Goal: Task Accomplishment & Management: Manage account settings

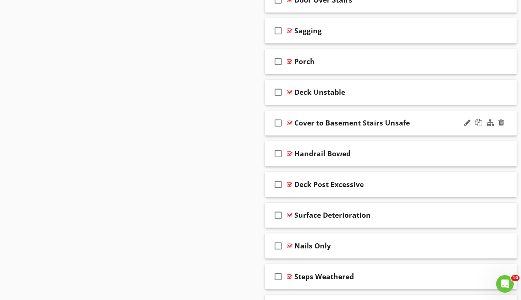
click at [292, 121] on div at bounding box center [289, 123] width 5 height 6
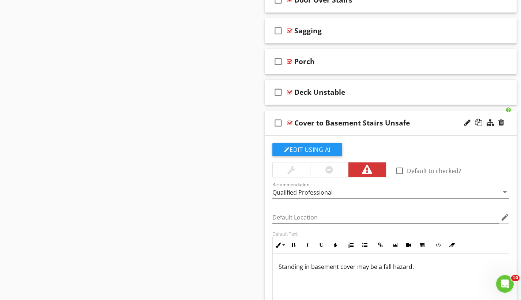
click at [292, 121] on div at bounding box center [289, 123] width 5 height 6
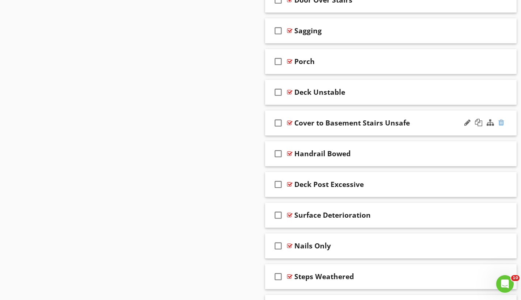
click at [503, 121] on div at bounding box center [502, 122] width 6 height 7
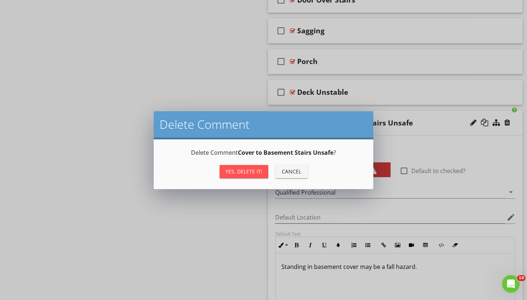
click at [244, 170] on div "Yes, Delete it!" at bounding box center [243, 172] width 37 height 8
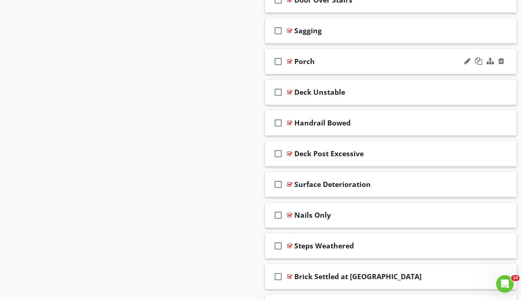
click at [290, 60] on div at bounding box center [289, 62] width 5 height 6
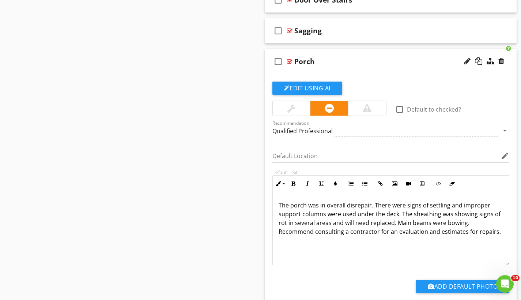
click at [290, 60] on div at bounding box center [289, 62] width 5 height 6
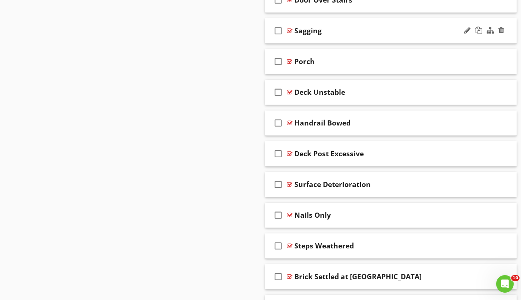
click at [290, 30] on div at bounding box center [289, 31] width 5 height 6
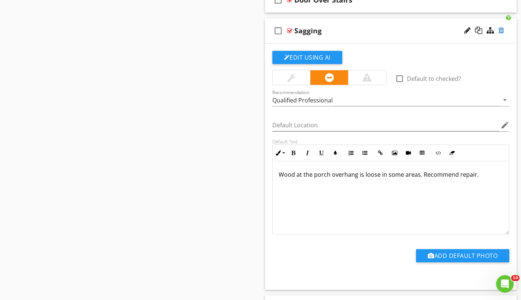
click at [500, 29] on div at bounding box center [502, 30] width 6 height 7
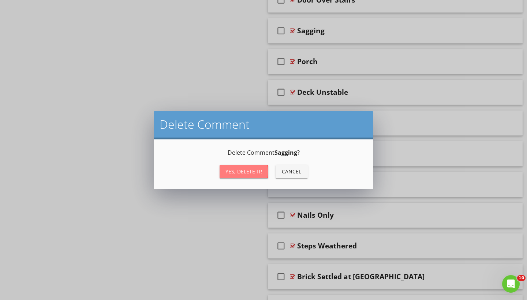
click at [251, 171] on div "Yes, Delete it!" at bounding box center [243, 172] width 37 height 8
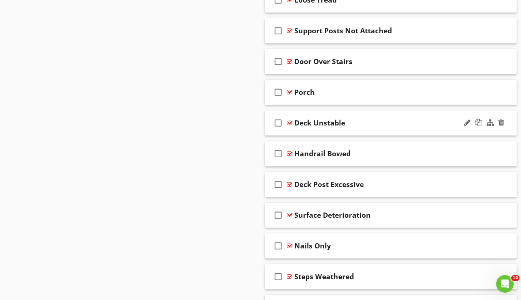
scroll to position [5080, 0]
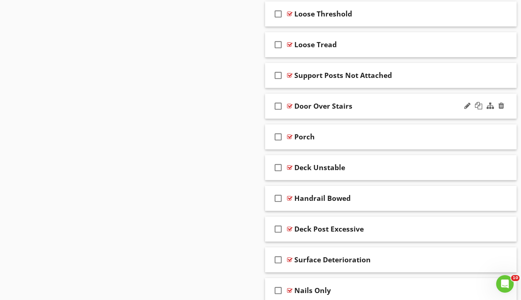
click at [292, 105] on div at bounding box center [289, 106] width 5 height 6
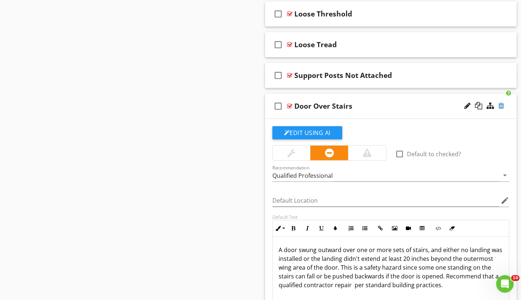
click at [501, 105] on div at bounding box center [502, 105] width 6 height 7
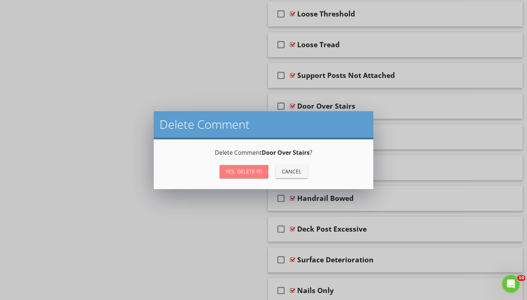
click at [246, 172] on div "Yes, Delete it!" at bounding box center [243, 172] width 37 height 8
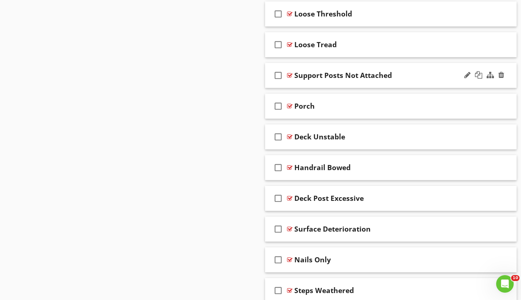
click at [288, 74] on div at bounding box center [289, 75] width 5 height 6
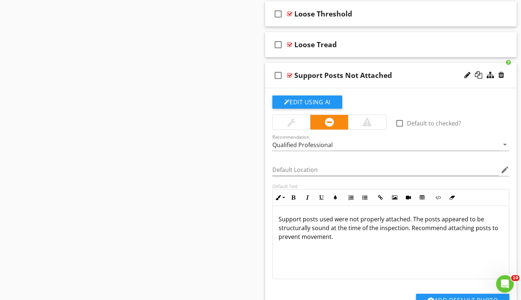
click at [288, 74] on div at bounding box center [289, 75] width 5 height 6
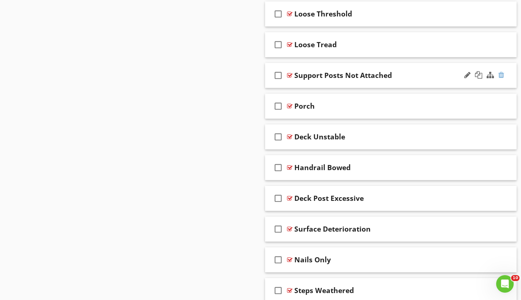
click at [503, 74] on div at bounding box center [502, 74] width 6 height 7
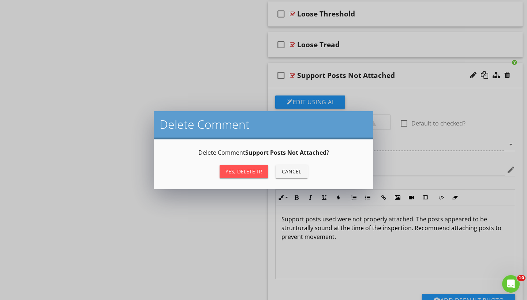
click at [259, 170] on div "Yes, Delete it!" at bounding box center [243, 172] width 37 height 8
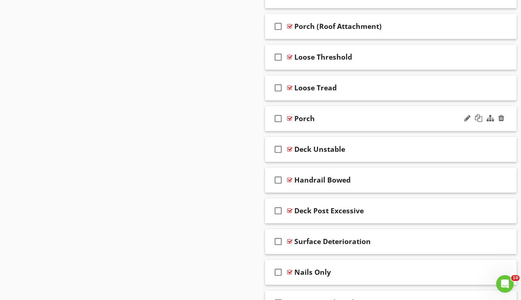
scroll to position [5036, 0]
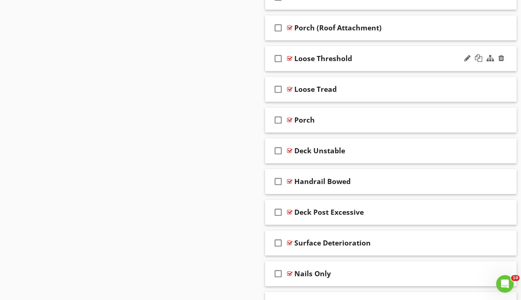
click at [289, 58] on div at bounding box center [289, 59] width 5 height 6
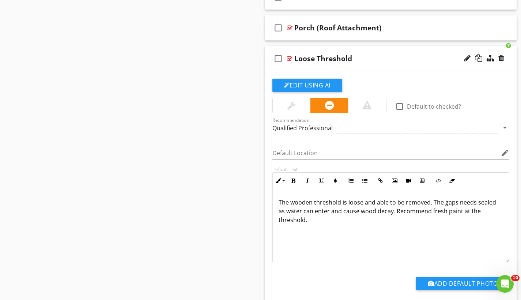
click at [289, 58] on div at bounding box center [289, 59] width 5 height 6
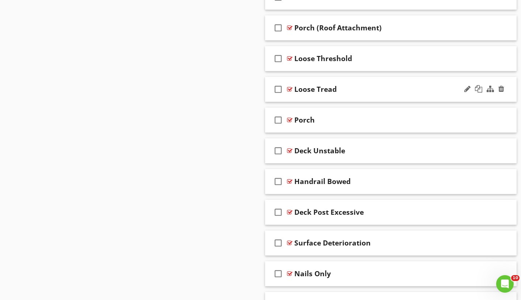
click at [292, 89] on div at bounding box center [289, 89] width 5 height 6
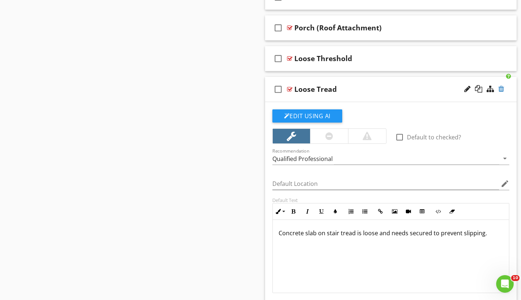
click at [502, 89] on div at bounding box center [502, 88] width 6 height 7
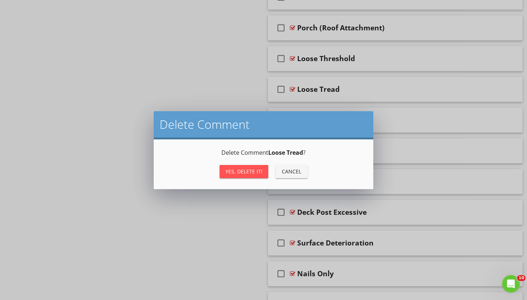
click at [252, 175] on div "Yes, Delete it!" at bounding box center [243, 172] width 37 height 8
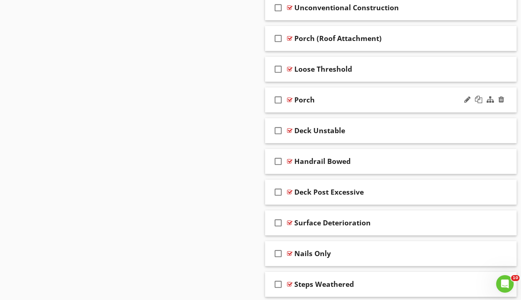
scroll to position [5005, 0]
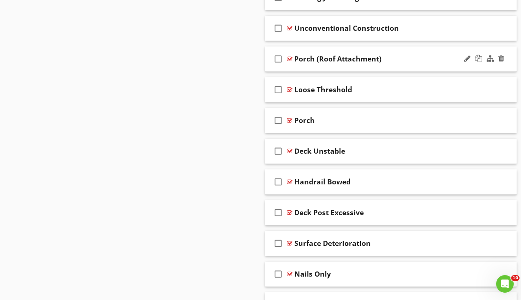
click at [289, 59] on div at bounding box center [289, 59] width 5 height 6
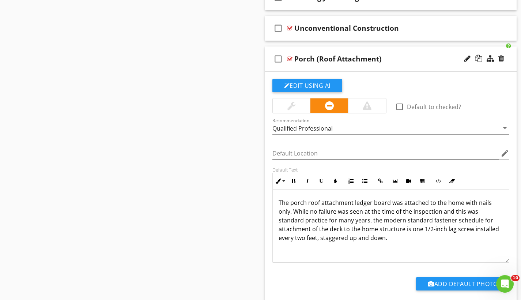
click at [289, 59] on div at bounding box center [289, 59] width 5 height 6
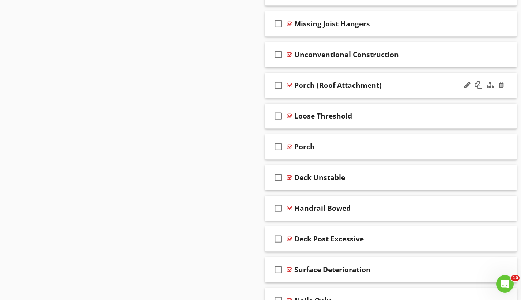
scroll to position [4956, 0]
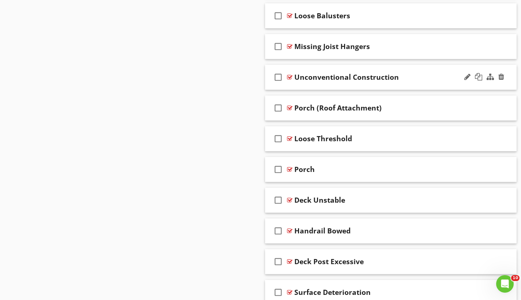
click at [290, 77] on div at bounding box center [289, 77] width 5 height 6
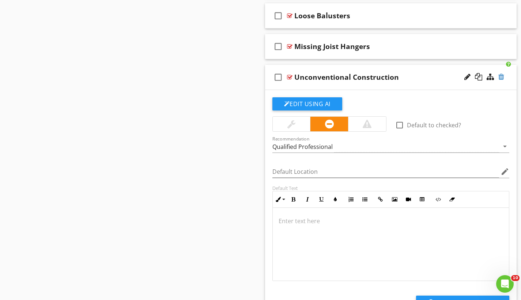
click at [502, 76] on div at bounding box center [502, 76] width 6 height 7
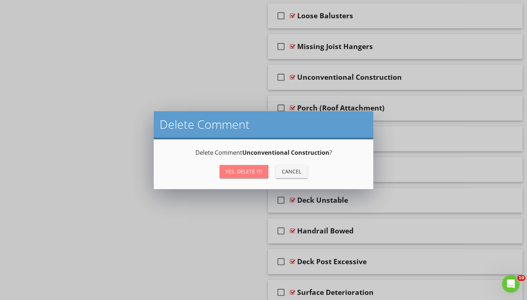
click at [260, 171] on div "Yes, Delete it!" at bounding box center [243, 172] width 37 height 8
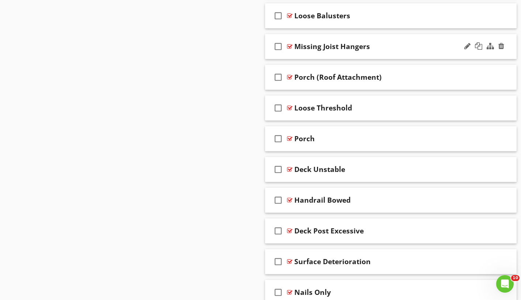
click at [291, 46] on div at bounding box center [289, 47] width 5 height 6
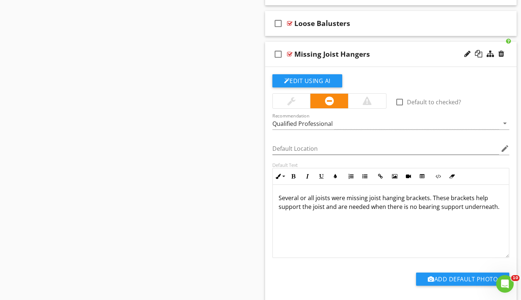
scroll to position [4939, 0]
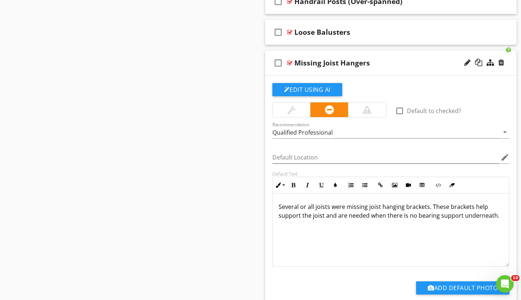
click at [498, 217] on div "Several or all joists were missing joist hanging brackets. These brackets help …" at bounding box center [391, 230] width 237 height 73
click at [290, 63] on div at bounding box center [289, 63] width 5 height 6
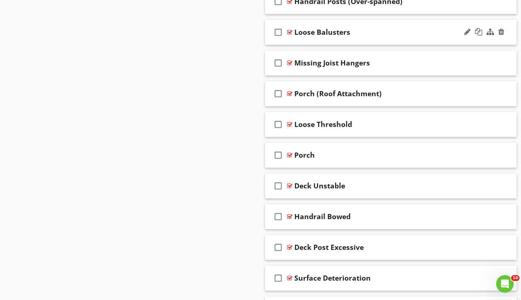
click at [290, 32] on div at bounding box center [289, 32] width 5 height 6
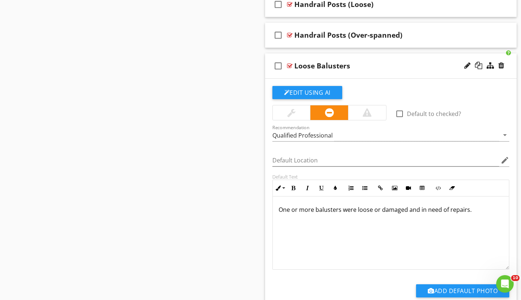
scroll to position [4849, 0]
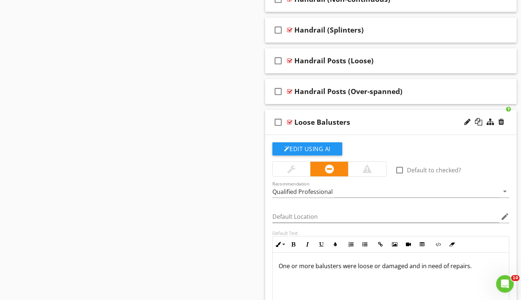
click at [290, 120] on div at bounding box center [289, 122] width 5 height 6
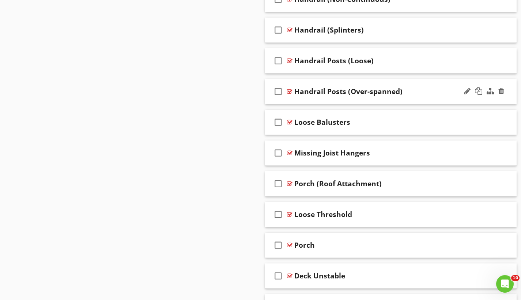
click at [292, 91] on div at bounding box center [289, 92] width 5 height 6
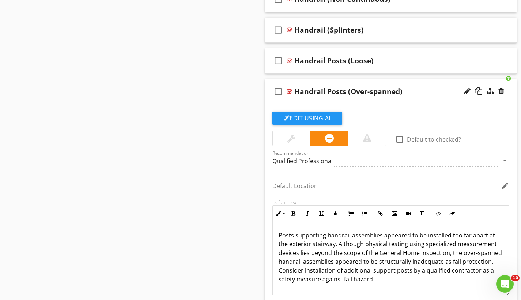
click at [292, 91] on div at bounding box center [289, 92] width 5 height 6
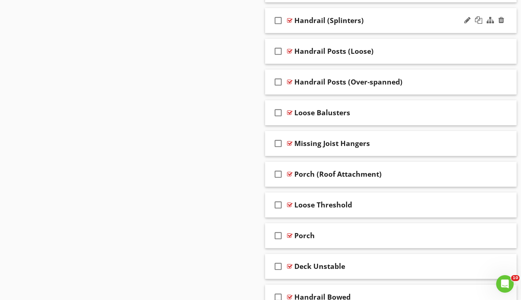
scroll to position [4793, 0]
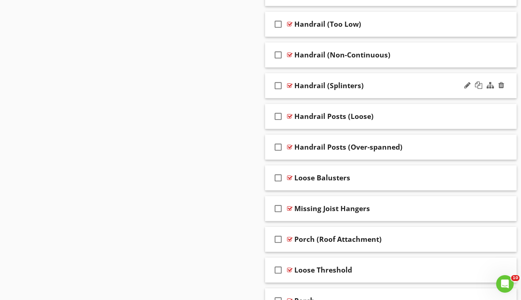
click at [289, 86] on div at bounding box center [289, 86] width 5 height 6
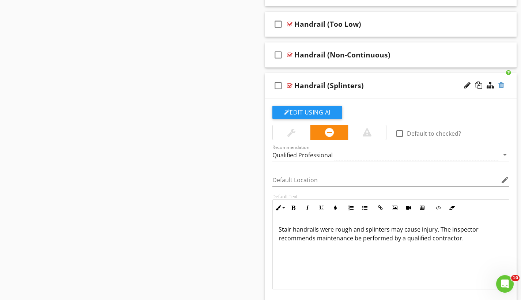
click at [501, 83] on div at bounding box center [502, 85] width 6 height 7
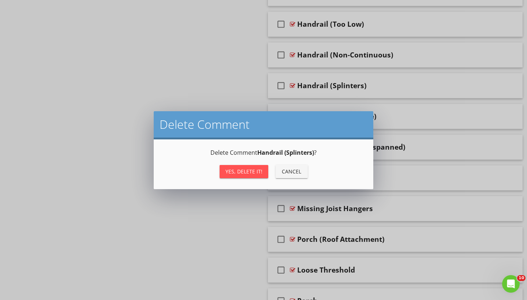
click at [240, 174] on div "Yes, Delete it!" at bounding box center [243, 172] width 37 height 8
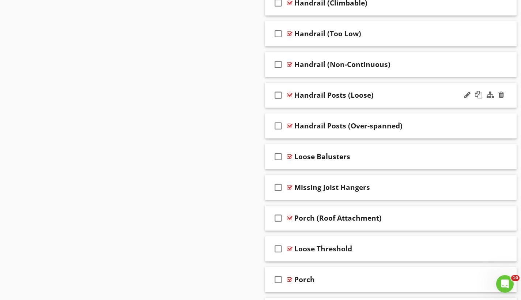
scroll to position [4770, 0]
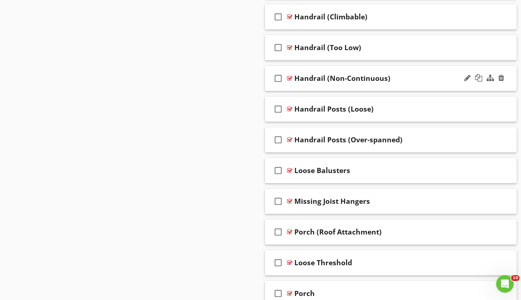
click at [291, 78] on div at bounding box center [289, 78] width 5 height 6
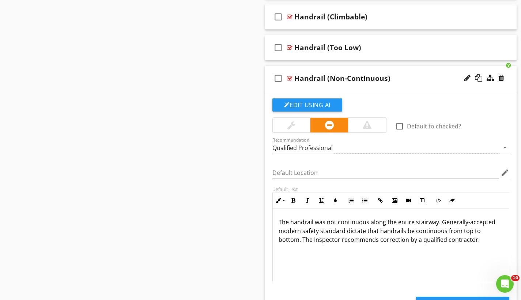
click at [291, 78] on div at bounding box center [289, 78] width 5 height 6
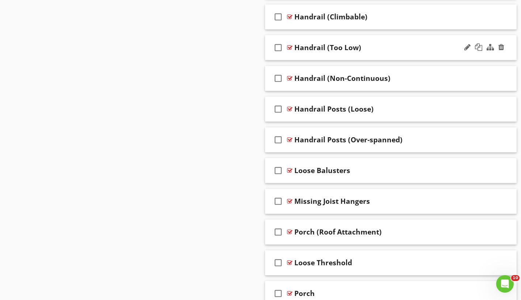
click at [291, 47] on div at bounding box center [289, 48] width 5 height 6
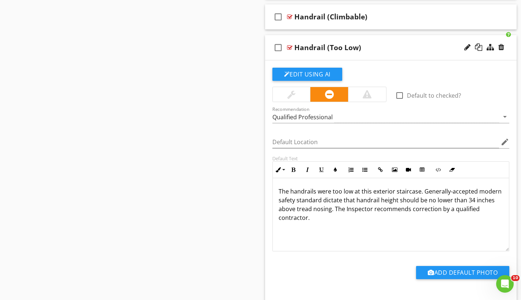
click at [291, 47] on div at bounding box center [289, 48] width 5 height 6
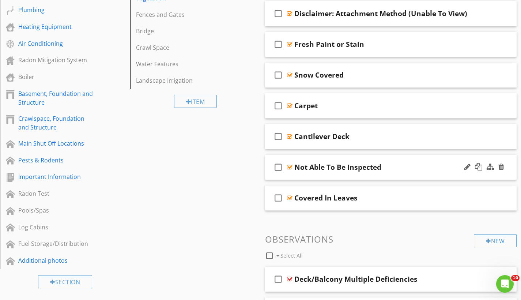
scroll to position [461, 0]
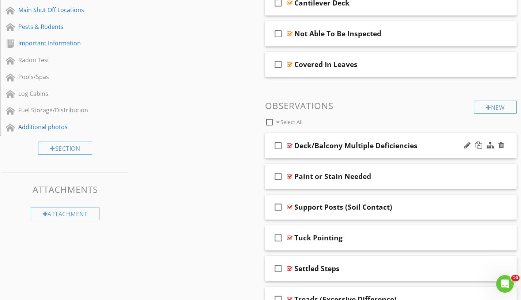
click at [291, 145] on div at bounding box center [289, 146] width 5 height 6
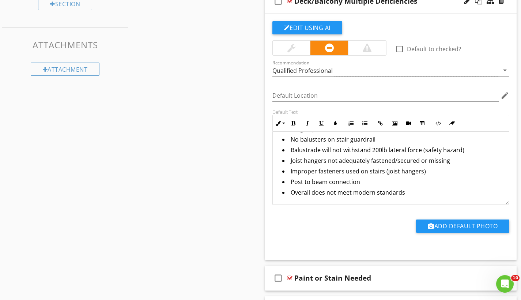
scroll to position [545, 0]
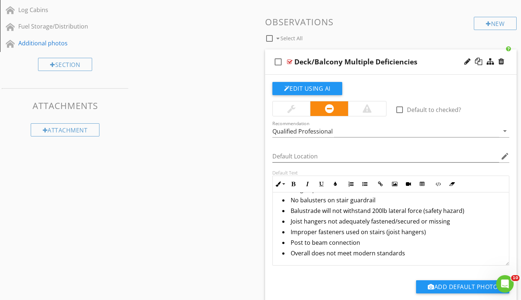
click at [291, 61] on div at bounding box center [289, 62] width 5 height 6
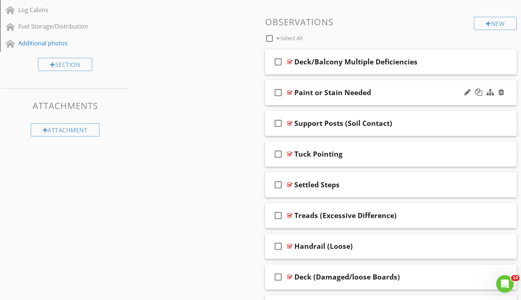
click at [291, 92] on div at bounding box center [289, 93] width 5 height 6
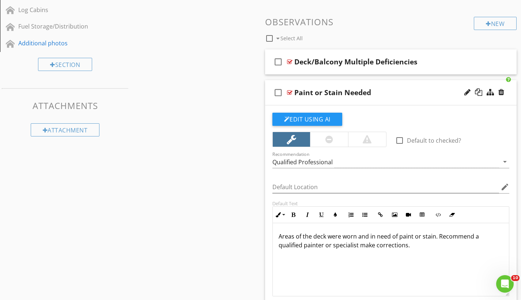
click at [435, 236] on p "Areas of the deck were worn and in need of paint or stain. Recommend a qualifie…" at bounding box center [391, 241] width 225 height 18
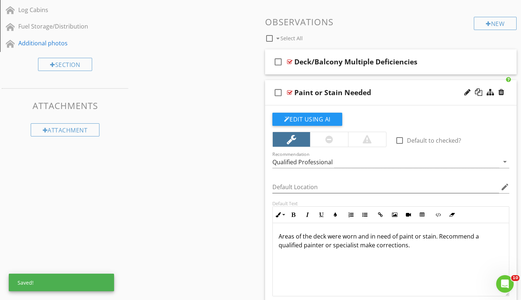
click at [289, 90] on div at bounding box center [289, 93] width 5 height 6
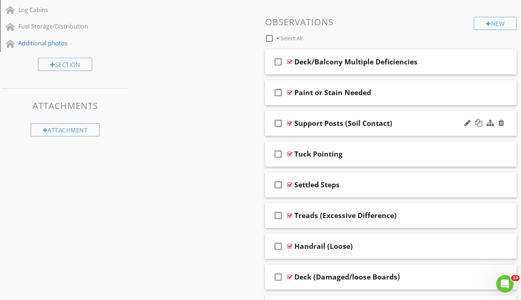
click at [289, 123] on div at bounding box center [289, 123] width 5 height 6
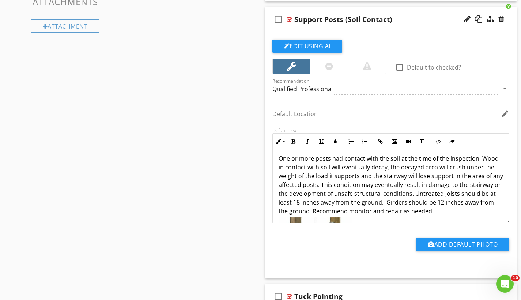
scroll to position [614, 0]
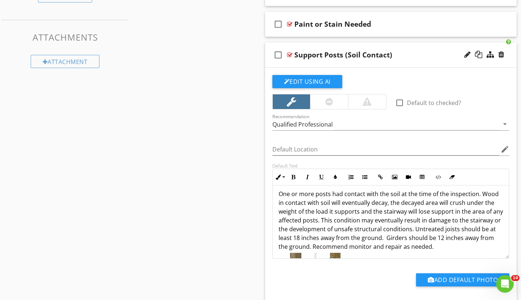
click at [289, 53] on div at bounding box center [289, 55] width 5 height 6
type textarea "<p>One or more posts had contact with the soil at the time of the inspection. W…"
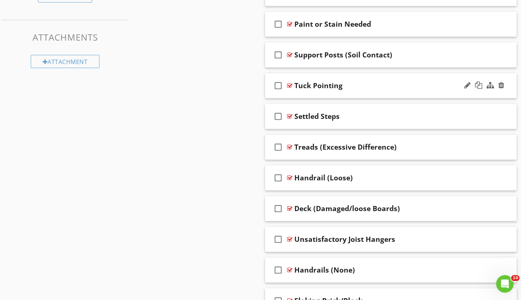
click at [289, 85] on div at bounding box center [289, 86] width 5 height 6
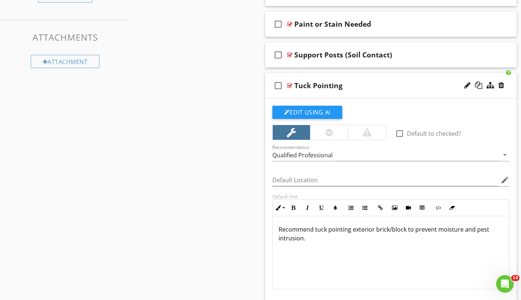
click at [289, 85] on div at bounding box center [289, 86] width 5 height 6
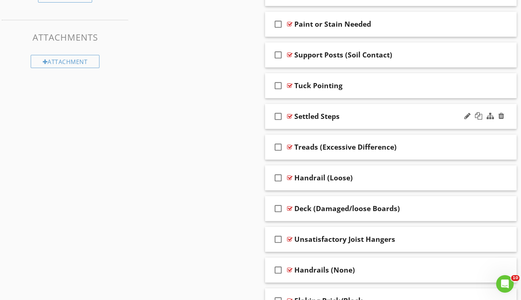
click at [290, 116] on div at bounding box center [289, 116] width 5 height 6
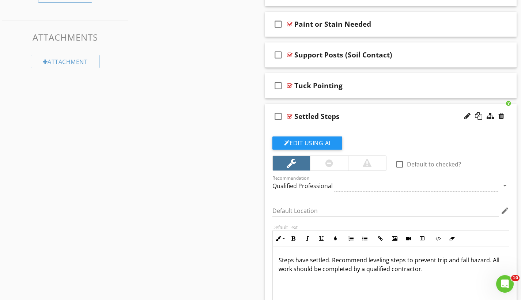
click at [290, 116] on div at bounding box center [289, 116] width 5 height 6
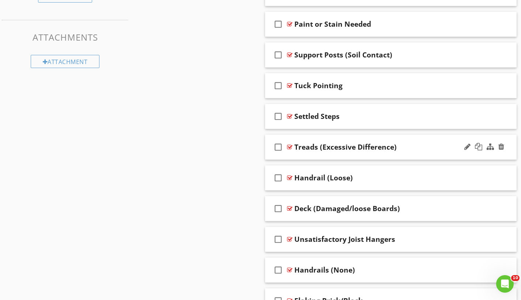
click at [291, 146] on div at bounding box center [289, 147] width 5 height 6
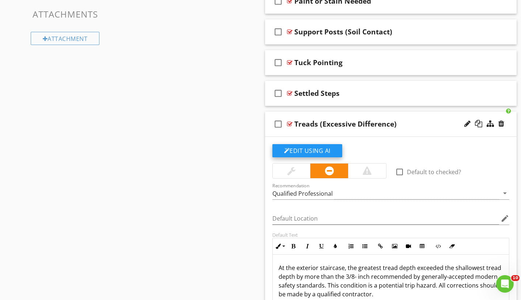
scroll to position [647, 0]
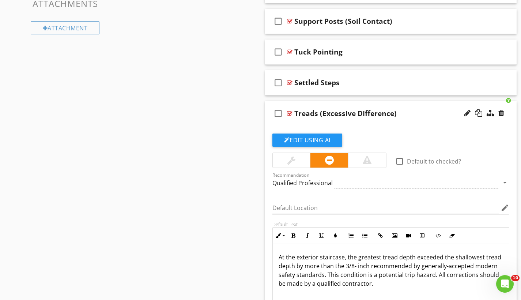
click at [289, 114] on div at bounding box center [289, 113] width 5 height 6
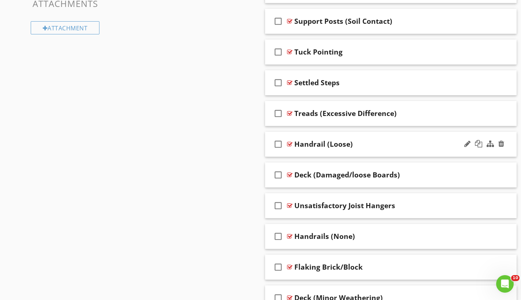
click at [290, 143] on div at bounding box center [289, 144] width 5 height 6
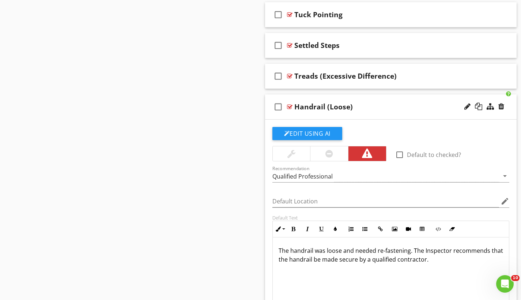
scroll to position [698, 0]
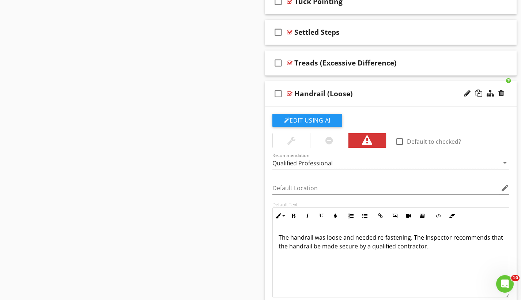
click at [437, 247] on p "The handrail was loose and needed re-fastening. The Inspector recommends that t…" at bounding box center [391, 246] width 225 height 26
click at [291, 92] on div at bounding box center [289, 94] width 5 height 6
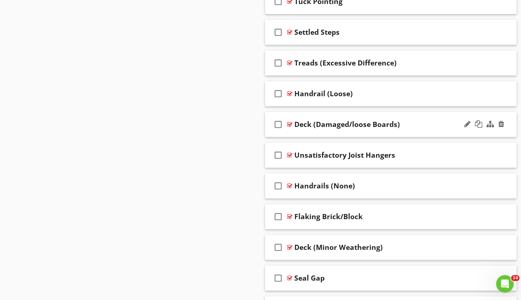
click at [291, 123] on div at bounding box center [289, 124] width 5 height 6
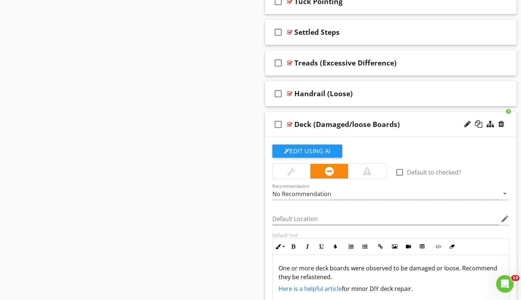
click at [291, 123] on div at bounding box center [289, 124] width 5 height 6
type textarea "<p>One or more deck boards were observed to be damaged or&nbsp;loose. Recommend…"
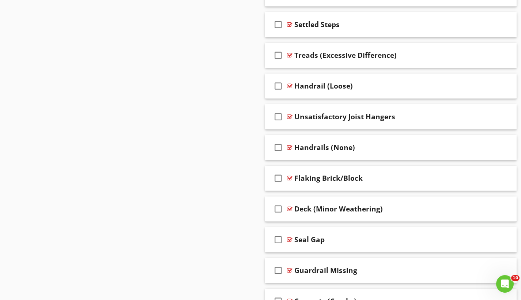
scroll to position [690, 0]
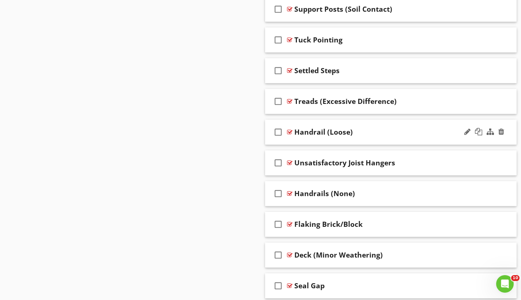
click at [288, 132] on div at bounding box center [289, 132] width 5 height 6
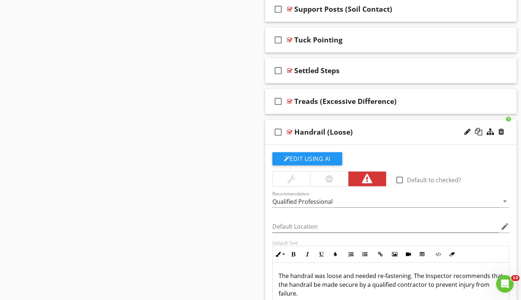
scroll to position [695, 0]
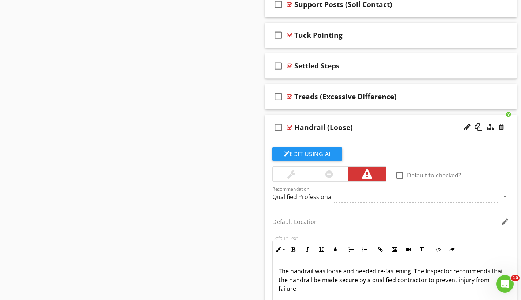
click at [289, 127] on div at bounding box center [289, 127] width 5 height 6
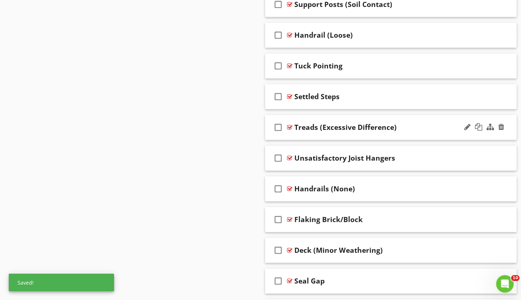
click at [291, 126] on div at bounding box center [289, 127] width 5 height 6
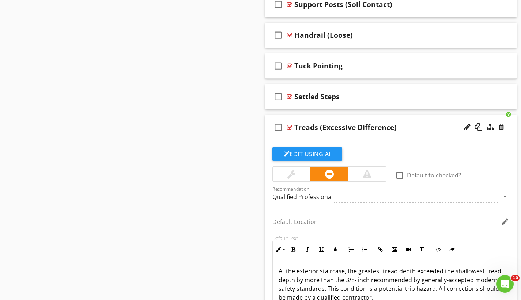
click at [291, 126] on div at bounding box center [289, 127] width 5 height 6
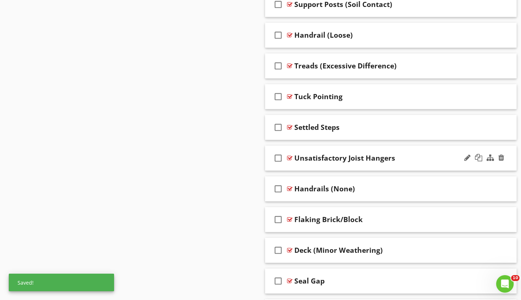
click at [291, 157] on div at bounding box center [289, 158] width 5 height 6
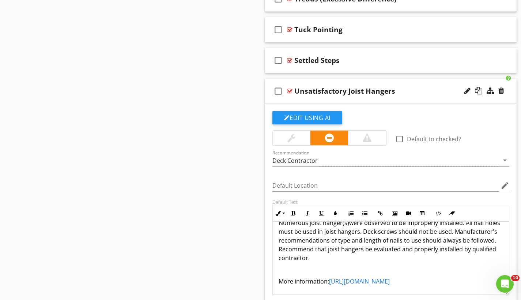
scroll to position [763, 0]
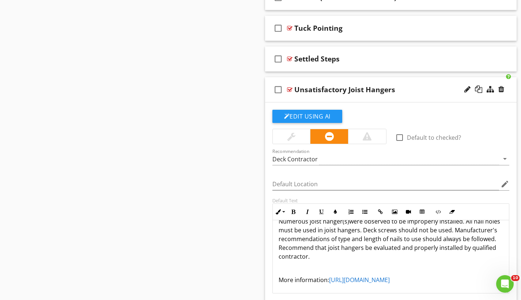
click at [289, 90] on div at bounding box center [289, 90] width 5 height 6
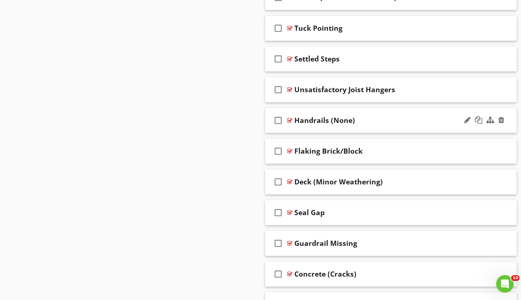
click at [289, 119] on div at bounding box center [289, 120] width 5 height 6
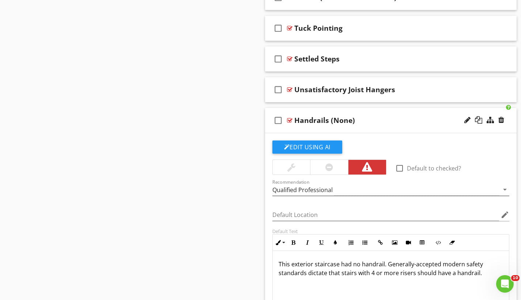
scroll to position [769, 0]
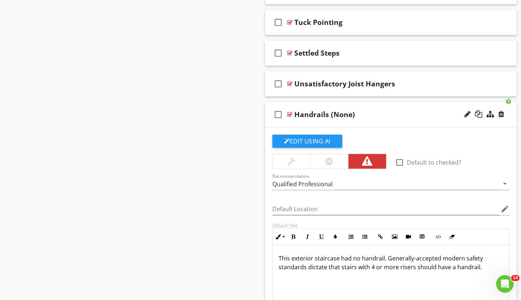
click at [291, 114] on div at bounding box center [289, 115] width 5 height 6
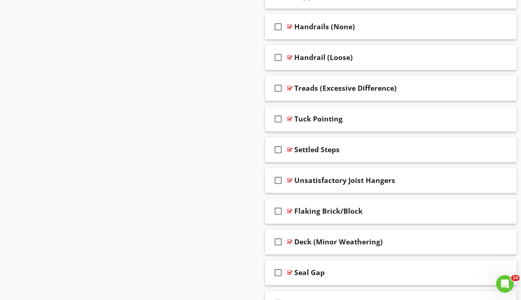
scroll to position [700, 0]
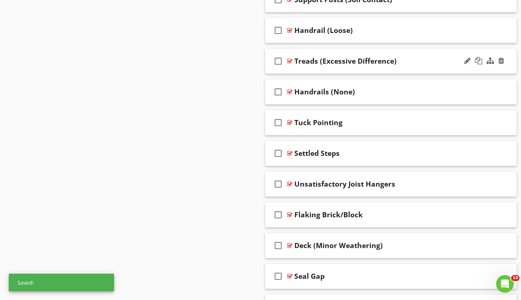
drag, startPoint x: 324, startPoint y: 93, endPoint x: 324, endPoint y: 71, distance: 22.3
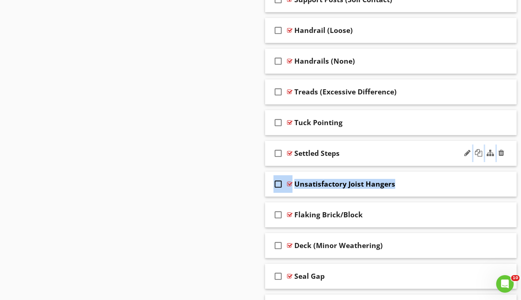
drag, startPoint x: 349, startPoint y: 187, endPoint x: 345, endPoint y: 142, distance: 45.2
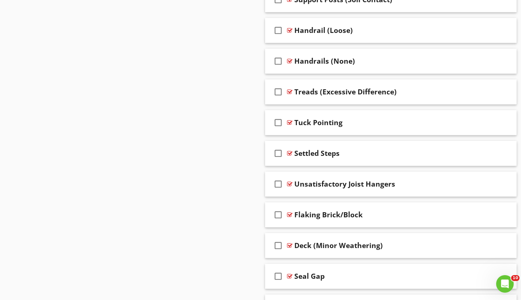
drag, startPoint x: 192, startPoint y: 138, endPoint x: 247, endPoint y: 135, distance: 54.6
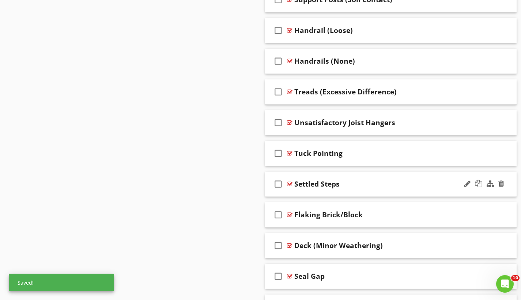
click at [289, 183] on div at bounding box center [289, 184] width 5 height 6
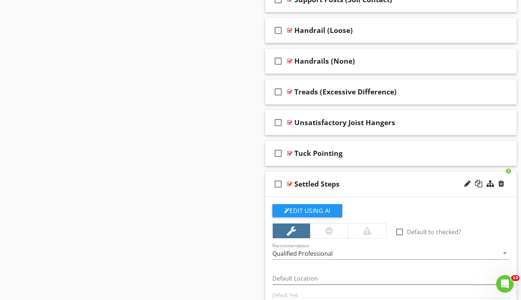
scroll to position [757, 0]
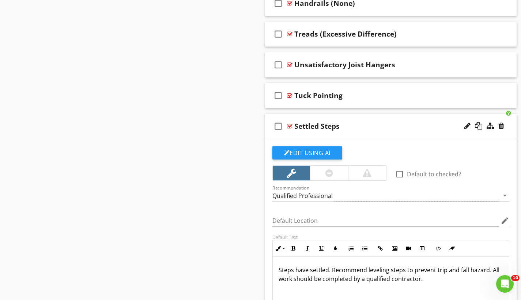
click at [289, 124] on div at bounding box center [289, 126] width 5 height 6
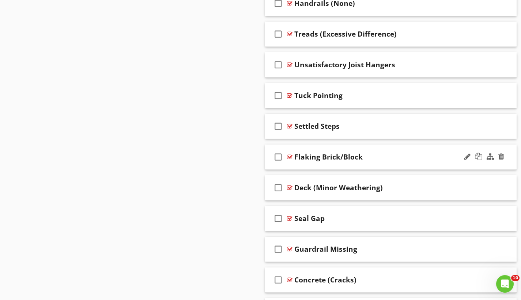
click at [290, 156] on div at bounding box center [289, 157] width 5 height 6
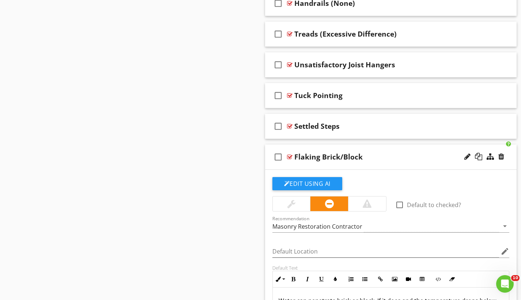
scroll to position [821, 0]
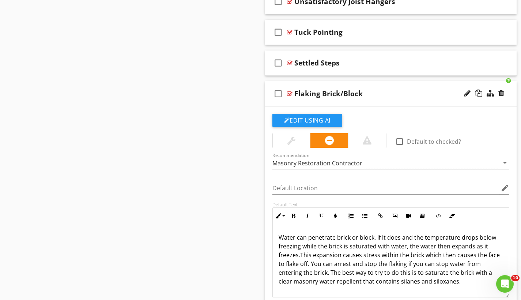
click at [290, 93] on div at bounding box center [289, 94] width 5 height 6
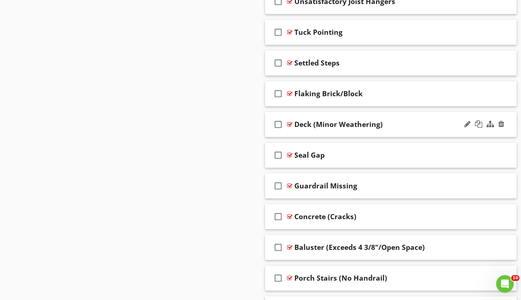
click at [291, 123] on div at bounding box center [289, 124] width 5 height 6
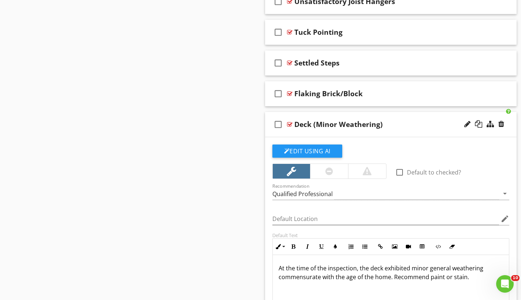
click at [291, 123] on div at bounding box center [289, 124] width 5 height 6
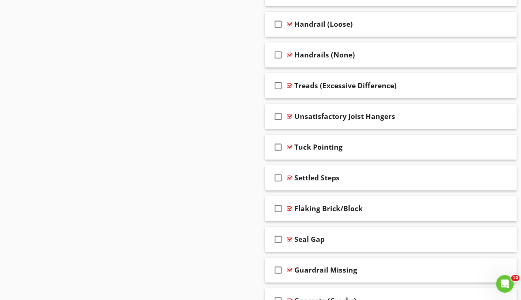
scroll to position [757, 0]
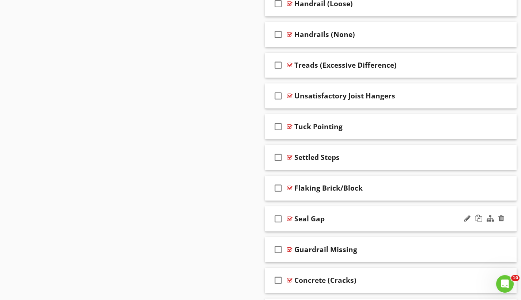
click at [291, 218] on div at bounding box center [289, 219] width 5 height 6
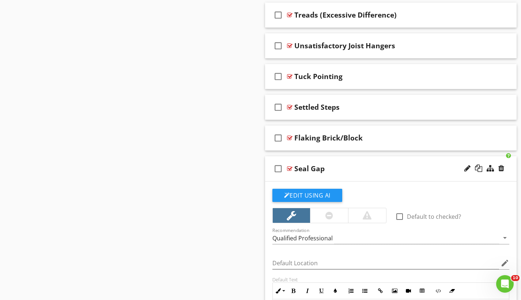
scroll to position [849, 0]
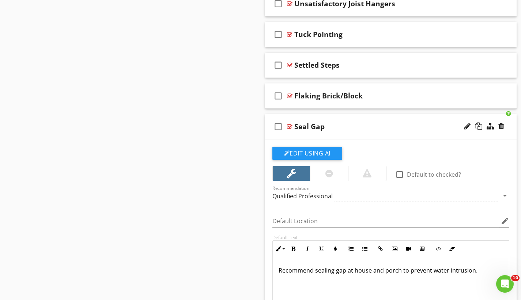
click at [289, 124] on div at bounding box center [289, 127] width 5 height 6
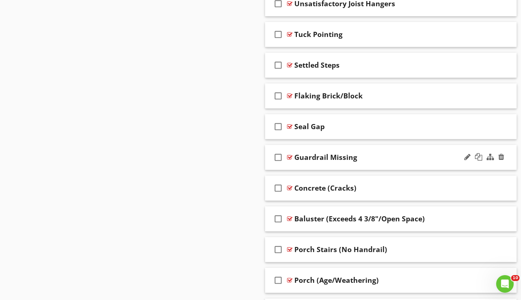
click at [290, 157] on div at bounding box center [289, 157] width 5 height 6
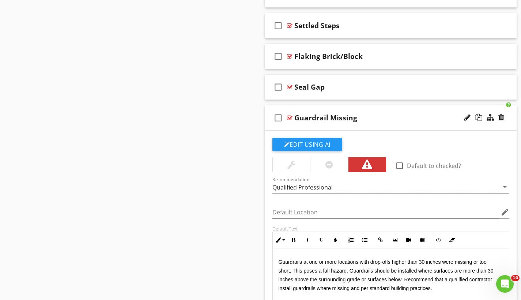
scroll to position [890, 0]
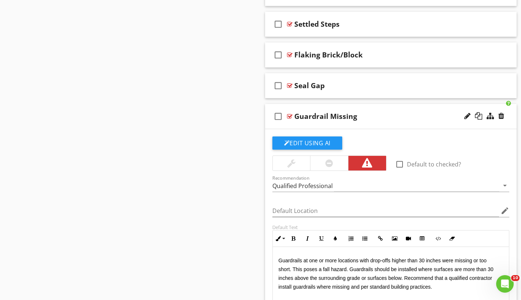
click at [291, 116] on div at bounding box center [289, 116] width 5 height 6
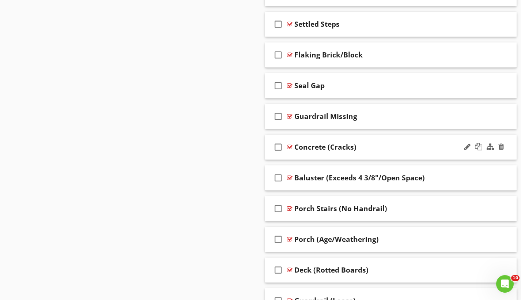
click at [290, 145] on div at bounding box center [289, 147] width 5 height 6
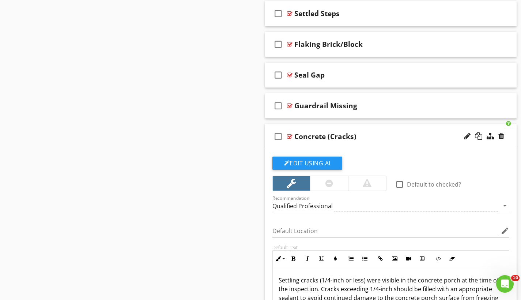
scroll to position [944, 0]
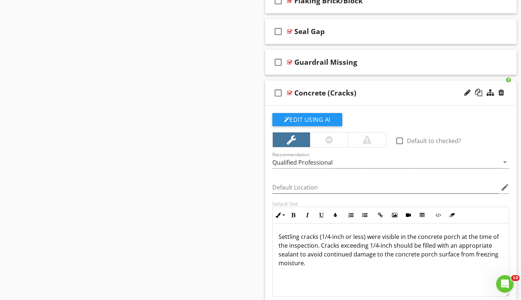
click at [289, 90] on div at bounding box center [289, 93] width 5 height 6
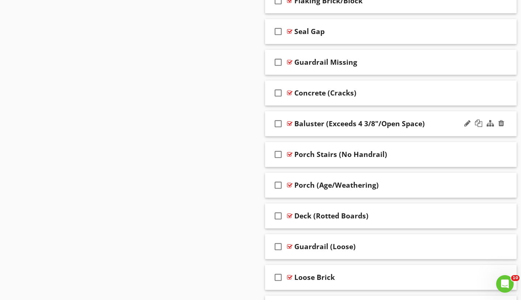
click at [290, 122] on div at bounding box center [289, 124] width 5 height 6
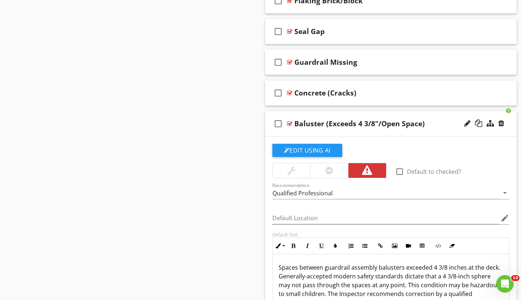
scroll to position [956, 0]
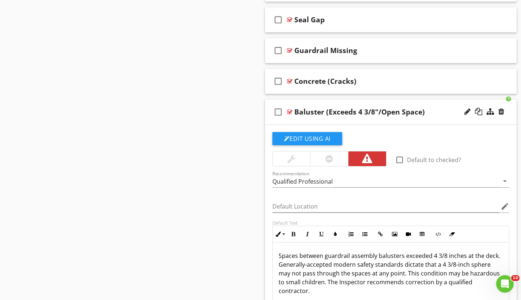
click at [291, 111] on div at bounding box center [289, 112] width 5 height 6
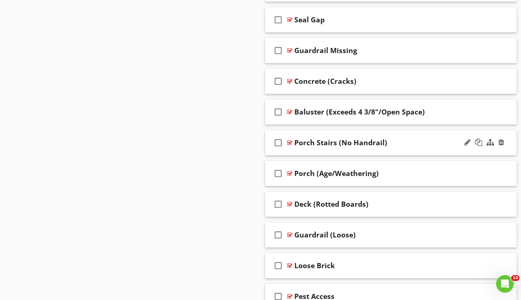
click at [291, 142] on div at bounding box center [289, 143] width 5 height 6
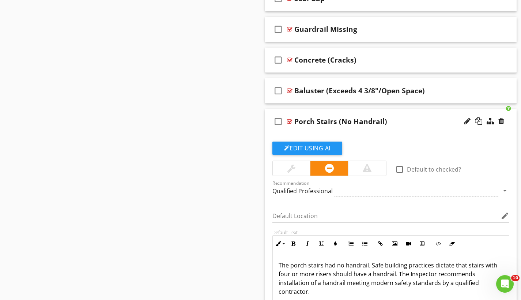
scroll to position [988, 0]
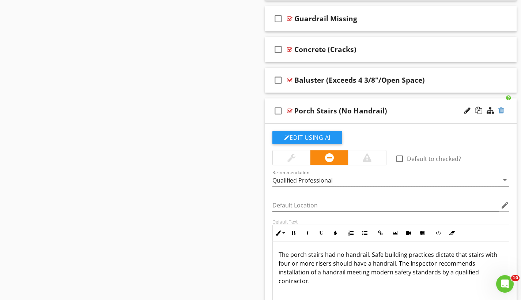
click at [503, 112] on div at bounding box center [502, 110] width 6 height 7
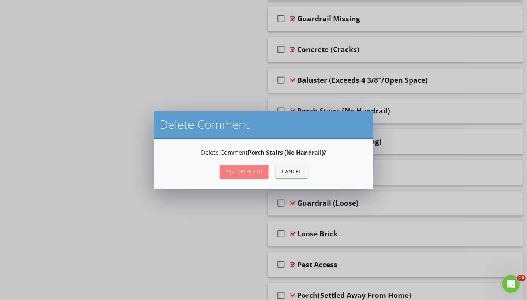
click at [255, 170] on div "Yes, Delete it!" at bounding box center [243, 172] width 37 height 8
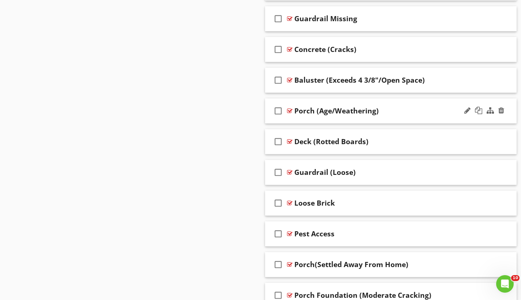
click at [290, 112] on div at bounding box center [289, 111] width 5 height 6
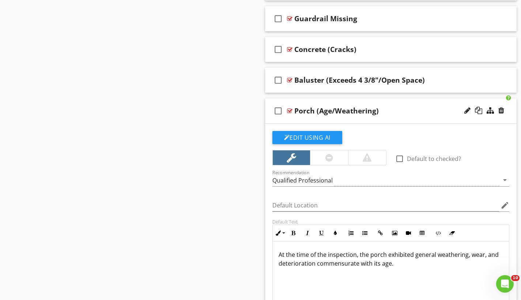
click at [290, 112] on div at bounding box center [289, 111] width 5 height 6
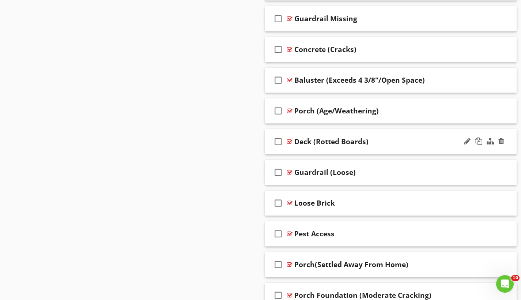
click at [289, 141] on div at bounding box center [289, 142] width 5 height 6
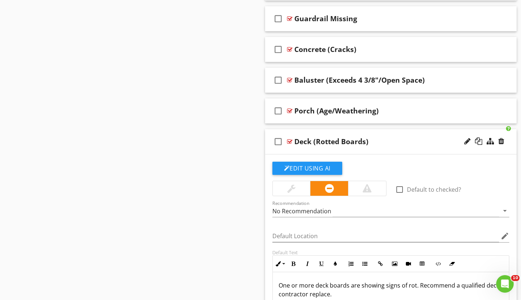
scroll to position [1035, 0]
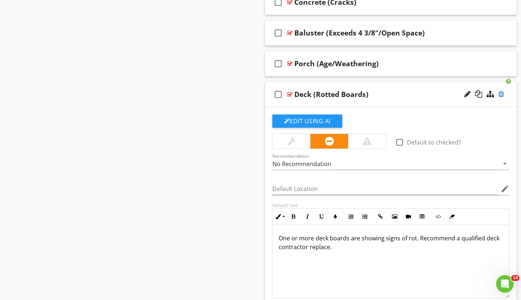
click at [502, 95] on div at bounding box center [502, 93] width 6 height 7
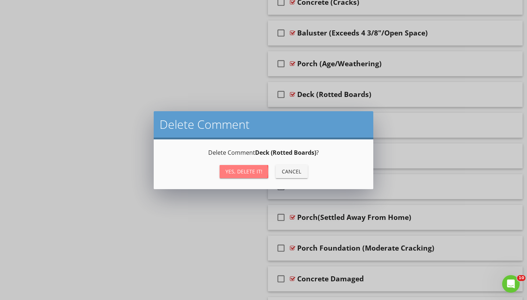
click at [246, 172] on div "Yes, Delete it!" at bounding box center [243, 172] width 37 height 8
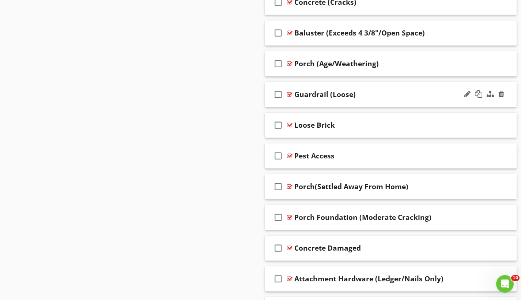
click at [291, 93] on div at bounding box center [289, 94] width 5 height 6
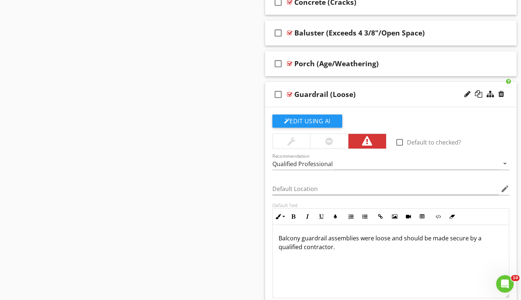
click at [291, 93] on div at bounding box center [289, 94] width 5 height 6
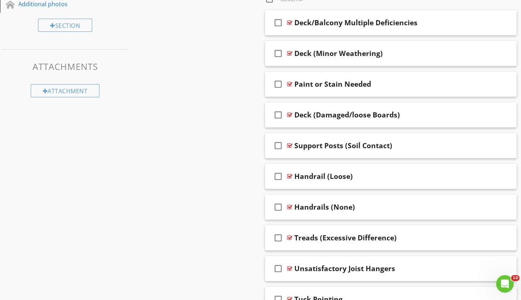
scroll to position [583, 0]
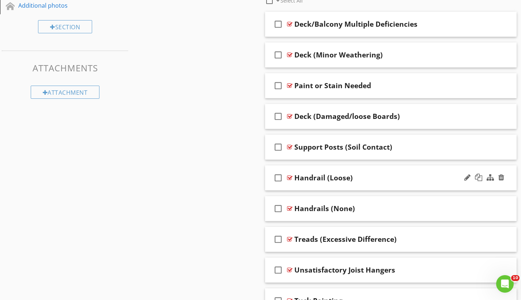
click at [289, 177] on div at bounding box center [289, 178] width 5 height 6
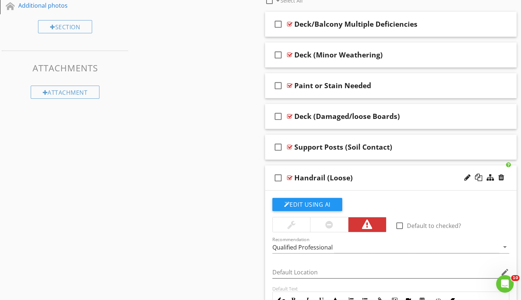
scroll to position [641, 0]
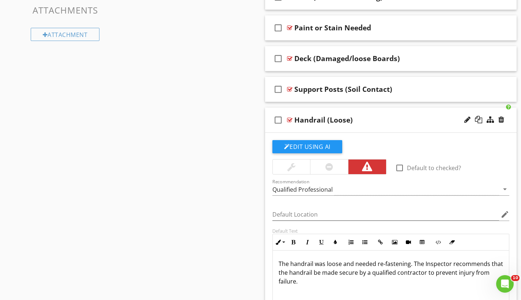
click at [291, 120] on div at bounding box center [289, 120] width 5 height 6
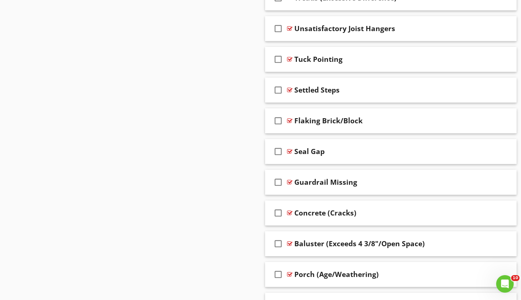
scroll to position [856, 0]
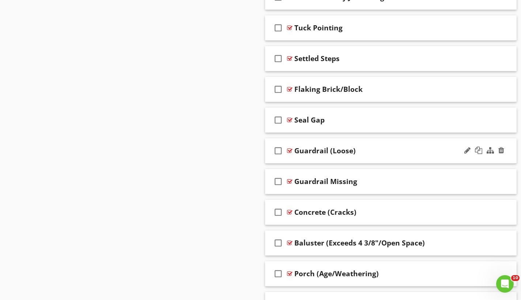
click at [291, 151] on div at bounding box center [289, 151] width 5 height 6
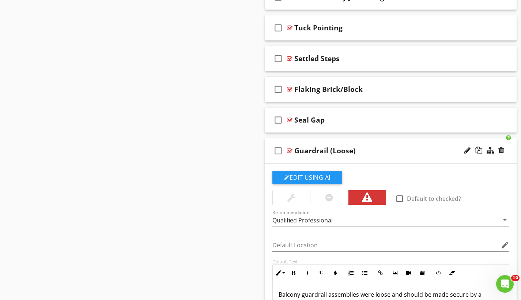
scroll to position [914, 0]
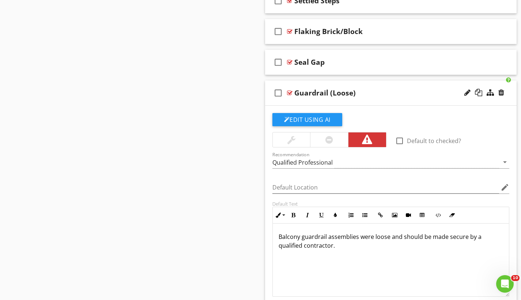
click at [289, 92] on div at bounding box center [289, 93] width 5 height 6
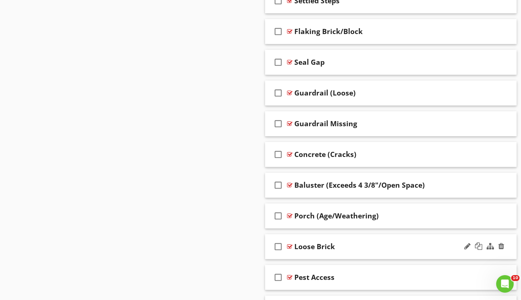
scroll to position [959, 0]
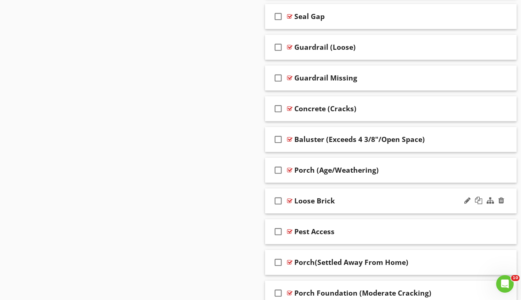
click at [290, 200] on div at bounding box center [289, 201] width 5 height 6
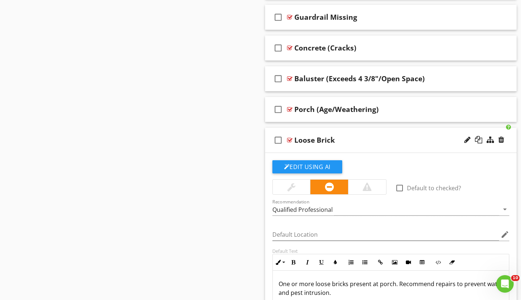
scroll to position [1032, 0]
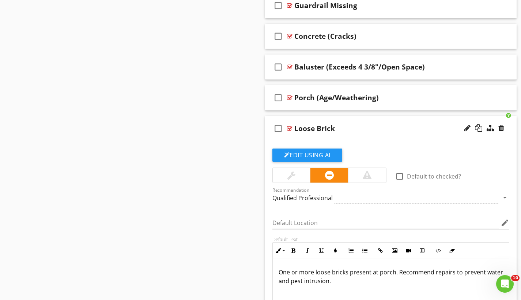
click at [291, 127] on div at bounding box center [289, 128] width 5 height 6
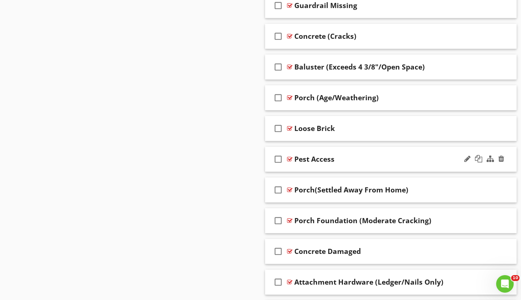
click at [291, 159] on div at bounding box center [289, 159] width 5 height 6
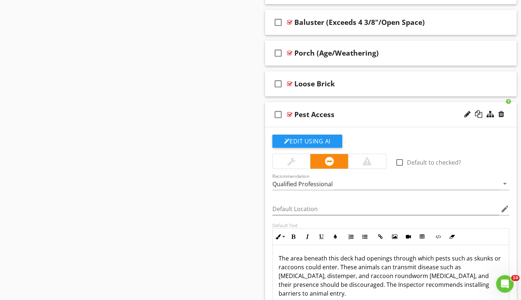
scroll to position [1078, 0]
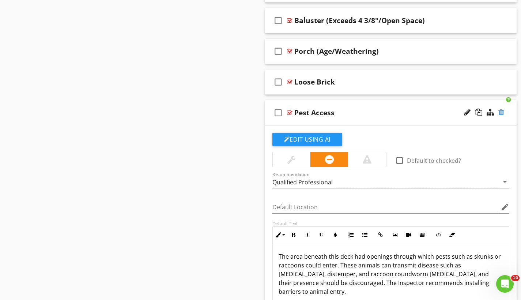
click at [501, 111] on div at bounding box center [502, 112] width 6 height 7
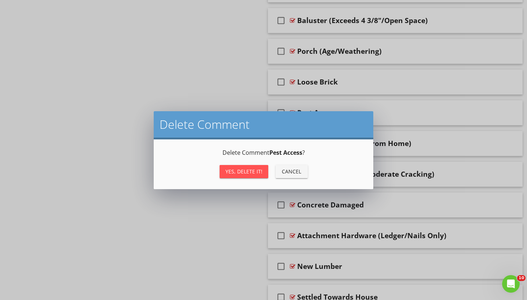
click at [248, 173] on div "Yes, Delete it!" at bounding box center [243, 172] width 37 height 8
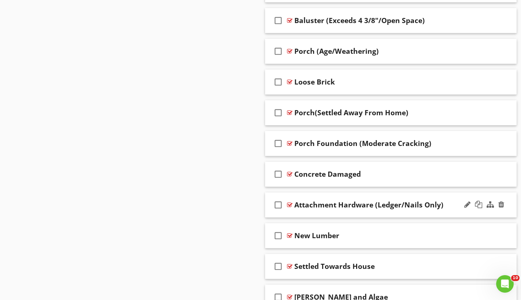
click at [291, 203] on div at bounding box center [289, 205] width 5 height 6
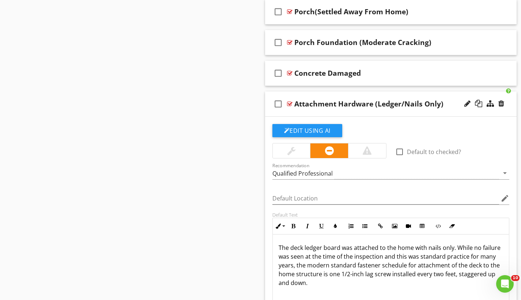
scroll to position [1170, 0]
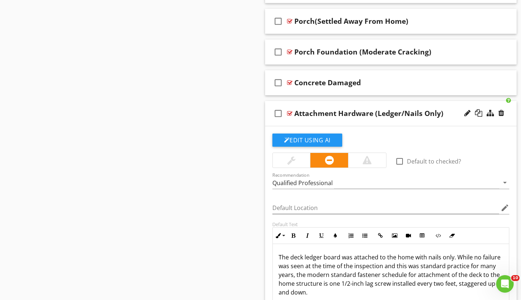
click at [288, 112] on div at bounding box center [289, 113] width 5 height 6
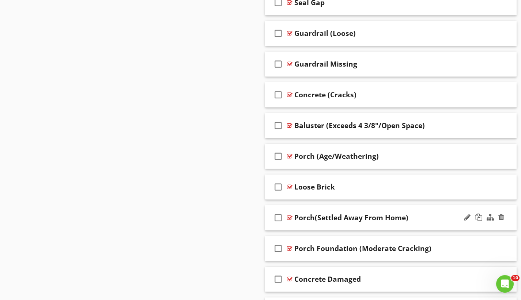
scroll to position [1016, 0]
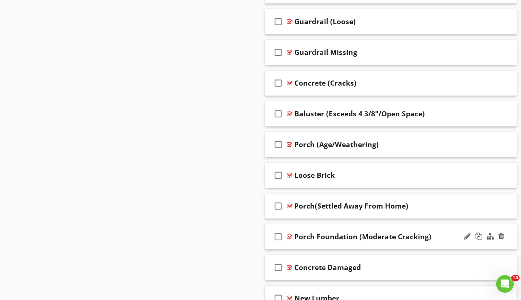
click at [289, 234] on div at bounding box center [289, 237] width 5 height 6
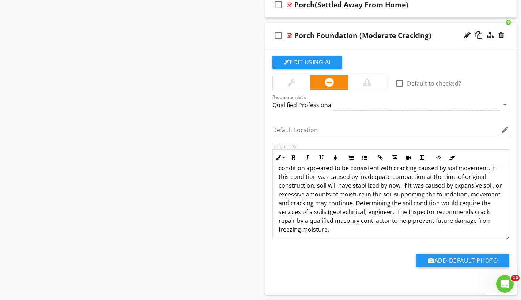
scroll to position [12, 0]
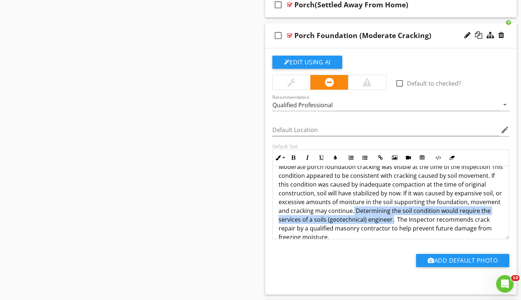
drag, startPoint x: 418, startPoint y: 210, endPoint x: 469, endPoint y: 218, distance: 52.2
click at [469, 218] on p "Moderate porch foundation cracking was visible at the time of the inspection Th…" at bounding box center [391, 206] width 225 height 88
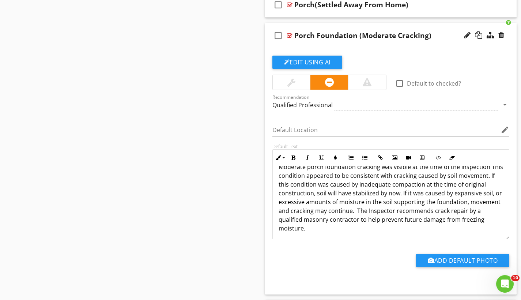
type textarea "<p>Moderate porch foundation cracking was visible at the time of the inspection…"
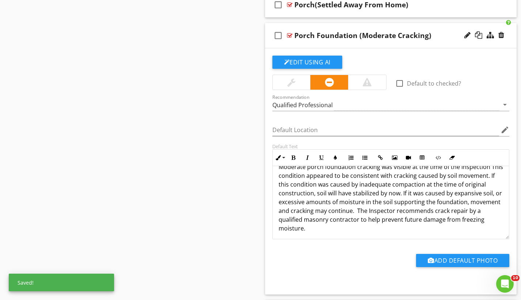
click at [288, 35] on div at bounding box center [289, 36] width 5 height 6
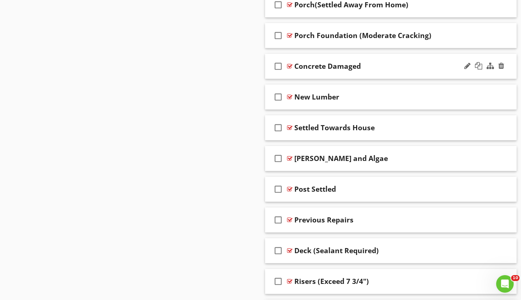
click at [290, 67] on div at bounding box center [289, 66] width 5 height 6
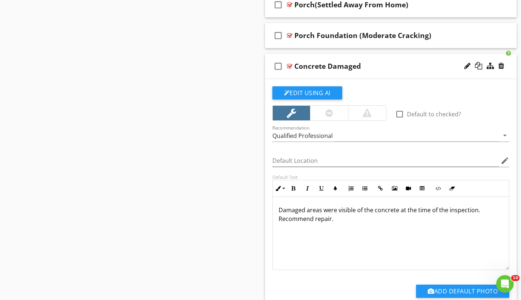
click at [290, 67] on div at bounding box center [289, 66] width 5 height 6
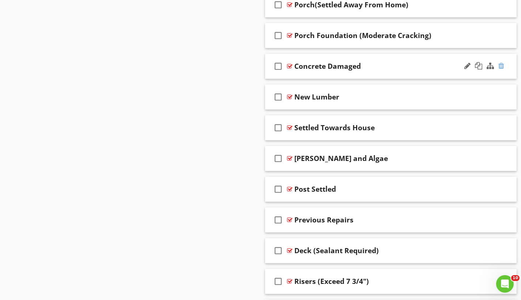
click at [503, 65] on div at bounding box center [502, 65] width 6 height 7
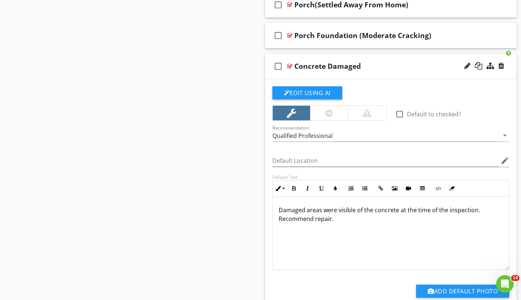
click at [262, 91] on div "Delete Comment Delete Comment Concrete Damaged ? Yes, Delete it! Cancel" at bounding box center [260, 150] width 521 height 300
click at [292, 65] on div at bounding box center [289, 66] width 5 height 6
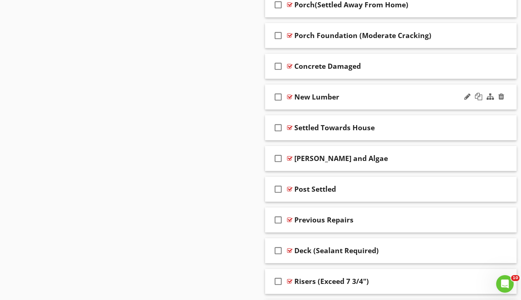
click at [292, 95] on div at bounding box center [289, 97] width 5 height 6
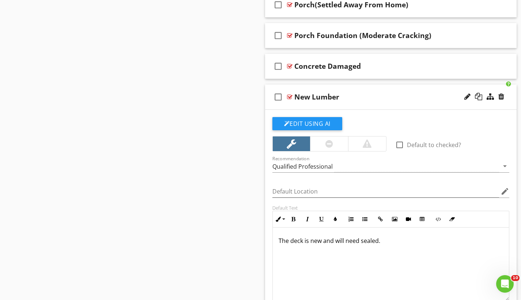
click at [496, 95] on div at bounding box center [484, 97] width 43 height 18
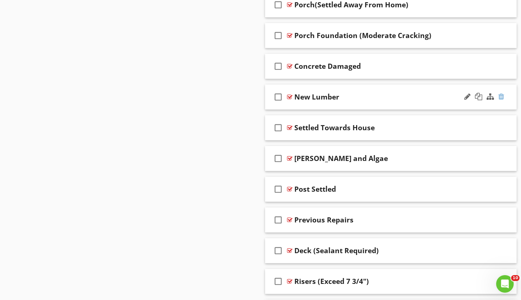
click at [500, 94] on div at bounding box center [502, 96] width 6 height 7
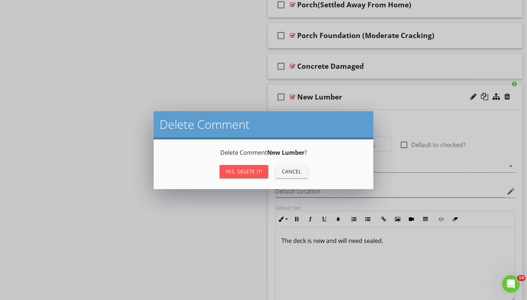
click at [255, 170] on div "Yes, Delete it!" at bounding box center [243, 172] width 37 height 8
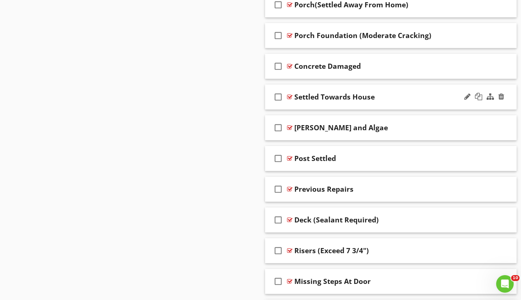
click at [290, 96] on div at bounding box center [289, 97] width 5 height 6
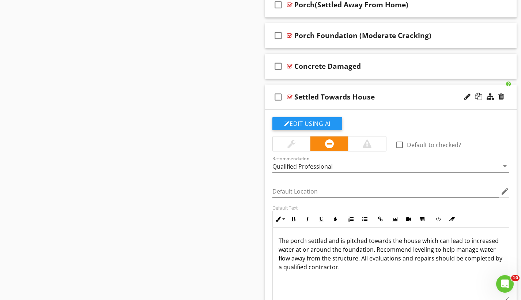
click at [290, 96] on div at bounding box center [289, 97] width 5 height 6
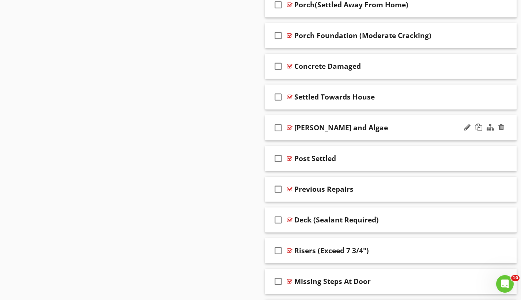
click at [290, 128] on div at bounding box center [289, 128] width 5 height 6
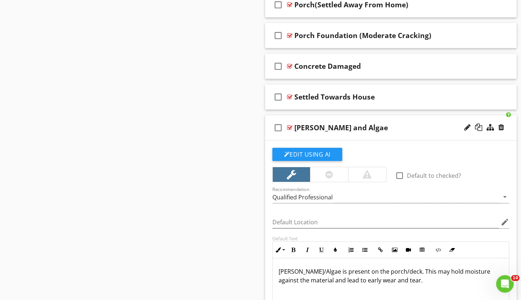
click at [290, 128] on div at bounding box center [289, 128] width 5 height 6
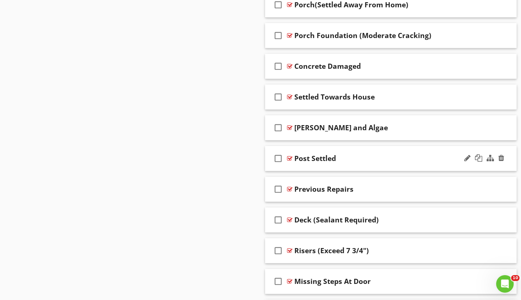
click at [291, 156] on div at bounding box center [289, 158] width 5 height 6
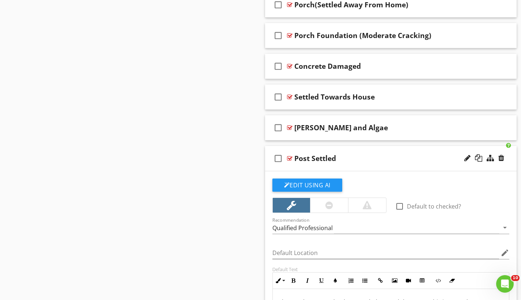
scroll to position [1265, 0]
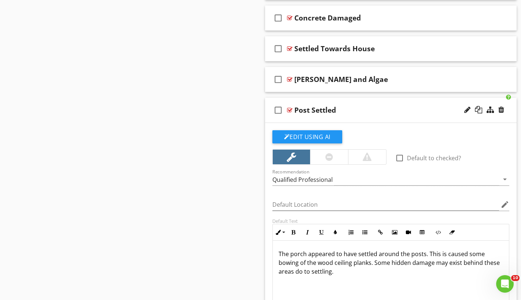
click at [290, 110] on div at bounding box center [289, 110] width 5 height 6
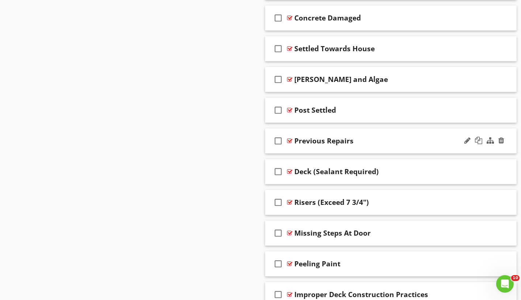
click at [290, 139] on div at bounding box center [289, 141] width 5 height 6
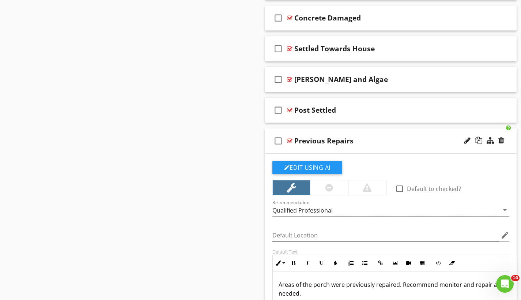
click at [290, 139] on div at bounding box center [289, 141] width 5 height 6
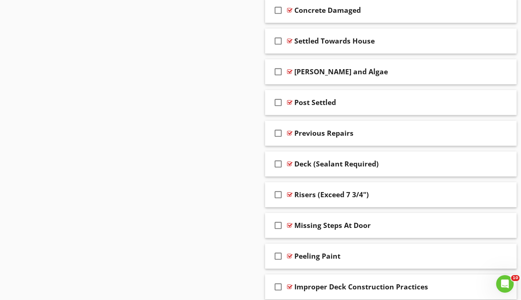
scroll to position [1274, 0]
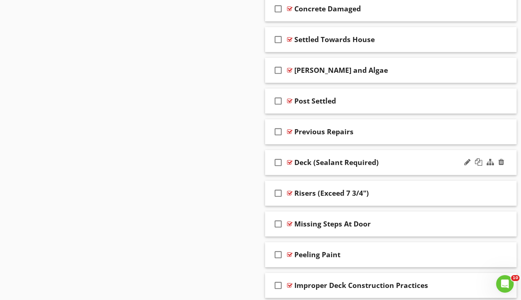
click at [290, 161] on div at bounding box center [289, 163] width 5 height 6
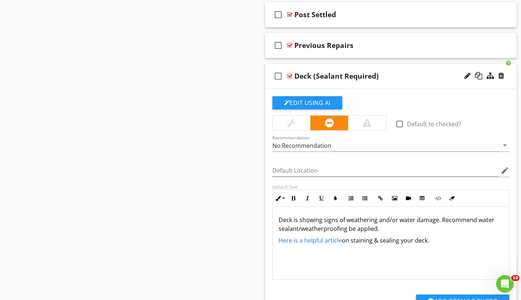
scroll to position [1354, 0]
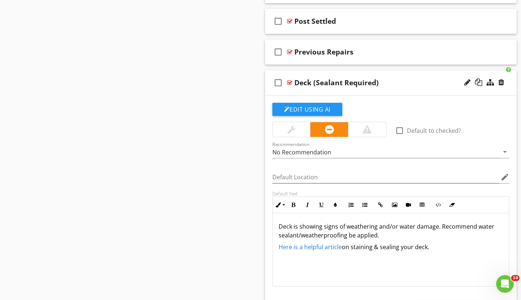
click at [291, 81] on div at bounding box center [289, 83] width 5 height 6
type textarea "<p>Deck is showing signs of weathering and/or water damage. Recommend water sea…"
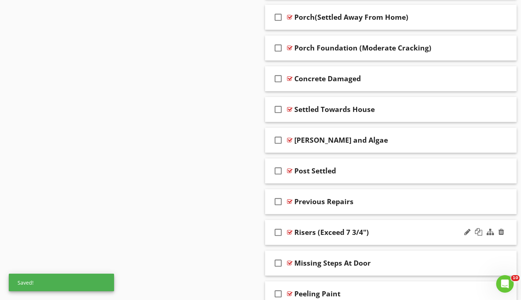
scroll to position [1237, 0]
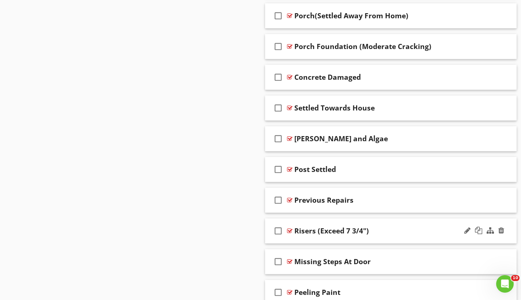
click at [287, 230] on div at bounding box center [289, 231] width 5 height 6
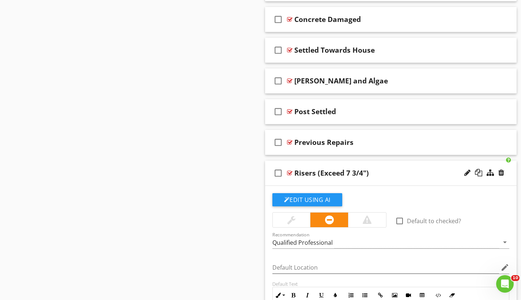
scroll to position [1353, 0]
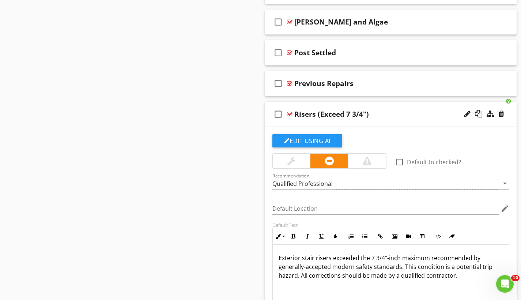
click at [291, 113] on div at bounding box center [289, 114] width 5 height 6
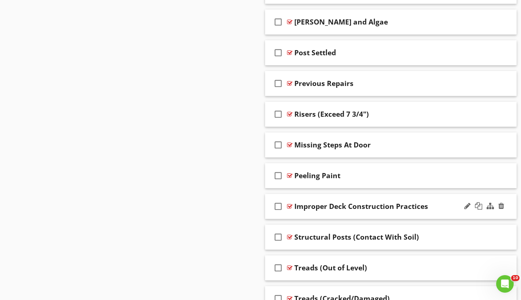
click at [291, 205] on div at bounding box center [289, 206] width 5 height 6
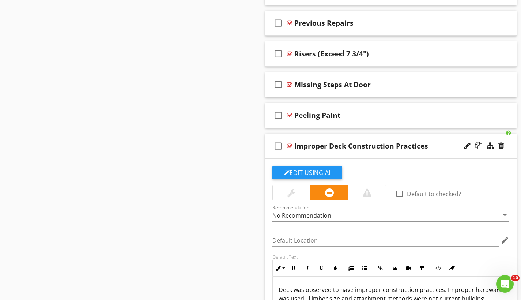
scroll to position [1465, 0]
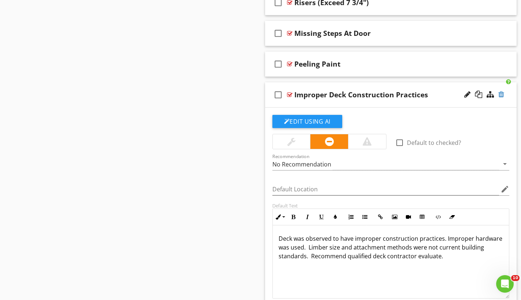
click at [502, 95] on div at bounding box center [502, 94] width 6 height 7
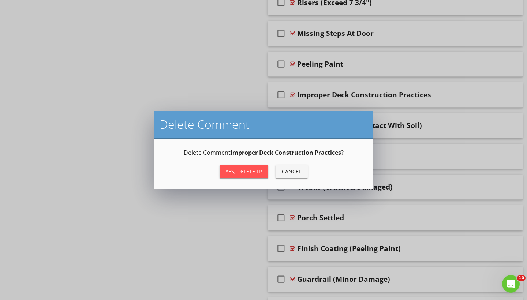
click at [257, 168] on div "Yes, Delete it!" at bounding box center [243, 172] width 37 height 8
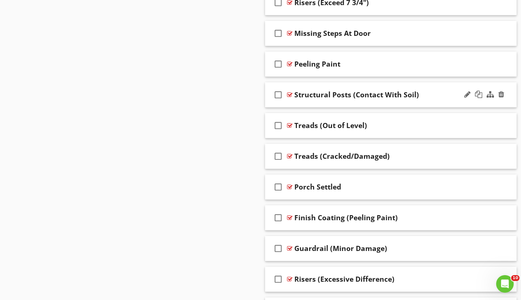
click at [290, 94] on div at bounding box center [289, 95] width 5 height 6
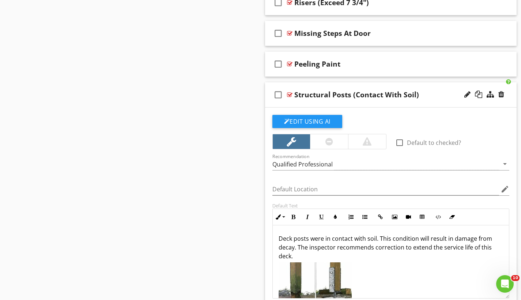
scroll to position [1519, 0]
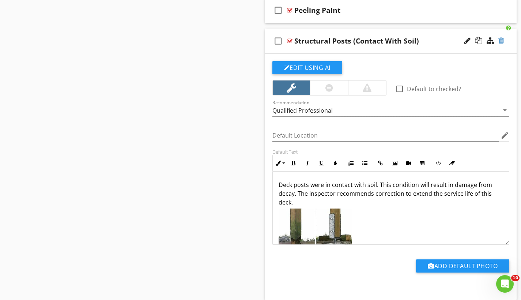
click at [503, 40] on div at bounding box center [502, 40] width 6 height 7
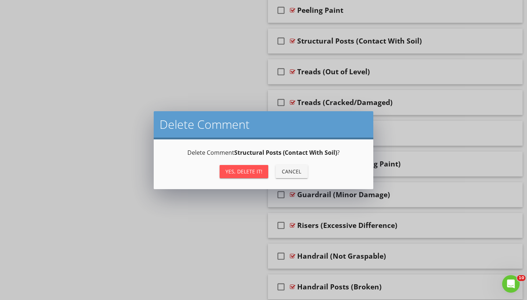
click at [258, 172] on div "Yes, Delete it!" at bounding box center [243, 172] width 37 height 8
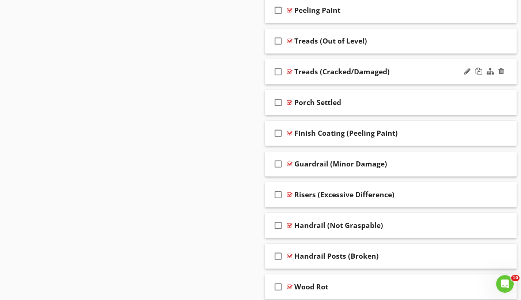
click at [290, 70] on div at bounding box center [289, 72] width 5 height 6
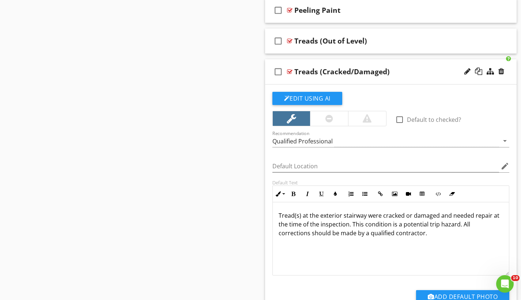
click at [291, 71] on div at bounding box center [289, 72] width 5 height 6
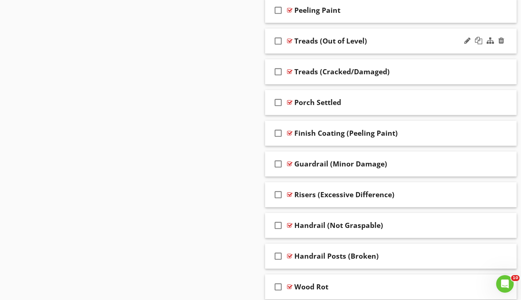
click at [291, 39] on div at bounding box center [289, 41] width 5 height 6
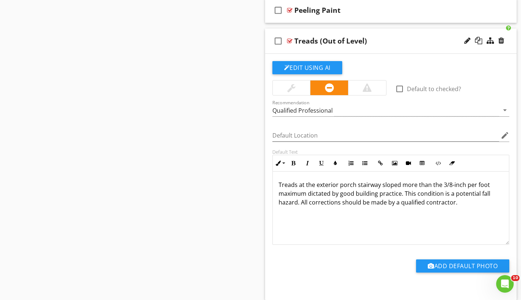
click at [291, 39] on div at bounding box center [289, 41] width 5 height 6
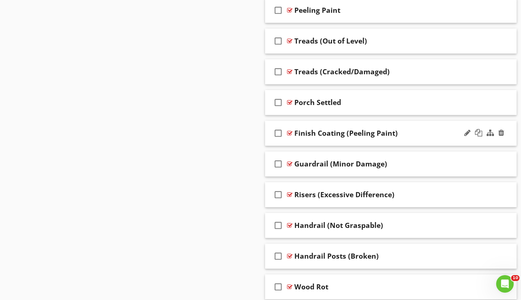
click at [292, 132] on div at bounding box center [289, 133] width 5 height 6
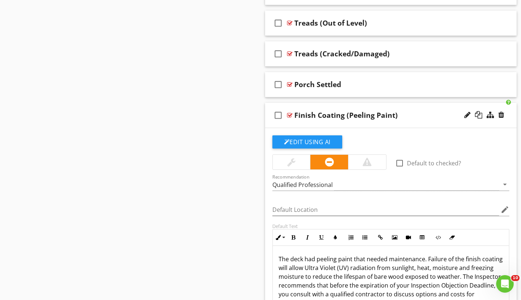
scroll to position [1548, 0]
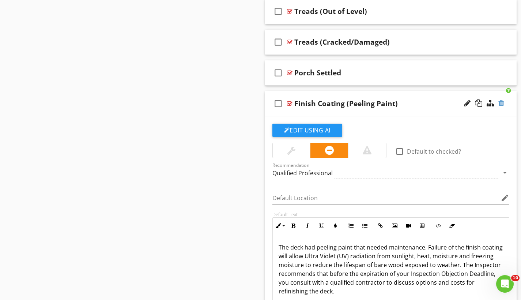
click at [504, 100] on div at bounding box center [502, 103] width 6 height 7
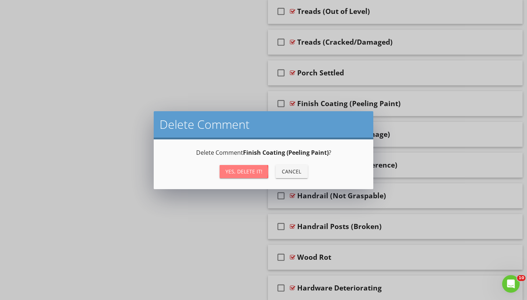
click at [239, 171] on div "Yes, Delete it!" at bounding box center [243, 172] width 37 height 8
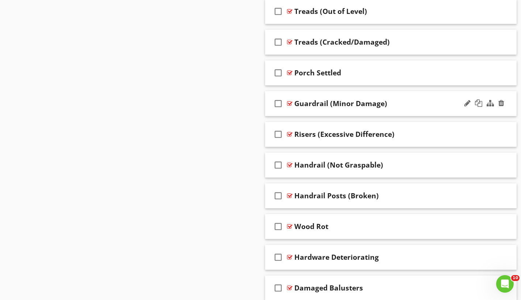
click at [289, 102] on div at bounding box center [289, 104] width 5 height 6
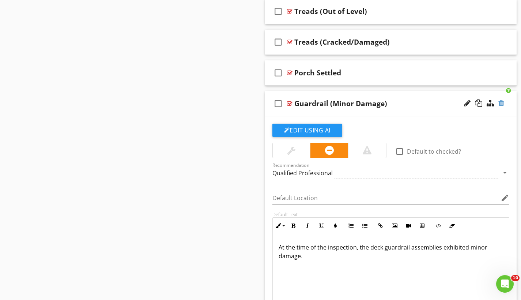
click at [503, 104] on div at bounding box center [502, 103] width 6 height 7
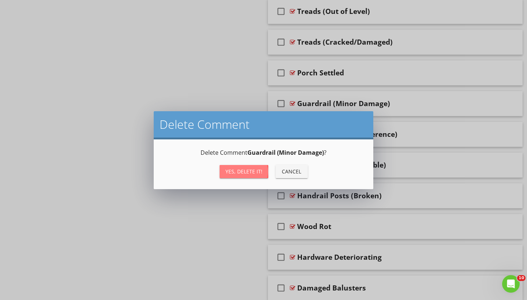
click at [248, 170] on div "Yes, Delete it!" at bounding box center [243, 172] width 37 height 8
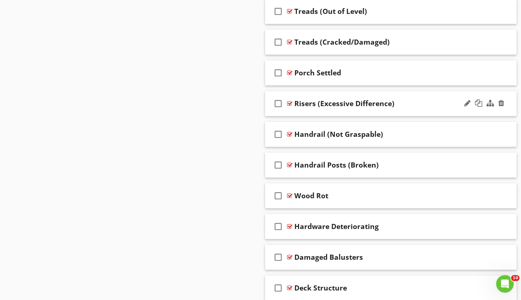
click at [291, 102] on div at bounding box center [289, 104] width 5 height 6
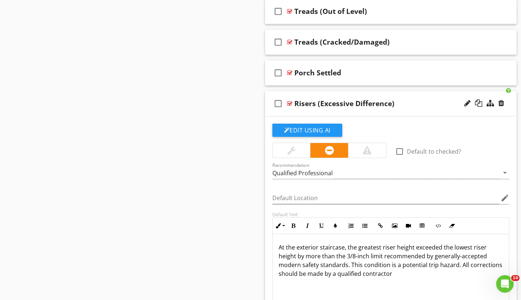
click at [291, 102] on div at bounding box center [289, 104] width 5 height 6
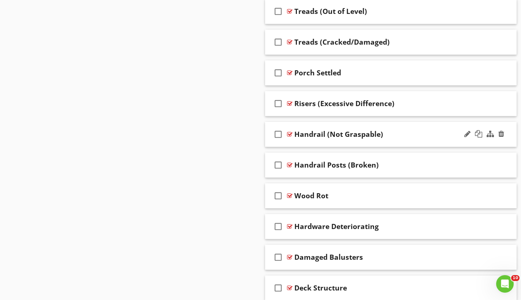
click at [291, 132] on div at bounding box center [289, 134] width 5 height 6
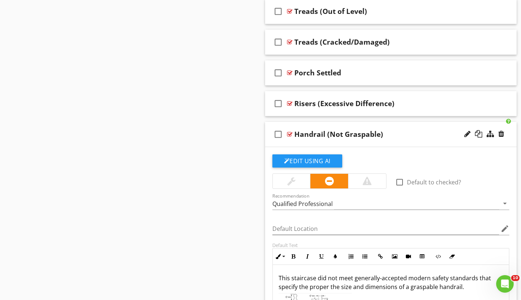
scroll to position [1606, 0]
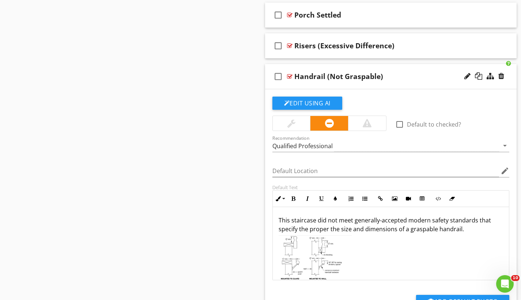
click at [291, 75] on div at bounding box center [289, 77] width 5 height 6
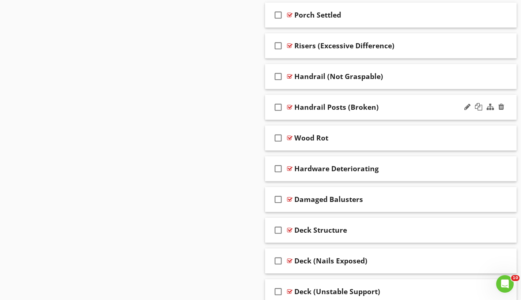
click at [290, 106] on div at bounding box center [289, 107] width 5 height 6
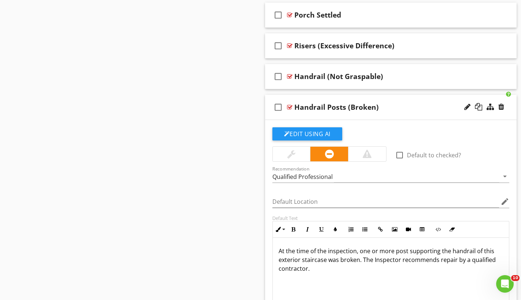
click at [290, 106] on div at bounding box center [289, 107] width 5 height 6
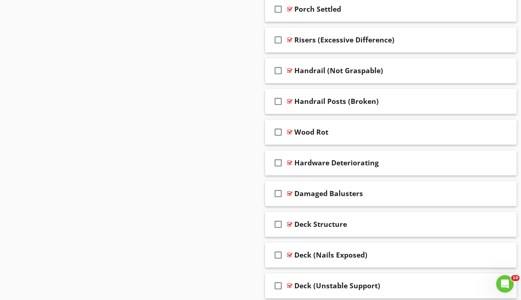
scroll to position [1623, 0]
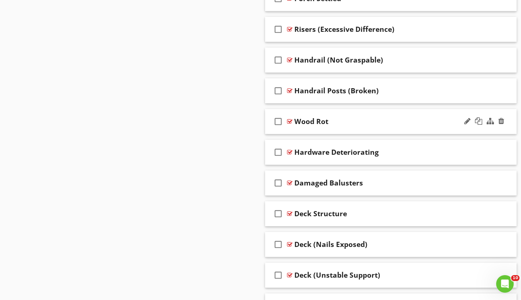
click at [290, 121] on div at bounding box center [289, 122] width 5 height 6
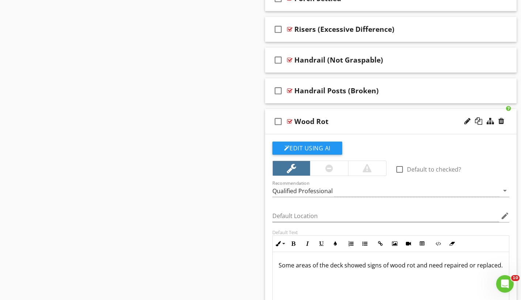
scroll to position [1675, 0]
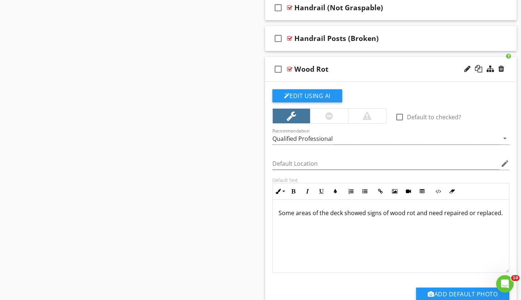
click at [319, 117] on div at bounding box center [329, 116] width 38 height 15
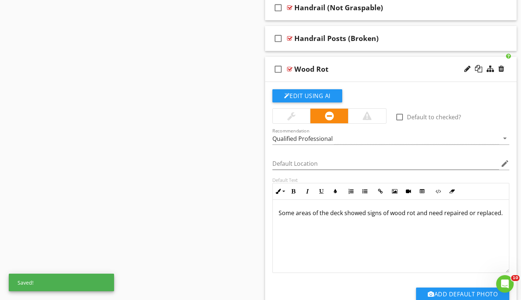
click at [291, 68] on div at bounding box center [289, 69] width 5 height 6
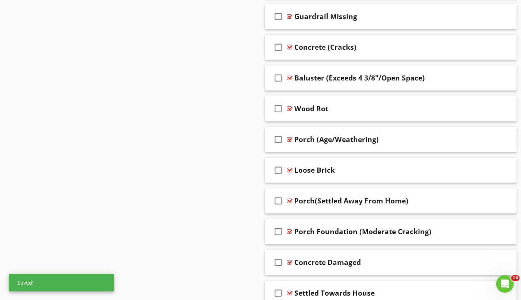
scroll to position [1042, 0]
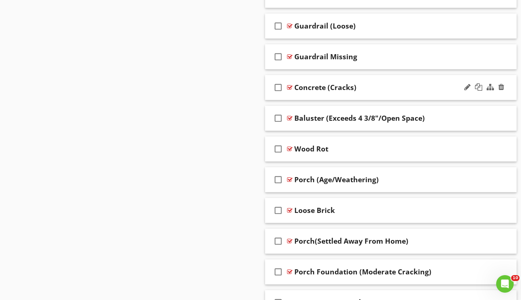
drag, startPoint x: 319, startPoint y: 152, endPoint x: 333, endPoint y: 82, distance: 71.2
drag, startPoint x: 189, startPoint y: 120, endPoint x: 273, endPoint y: 127, distance: 84.4
click at [288, 148] on div at bounding box center [289, 149] width 5 height 6
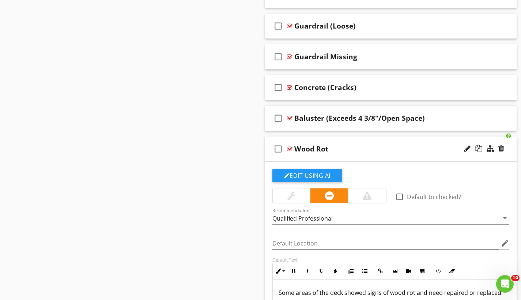
click at [288, 148] on div at bounding box center [289, 149] width 5 height 6
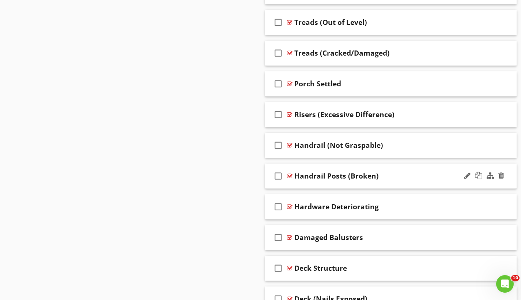
scroll to position [1630, 0]
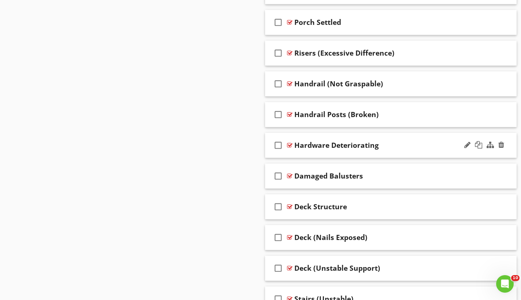
click at [289, 145] on div at bounding box center [289, 145] width 5 height 6
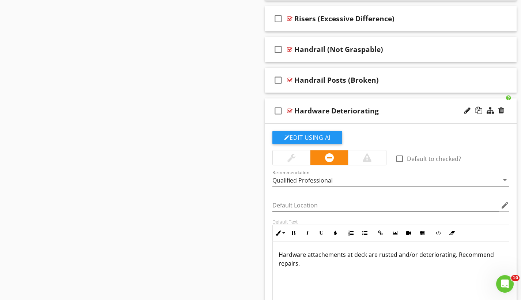
scroll to position [1683, 0]
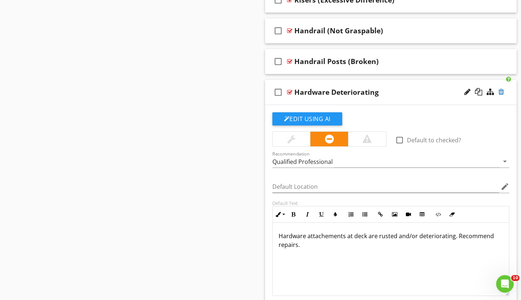
click at [501, 91] on div at bounding box center [502, 91] width 6 height 7
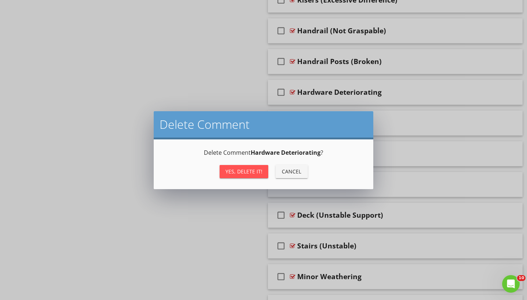
click at [255, 171] on div "Yes, Delete it!" at bounding box center [243, 172] width 37 height 8
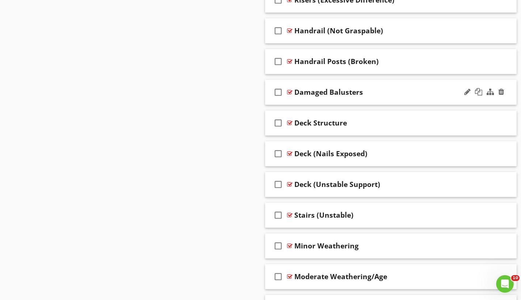
click at [291, 91] on div at bounding box center [289, 92] width 5 height 6
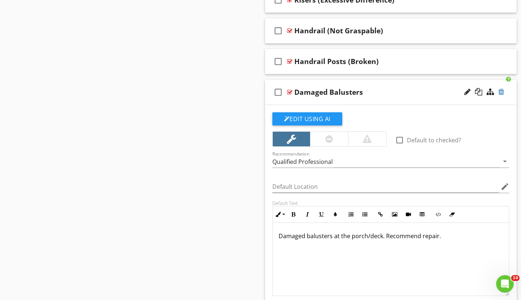
click at [503, 91] on div at bounding box center [502, 91] width 6 height 7
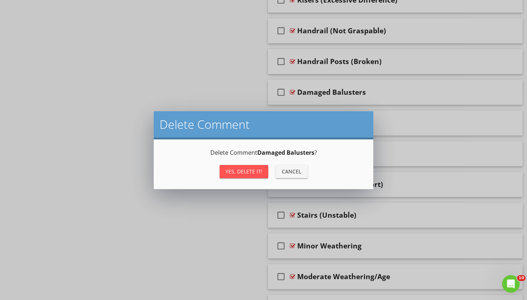
click at [252, 168] on div "Yes, Delete it!" at bounding box center [243, 172] width 37 height 8
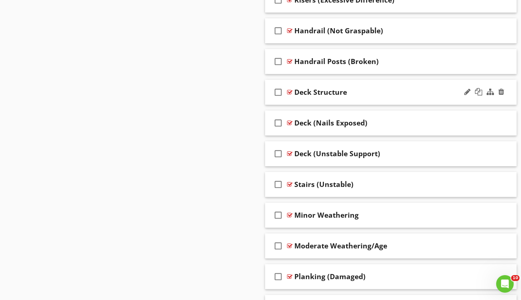
click at [292, 92] on div at bounding box center [289, 92] width 5 height 6
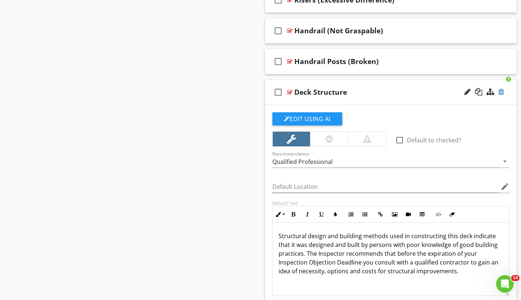
click at [501, 91] on div at bounding box center [502, 91] width 6 height 7
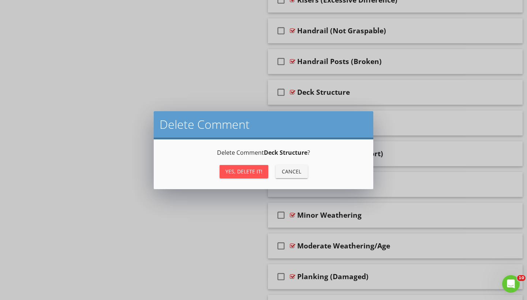
click at [252, 170] on div "Yes, Delete it!" at bounding box center [243, 172] width 37 height 8
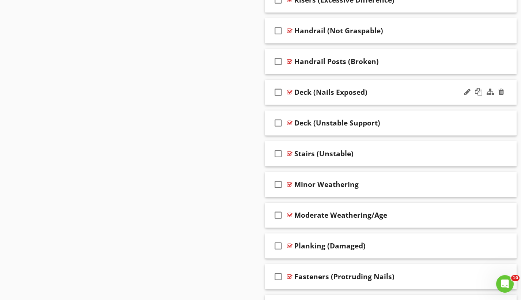
click at [292, 91] on div at bounding box center [289, 92] width 5 height 6
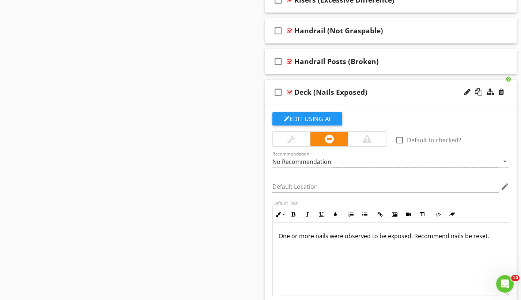
click at [292, 93] on div at bounding box center [289, 92] width 5 height 6
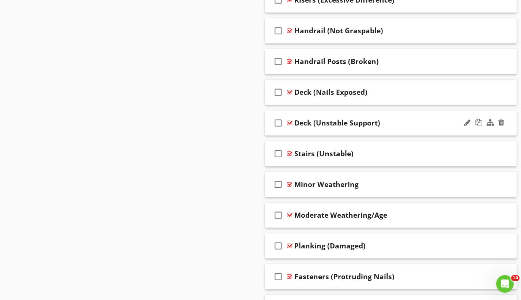
click at [289, 121] on div at bounding box center [289, 123] width 5 height 6
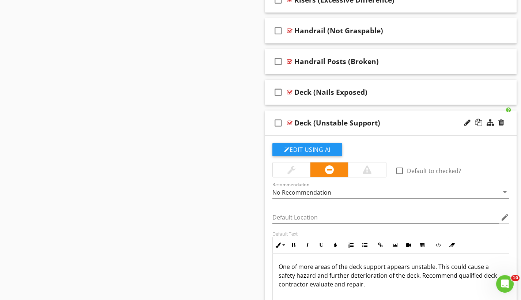
click at [289, 121] on div at bounding box center [289, 123] width 5 height 6
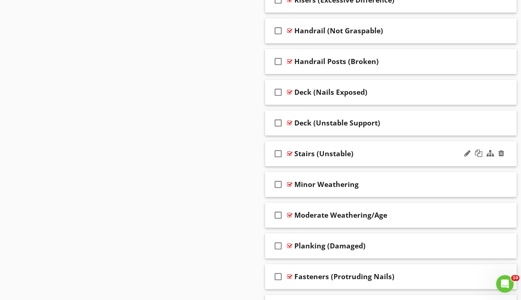
click at [289, 154] on div at bounding box center [289, 154] width 5 height 6
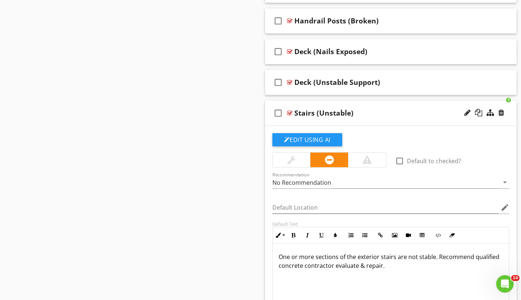
scroll to position [1725, 0]
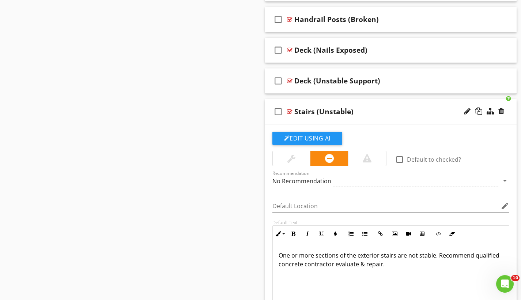
click at [290, 111] on div at bounding box center [289, 112] width 5 height 6
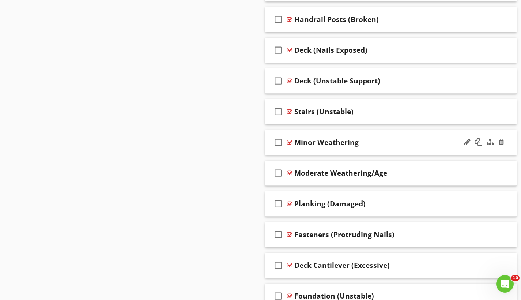
click at [290, 140] on div at bounding box center [289, 142] width 5 height 6
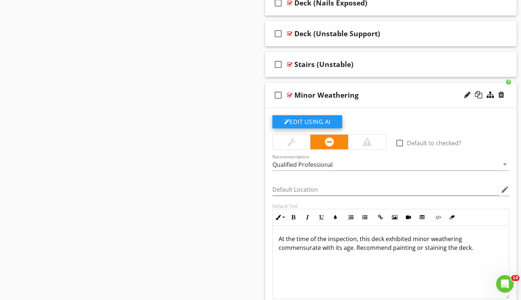
scroll to position [1793, 0]
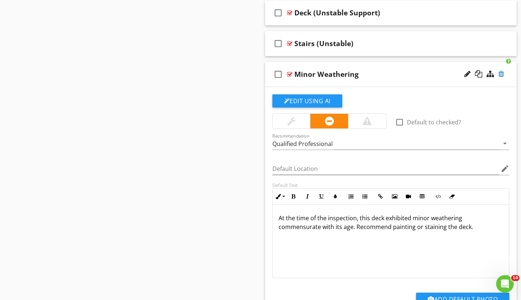
click at [502, 73] on div at bounding box center [502, 73] width 6 height 7
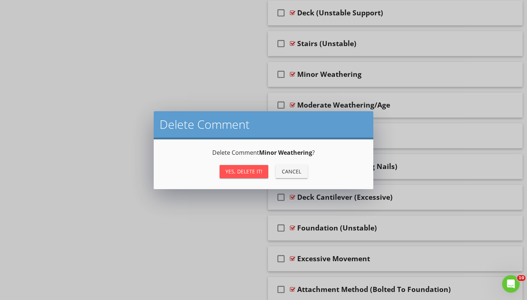
click at [253, 170] on div "Yes, Delete it!" at bounding box center [243, 172] width 37 height 8
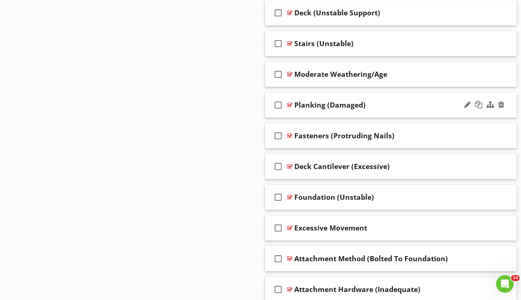
click at [291, 104] on div at bounding box center [289, 105] width 5 height 6
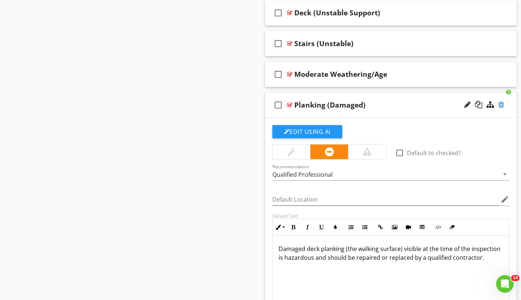
click at [500, 104] on div at bounding box center [502, 104] width 6 height 7
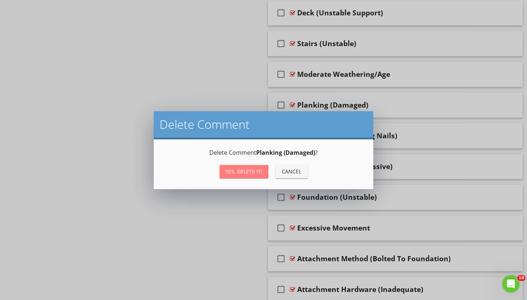
click at [255, 169] on div "Yes, Delete it!" at bounding box center [243, 172] width 37 height 8
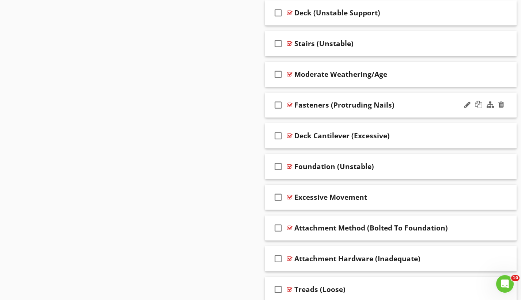
click at [291, 104] on div at bounding box center [289, 105] width 5 height 6
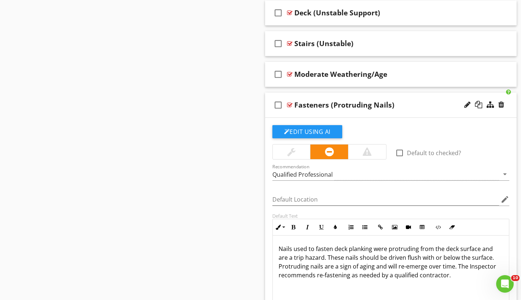
click at [291, 104] on div at bounding box center [289, 105] width 5 height 6
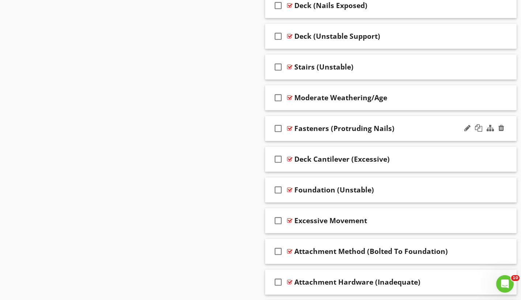
scroll to position [1751, 0]
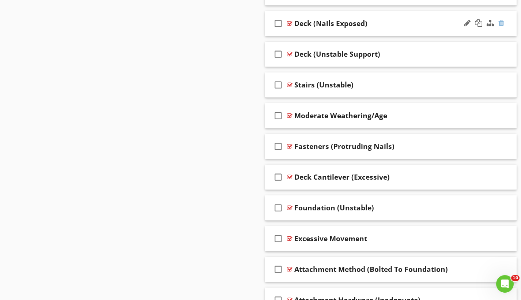
click at [502, 23] on div at bounding box center [502, 22] width 6 height 7
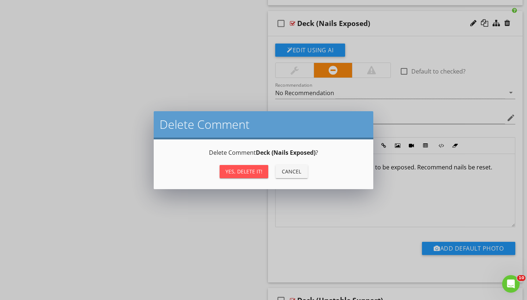
click at [261, 170] on div "Yes, Delete it!" at bounding box center [243, 172] width 37 height 8
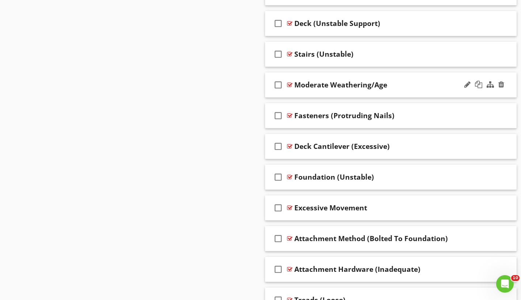
click at [289, 84] on div at bounding box center [289, 85] width 5 height 6
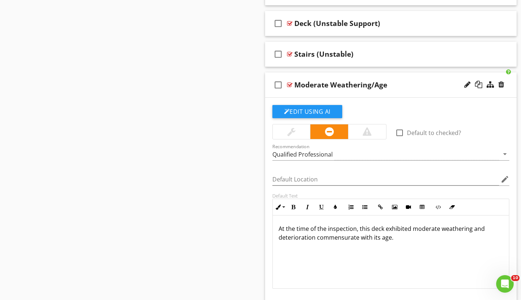
click at [289, 84] on div at bounding box center [289, 85] width 5 height 6
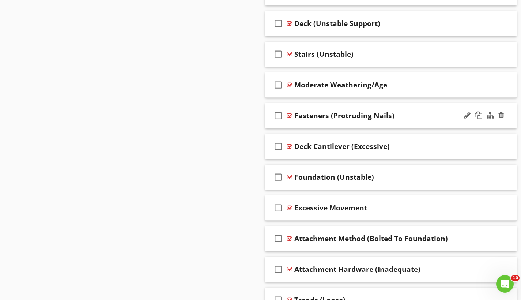
click at [290, 116] on div at bounding box center [289, 116] width 5 height 6
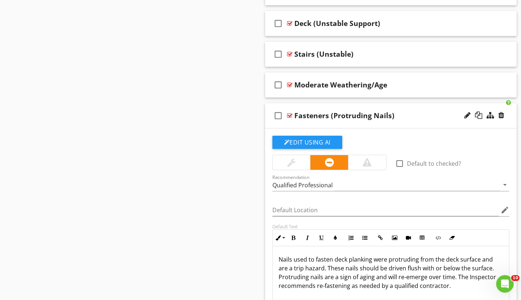
click at [290, 116] on div at bounding box center [289, 116] width 5 height 6
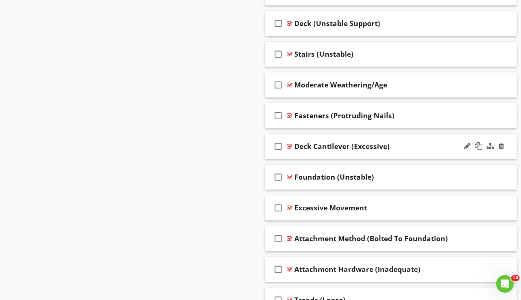
click at [291, 146] on div at bounding box center [289, 146] width 5 height 6
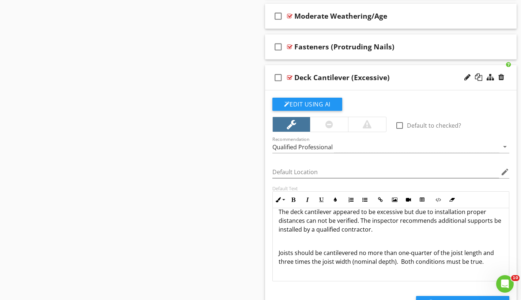
scroll to position [11, 0]
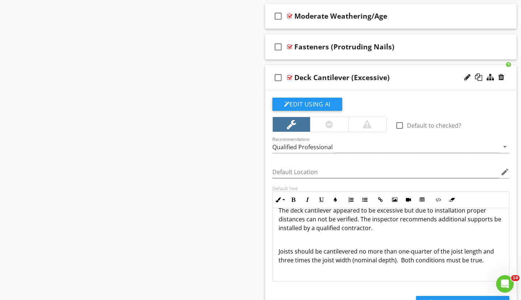
click at [323, 120] on div at bounding box center [329, 124] width 38 height 15
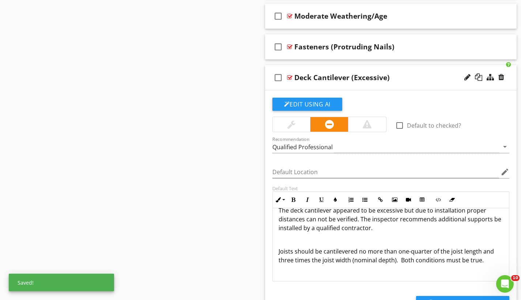
click at [292, 75] on div at bounding box center [289, 78] width 5 height 6
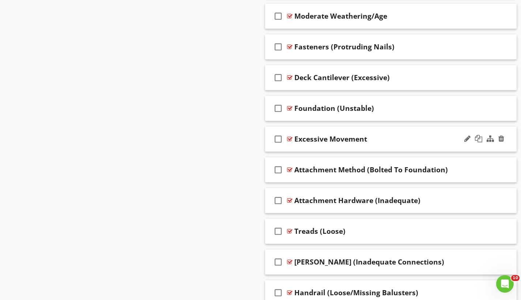
click at [290, 139] on div at bounding box center [289, 139] width 5 height 6
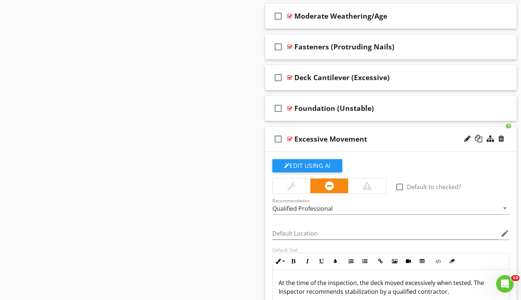
scroll to position [1830, 0]
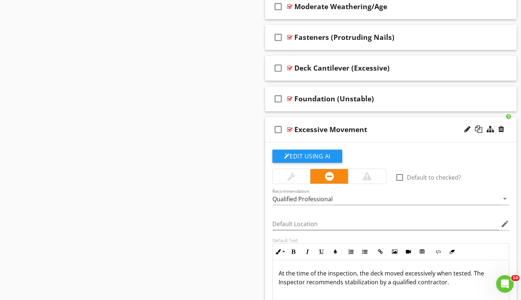
click at [290, 130] on div at bounding box center [289, 130] width 5 height 6
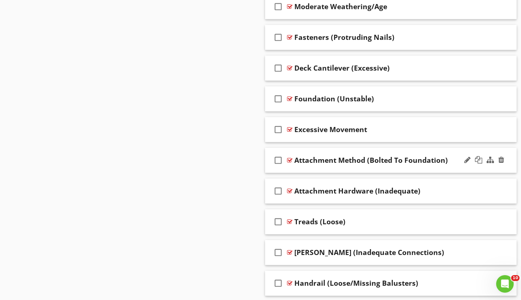
click at [291, 160] on div at bounding box center [289, 160] width 5 height 6
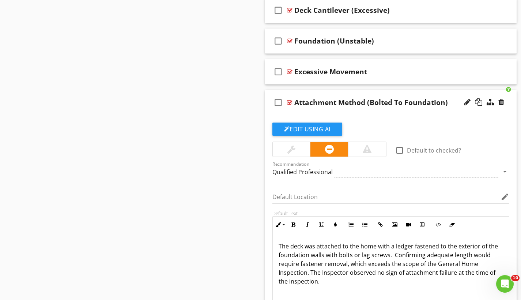
scroll to position [1927, 0]
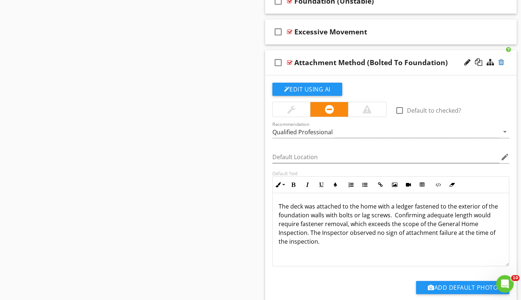
click at [500, 61] on div at bounding box center [502, 62] width 6 height 7
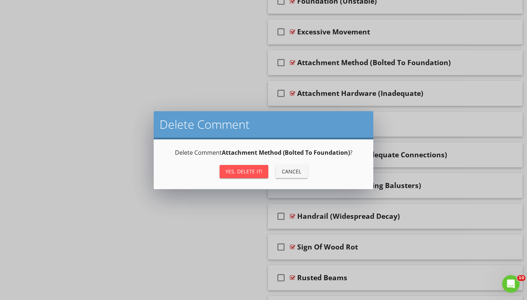
click at [259, 173] on div "Yes, Delete it!" at bounding box center [243, 172] width 37 height 8
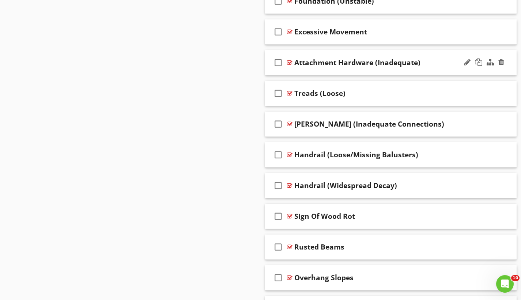
click at [290, 62] on div at bounding box center [289, 63] width 5 height 6
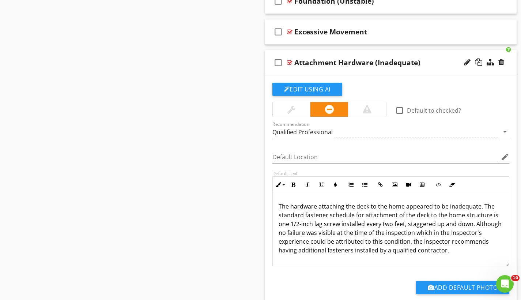
click at [290, 62] on div at bounding box center [289, 63] width 5 height 6
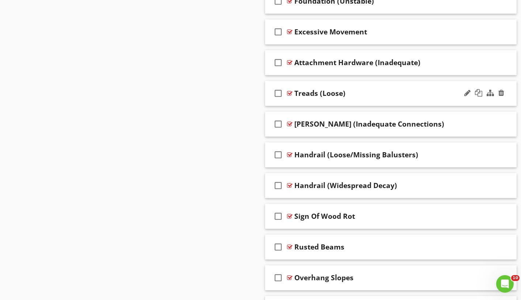
click at [291, 92] on div at bounding box center [289, 93] width 5 height 6
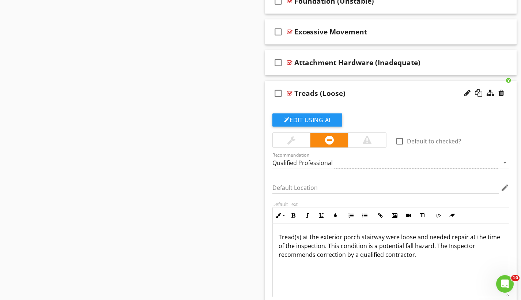
click at [291, 92] on div at bounding box center [289, 93] width 5 height 6
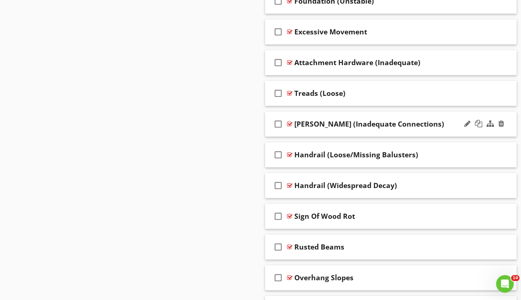
click at [290, 123] on div at bounding box center [289, 124] width 5 height 6
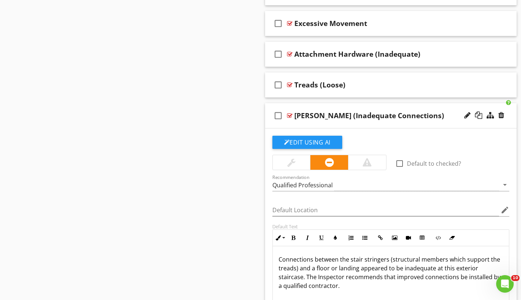
scroll to position [1939, 0]
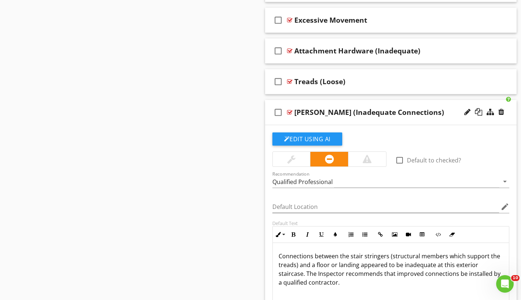
click at [290, 112] on div at bounding box center [289, 112] width 5 height 6
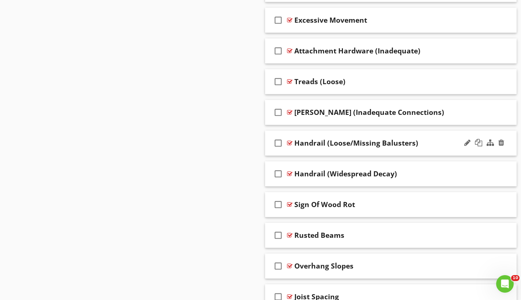
click at [290, 142] on div at bounding box center [289, 143] width 5 height 6
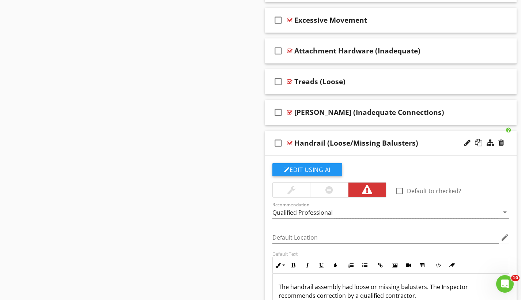
scroll to position [1984, 0]
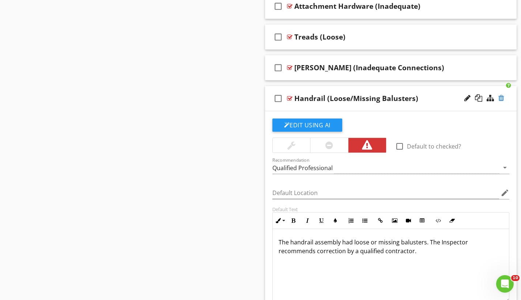
click at [502, 95] on div at bounding box center [502, 97] width 6 height 7
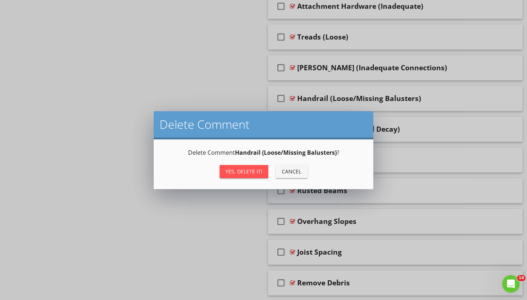
click at [245, 175] on button "Yes, Delete it!" at bounding box center [244, 171] width 49 height 13
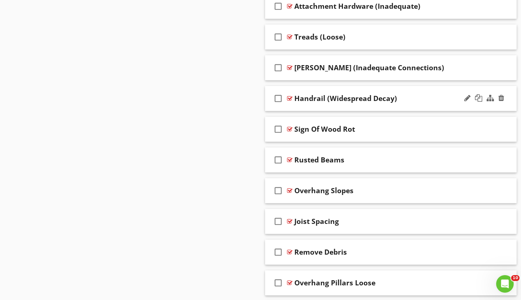
click at [292, 98] on div at bounding box center [289, 98] width 5 height 6
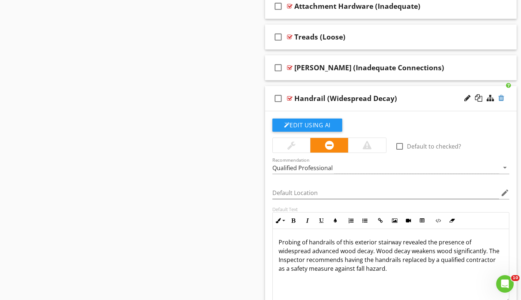
click at [503, 98] on div at bounding box center [502, 97] width 6 height 7
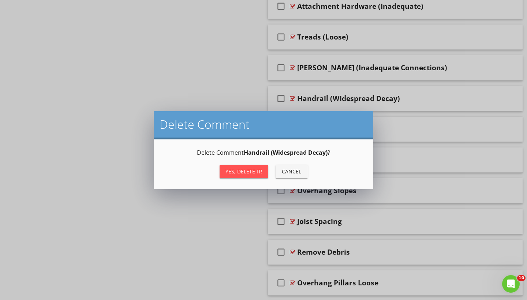
click at [261, 172] on div "Yes, Delete it!" at bounding box center [243, 172] width 37 height 8
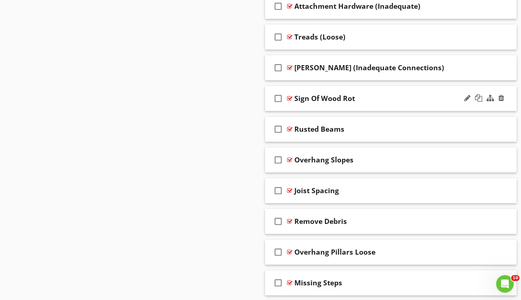
click at [292, 97] on div at bounding box center [289, 98] width 5 height 6
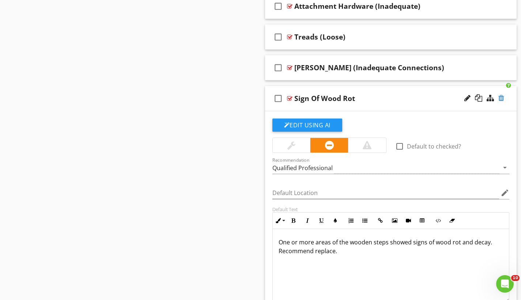
click at [501, 96] on div at bounding box center [502, 97] width 6 height 7
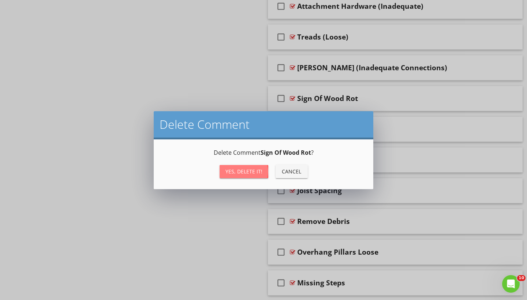
click at [253, 169] on div "Yes, Delete it!" at bounding box center [243, 172] width 37 height 8
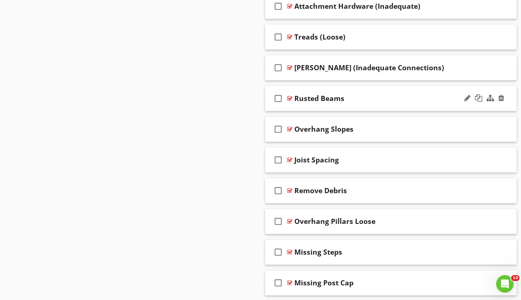
click at [290, 98] on div at bounding box center [289, 98] width 5 height 6
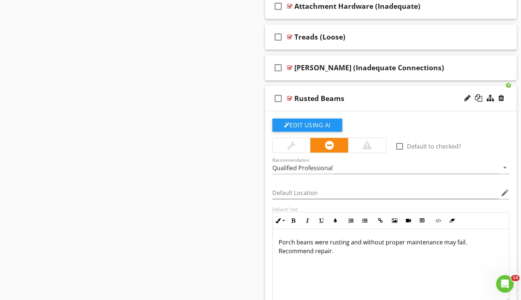
click at [292, 98] on div at bounding box center [289, 98] width 5 height 6
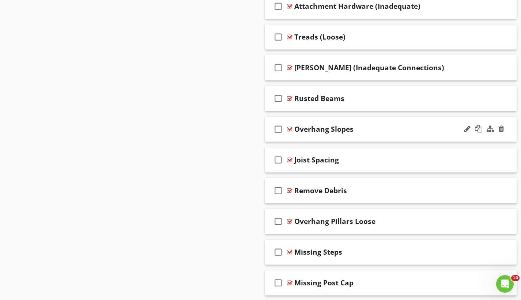
click at [291, 128] on div at bounding box center [289, 129] width 5 height 6
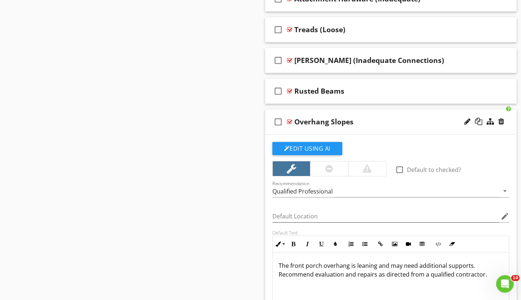
scroll to position [1993, 0]
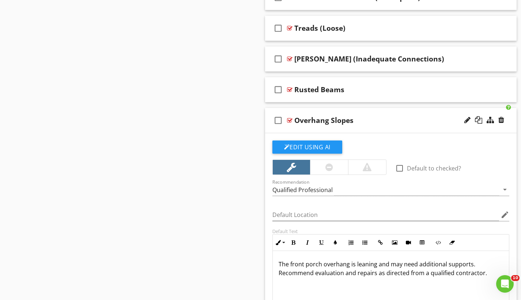
click at [289, 119] on div at bounding box center [289, 120] width 5 height 6
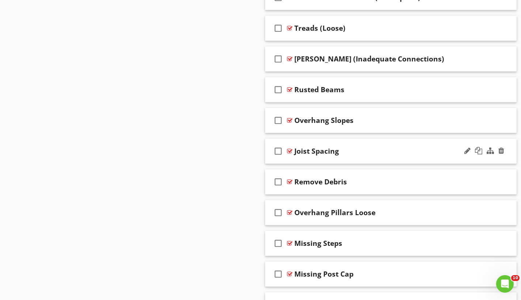
click at [289, 151] on div at bounding box center [289, 151] width 5 height 6
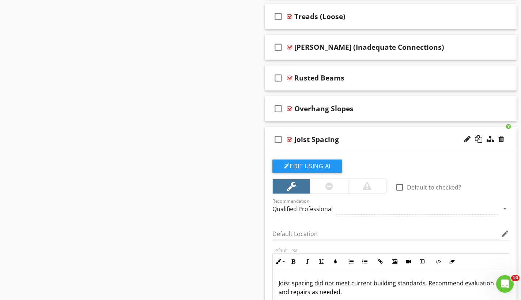
scroll to position [2065, 0]
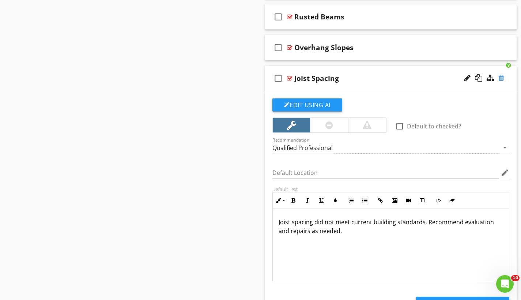
click at [501, 75] on div at bounding box center [502, 77] width 6 height 7
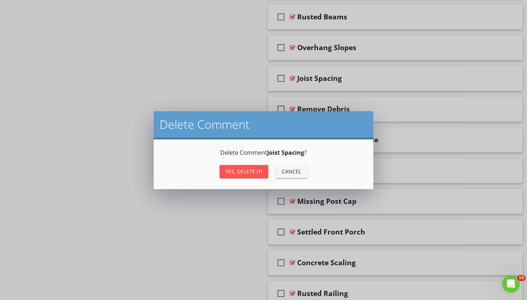
click at [262, 174] on button "Yes, Delete it!" at bounding box center [244, 171] width 49 height 13
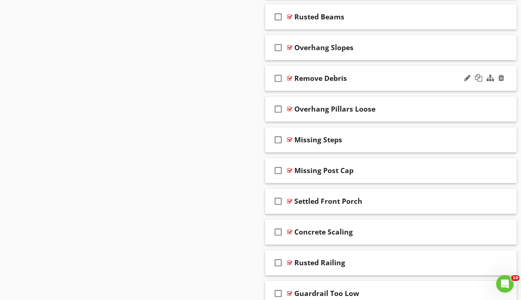
click at [291, 76] on div at bounding box center [289, 78] width 5 height 6
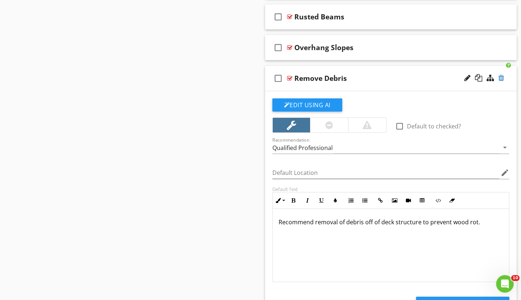
click at [503, 75] on div at bounding box center [502, 77] width 6 height 7
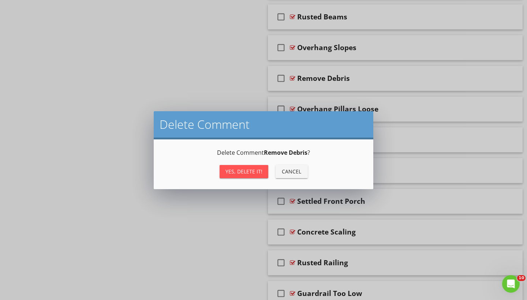
click at [246, 175] on button "Yes, Delete it!" at bounding box center [244, 171] width 49 height 13
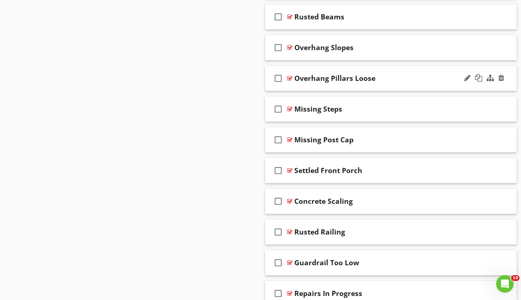
click at [290, 79] on div at bounding box center [289, 78] width 5 height 6
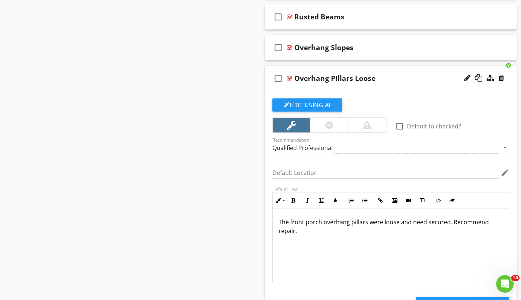
click at [290, 79] on div at bounding box center [289, 78] width 5 height 6
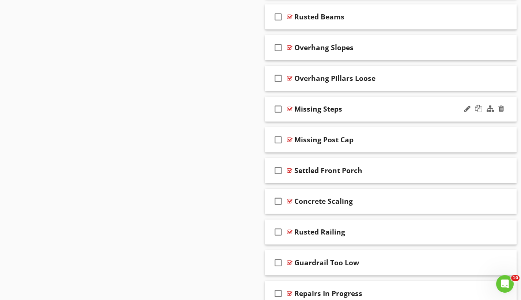
click at [288, 107] on div at bounding box center [289, 109] width 5 height 6
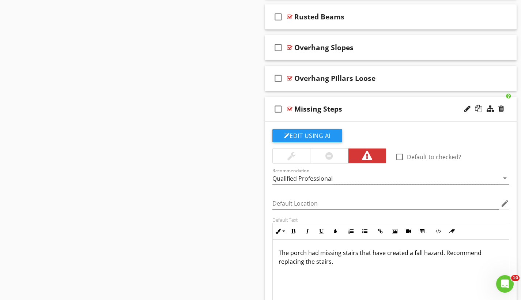
click at [288, 107] on div at bounding box center [289, 109] width 5 height 6
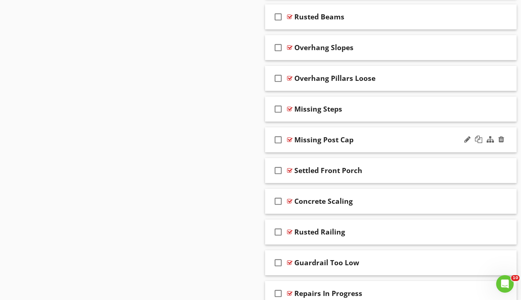
click at [290, 139] on div at bounding box center [289, 140] width 5 height 6
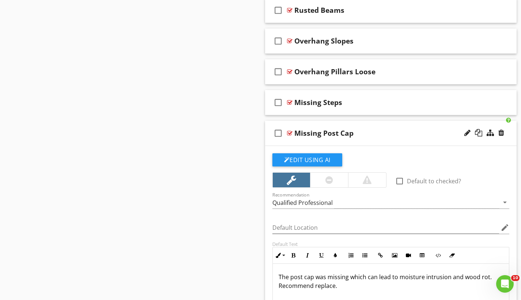
scroll to position [2120, 0]
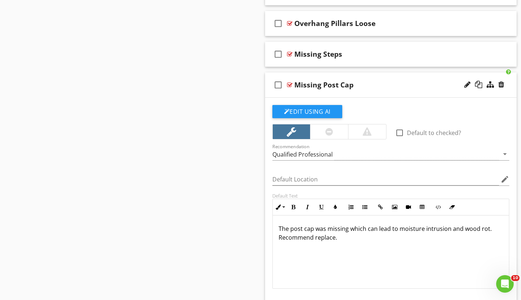
click at [292, 86] on div at bounding box center [289, 85] width 5 height 6
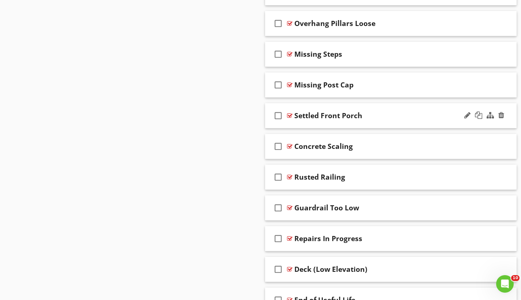
click at [292, 115] on div at bounding box center [289, 116] width 5 height 6
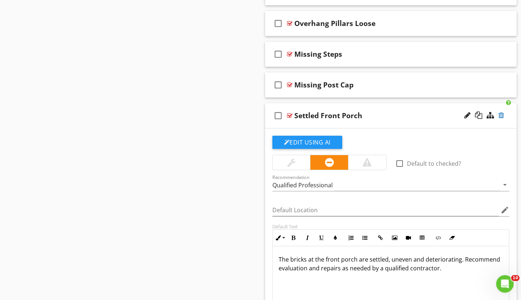
click at [503, 112] on div at bounding box center [502, 115] width 6 height 7
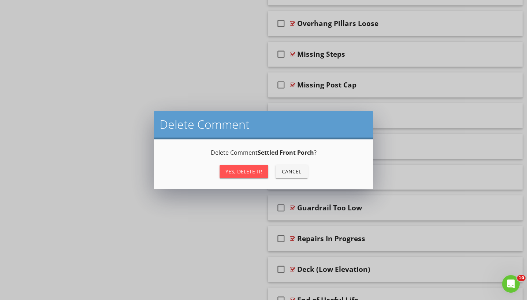
click at [247, 168] on div "Yes, Delete it!" at bounding box center [243, 172] width 37 height 8
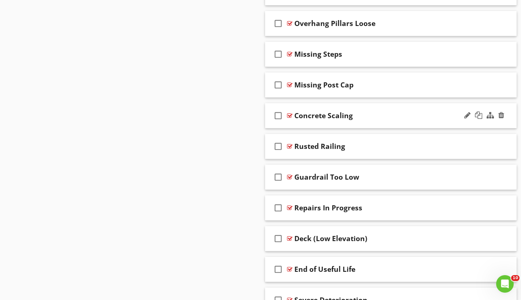
click at [291, 116] on div at bounding box center [289, 116] width 5 height 6
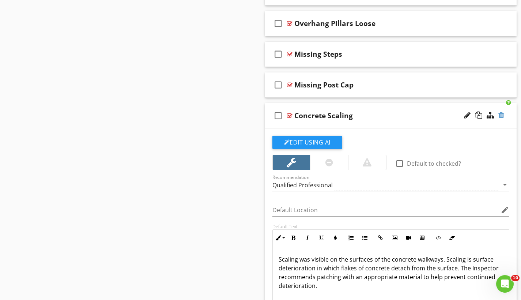
click at [499, 115] on div at bounding box center [502, 115] width 6 height 7
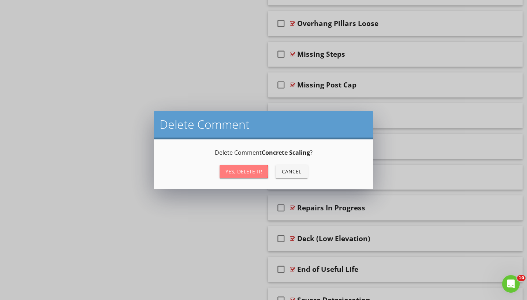
click at [262, 166] on button "Yes, Delete it!" at bounding box center [244, 171] width 49 height 13
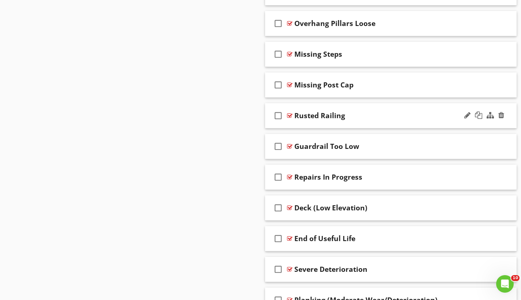
click at [289, 115] on div at bounding box center [289, 116] width 5 height 6
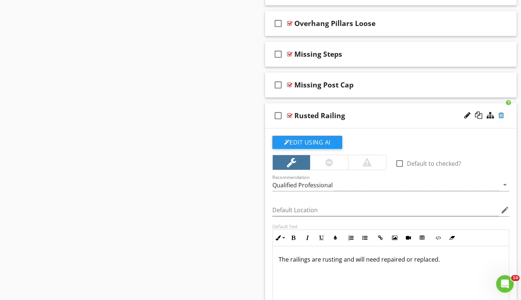
click at [504, 116] on div at bounding box center [502, 115] width 6 height 7
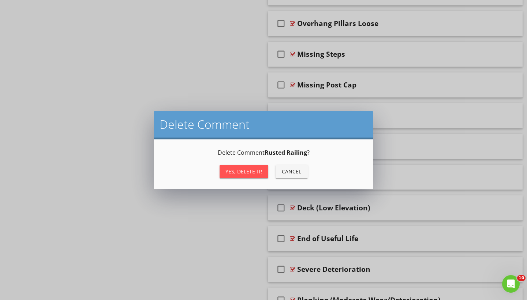
click at [261, 172] on div "Yes, Delete it!" at bounding box center [243, 172] width 37 height 8
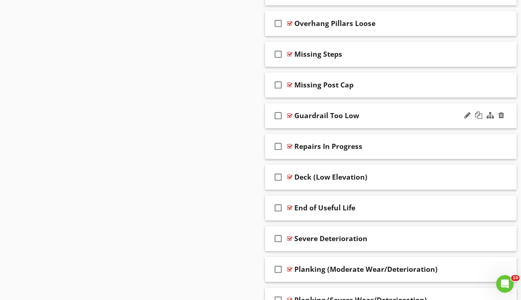
click at [289, 116] on div at bounding box center [289, 116] width 5 height 6
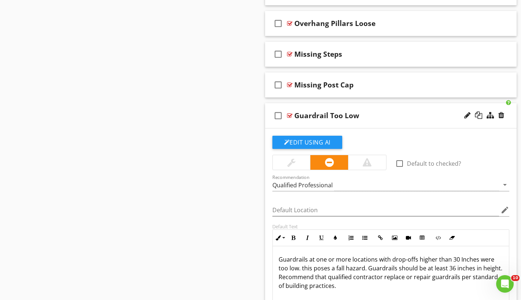
click at [289, 116] on div at bounding box center [289, 116] width 5 height 6
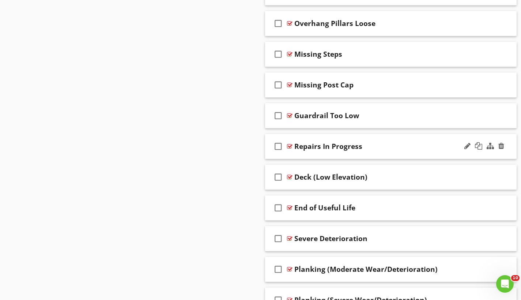
click at [290, 147] on div at bounding box center [289, 146] width 5 height 6
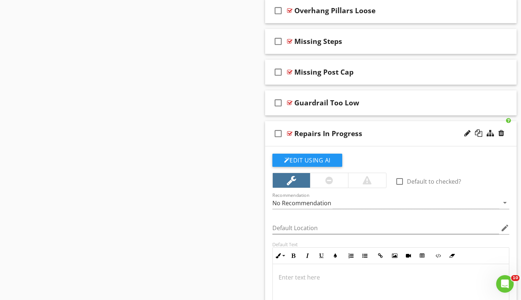
scroll to position [2163, 0]
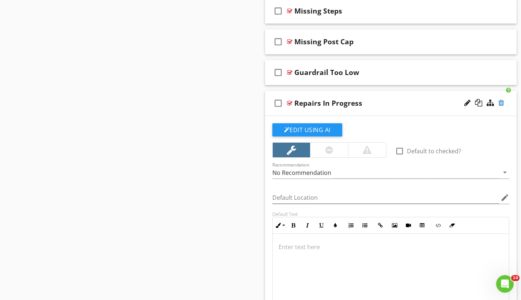
click at [499, 101] on div at bounding box center [502, 102] width 6 height 7
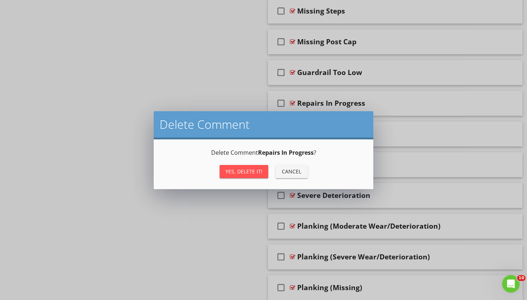
click at [244, 171] on div "Yes, Delete it!" at bounding box center [243, 172] width 37 height 8
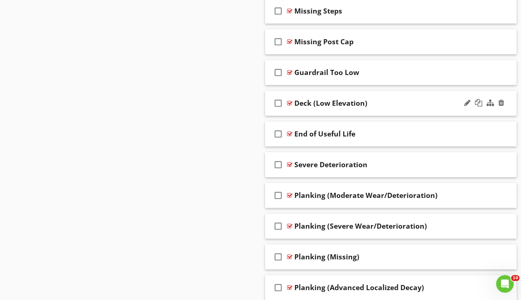
click at [291, 102] on div at bounding box center [289, 103] width 5 height 6
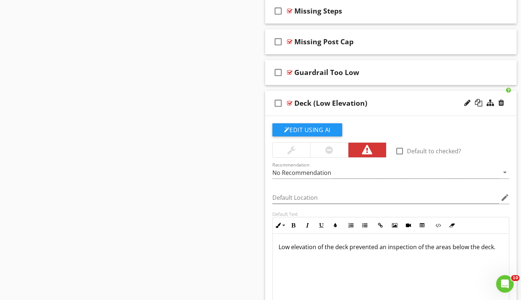
scroll to position [2208, 0]
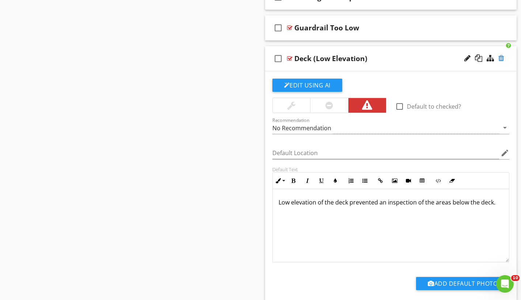
click at [501, 59] on div at bounding box center [502, 58] width 6 height 7
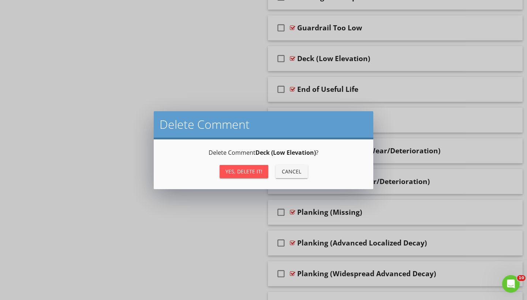
click at [254, 172] on div "Yes, Delete it!" at bounding box center [243, 172] width 37 height 8
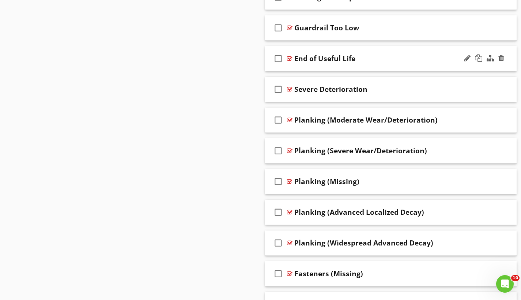
click at [291, 58] on div at bounding box center [289, 59] width 5 height 6
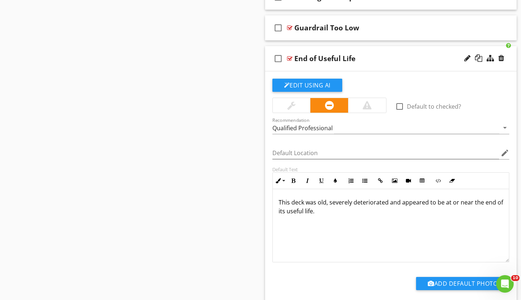
click at [290, 58] on div at bounding box center [289, 59] width 5 height 6
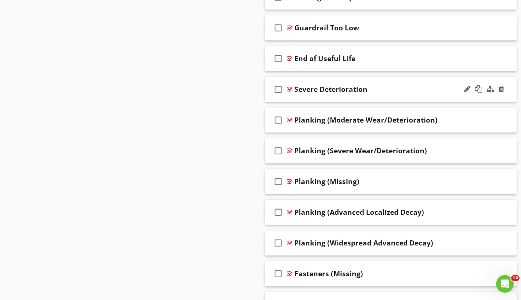
click at [288, 89] on div at bounding box center [289, 89] width 5 height 6
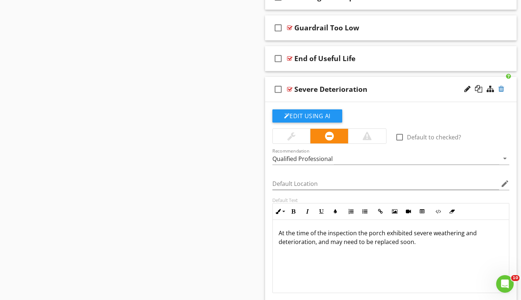
click at [504, 89] on div at bounding box center [502, 88] width 6 height 7
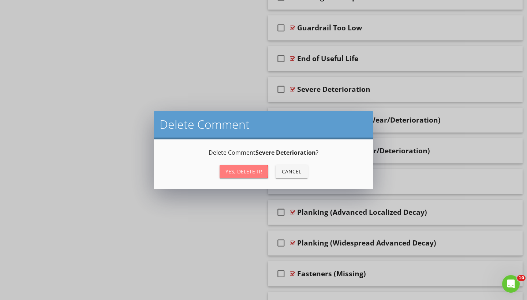
click at [254, 173] on div "Yes, Delete it!" at bounding box center [243, 172] width 37 height 8
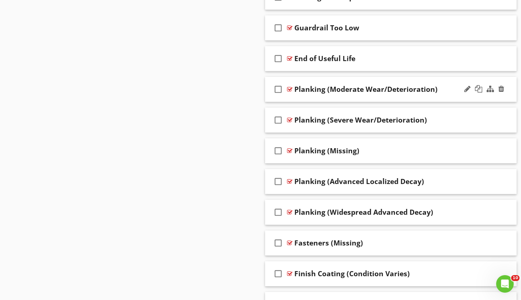
click at [292, 88] on div at bounding box center [289, 89] width 5 height 6
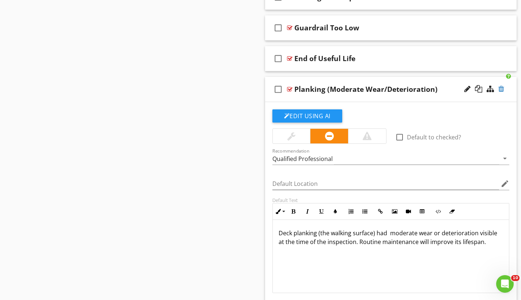
click at [501, 87] on div at bounding box center [502, 88] width 6 height 7
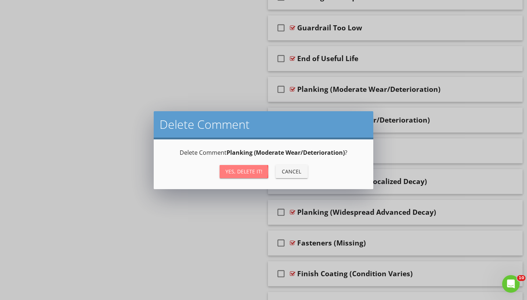
click at [251, 173] on div "Yes, Delete it!" at bounding box center [243, 172] width 37 height 8
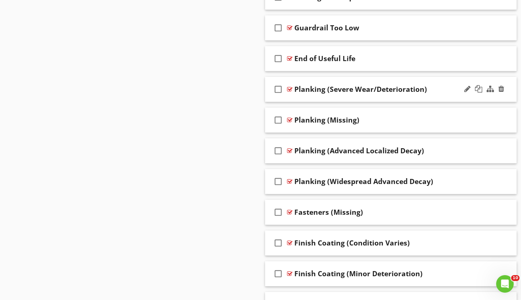
click at [290, 89] on div at bounding box center [289, 89] width 5 height 6
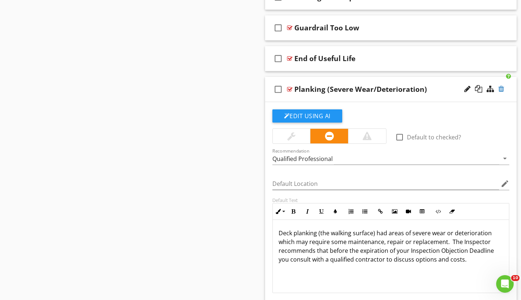
click at [502, 89] on div at bounding box center [502, 88] width 6 height 7
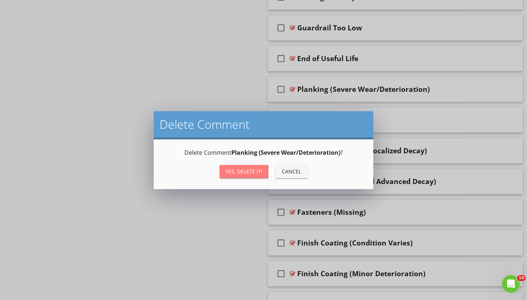
click at [234, 171] on div "Yes, Delete it!" at bounding box center [243, 172] width 37 height 8
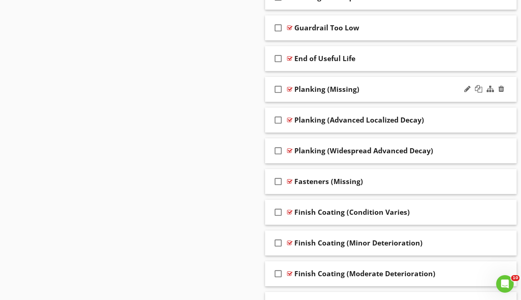
click at [290, 88] on div at bounding box center [289, 89] width 5 height 6
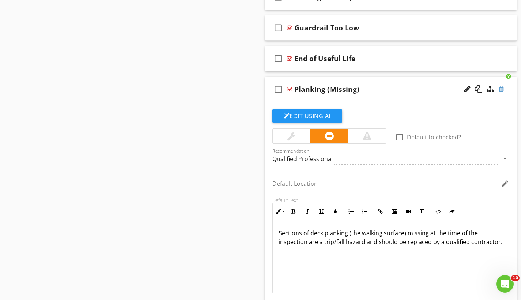
click at [502, 89] on div at bounding box center [502, 88] width 6 height 7
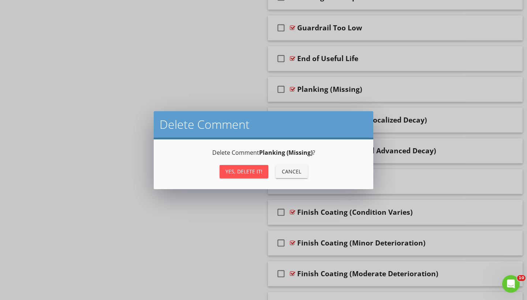
click at [254, 171] on div "Yes, Delete it!" at bounding box center [243, 172] width 37 height 8
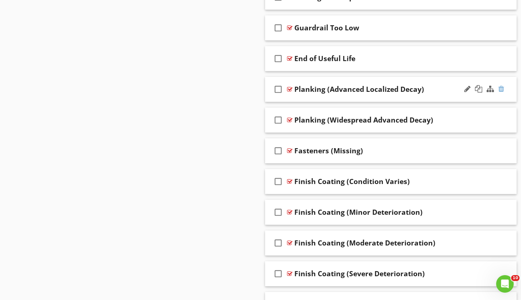
click at [502, 86] on div at bounding box center [502, 88] width 6 height 7
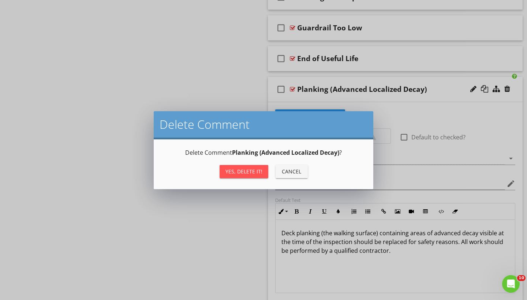
drag, startPoint x: 258, startPoint y: 169, endPoint x: 264, endPoint y: 165, distance: 7.2
click at [258, 169] on div "Yes, Delete it!" at bounding box center [243, 172] width 37 height 8
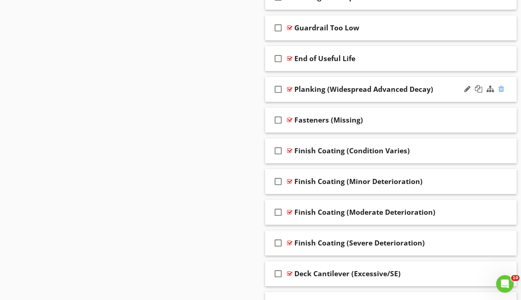
click at [502, 90] on div at bounding box center [502, 88] width 6 height 7
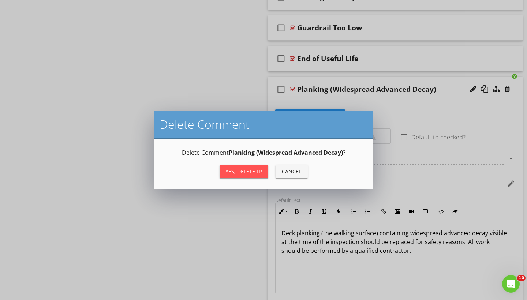
click at [253, 173] on div "Yes, Delete it!" at bounding box center [243, 172] width 37 height 8
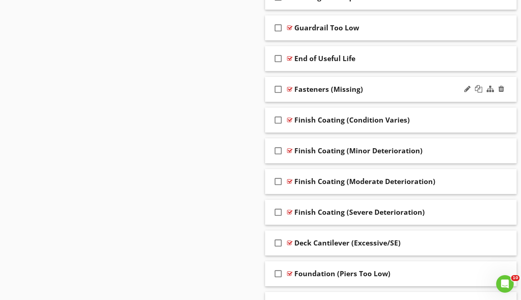
click at [291, 89] on div at bounding box center [289, 89] width 5 height 6
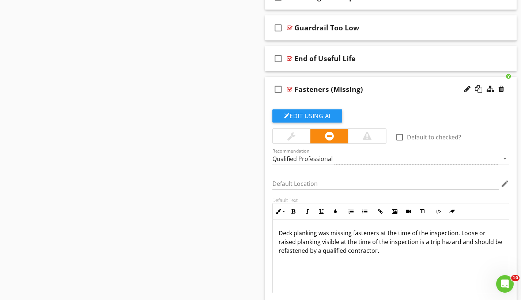
click at [291, 89] on div at bounding box center [289, 89] width 5 height 6
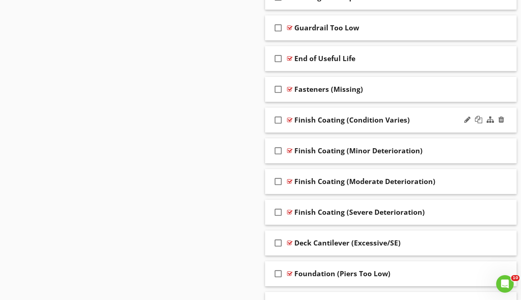
click at [291, 120] on div at bounding box center [289, 120] width 5 height 6
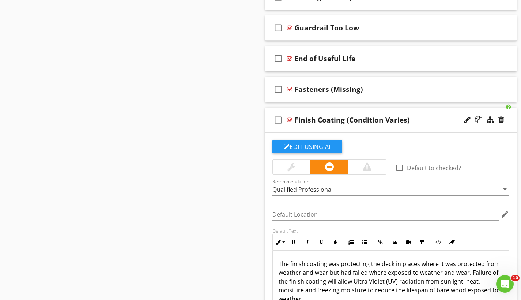
click at [291, 120] on div at bounding box center [289, 120] width 5 height 6
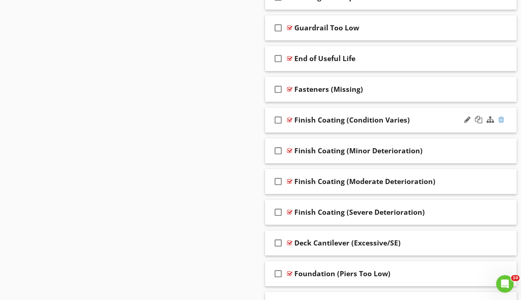
click at [501, 117] on div at bounding box center [502, 119] width 6 height 7
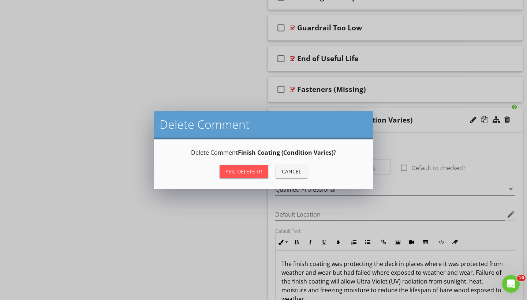
click at [260, 172] on div "Yes, Delete it!" at bounding box center [243, 172] width 37 height 8
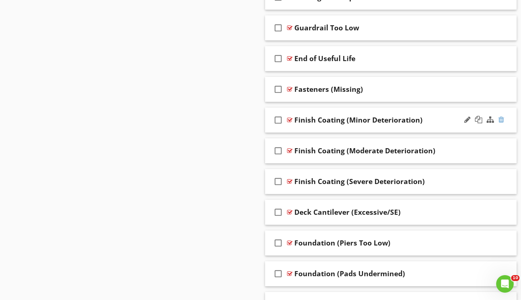
click at [503, 117] on div at bounding box center [502, 119] width 6 height 7
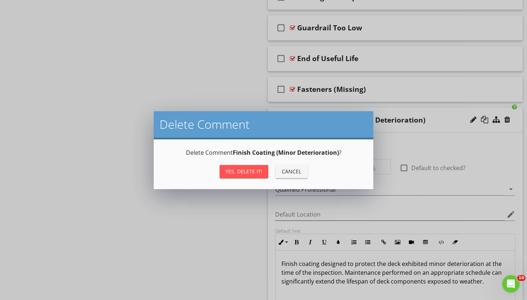
click at [262, 168] on button "Yes, Delete it!" at bounding box center [244, 171] width 49 height 13
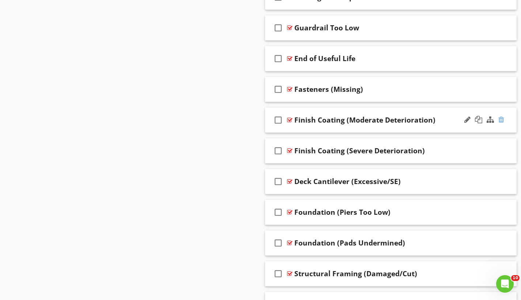
click at [502, 120] on div at bounding box center [502, 119] width 6 height 7
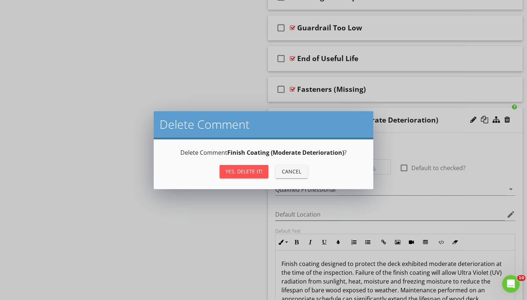
click at [248, 173] on div "Yes, Delete it!" at bounding box center [243, 172] width 37 height 8
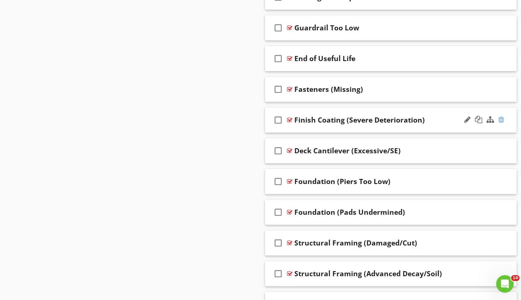
click at [501, 117] on div at bounding box center [502, 119] width 6 height 7
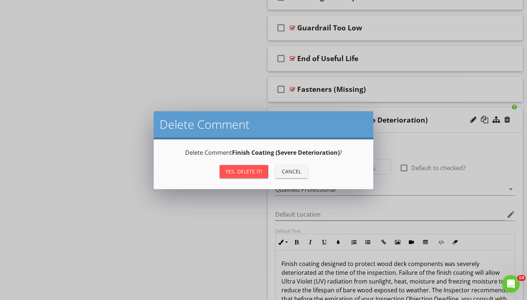
click at [257, 169] on div "Yes, Delete it!" at bounding box center [243, 172] width 37 height 8
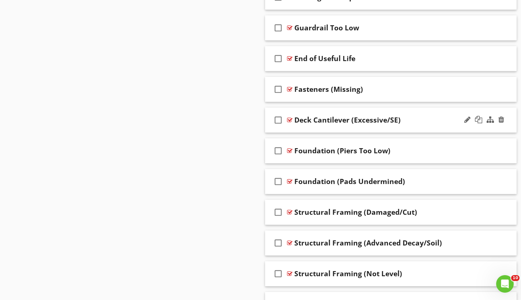
click at [292, 120] on div at bounding box center [289, 120] width 5 height 6
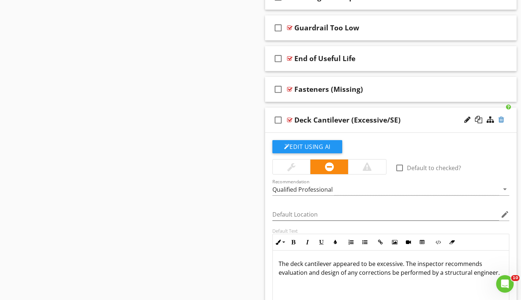
click at [504, 120] on div at bounding box center [502, 119] width 6 height 7
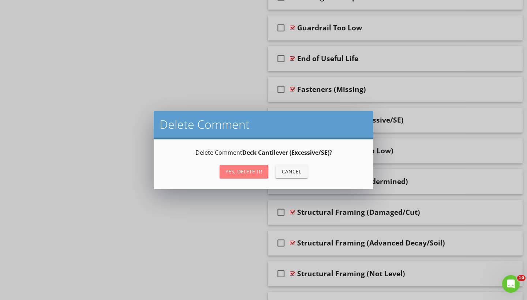
click at [258, 170] on div "Yes, Delete it!" at bounding box center [243, 172] width 37 height 8
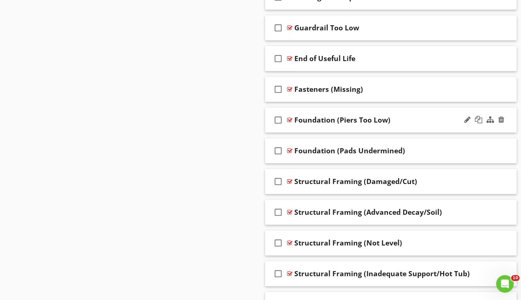
click at [290, 119] on div at bounding box center [289, 120] width 5 height 6
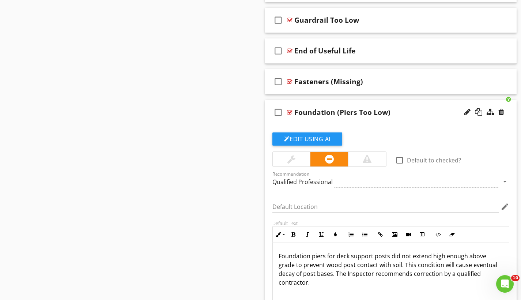
scroll to position [2225, 0]
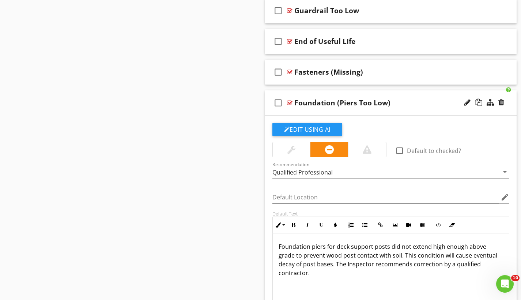
click at [291, 102] on div at bounding box center [289, 103] width 5 height 6
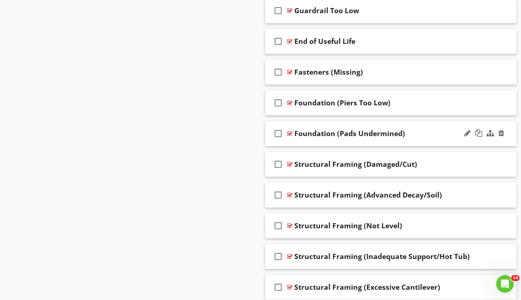
click at [291, 132] on div at bounding box center [289, 134] width 5 height 6
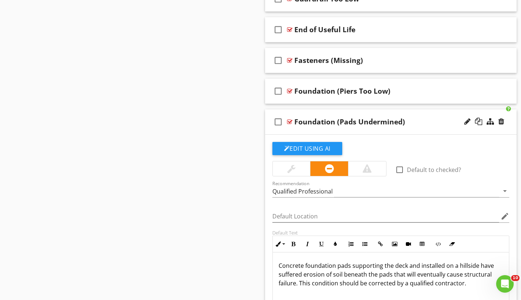
scroll to position [2253, 0]
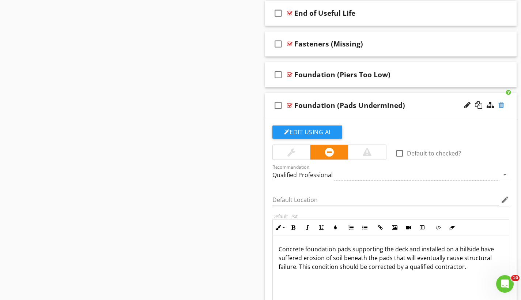
click at [501, 106] on div at bounding box center [502, 104] width 6 height 7
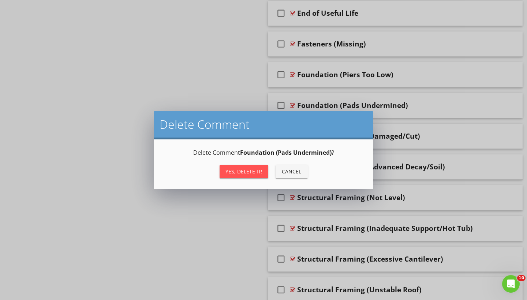
click at [249, 170] on div "Yes, Delete it!" at bounding box center [243, 172] width 37 height 8
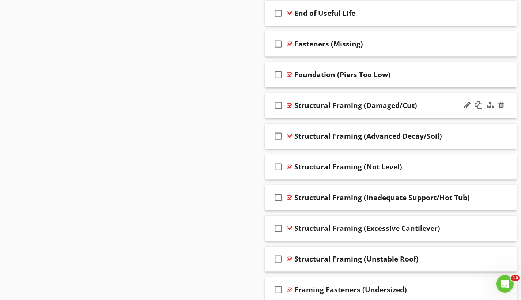
click at [291, 105] on div at bounding box center [289, 105] width 5 height 6
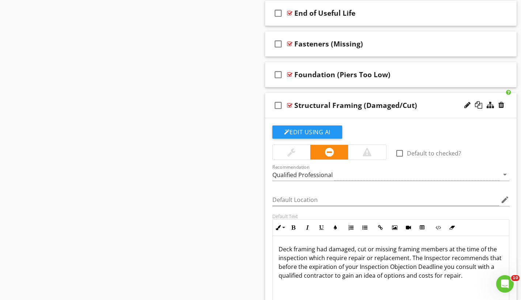
click at [291, 105] on div at bounding box center [289, 105] width 5 height 6
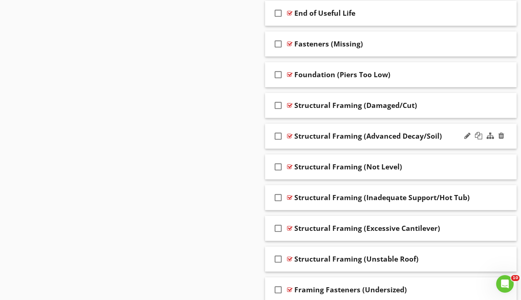
click at [289, 135] on div at bounding box center [289, 136] width 5 height 6
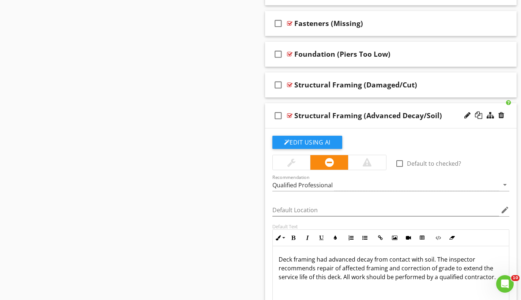
scroll to position [2275, 0]
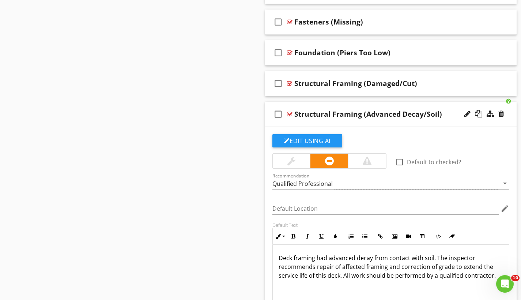
click at [289, 113] on div at bounding box center [289, 114] width 5 height 6
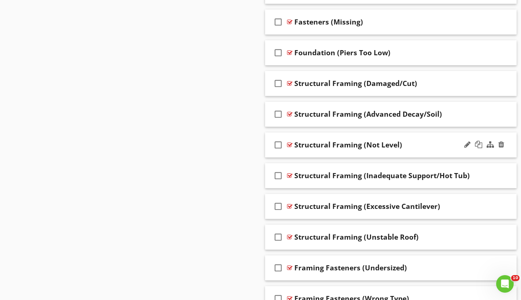
click at [291, 143] on div at bounding box center [289, 145] width 5 height 6
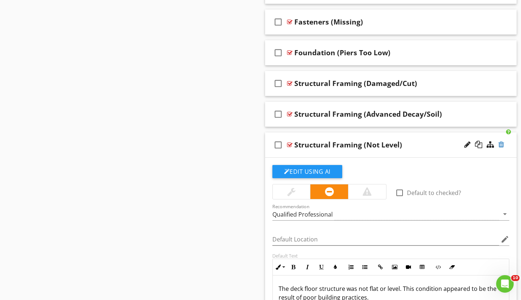
click at [500, 145] on div at bounding box center [502, 144] width 6 height 7
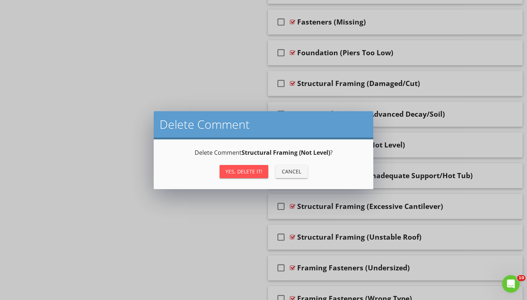
click at [256, 169] on div "Yes, Delete it!" at bounding box center [243, 172] width 37 height 8
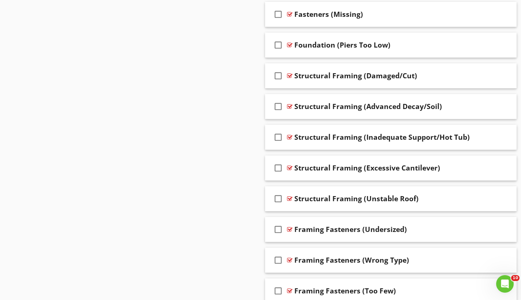
scroll to position [2341, 0]
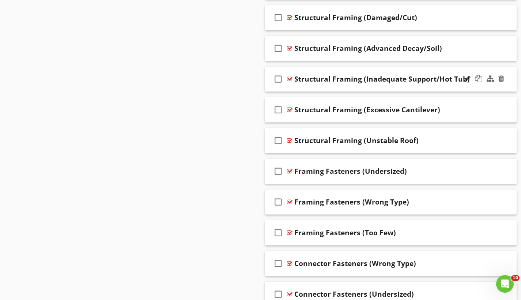
click at [291, 79] on div at bounding box center [289, 79] width 5 height 6
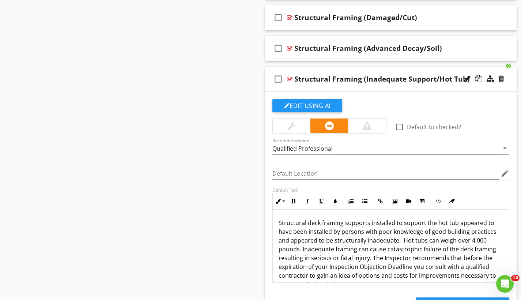
click at [291, 79] on div at bounding box center [289, 79] width 5 height 6
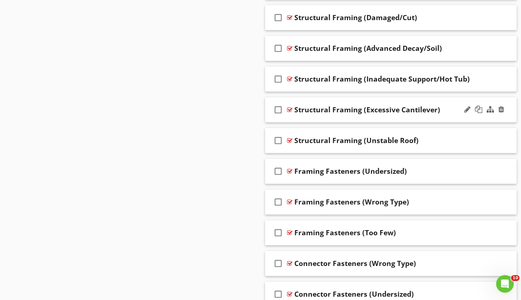
click at [291, 109] on div at bounding box center [289, 110] width 5 height 6
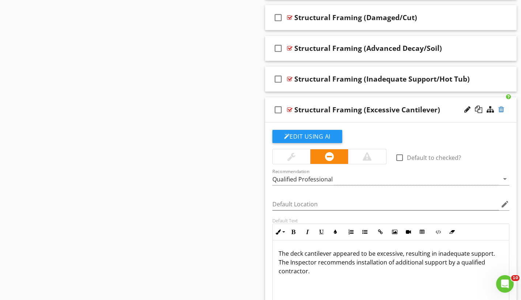
click at [501, 108] on div at bounding box center [502, 109] width 6 height 7
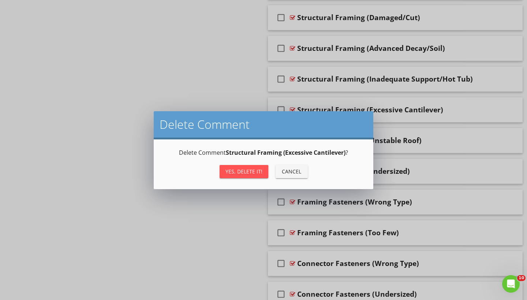
click at [253, 168] on div "Yes, Delete it!" at bounding box center [243, 172] width 37 height 8
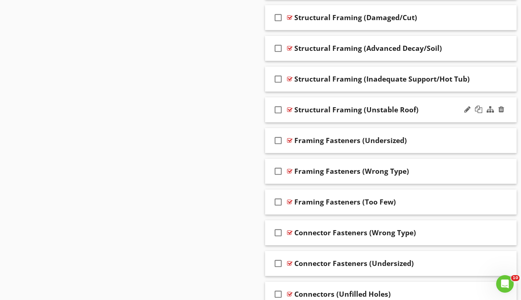
click at [289, 109] on div at bounding box center [289, 110] width 5 height 6
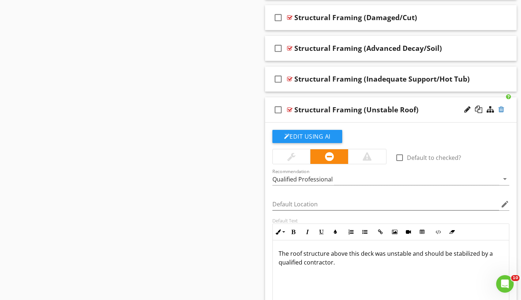
click at [501, 108] on div at bounding box center [502, 109] width 6 height 7
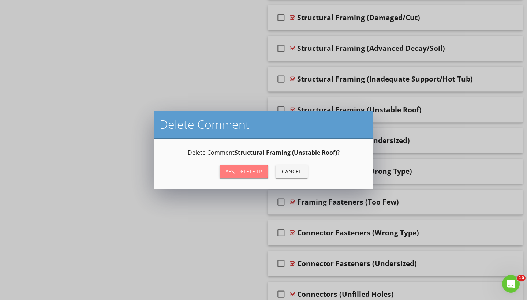
click at [258, 169] on div "Yes, Delete it!" at bounding box center [243, 172] width 37 height 8
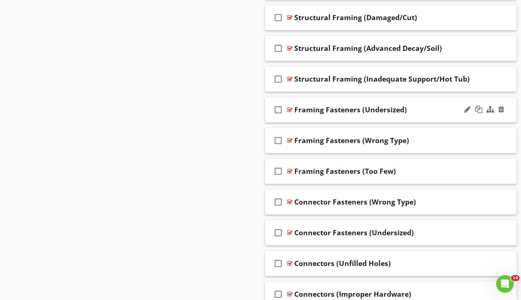
click at [289, 109] on div at bounding box center [289, 110] width 5 height 6
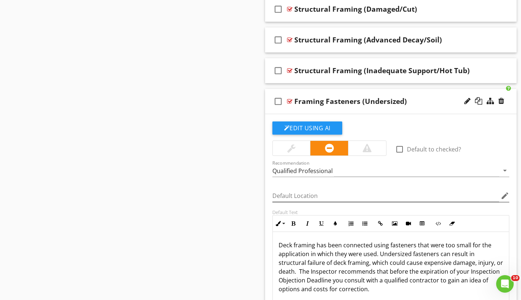
scroll to position [2351, 0]
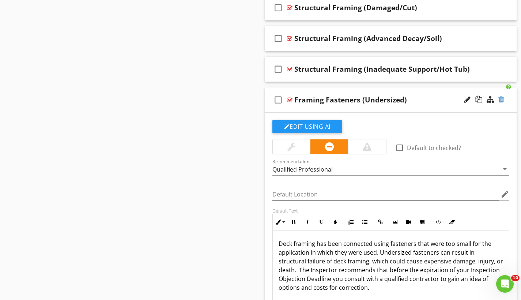
click at [501, 99] on div at bounding box center [502, 99] width 6 height 7
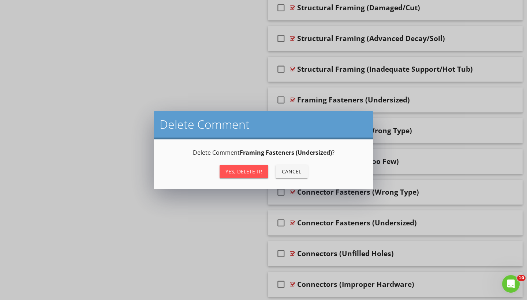
click at [235, 172] on div "Yes, Delete it!" at bounding box center [243, 172] width 37 height 8
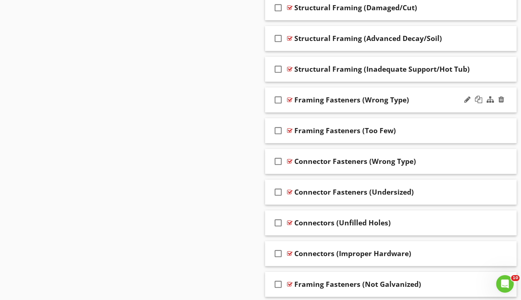
click at [290, 101] on div at bounding box center [289, 100] width 5 height 6
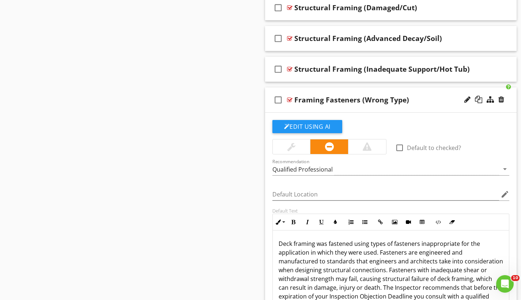
click at [290, 101] on div at bounding box center [289, 100] width 5 height 6
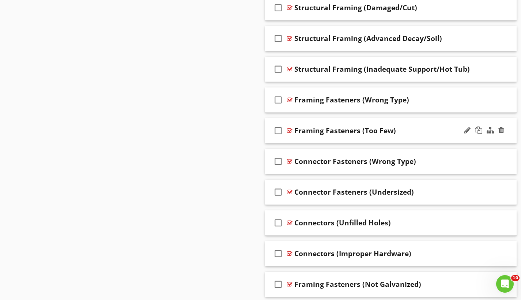
click at [289, 129] on div at bounding box center [289, 131] width 5 height 6
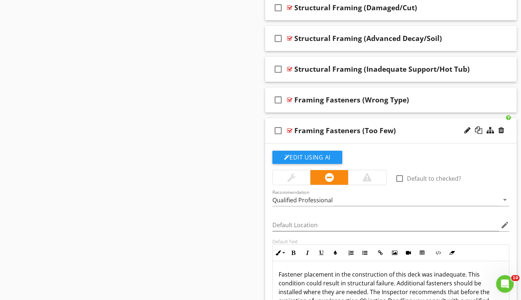
click at [289, 129] on div at bounding box center [289, 131] width 5 height 6
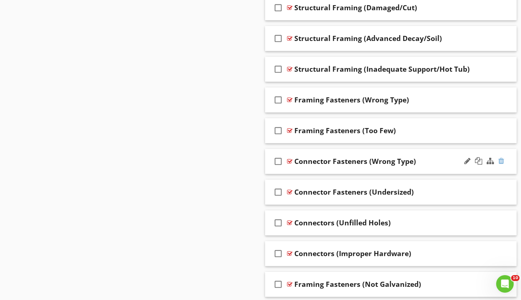
click at [502, 159] on div at bounding box center [502, 160] width 6 height 7
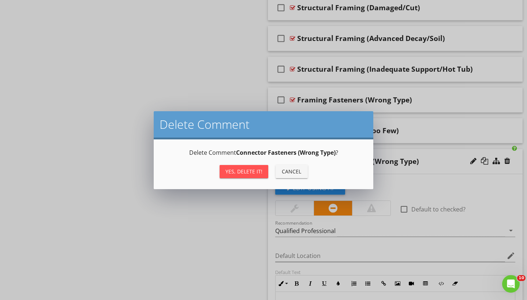
click at [255, 169] on div "Yes, Delete it!" at bounding box center [243, 172] width 37 height 8
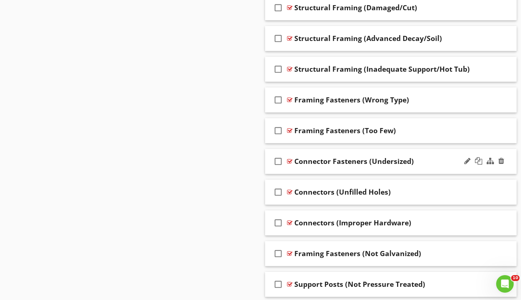
click at [291, 161] on div at bounding box center [289, 161] width 5 height 6
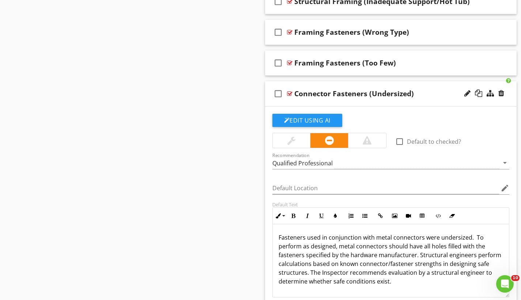
scroll to position [2463, 0]
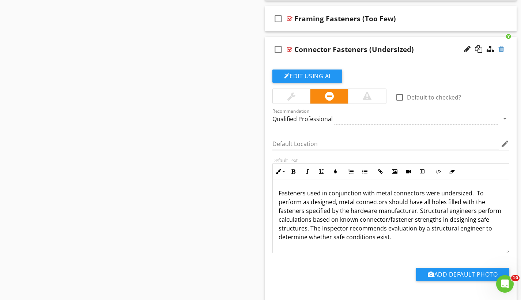
click at [503, 49] on div at bounding box center [502, 48] width 6 height 7
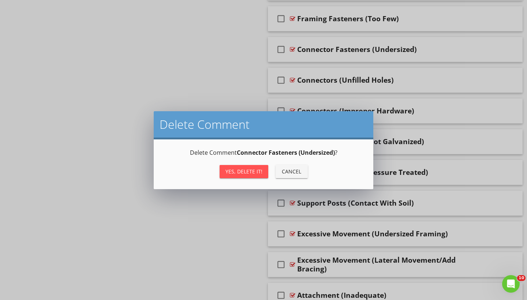
click at [260, 174] on div "Yes, Delete it!" at bounding box center [243, 172] width 37 height 8
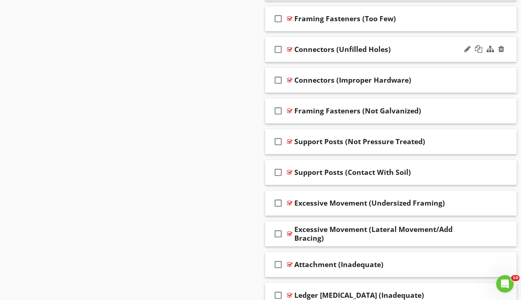
click at [291, 48] on div at bounding box center [289, 49] width 5 height 6
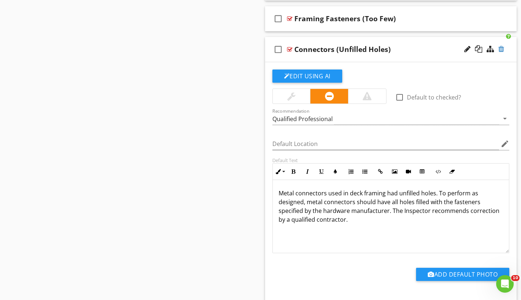
click at [503, 48] on div at bounding box center [502, 48] width 6 height 7
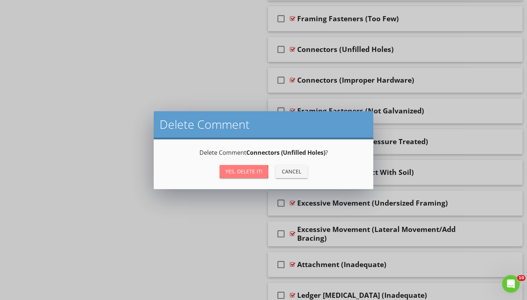
click at [259, 170] on div "Yes, Delete it!" at bounding box center [243, 172] width 37 height 8
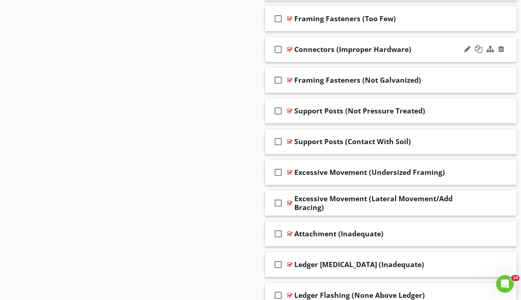
click at [291, 49] on div at bounding box center [289, 49] width 5 height 6
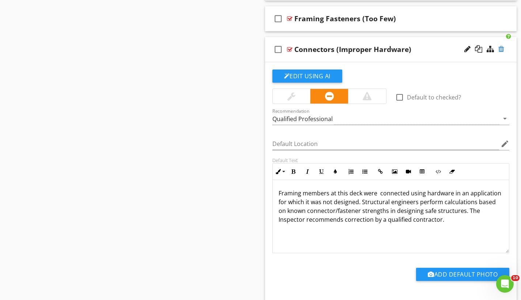
click at [502, 49] on div at bounding box center [502, 48] width 6 height 7
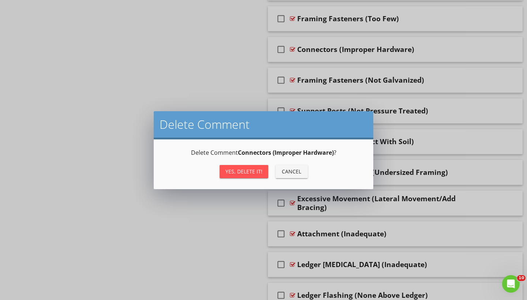
click at [250, 173] on div "Yes, Delete it!" at bounding box center [243, 172] width 37 height 8
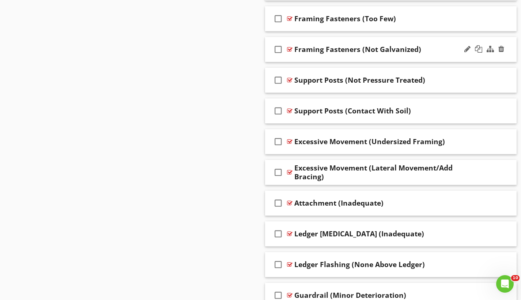
click at [290, 46] on div at bounding box center [289, 49] width 5 height 6
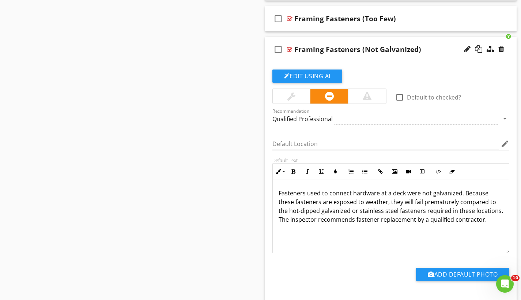
click at [290, 46] on div at bounding box center [289, 49] width 5 height 6
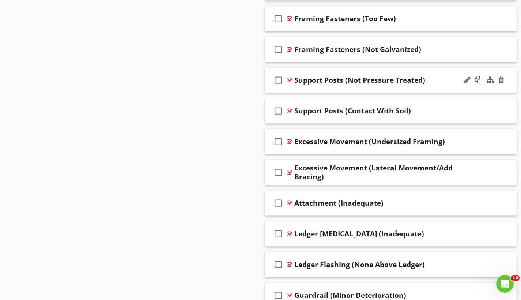
click at [290, 79] on div at bounding box center [289, 80] width 5 height 6
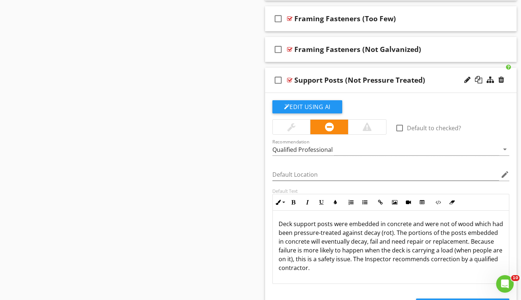
click at [290, 79] on div at bounding box center [289, 80] width 5 height 6
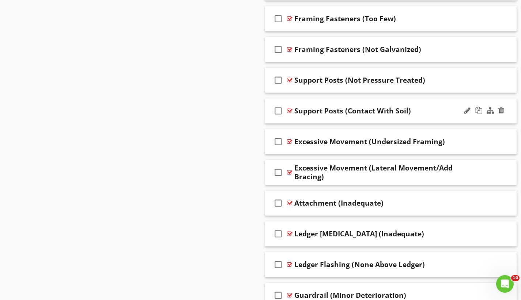
click at [291, 110] on div at bounding box center [289, 111] width 5 height 6
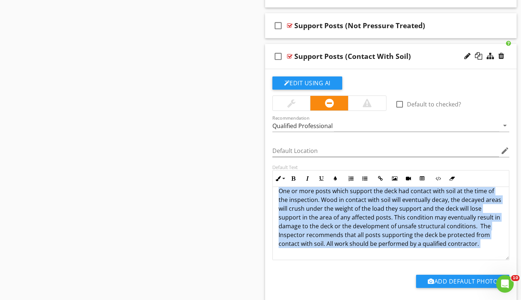
scroll to position [15, 0]
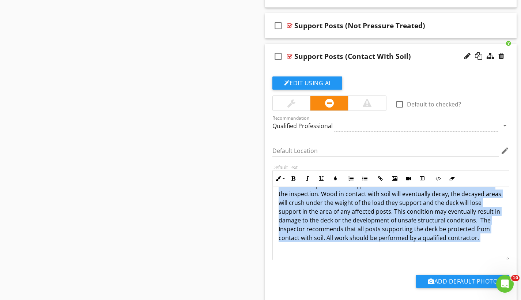
drag, startPoint x: 281, startPoint y: 200, endPoint x: 463, endPoint y: 252, distance: 189.2
click at [463, 252] on div "One or more posts which support the deck had contact with soil at the time of t…" at bounding box center [391, 216] width 237 height 88
copy p "One or more posts which support the deck had contact with soil at the time of t…"
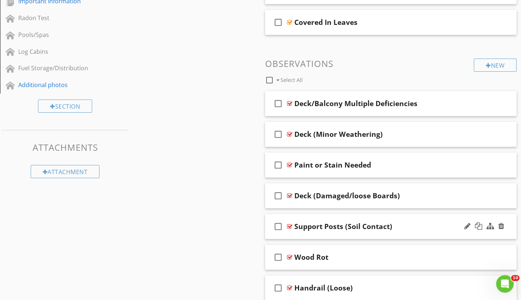
scroll to position [507, 0]
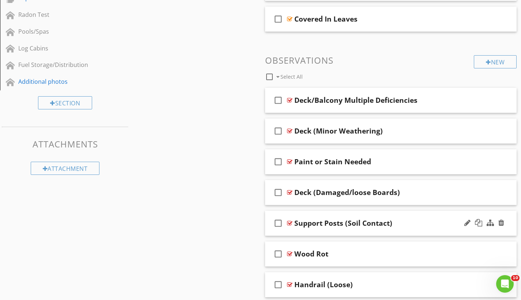
click at [406, 227] on div "check_box_outline_blank Support Posts (Soil Contact)" at bounding box center [391, 223] width 252 height 25
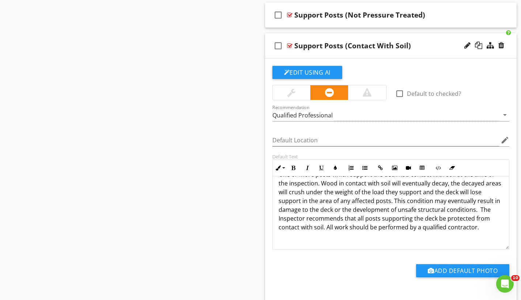
scroll to position [2787, 0]
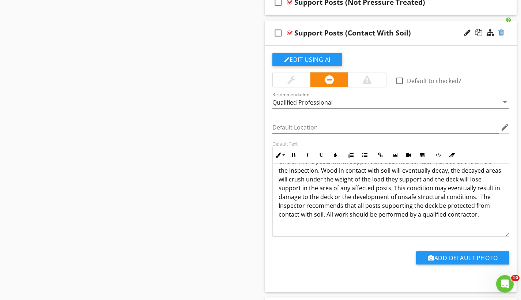
click at [502, 33] on div at bounding box center [502, 32] width 6 height 7
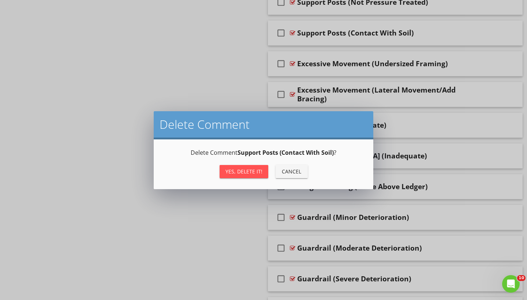
click at [257, 171] on div "Yes, Delete it!" at bounding box center [243, 172] width 37 height 8
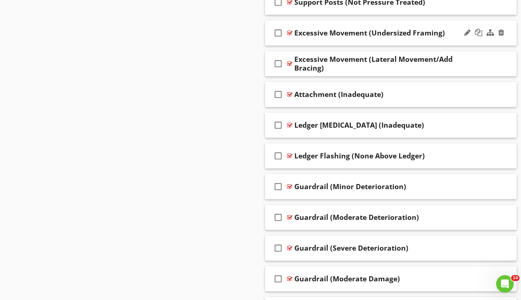
click at [291, 31] on div at bounding box center [289, 33] width 5 height 6
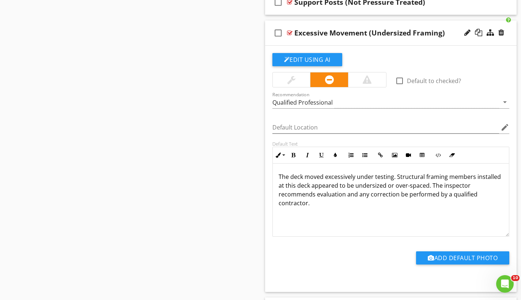
click at [291, 31] on div at bounding box center [289, 33] width 5 height 6
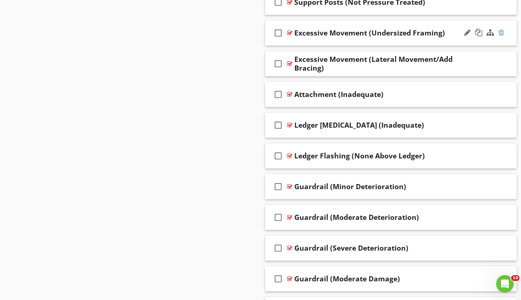
click at [502, 32] on div at bounding box center [502, 32] width 6 height 7
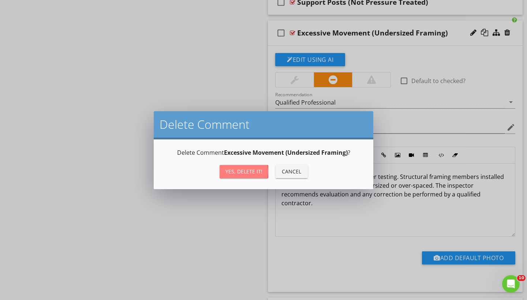
click at [248, 172] on div "Yes, Delete it!" at bounding box center [243, 172] width 37 height 8
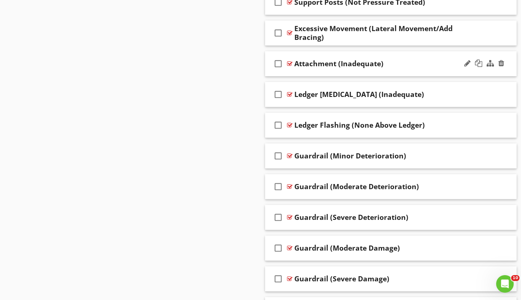
click at [290, 63] on div at bounding box center [289, 64] width 5 height 6
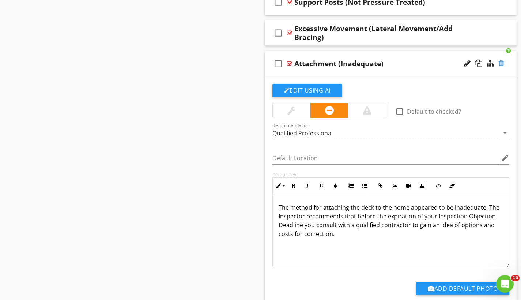
click at [502, 62] on div at bounding box center [502, 63] width 6 height 7
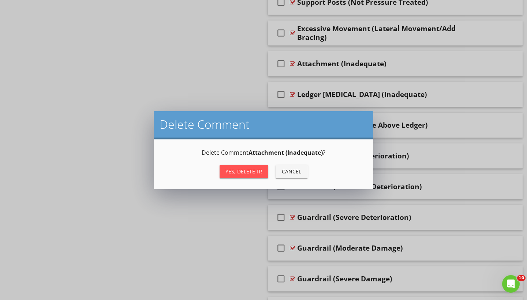
click at [257, 172] on div "Yes, Delete it!" at bounding box center [243, 172] width 37 height 8
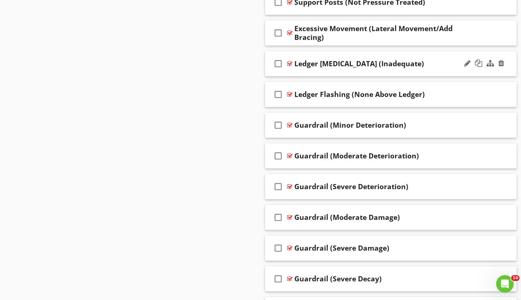
click at [291, 63] on div at bounding box center [289, 64] width 5 height 6
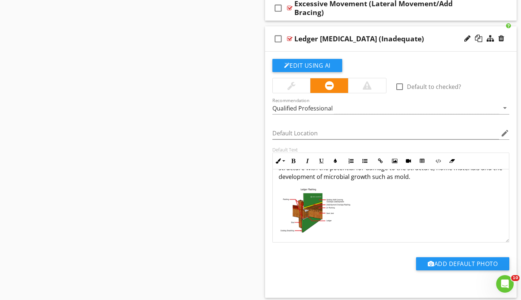
scroll to position [10, 0]
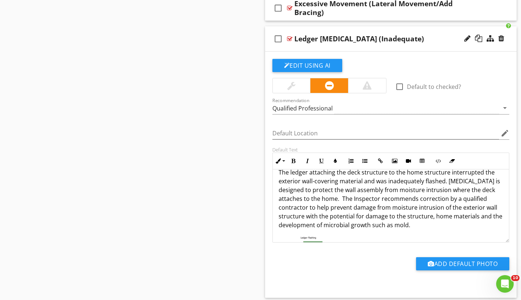
click at [291, 39] on div at bounding box center [289, 39] width 5 height 6
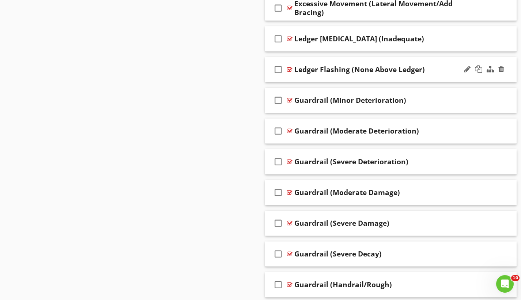
click at [289, 68] on div at bounding box center [289, 70] width 5 height 6
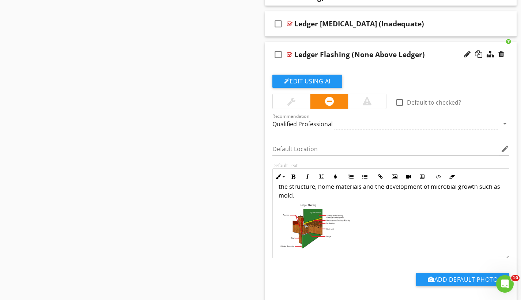
scroll to position [0, 0]
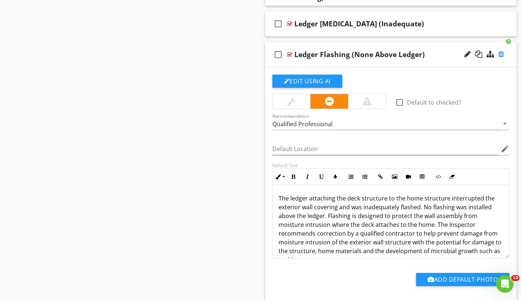
click at [500, 53] on div at bounding box center [502, 53] width 6 height 7
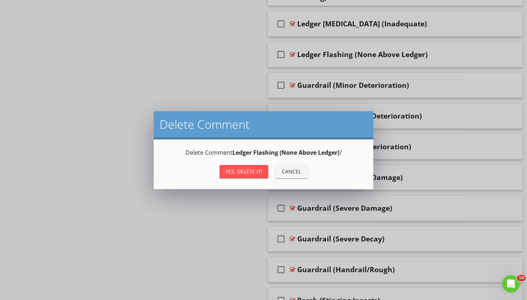
click at [250, 169] on div "Yes, Delete it!" at bounding box center [243, 172] width 37 height 8
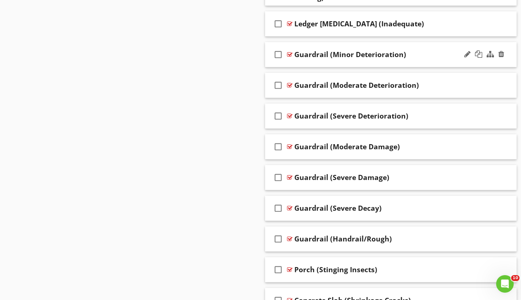
click at [291, 52] on div at bounding box center [289, 55] width 5 height 6
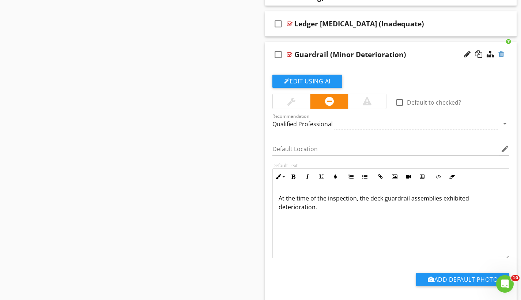
click at [501, 52] on div at bounding box center [502, 53] width 6 height 7
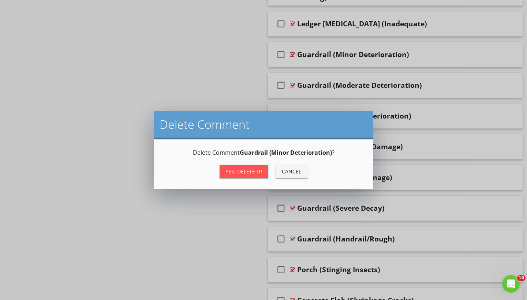
click at [246, 173] on div "Yes, Delete it!" at bounding box center [243, 172] width 37 height 8
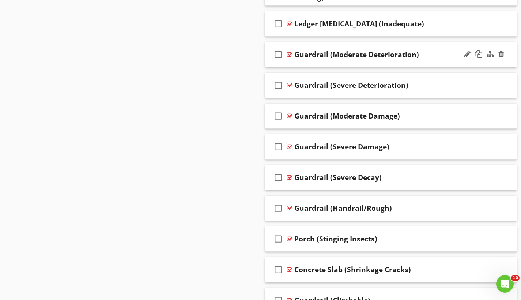
click at [291, 53] on div at bounding box center [289, 55] width 5 height 6
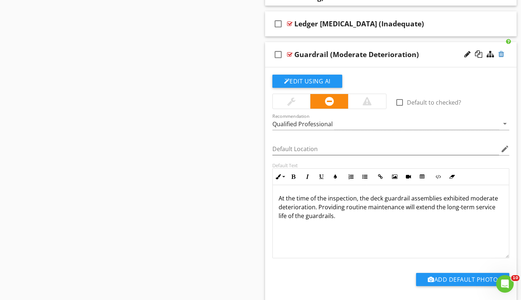
click at [503, 54] on div at bounding box center [502, 53] width 6 height 7
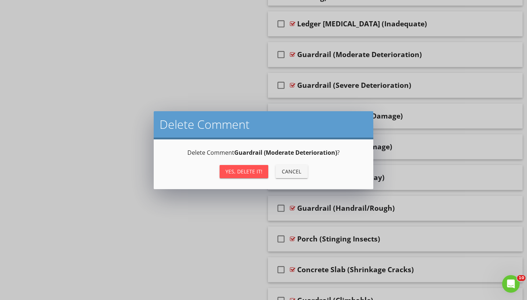
click at [261, 169] on div "Yes, Delete it!" at bounding box center [243, 172] width 37 height 8
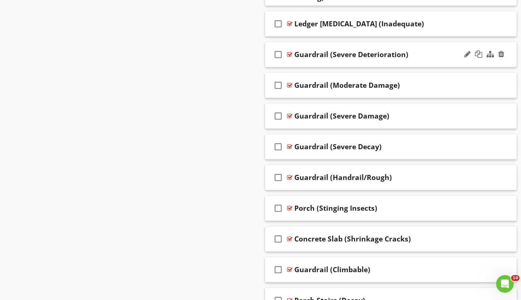
click at [292, 54] on div at bounding box center [289, 55] width 5 height 6
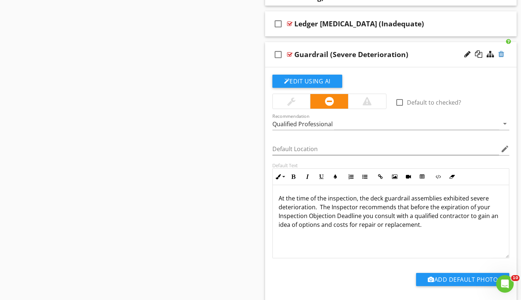
click at [499, 52] on div at bounding box center [502, 53] width 6 height 7
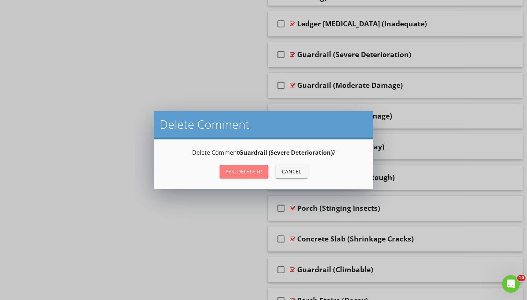
click at [247, 173] on div "Yes, Delete it!" at bounding box center [243, 172] width 37 height 8
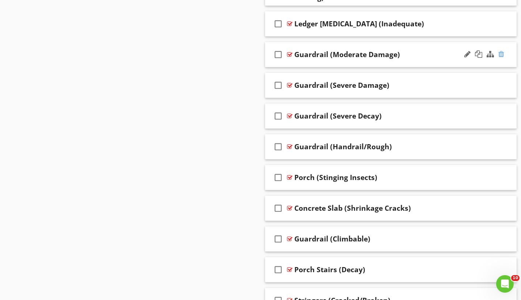
click at [500, 53] on div at bounding box center [502, 53] width 6 height 7
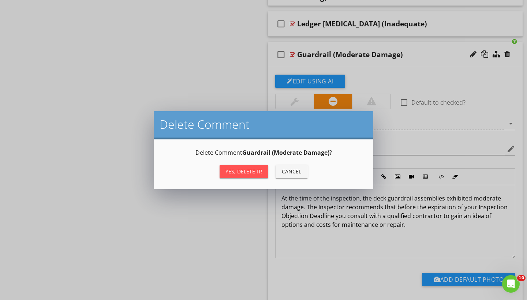
click at [248, 167] on button "Yes, Delete it!" at bounding box center [244, 171] width 49 height 13
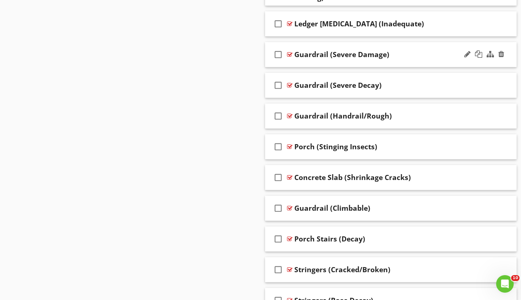
click at [289, 53] on div at bounding box center [289, 55] width 5 height 6
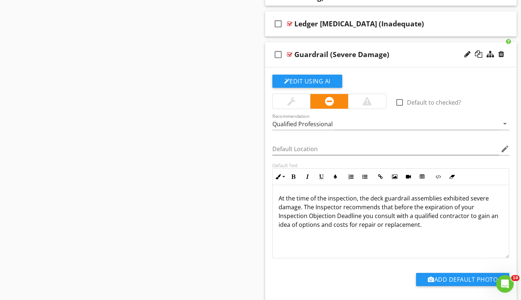
click at [289, 53] on div at bounding box center [289, 55] width 5 height 6
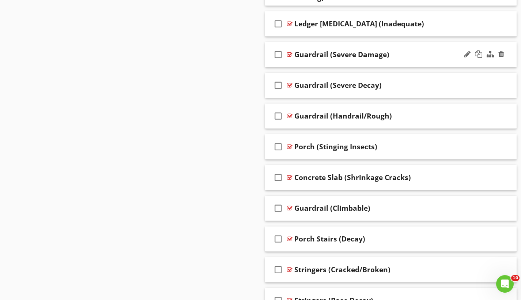
click at [280, 54] on icon "check_box_outline_blank" at bounding box center [279, 55] width 12 height 18
click at [277, 86] on icon "check_box_outline_blank" at bounding box center [279, 85] width 12 height 18
click at [278, 115] on icon "check_box_outline_blank" at bounding box center [279, 116] width 12 height 18
click at [502, 114] on div at bounding box center [502, 115] width 6 height 7
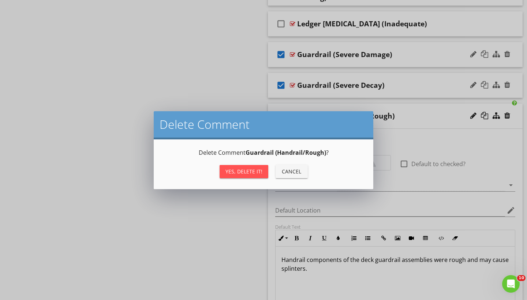
click at [256, 171] on div "Yes, Delete it!" at bounding box center [243, 172] width 37 height 8
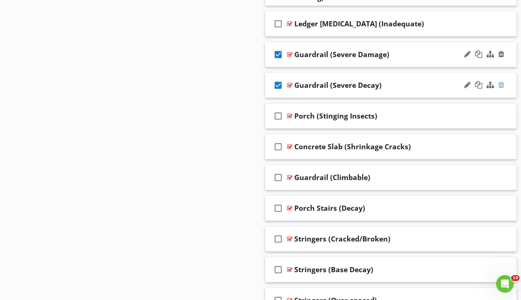
click at [501, 85] on div at bounding box center [502, 84] width 6 height 7
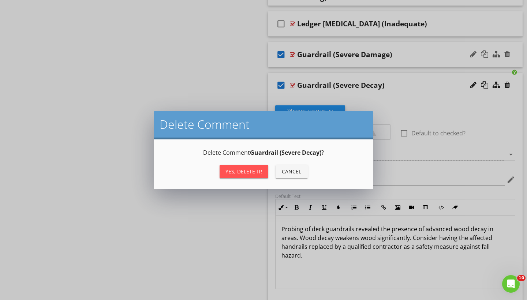
click at [239, 172] on div "Yes, Delete it!" at bounding box center [243, 172] width 37 height 8
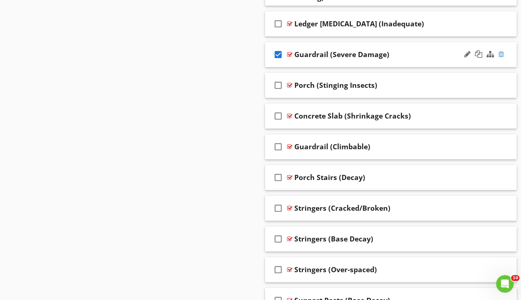
click at [502, 56] on div at bounding box center [502, 53] width 6 height 7
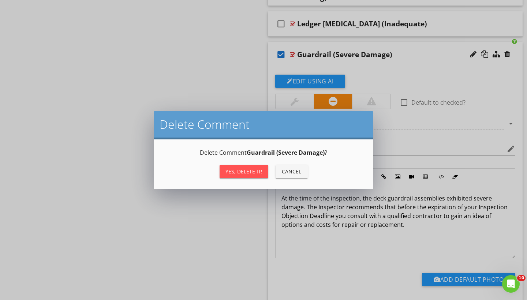
click at [243, 169] on div "Yes, Delete it!" at bounding box center [243, 172] width 37 height 8
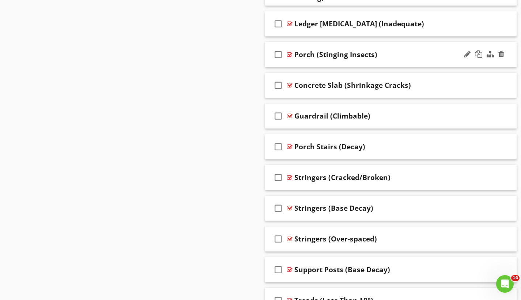
click at [287, 57] on div "check_box_outline_blank Porch (Stinging Insects)" at bounding box center [391, 54] width 252 height 25
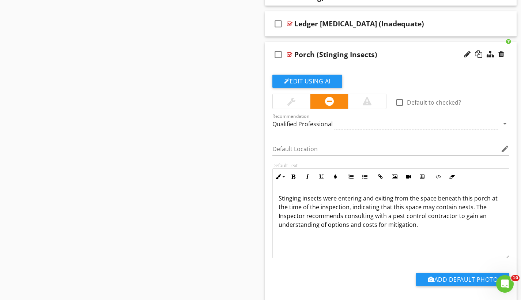
click at [289, 55] on div at bounding box center [289, 55] width 5 height 6
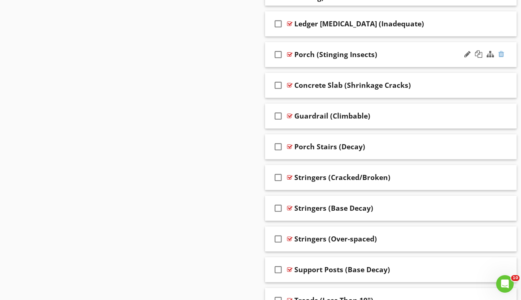
click at [502, 54] on div at bounding box center [502, 53] width 6 height 7
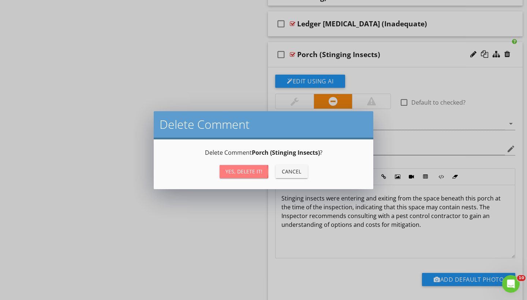
click at [258, 167] on button "Yes, Delete it!" at bounding box center [244, 171] width 49 height 13
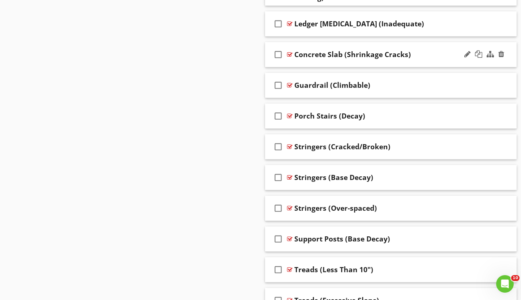
click at [289, 54] on div at bounding box center [289, 55] width 5 height 6
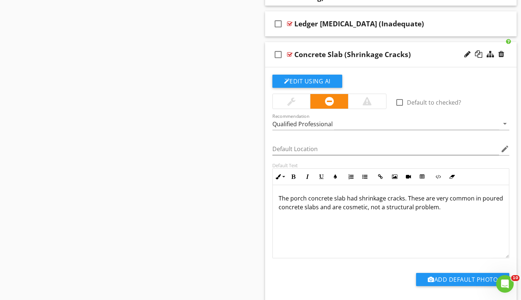
click at [289, 54] on div at bounding box center [289, 55] width 5 height 6
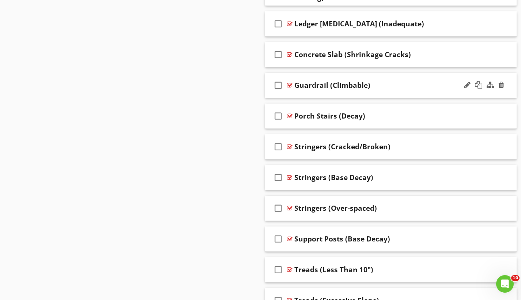
click at [289, 85] on div at bounding box center [289, 85] width 5 height 6
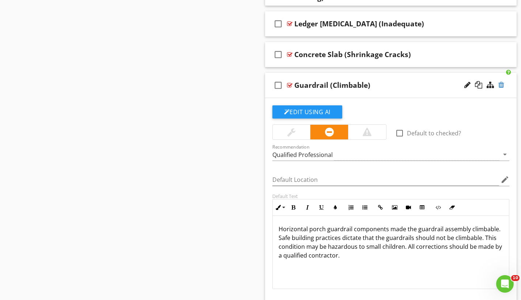
click at [502, 85] on div at bounding box center [502, 84] width 6 height 7
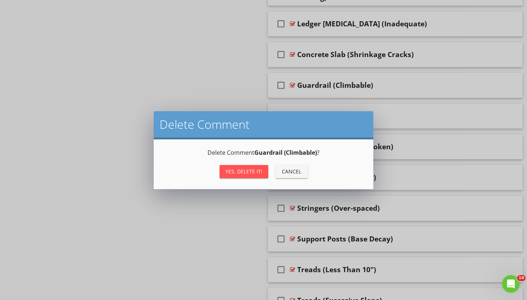
click at [256, 173] on div "Yes, Delete it!" at bounding box center [243, 172] width 37 height 8
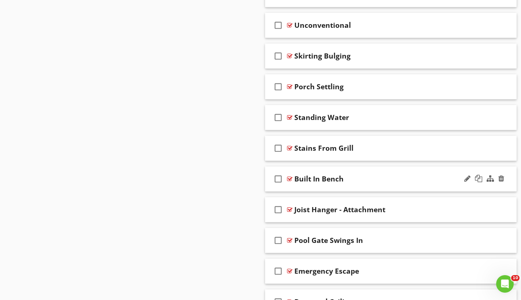
scroll to position [4315, 0]
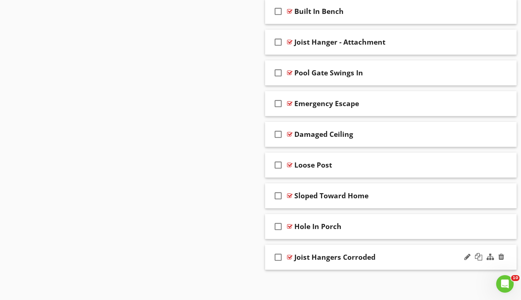
click at [291, 257] on div at bounding box center [289, 257] width 5 height 6
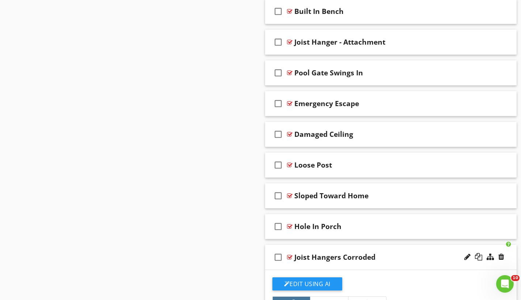
click at [505, 256] on div at bounding box center [484, 257] width 43 height 18
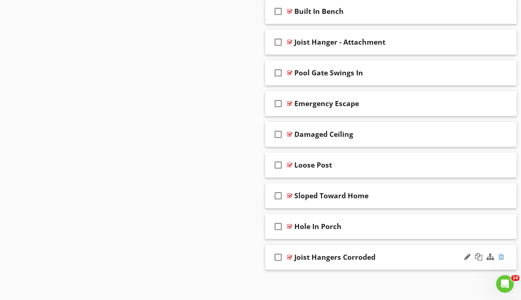
click at [503, 257] on div at bounding box center [502, 256] width 6 height 7
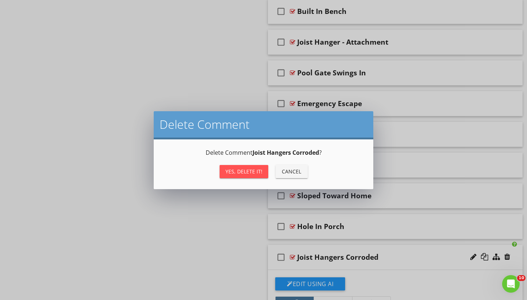
click at [263, 172] on button "Yes, Delete it!" at bounding box center [244, 171] width 49 height 13
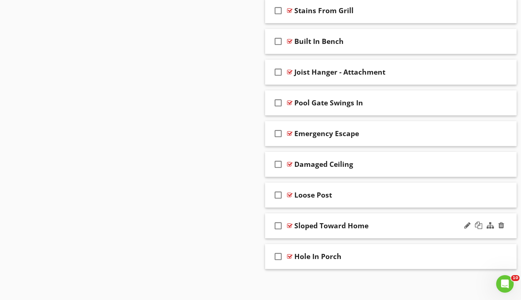
scroll to position [4284, 0]
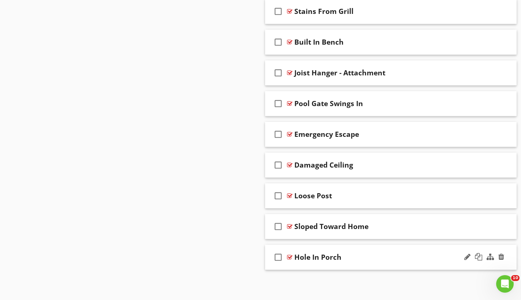
click at [289, 257] on div at bounding box center [289, 257] width 5 height 6
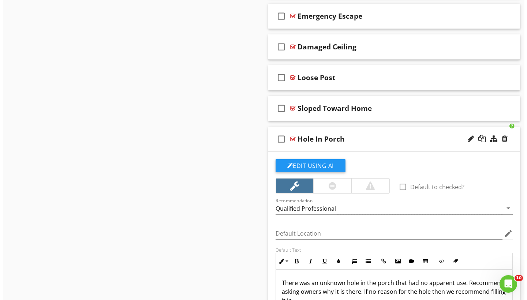
scroll to position [4456, 0]
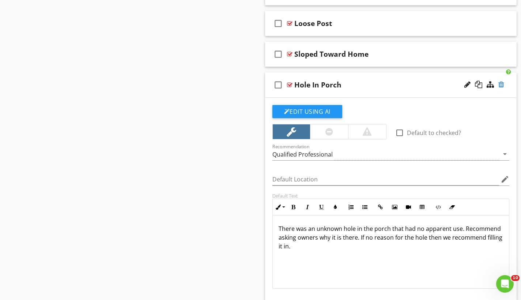
click at [501, 85] on div at bounding box center [502, 84] width 6 height 7
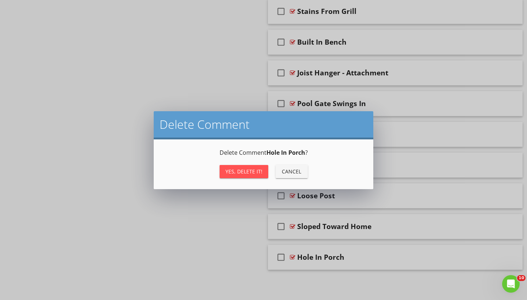
click at [249, 172] on div "Yes, Delete it!" at bounding box center [243, 172] width 37 height 8
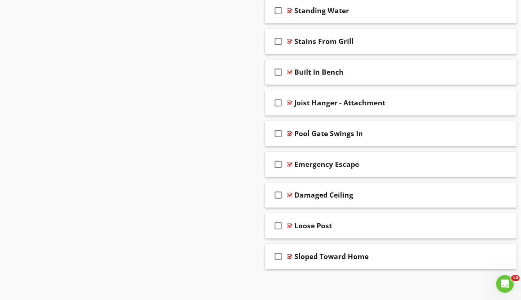
scroll to position [4253, 0]
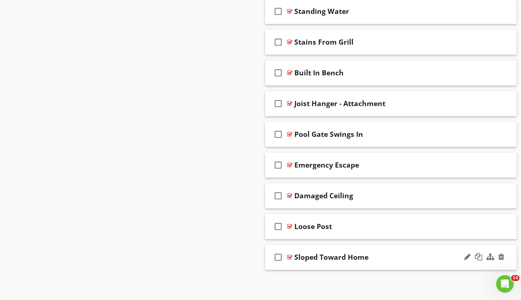
click at [291, 257] on div at bounding box center [289, 257] width 5 height 6
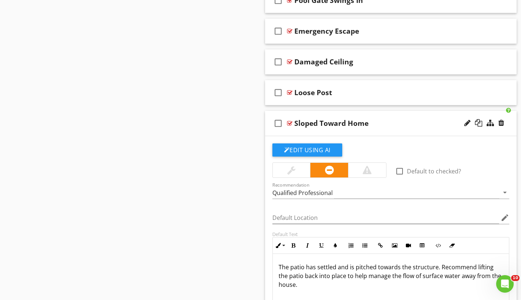
scroll to position [4468, 0]
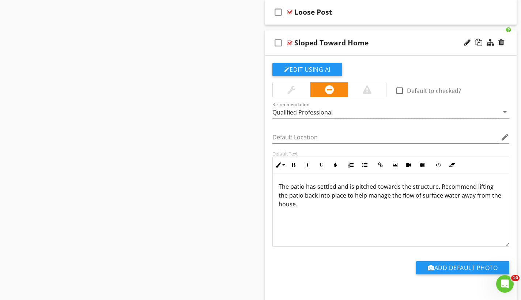
click at [291, 42] on div at bounding box center [289, 43] width 5 height 6
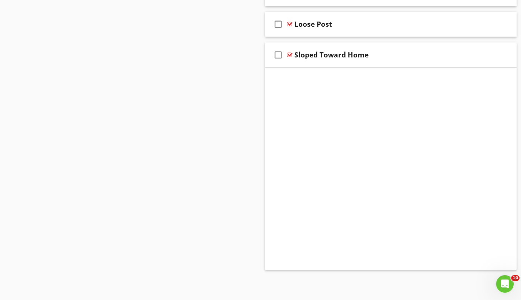
scroll to position [4253, 0]
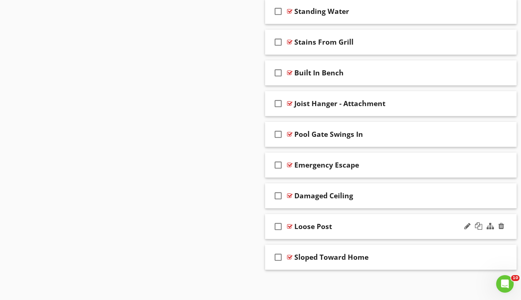
click at [290, 226] on div at bounding box center [289, 227] width 5 height 6
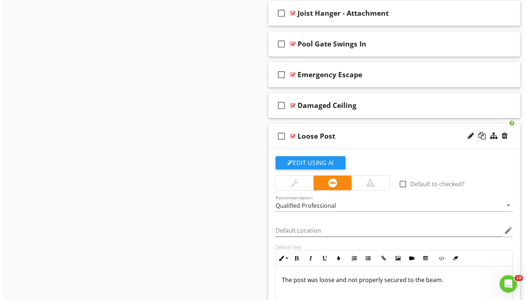
scroll to position [4394, 0]
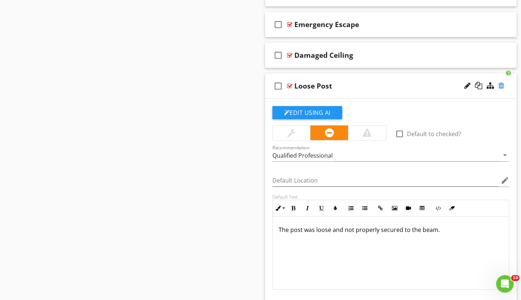
click at [503, 86] on div at bounding box center [502, 85] width 6 height 7
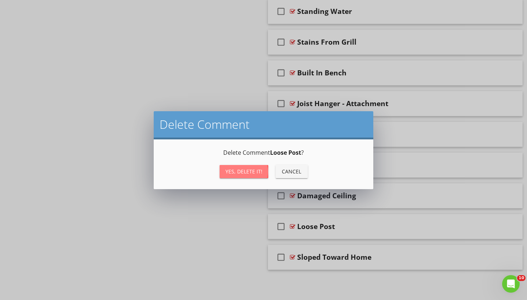
click at [249, 171] on div "Yes, Delete it!" at bounding box center [243, 172] width 37 height 8
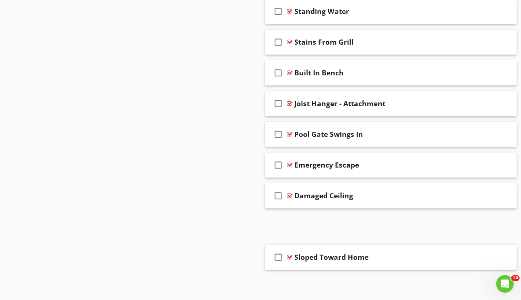
scroll to position [4223, 0]
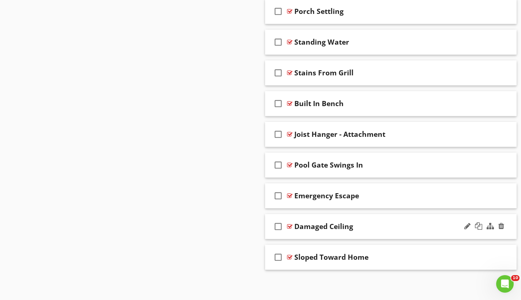
click at [290, 225] on div at bounding box center [289, 227] width 5 height 6
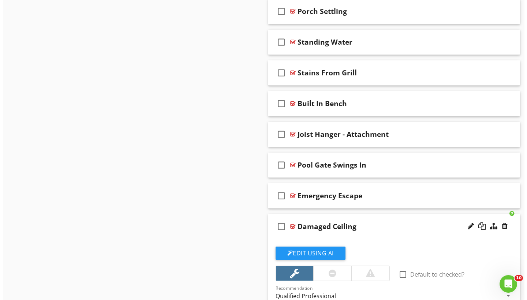
scroll to position [4356, 0]
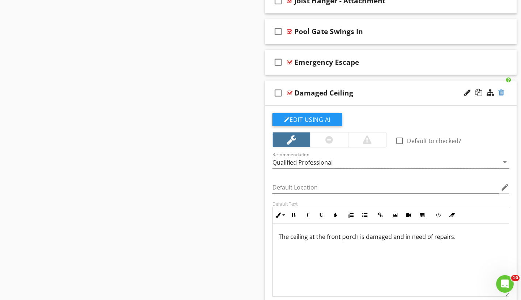
click at [500, 93] on div at bounding box center [502, 92] width 6 height 7
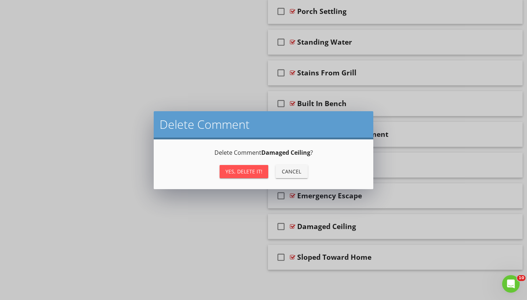
click at [242, 171] on div "Yes, Delete it!" at bounding box center [243, 172] width 37 height 8
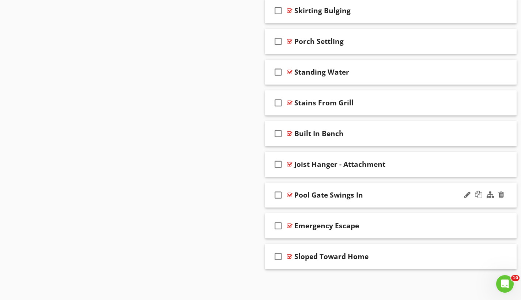
scroll to position [4192, 0]
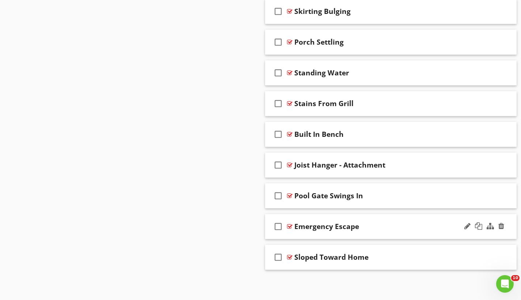
click at [289, 226] on div at bounding box center [289, 227] width 5 height 6
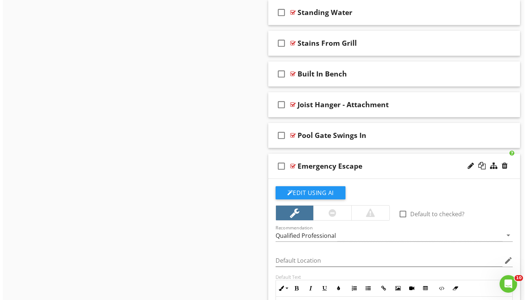
scroll to position [4319, 0]
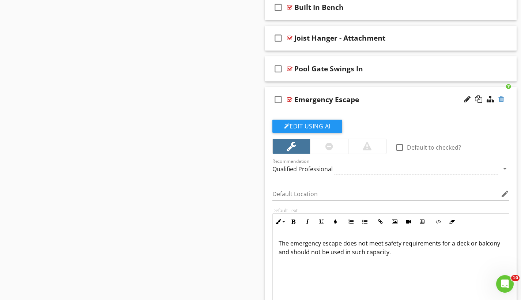
click at [502, 97] on div at bounding box center [502, 98] width 6 height 7
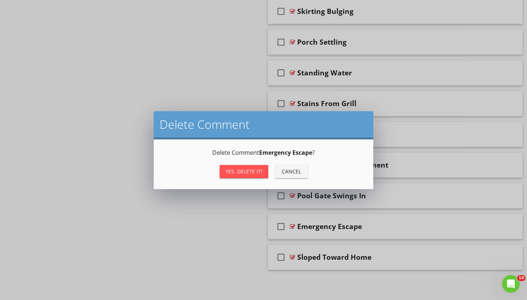
click at [228, 171] on div "Yes, Delete it!" at bounding box center [243, 172] width 37 height 8
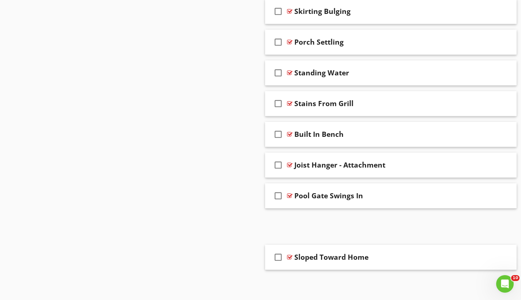
scroll to position [4161, 0]
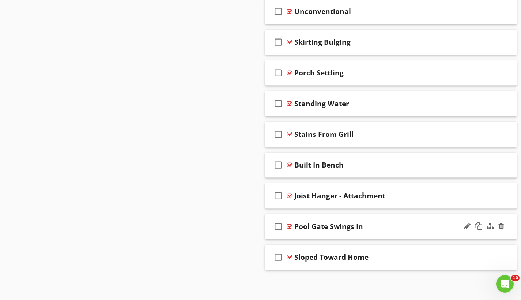
click at [290, 225] on div at bounding box center [289, 227] width 5 height 6
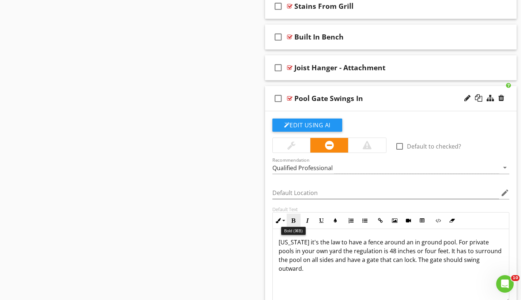
scroll to position [4304, 0]
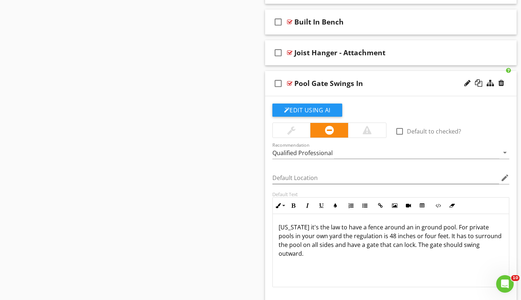
click at [291, 83] on div at bounding box center [289, 83] width 5 height 6
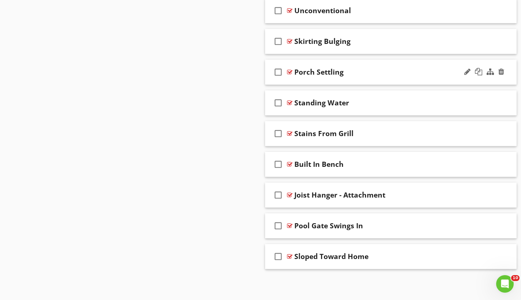
scroll to position [4161, 0]
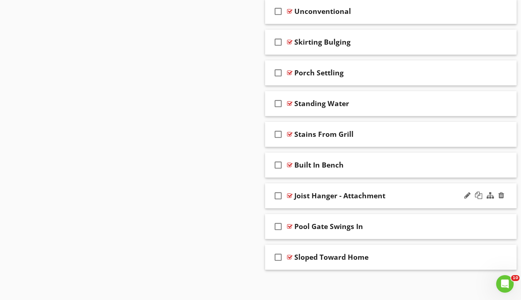
click at [290, 193] on div at bounding box center [289, 196] width 5 height 6
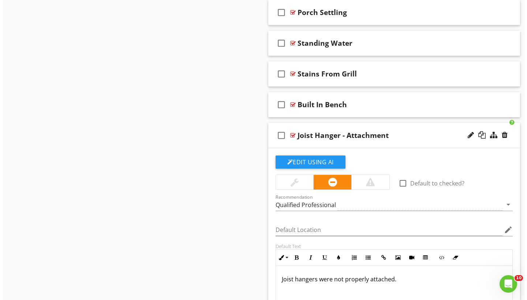
scroll to position [4280, 0]
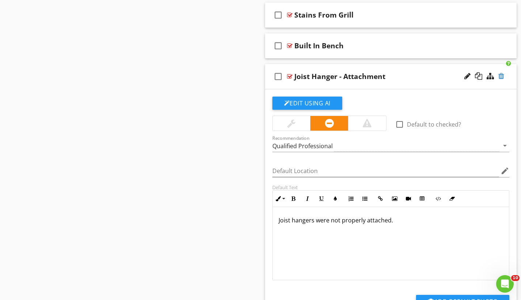
click at [502, 78] on div at bounding box center [502, 75] width 6 height 7
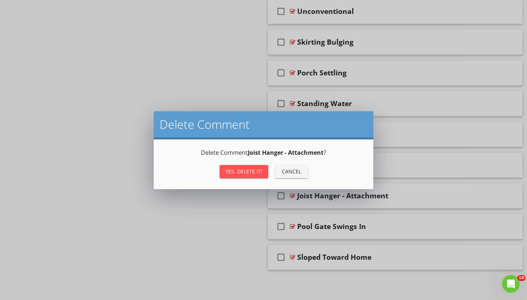
click at [246, 171] on div "Yes, Delete it!" at bounding box center [243, 172] width 37 height 8
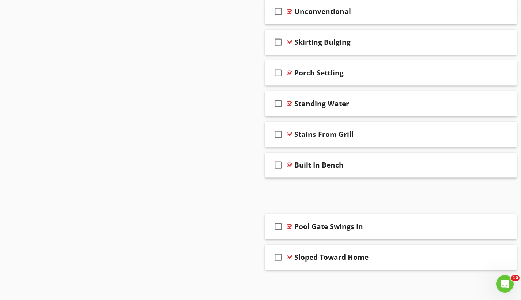
scroll to position [4130, 0]
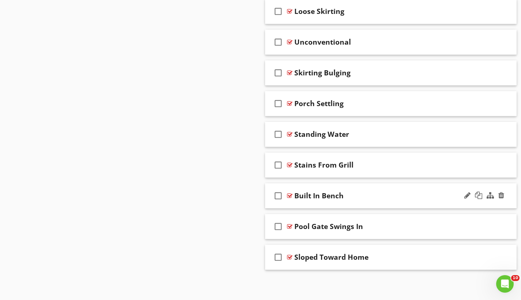
click at [290, 196] on div at bounding box center [289, 196] width 5 height 6
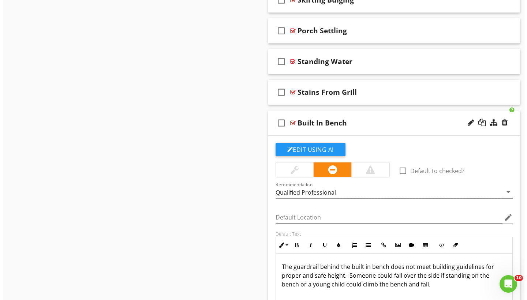
scroll to position [4212, 0]
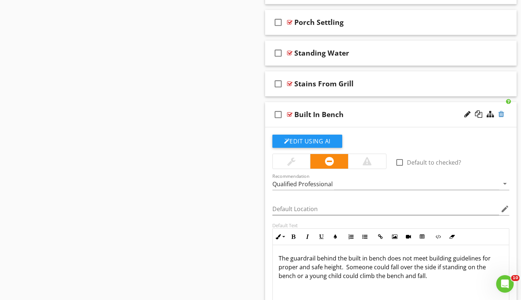
click at [502, 114] on div at bounding box center [502, 113] width 6 height 7
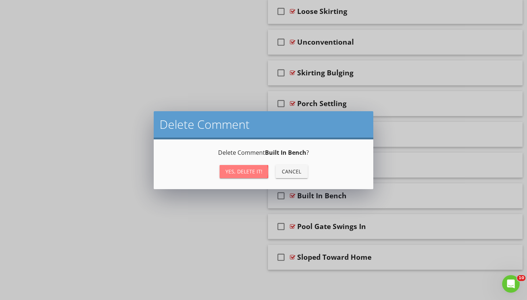
click at [237, 169] on div "Yes, Delete it!" at bounding box center [243, 172] width 37 height 8
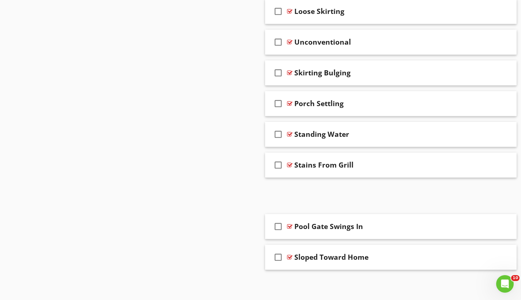
scroll to position [4100, 0]
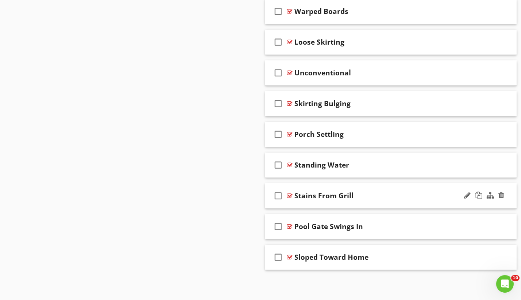
click at [290, 195] on div at bounding box center [289, 196] width 5 height 6
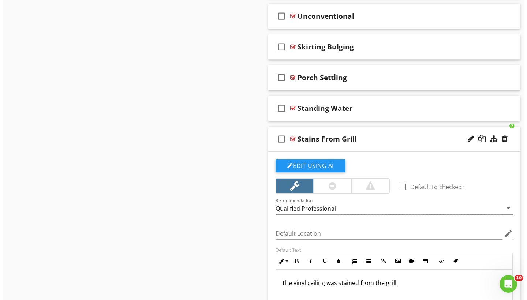
scroll to position [4198, 0]
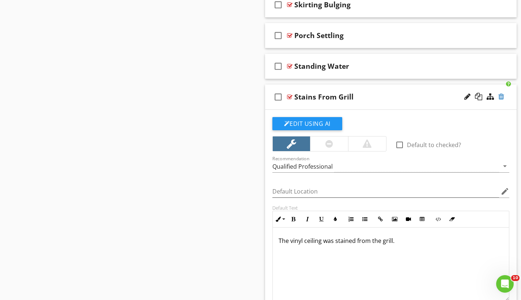
click at [501, 95] on div at bounding box center [502, 96] width 6 height 7
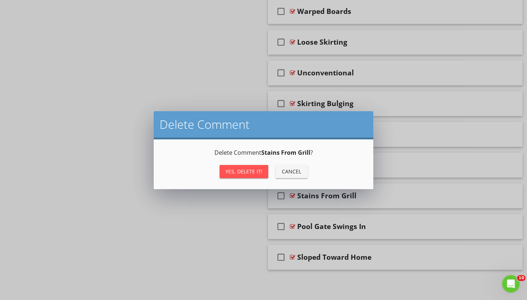
click at [259, 175] on div "Yes, Delete it!" at bounding box center [243, 172] width 37 height 8
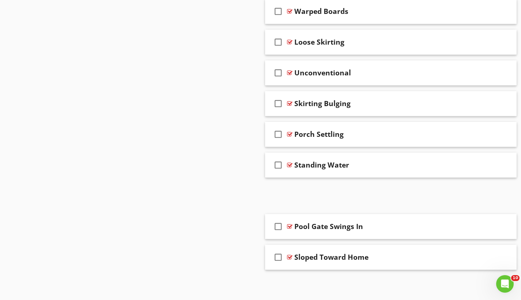
scroll to position [4069, 0]
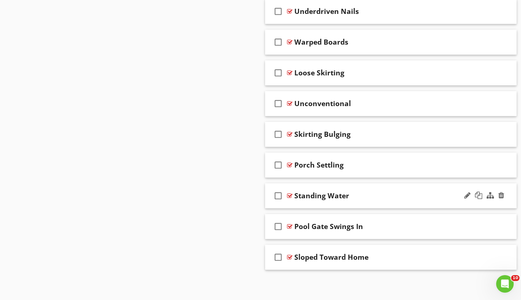
click at [288, 195] on div at bounding box center [289, 196] width 5 height 6
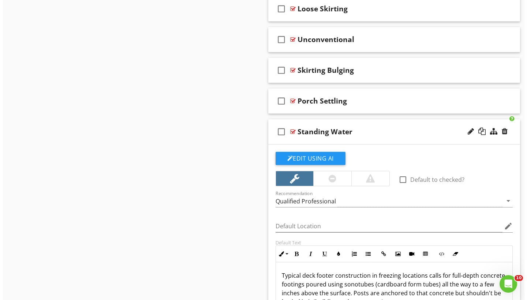
scroll to position [4147, 0]
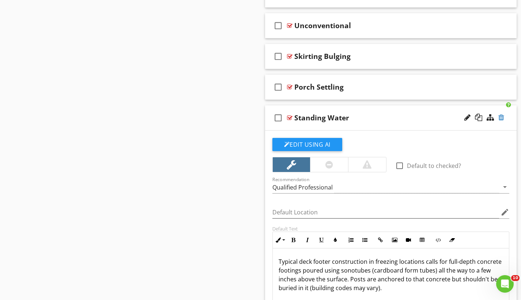
click at [503, 119] on div at bounding box center [502, 117] width 6 height 7
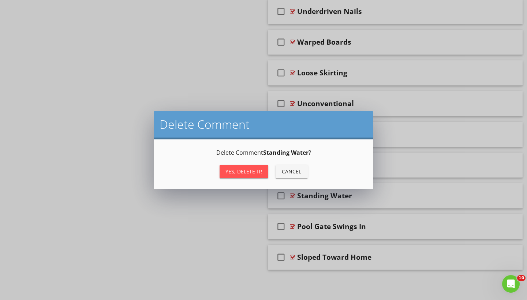
click at [257, 173] on div "Yes, Delete it!" at bounding box center [243, 172] width 37 height 8
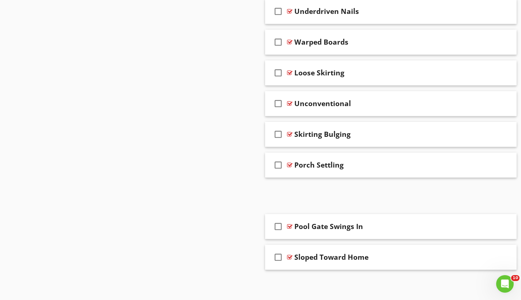
scroll to position [4038, 0]
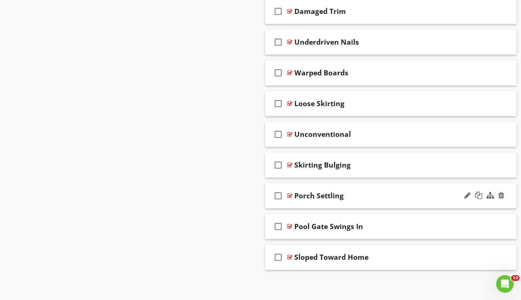
click at [292, 193] on div at bounding box center [289, 196] width 5 height 6
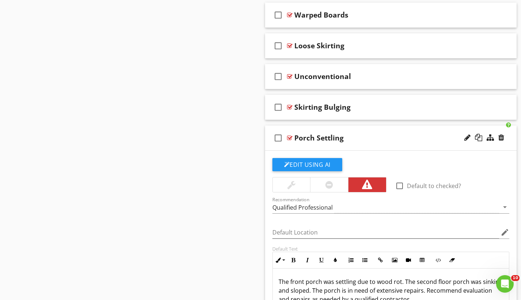
scroll to position [4133, 0]
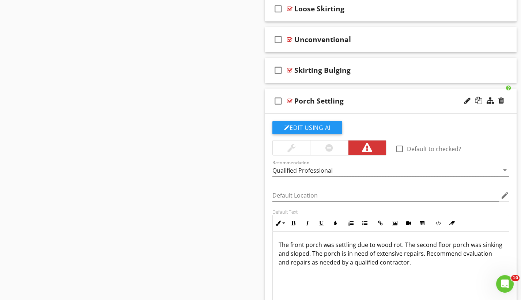
click at [291, 100] on div at bounding box center [289, 101] width 5 height 6
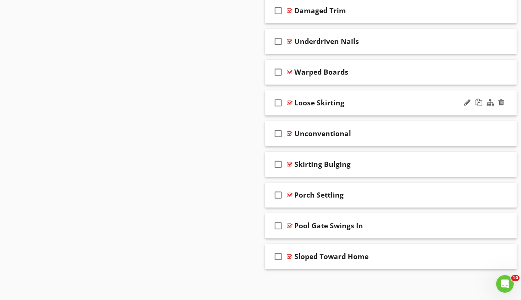
scroll to position [4038, 0]
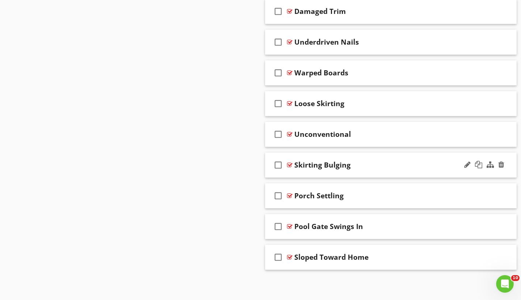
click at [289, 165] on div at bounding box center [289, 165] width 5 height 6
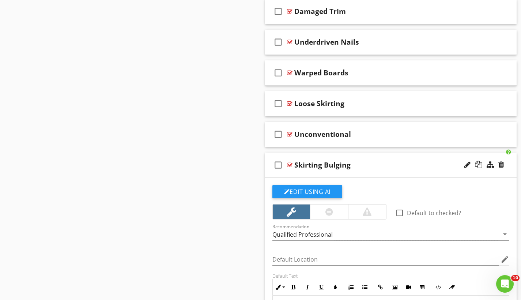
scroll to position [4096, 0]
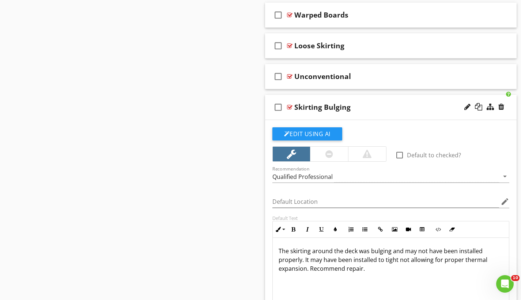
click at [292, 106] on div at bounding box center [289, 107] width 5 height 6
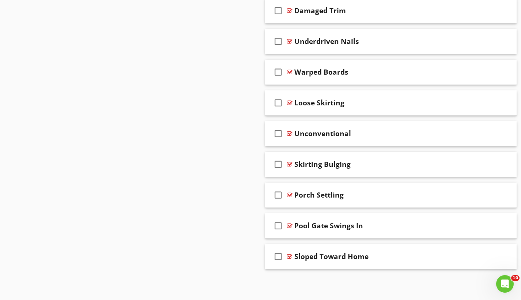
scroll to position [4038, 0]
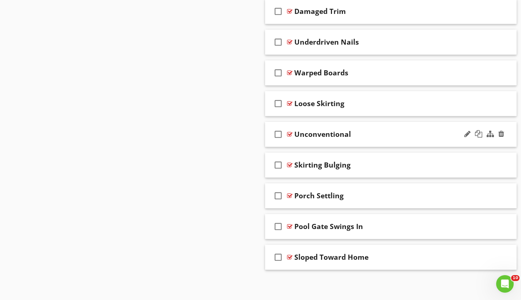
click at [291, 133] on div at bounding box center [289, 134] width 5 height 6
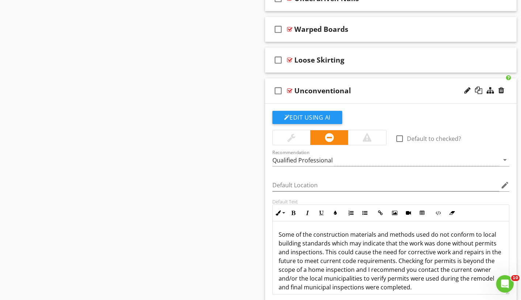
scroll to position [4091, 0]
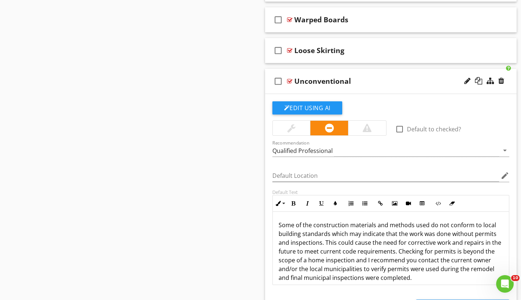
click at [290, 82] on div at bounding box center [289, 81] width 5 height 6
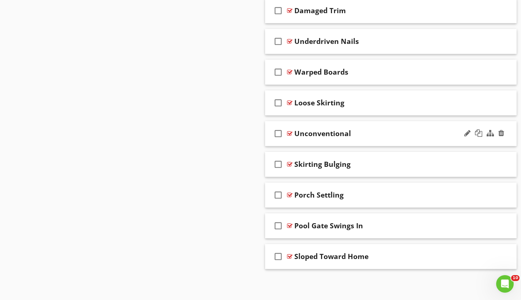
scroll to position [4038, 0]
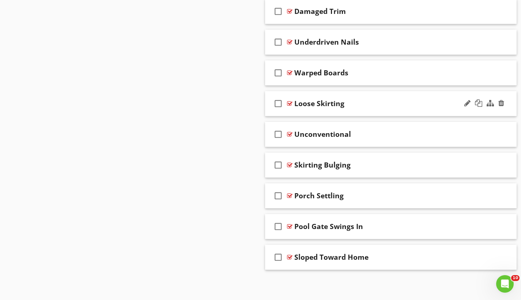
click at [290, 102] on div at bounding box center [289, 104] width 5 height 6
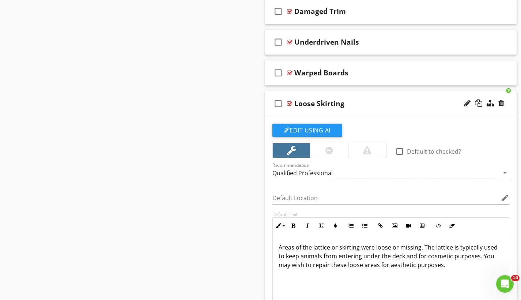
click at [290, 102] on div at bounding box center [289, 104] width 5 height 6
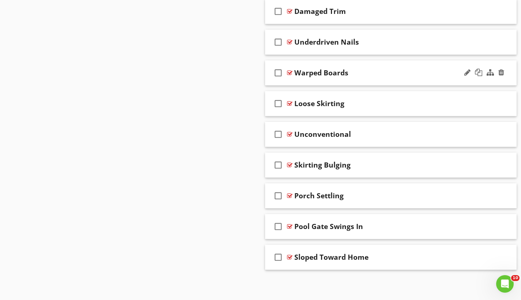
click at [290, 73] on div at bounding box center [289, 73] width 5 height 6
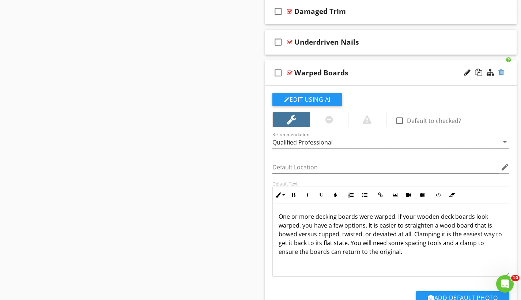
click at [501, 72] on div at bounding box center [502, 72] width 6 height 7
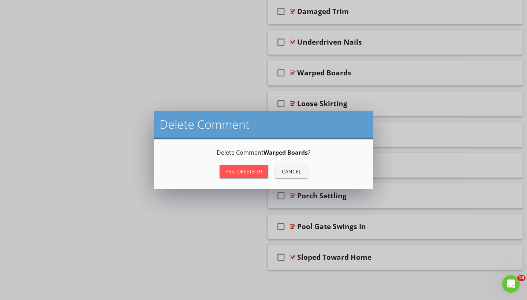
click at [244, 174] on div "Yes, Delete it!" at bounding box center [243, 172] width 37 height 8
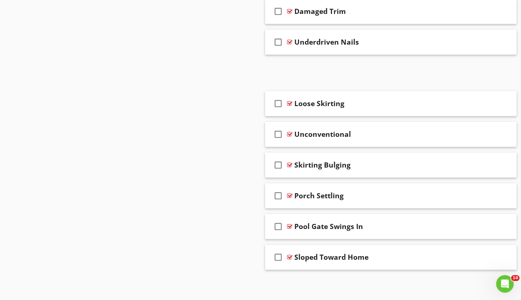
scroll to position [4008, 0]
click at [292, 74] on div at bounding box center [289, 73] width 5 height 6
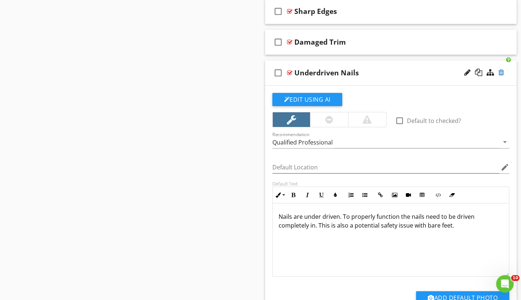
click at [503, 71] on div at bounding box center [502, 72] width 6 height 7
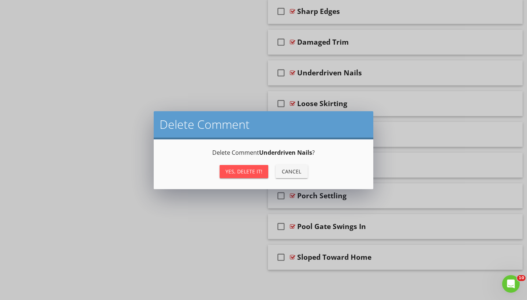
click at [244, 171] on div "Yes, Delete it!" at bounding box center [243, 172] width 37 height 8
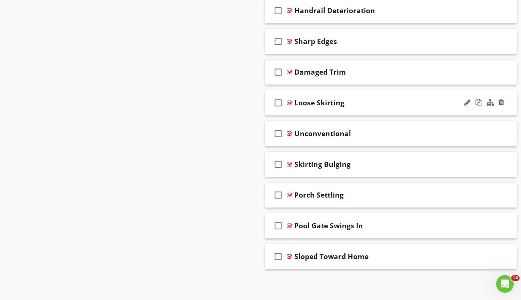
scroll to position [3977, 0]
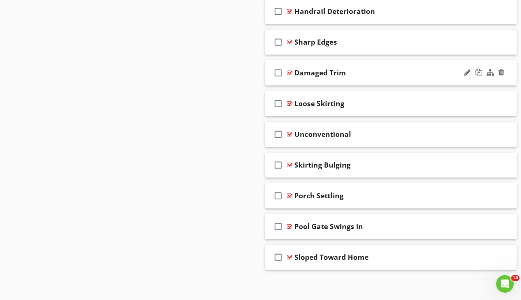
click at [291, 72] on div at bounding box center [289, 73] width 5 height 6
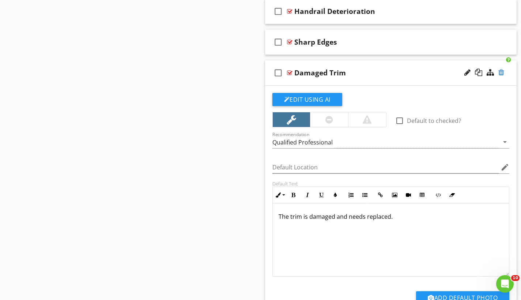
click at [501, 72] on div at bounding box center [502, 72] width 6 height 7
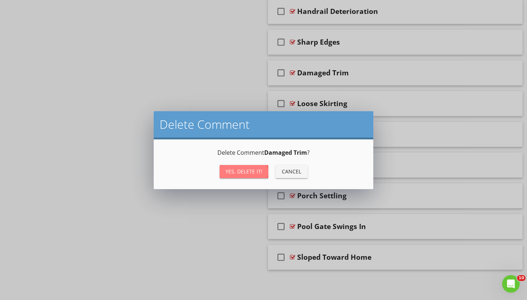
click at [224, 177] on button "Yes, Delete it!" at bounding box center [244, 171] width 49 height 13
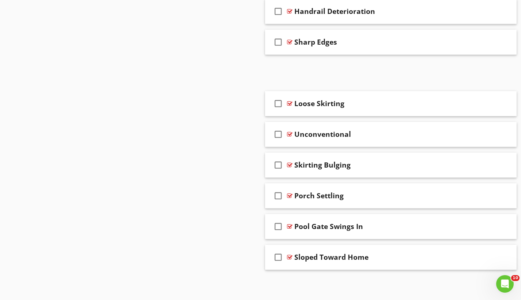
scroll to position [3946, 0]
click at [289, 72] on div at bounding box center [289, 73] width 5 height 6
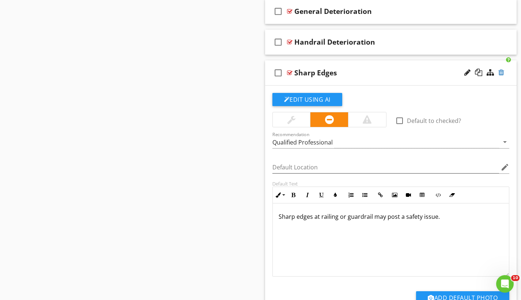
click at [501, 71] on div at bounding box center [502, 72] width 6 height 7
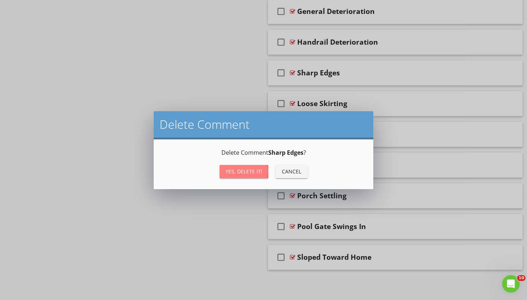
click at [238, 170] on div "Yes, Delete it!" at bounding box center [243, 172] width 37 height 8
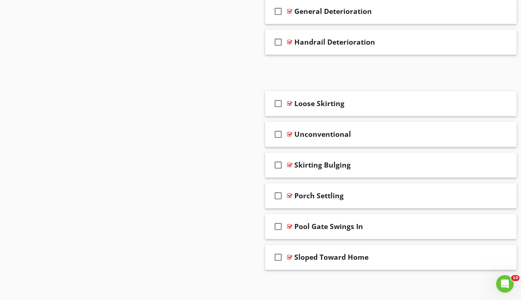
scroll to position [3915, 0]
click at [291, 71] on div at bounding box center [289, 73] width 5 height 6
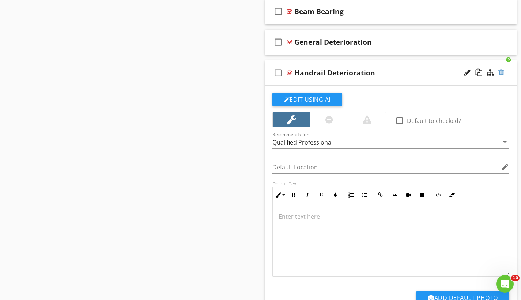
click at [502, 73] on div at bounding box center [502, 72] width 6 height 7
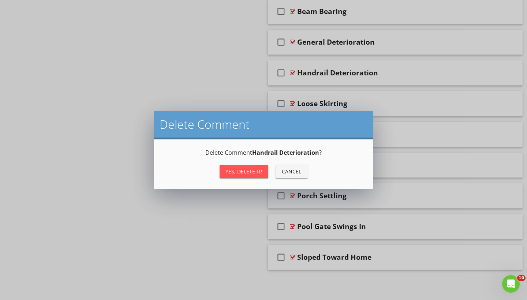
click at [257, 168] on div "Yes, Delete it!" at bounding box center [243, 172] width 37 height 8
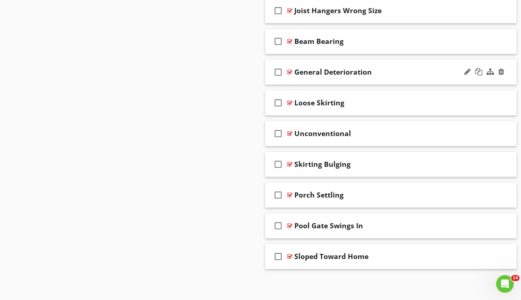
scroll to position [3885, 0]
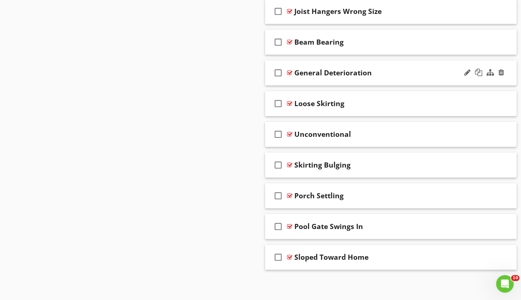
click at [289, 72] on div at bounding box center [289, 73] width 5 height 6
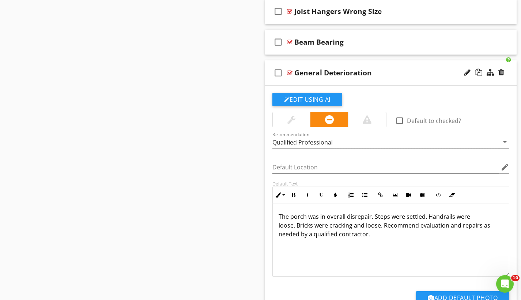
click at [289, 72] on div at bounding box center [289, 73] width 5 height 6
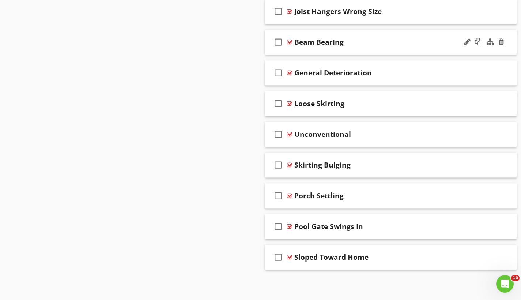
click at [292, 41] on div at bounding box center [289, 42] width 5 height 6
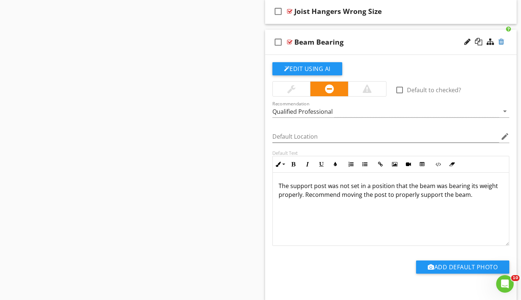
click at [502, 40] on div at bounding box center [502, 41] width 6 height 7
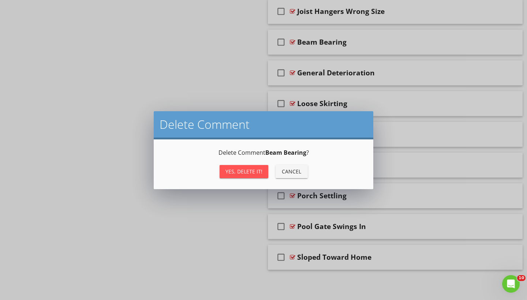
drag, startPoint x: 256, startPoint y: 171, endPoint x: 262, endPoint y: 161, distance: 11.7
click at [256, 171] on div "Yes, Delete it!" at bounding box center [243, 172] width 37 height 8
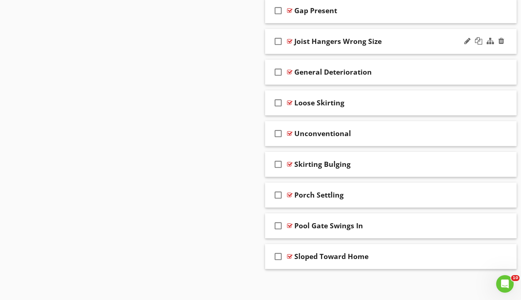
scroll to position [3854, 0]
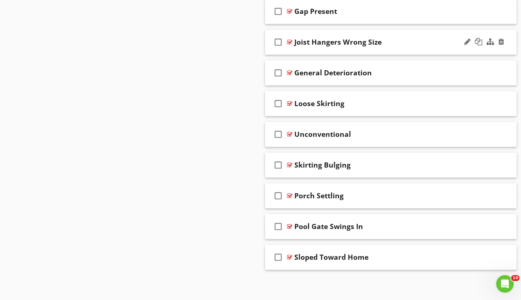
click at [291, 42] on div at bounding box center [289, 42] width 5 height 6
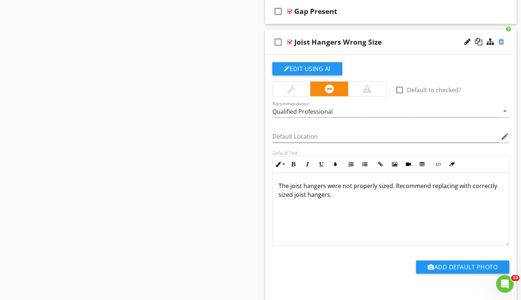
click at [503, 41] on div at bounding box center [502, 41] width 6 height 7
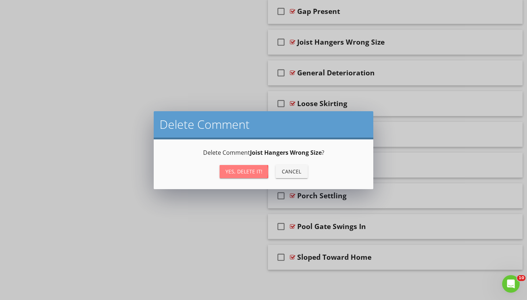
click at [259, 172] on div "Yes, Delete it!" at bounding box center [243, 172] width 37 height 8
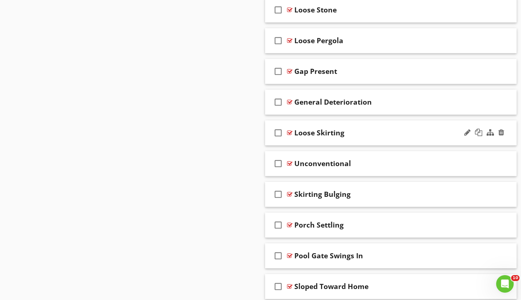
scroll to position [3784, 0]
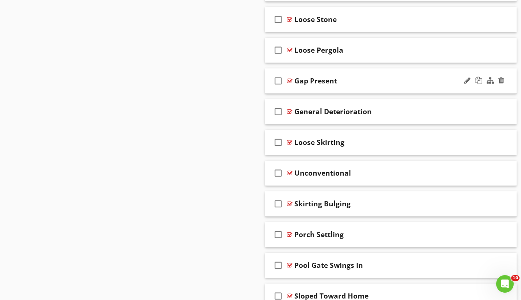
click at [290, 80] on div at bounding box center [289, 81] width 5 height 6
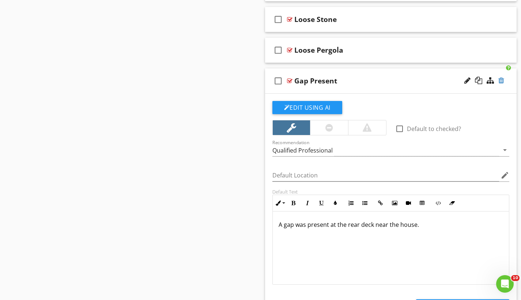
click at [503, 79] on div at bounding box center [502, 80] width 6 height 7
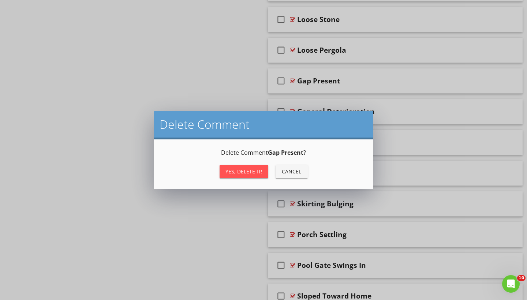
click at [256, 173] on div "Yes, Delete it!" at bounding box center [243, 172] width 37 height 8
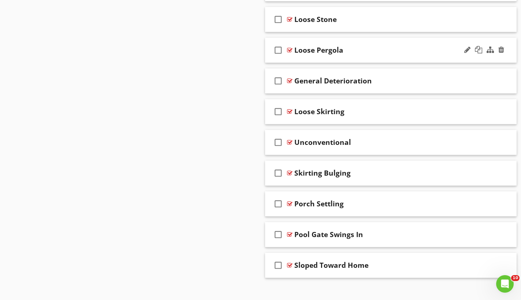
click at [288, 48] on div at bounding box center [289, 50] width 5 height 6
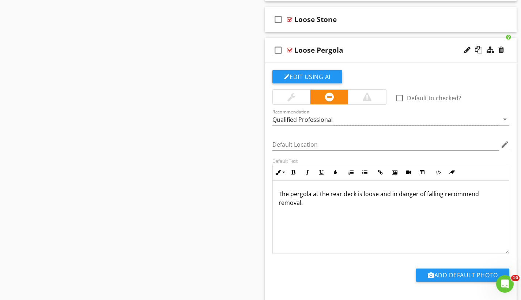
click at [291, 48] on div at bounding box center [289, 50] width 5 height 6
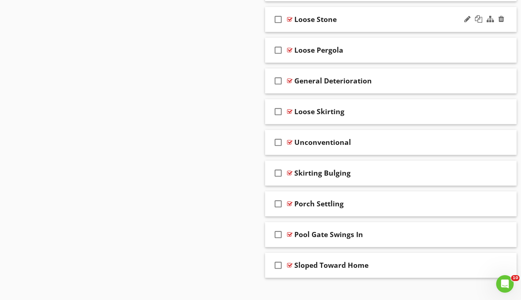
click at [290, 19] on div at bounding box center [289, 19] width 5 height 6
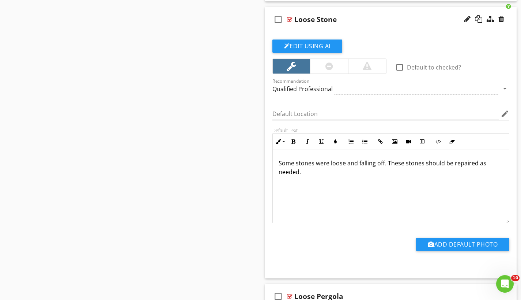
click at [501, 23] on div at bounding box center [484, 20] width 43 height 18
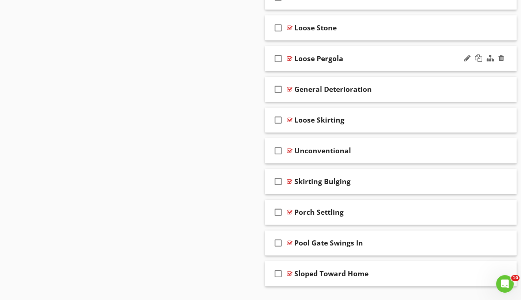
scroll to position [3766, 0]
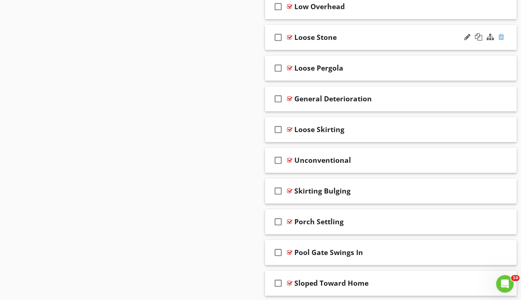
click at [503, 36] on div at bounding box center [502, 36] width 6 height 7
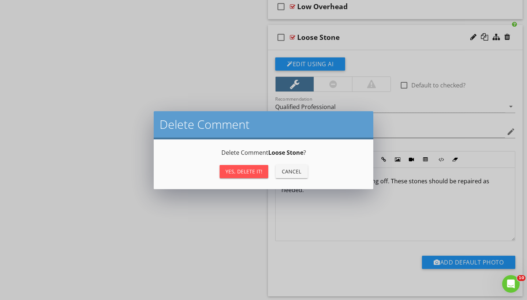
click at [259, 173] on div "Yes, Delete it!" at bounding box center [243, 172] width 37 height 8
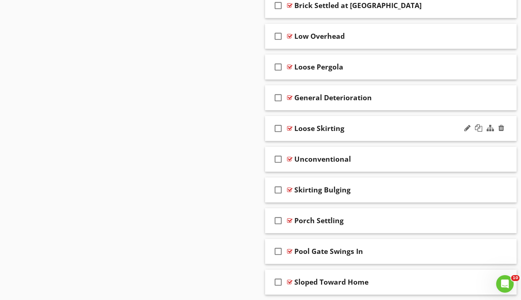
scroll to position [3735, 0]
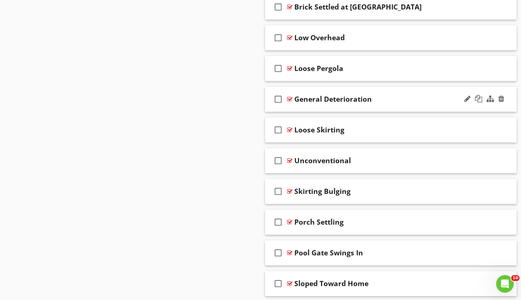
click at [291, 99] on div at bounding box center [289, 99] width 5 height 6
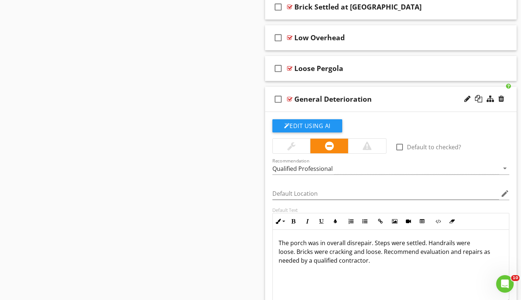
click at [291, 99] on div at bounding box center [289, 99] width 5 height 6
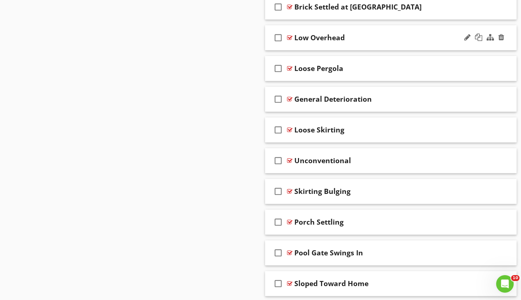
click at [292, 37] on div at bounding box center [289, 38] width 5 height 6
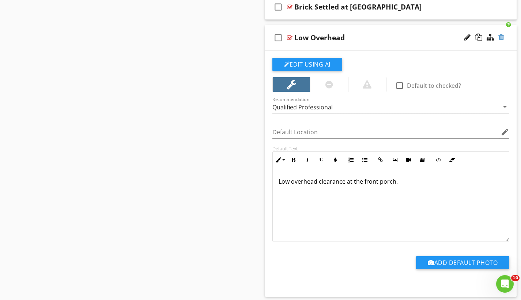
click at [499, 38] on div at bounding box center [502, 37] width 6 height 7
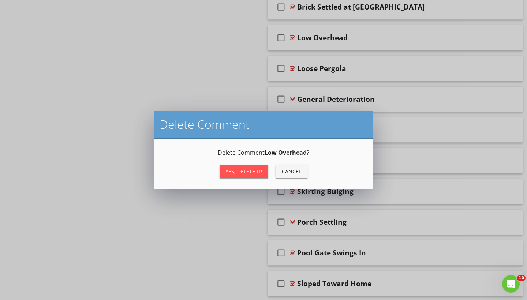
click at [261, 171] on div "Yes, Delete it!" at bounding box center [243, 172] width 37 height 8
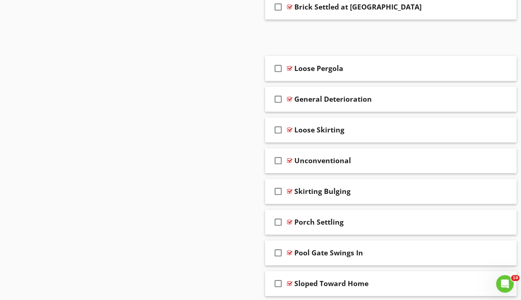
scroll to position [3731, 0]
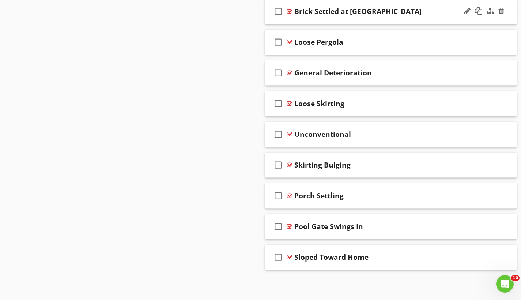
click at [290, 11] on div at bounding box center [289, 11] width 5 height 6
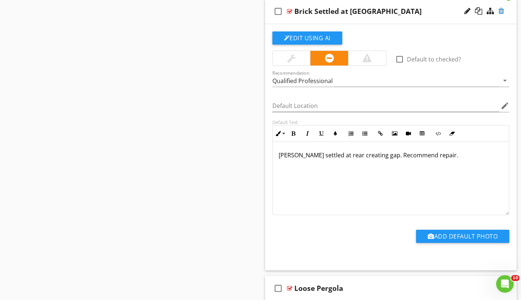
click at [502, 12] on div at bounding box center [502, 10] width 6 height 7
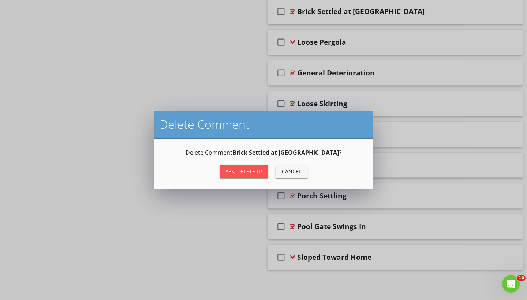
click at [263, 171] on button "Yes, Delete it!" at bounding box center [244, 171] width 49 height 13
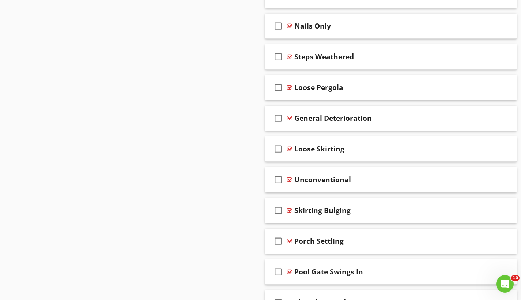
scroll to position [3643, 0]
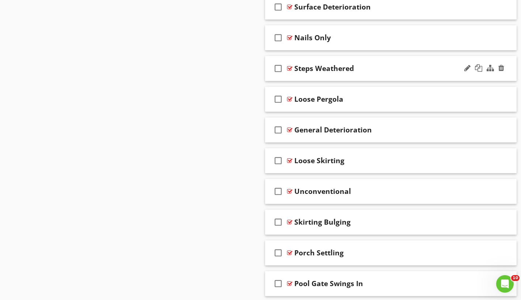
click at [291, 68] on div at bounding box center [289, 68] width 5 height 6
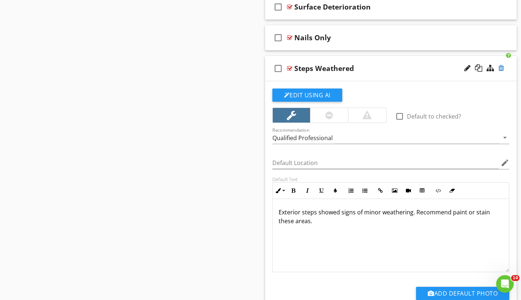
click at [501, 67] on div at bounding box center [502, 67] width 6 height 7
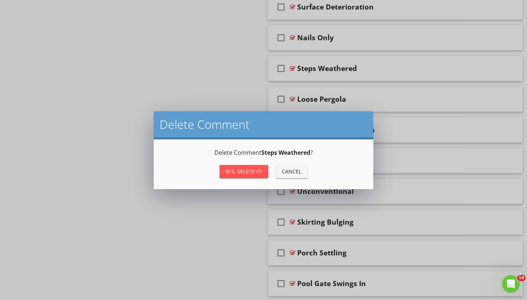
click at [246, 172] on div "Yes, Delete it!" at bounding box center [243, 172] width 37 height 8
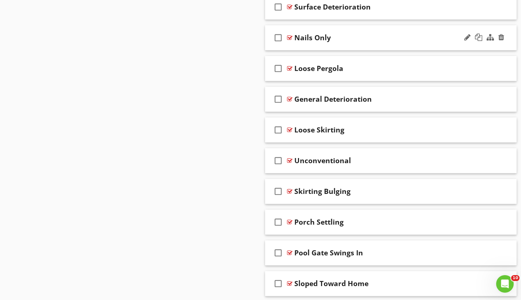
click at [289, 38] on div at bounding box center [289, 38] width 5 height 6
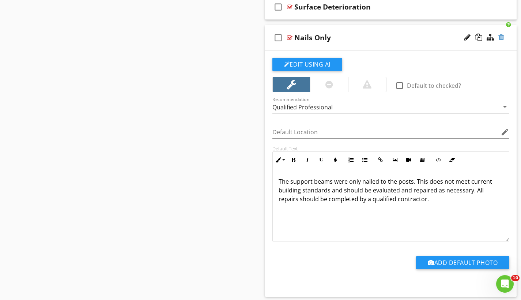
click at [502, 37] on div at bounding box center [502, 37] width 6 height 7
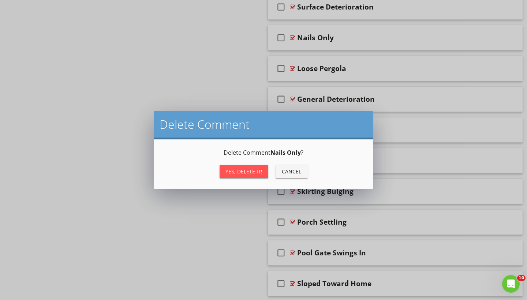
click at [254, 175] on button "Yes, Delete it!" at bounding box center [244, 171] width 49 height 13
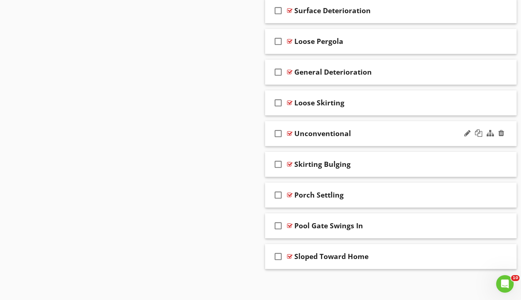
scroll to position [3639, 0]
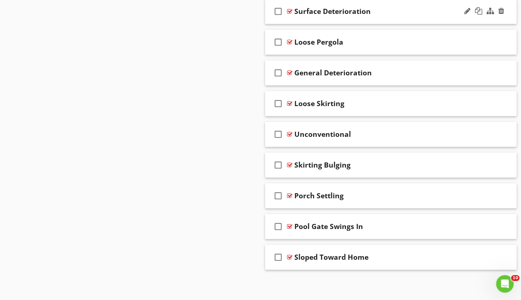
click at [290, 11] on div at bounding box center [289, 11] width 5 height 6
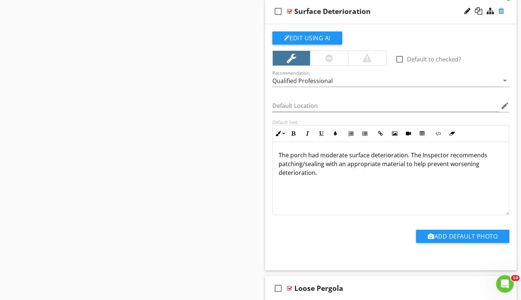
click at [502, 10] on div at bounding box center [502, 10] width 6 height 7
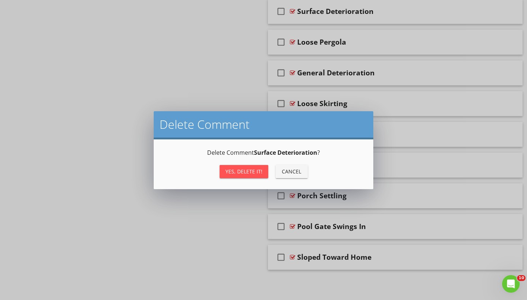
click at [244, 169] on div "Yes, Delete it!" at bounding box center [243, 172] width 37 height 8
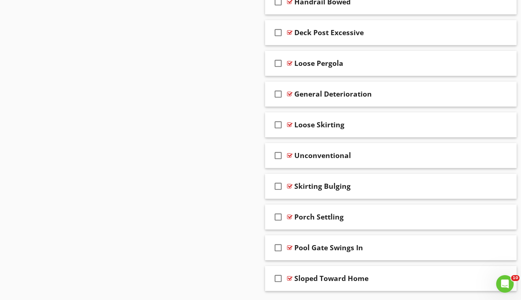
scroll to position [3575, 0]
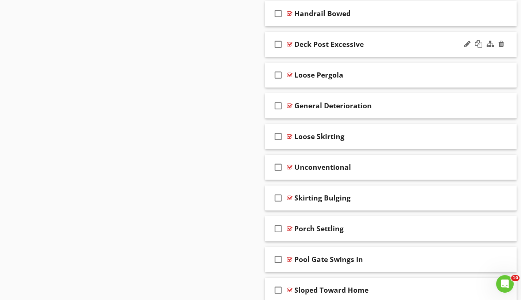
click at [292, 43] on div at bounding box center [289, 44] width 5 height 6
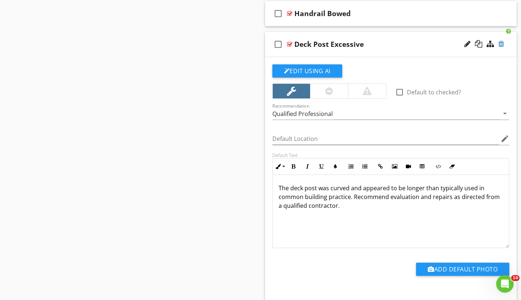
click at [502, 43] on div at bounding box center [502, 43] width 6 height 7
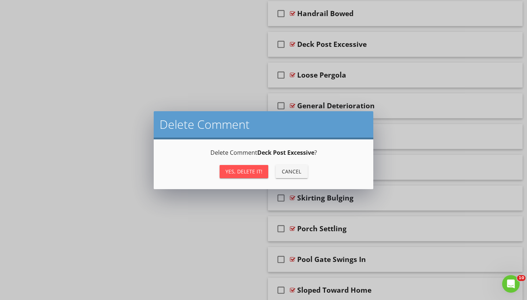
click at [253, 172] on div "Yes, Delete it!" at bounding box center [243, 172] width 37 height 8
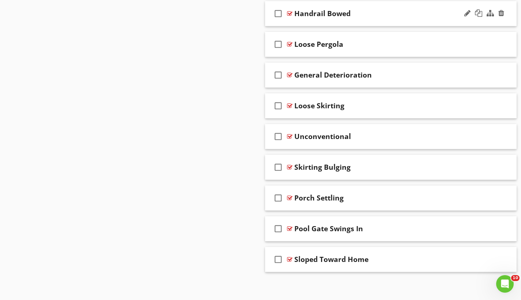
click at [289, 14] on div at bounding box center [289, 14] width 5 height 6
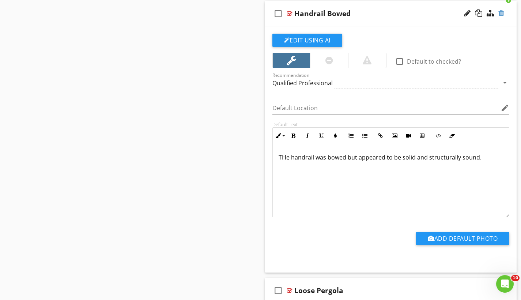
click at [503, 14] on div at bounding box center [502, 13] width 6 height 7
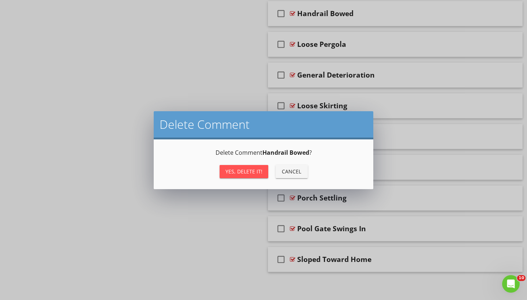
click at [237, 173] on div "Yes, Delete it!" at bounding box center [243, 172] width 37 height 8
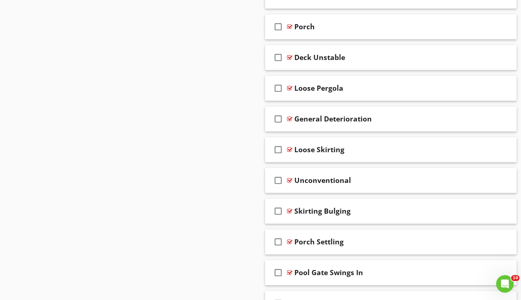
scroll to position [3449, 0]
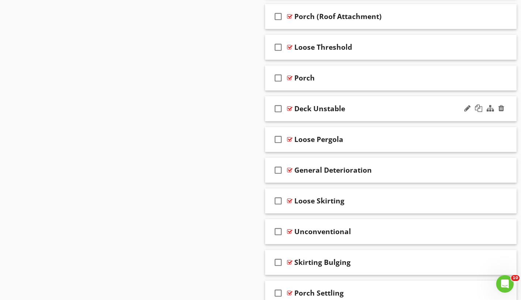
click at [292, 107] on div at bounding box center [289, 109] width 5 height 6
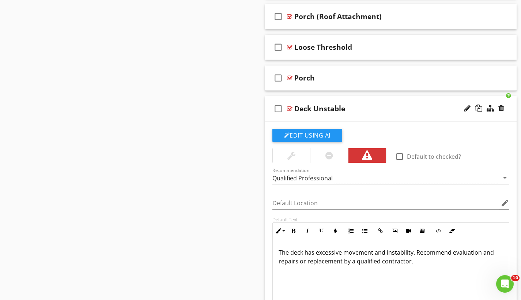
click at [292, 107] on div at bounding box center [289, 109] width 5 height 6
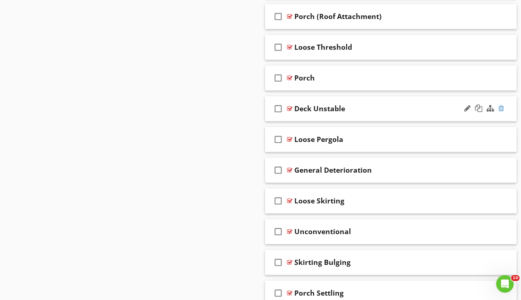
click at [504, 106] on div at bounding box center [502, 108] width 6 height 7
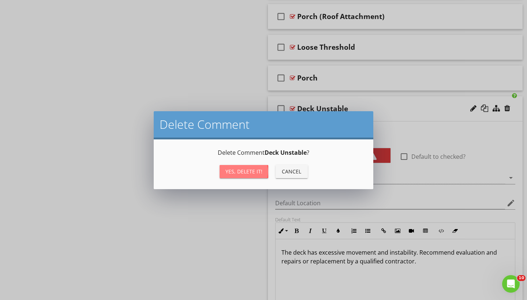
click at [251, 175] on div "Yes, Delete it!" at bounding box center [243, 172] width 37 height 8
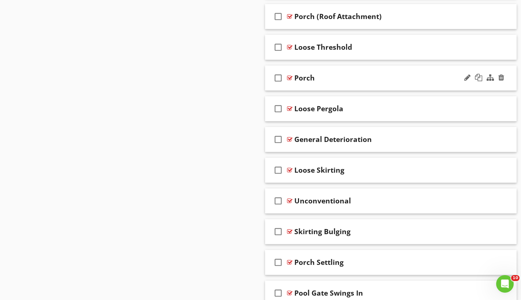
click at [292, 79] on div at bounding box center [289, 78] width 5 height 6
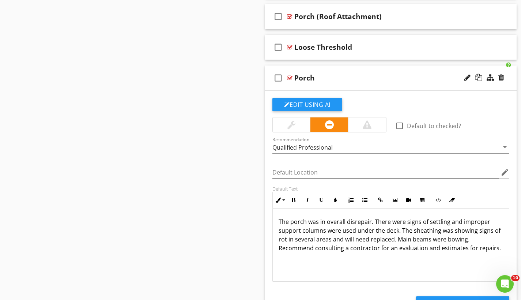
click at [292, 78] on div at bounding box center [289, 78] width 5 height 6
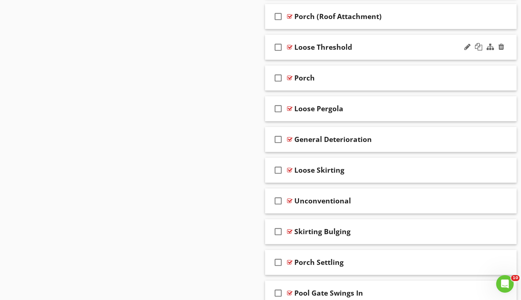
click at [290, 46] on div at bounding box center [289, 47] width 5 height 6
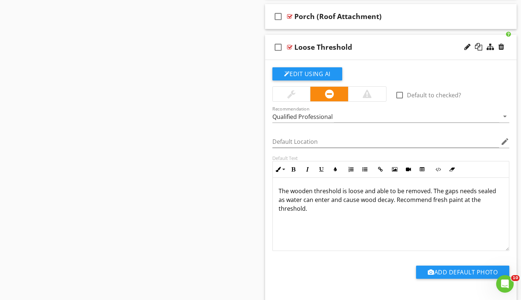
click at [290, 46] on div at bounding box center [289, 47] width 5 height 6
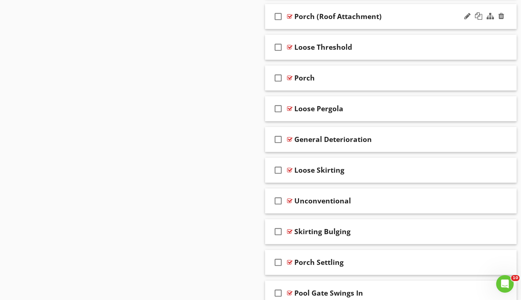
click at [290, 16] on div at bounding box center [289, 17] width 5 height 6
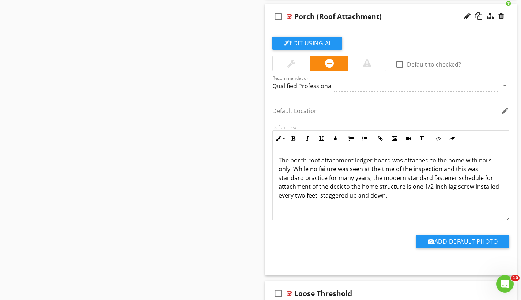
click at [290, 16] on div at bounding box center [289, 17] width 5 height 6
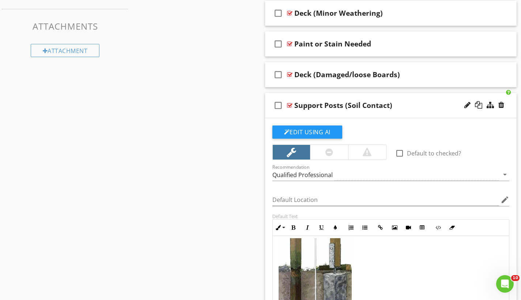
scroll to position [632, 0]
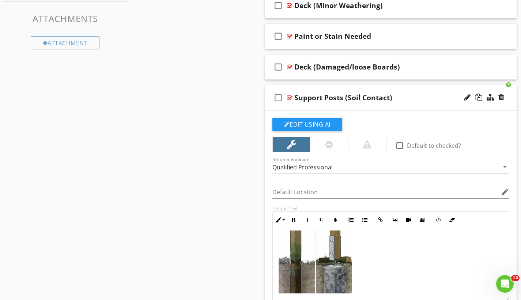
click at [291, 99] on div at bounding box center [289, 98] width 5 height 6
type textarea "<p>One or more posts had contact with the soil at the time of the inspection. W…"
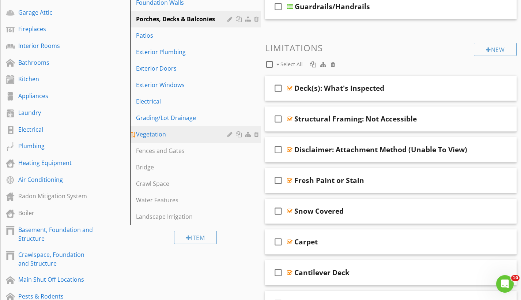
scroll to position [161, 0]
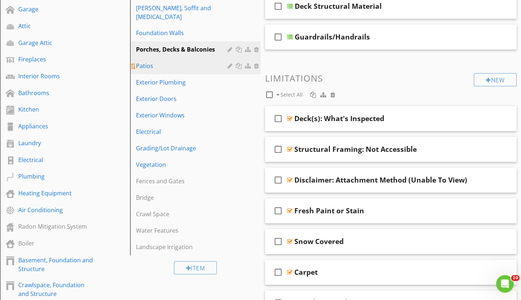
click at [168, 61] on div "Patios" at bounding box center [182, 65] width 93 height 9
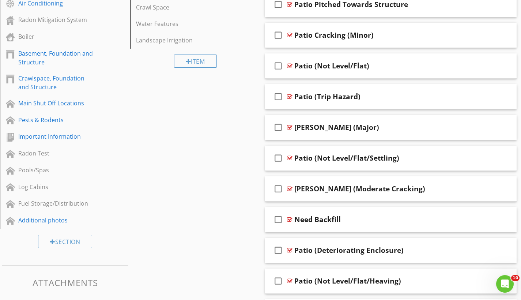
scroll to position [126, 0]
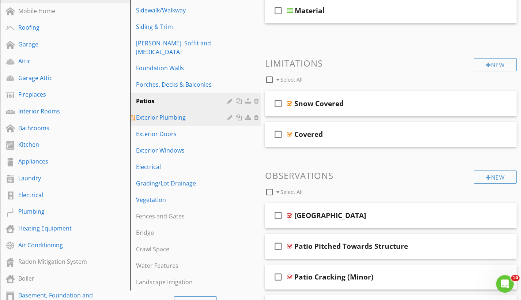
click at [203, 113] on div "Exterior Plumbing" at bounding box center [182, 117] width 93 height 9
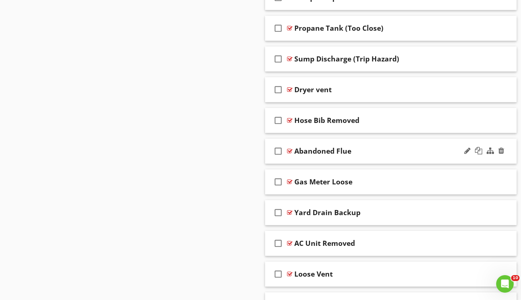
scroll to position [1271, 0]
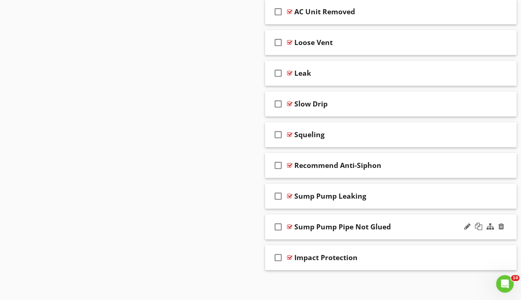
click at [291, 227] on div at bounding box center [289, 227] width 5 height 6
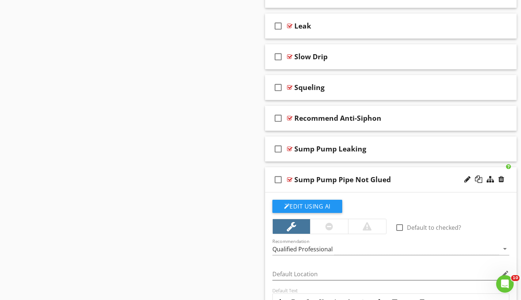
scroll to position [1477, 0]
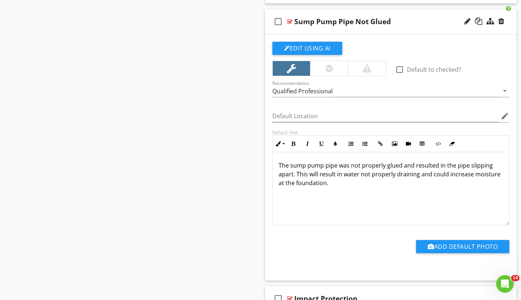
click at [289, 21] on div at bounding box center [289, 22] width 5 height 6
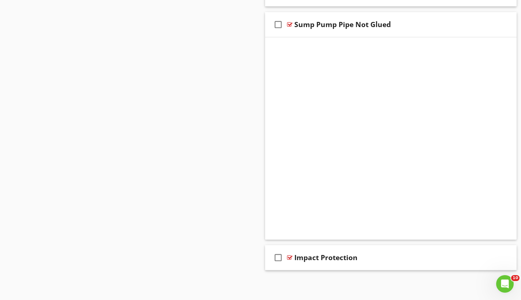
scroll to position [1271, 0]
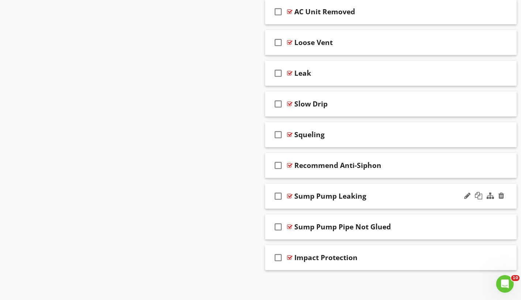
click at [288, 195] on div at bounding box center [289, 196] width 5 height 6
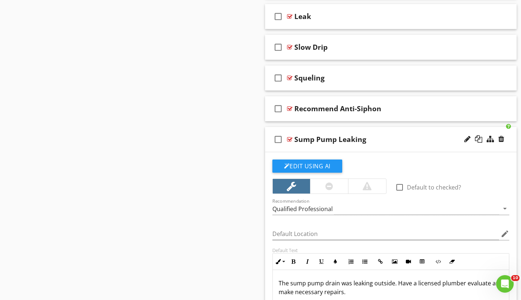
scroll to position [1387, 0]
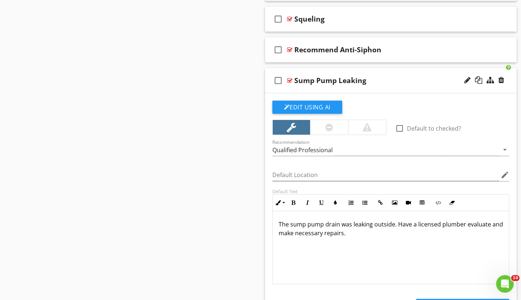
click at [292, 81] on div at bounding box center [289, 81] width 5 height 6
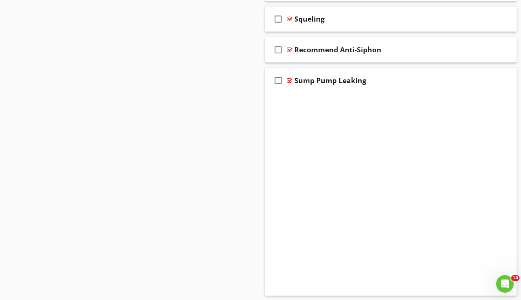
scroll to position [1271, 0]
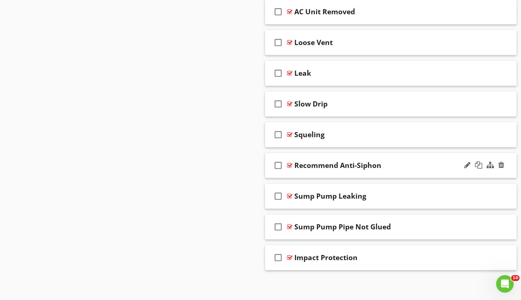
click at [290, 165] on div at bounding box center [289, 165] width 5 height 6
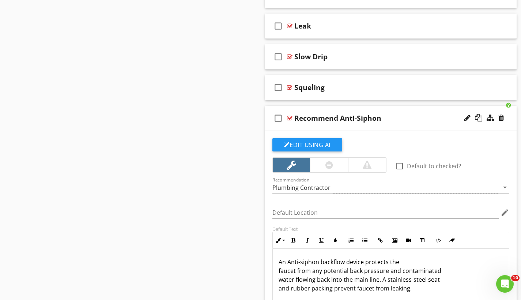
scroll to position [1350, 0]
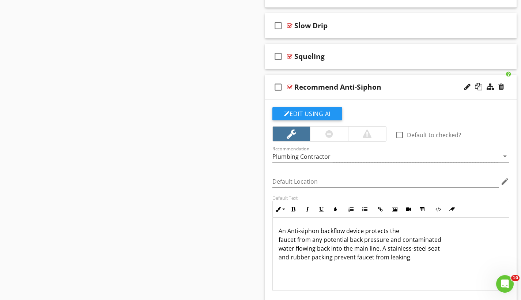
click at [289, 86] on div at bounding box center [289, 87] width 5 height 6
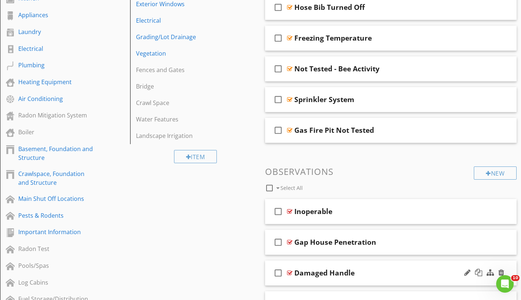
scroll to position [342, 0]
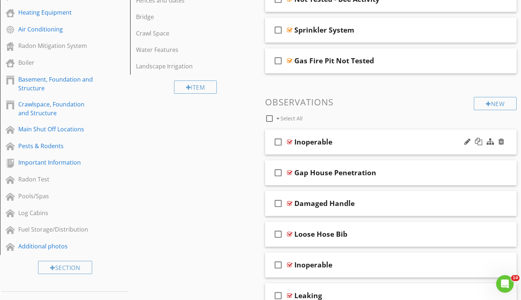
click at [289, 140] on div at bounding box center [289, 142] width 5 height 6
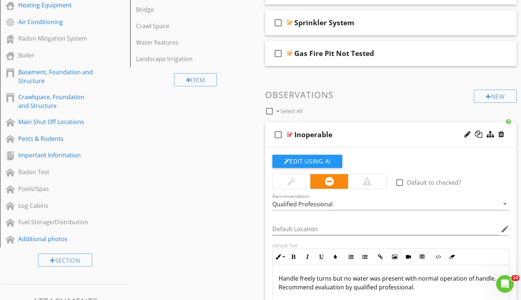
scroll to position [361, 0]
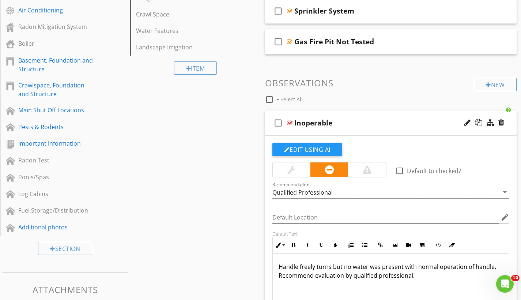
click at [290, 121] on div at bounding box center [289, 123] width 5 height 6
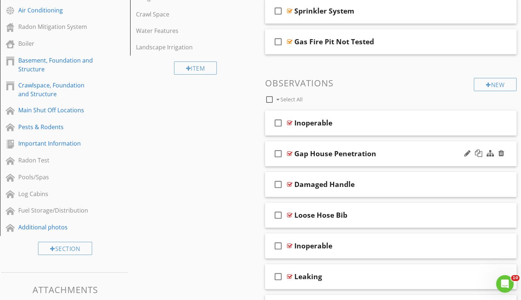
click at [290, 152] on div at bounding box center [289, 154] width 5 height 6
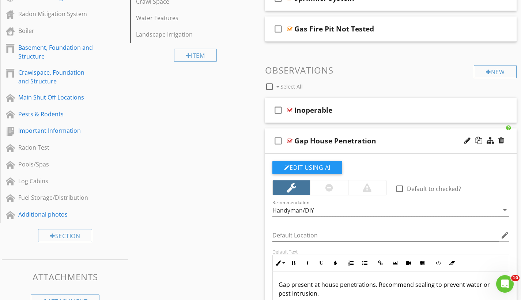
scroll to position [375, 0]
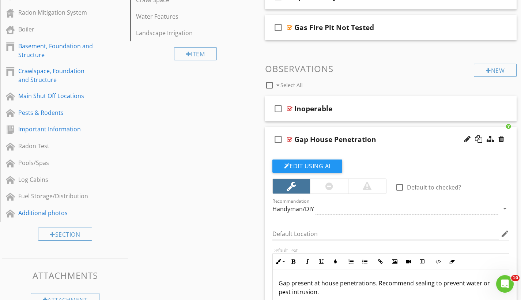
click at [290, 139] on div at bounding box center [289, 139] width 5 height 6
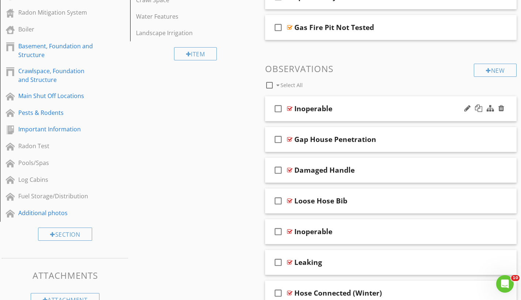
click at [289, 108] on div at bounding box center [289, 109] width 5 height 6
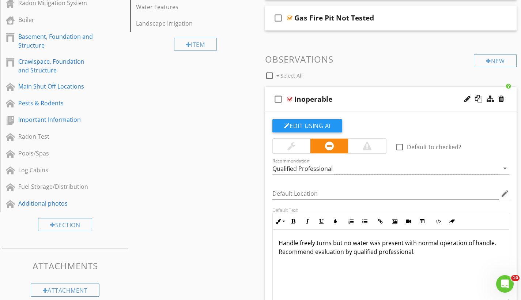
scroll to position [410, 0]
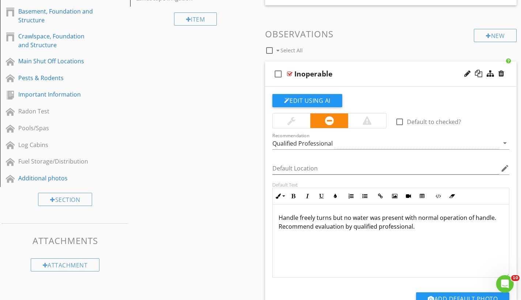
click at [428, 227] on p "Handle freely turns but no water was present with normal operation of handle. R…" at bounding box center [391, 222] width 225 height 18
click at [289, 73] on div at bounding box center [289, 74] width 5 height 6
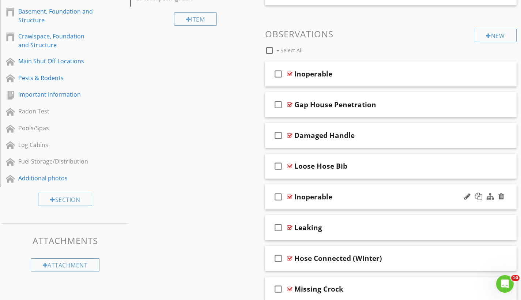
click at [291, 195] on div at bounding box center [289, 197] width 5 height 6
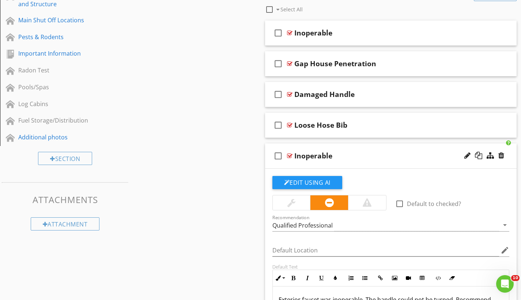
scroll to position [474, 0]
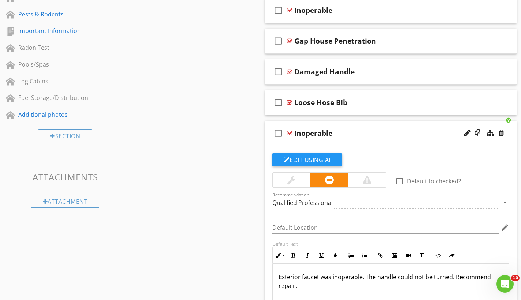
click at [289, 132] on div at bounding box center [289, 133] width 5 height 6
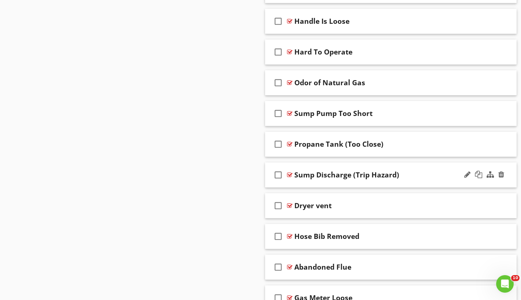
scroll to position [972, 0]
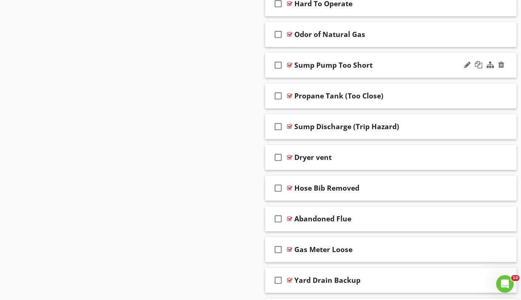
click at [291, 64] on div at bounding box center [289, 65] width 5 height 6
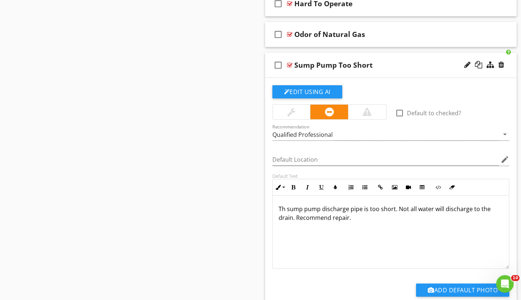
click at [291, 64] on div at bounding box center [289, 65] width 5 height 6
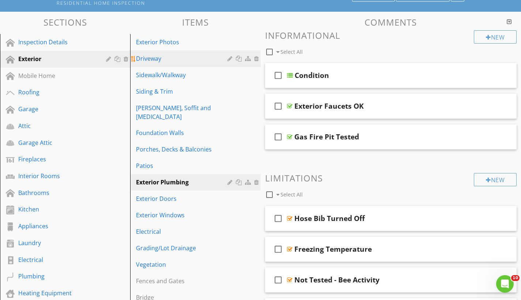
scroll to position [123, 0]
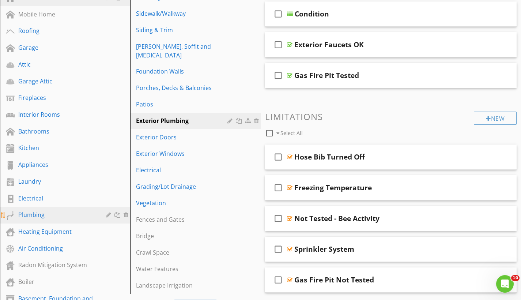
click at [77, 218] on div "Plumbing" at bounding box center [56, 214] width 77 height 9
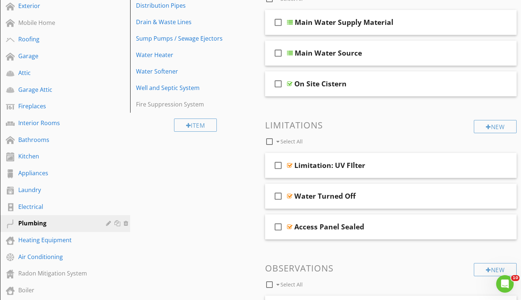
scroll to position [101, 0]
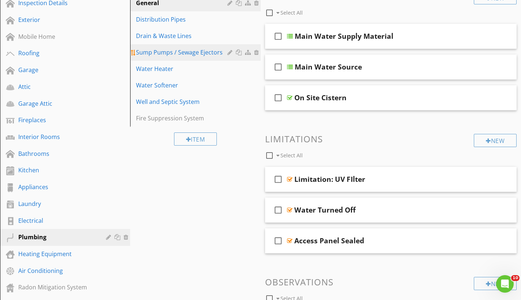
click at [167, 56] on div "Sump Pumps / Sewage Ejectors" at bounding box center [182, 52] width 93 height 9
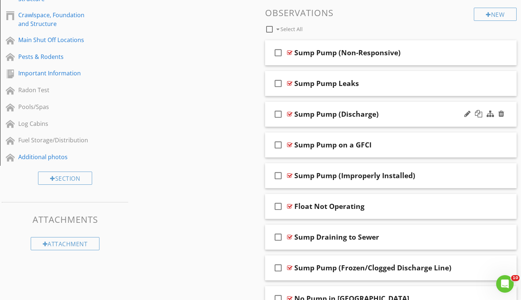
scroll to position [433, 0]
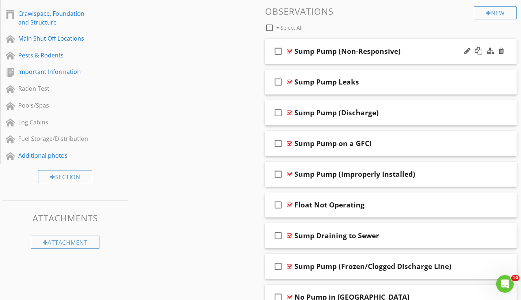
click at [291, 51] on div at bounding box center [289, 51] width 5 height 6
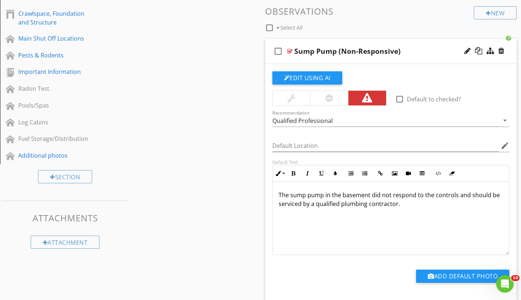
click at [291, 51] on div at bounding box center [289, 51] width 5 height 6
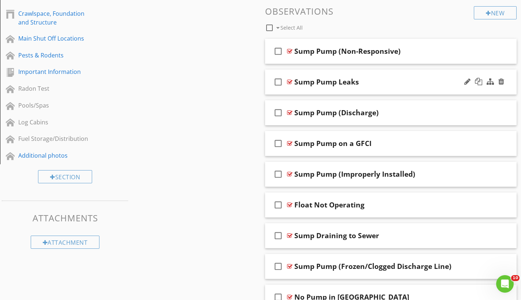
click at [289, 80] on div at bounding box center [289, 82] width 5 height 6
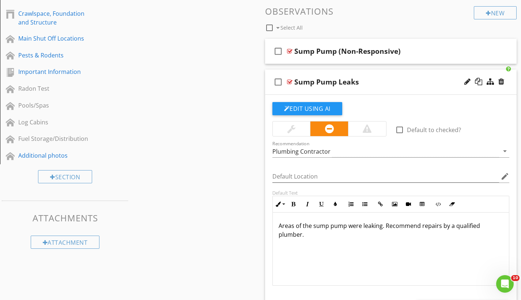
click at [289, 80] on div at bounding box center [289, 82] width 5 height 6
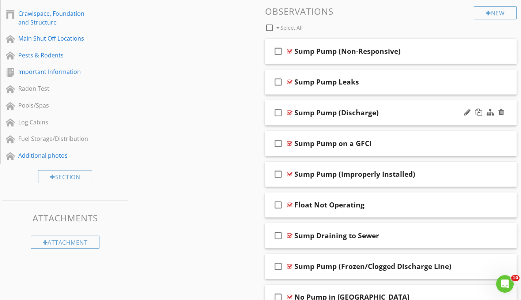
click at [289, 112] on div at bounding box center [289, 113] width 5 height 6
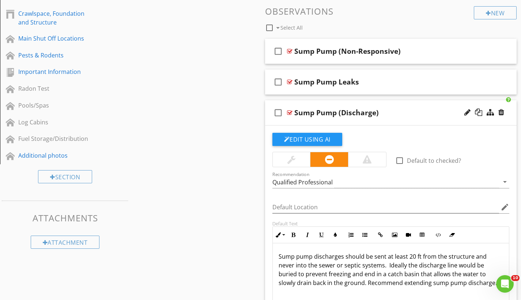
click at [289, 112] on div at bounding box center [289, 113] width 5 height 6
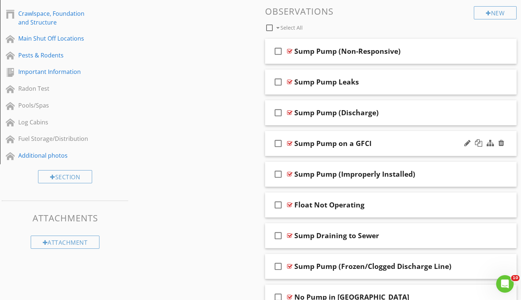
click at [288, 141] on div at bounding box center [289, 143] width 5 height 6
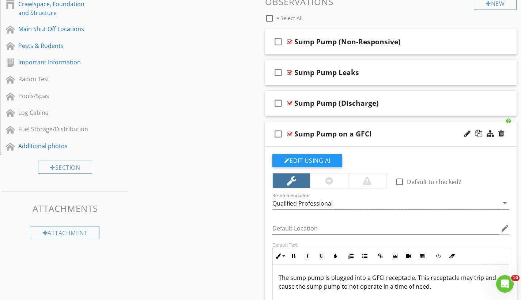
scroll to position [444, 0]
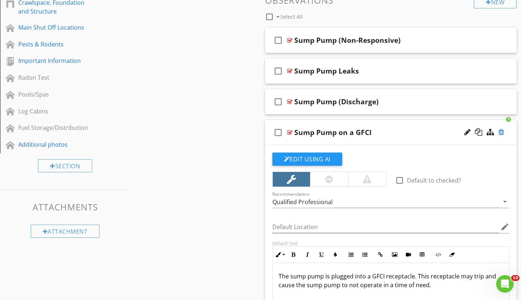
click at [499, 131] on div at bounding box center [502, 131] width 6 height 7
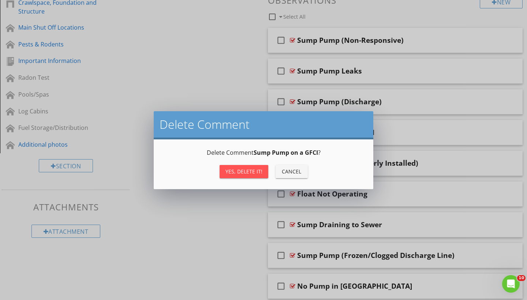
click at [255, 168] on div "Yes, Delete it!" at bounding box center [243, 172] width 37 height 8
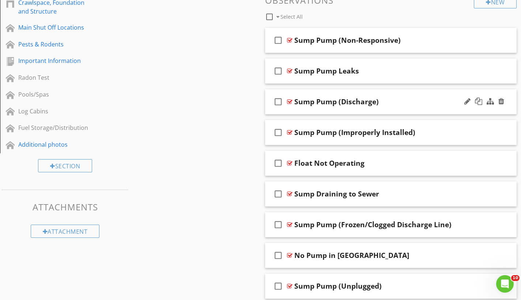
click at [291, 100] on div at bounding box center [289, 102] width 5 height 6
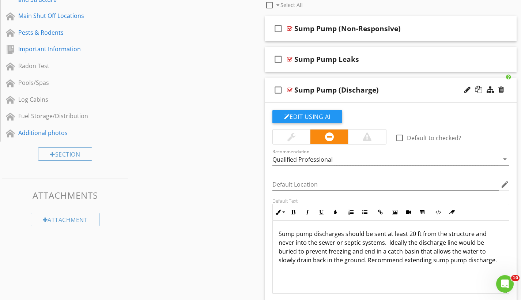
scroll to position [486, 0]
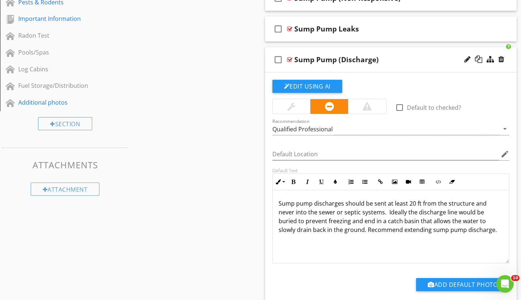
click at [289, 60] on div at bounding box center [289, 60] width 5 height 6
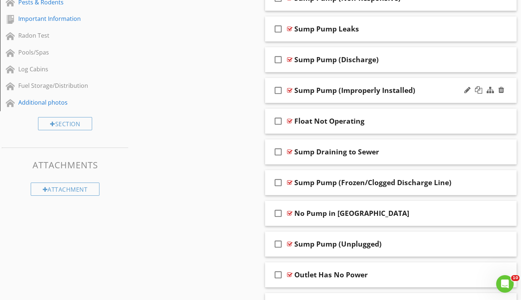
click at [288, 90] on div at bounding box center [289, 90] width 5 height 6
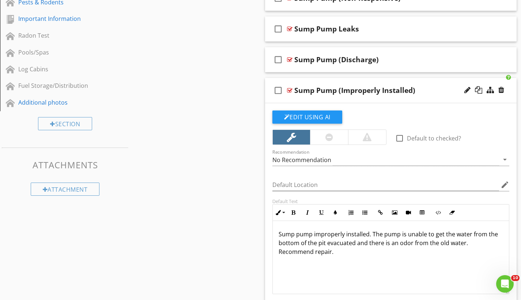
drag, startPoint x: 327, startPoint y: 132, endPoint x: 321, endPoint y: 123, distance: 11.2
click at [327, 133] on div at bounding box center [330, 137] width 8 height 9
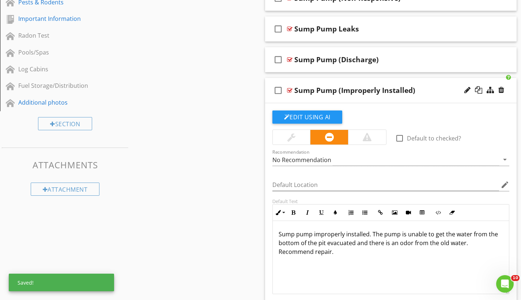
click at [291, 89] on div at bounding box center [289, 90] width 5 height 6
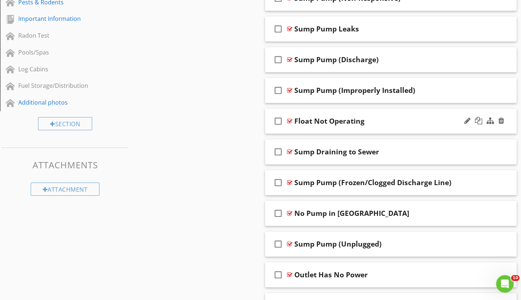
click at [291, 120] on div at bounding box center [289, 121] width 5 height 6
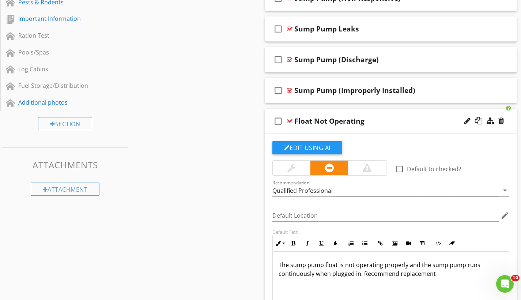
click at [291, 120] on div at bounding box center [289, 121] width 5 height 6
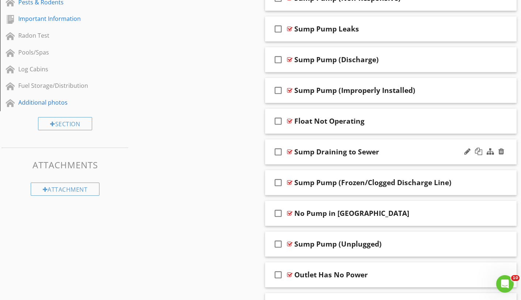
click at [290, 150] on div at bounding box center [289, 152] width 5 height 6
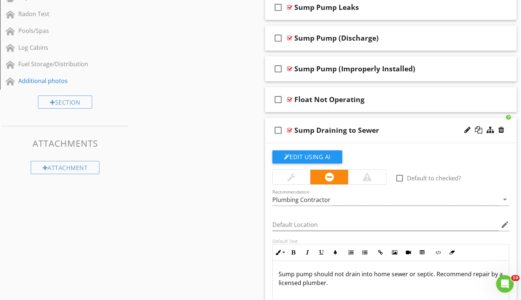
scroll to position [509, 0]
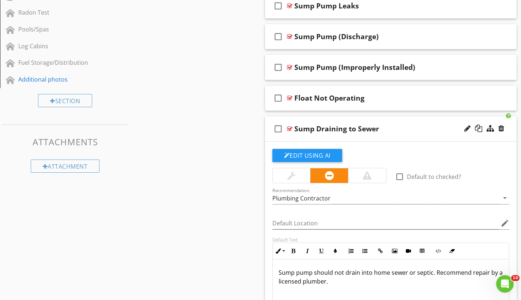
click at [288, 128] on div at bounding box center [289, 129] width 5 height 6
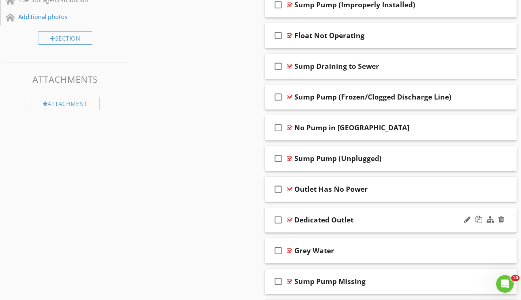
scroll to position [573, 0]
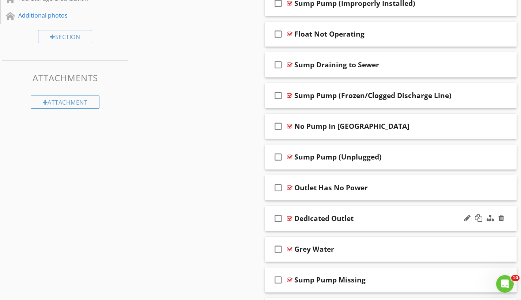
click at [289, 217] on div at bounding box center [289, 219] width 5 height 6
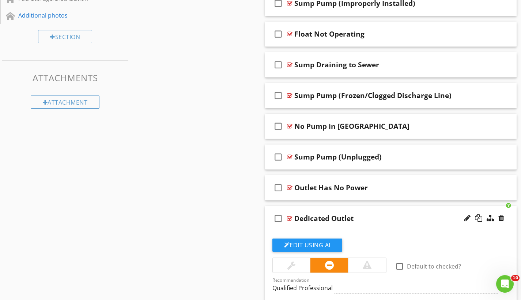
scroll to position [681, 0]
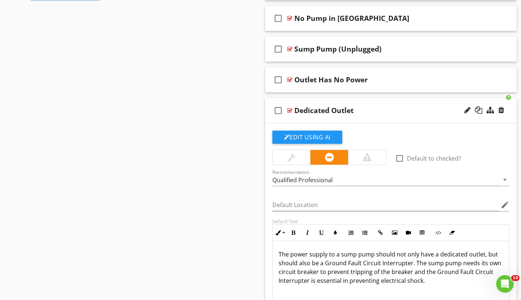
click at [289, 110] on div at bounding box center [289, 111] width 5 height 6
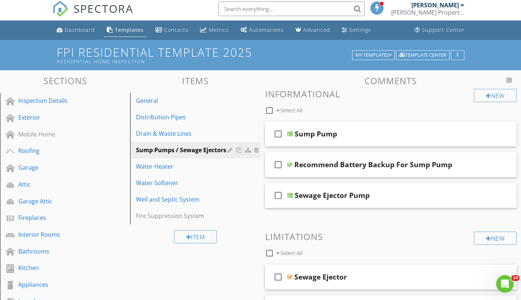
scroll to position [4, 0]
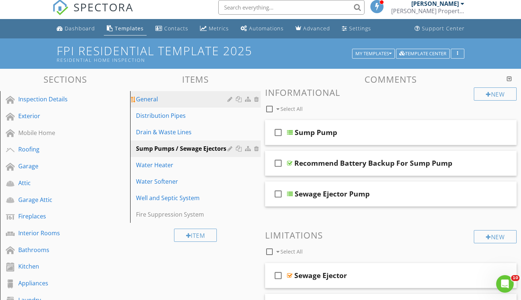
click at [155, 102] on div "General" at bounding box center [182, 99] width 93 height 9
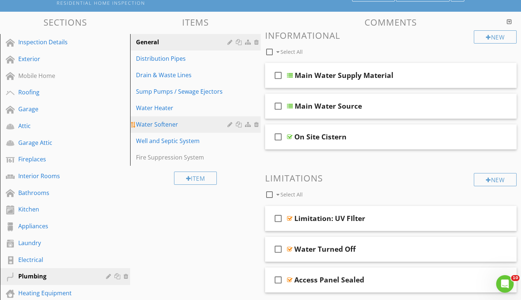
scroll to position [49, 0]
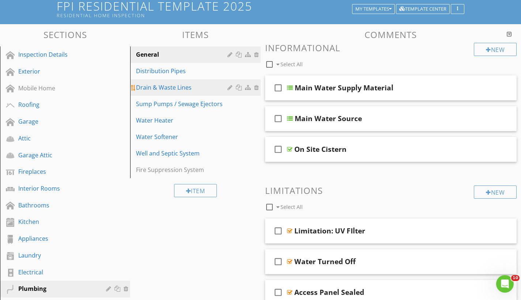
click at [187, 89] on div "Drain & Waste Lines" at bounding box center [182, 87] width 93 height 9
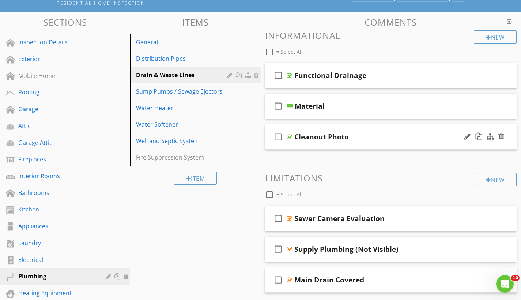
scroll to position [0, 0]
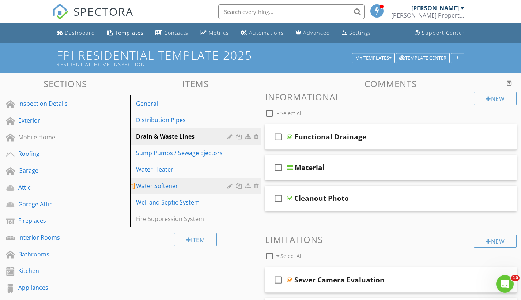
click at [200, 189] on div "Water Softener" at bounding box center [182, 185] width 93 height 9
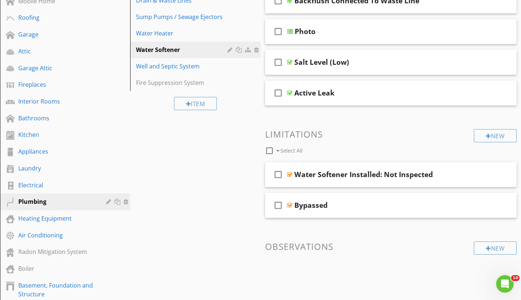
scroll to position [99, 0]
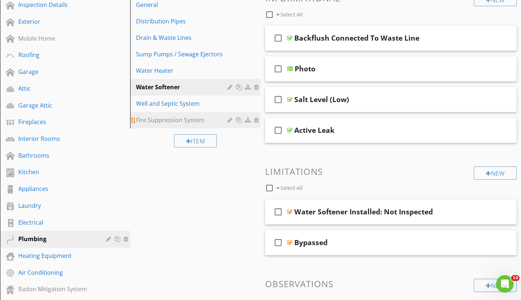
click at [173, 119] on div "Fire Suppression System" at bounding box center [182, 120] width 93 height 9
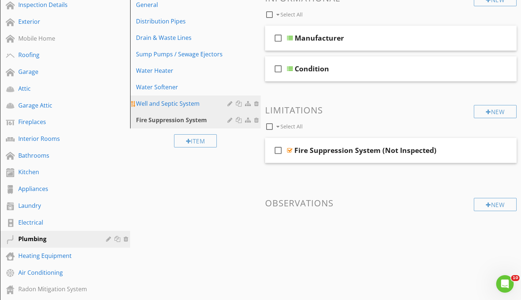
click at [175, 107] on div "Well and Septic System" at bounding box center [182, 103] width 93 height 9
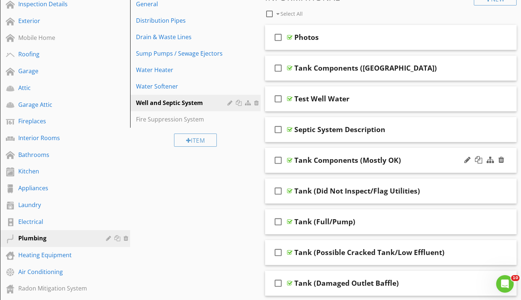
scroll to position [48, 0]
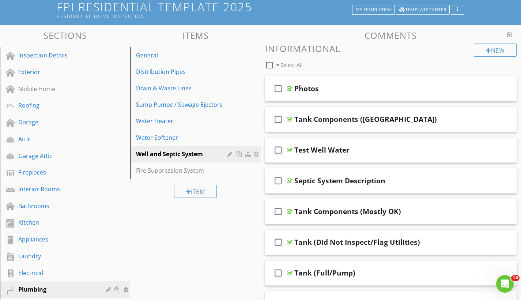
click at [173, 127] on link "Water Heater" at bounding box center [196, 121] width 128 height 16
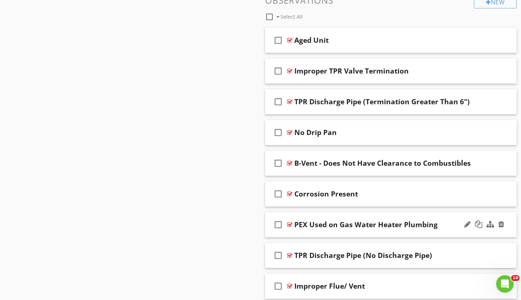
scroll to position [878, 0]
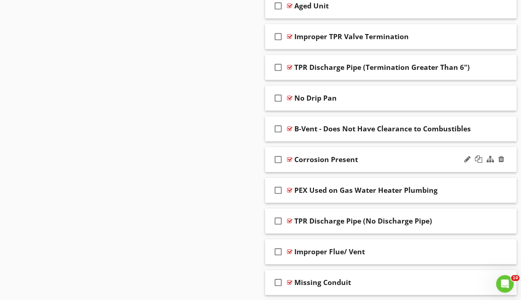
click at [291, 158] on div at bounding box center [289, 160] width 5 height 6
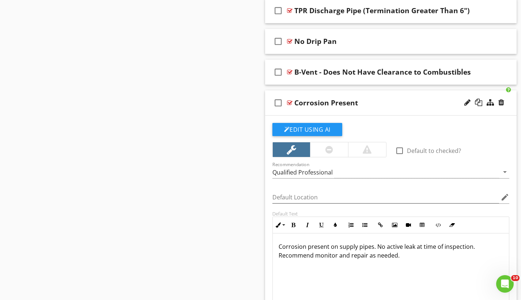
scroll to position [989, 0]
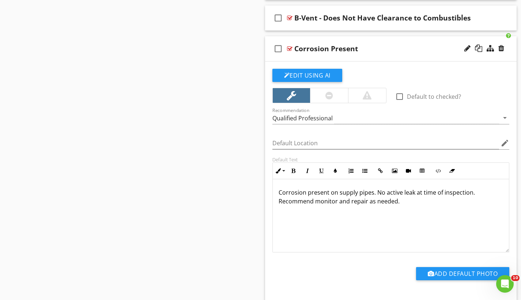
click at [291, 47] on div at bounding box center [289, 49] width 5 height 6
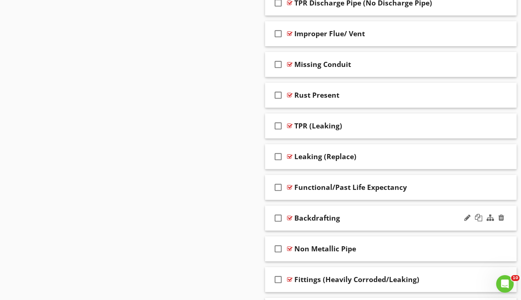
scroll to position [1116, 0]
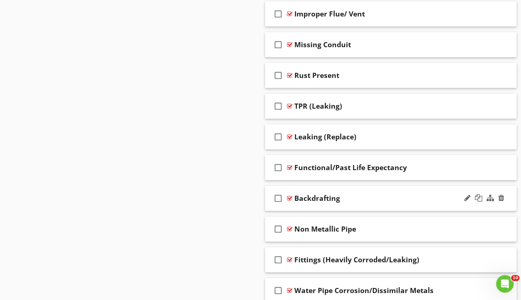
click at [289, 197] on div at bounding box center [289, 198] width 5 height 6
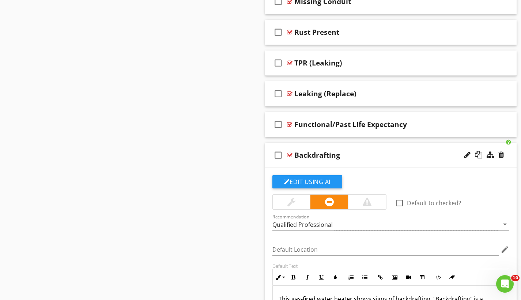
scroll to position [1199, 0]
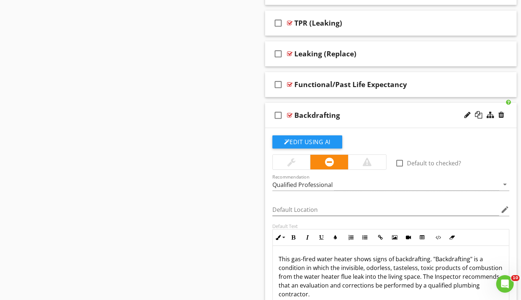
click at [359, 162] on div at bounding box center [367, 162] width 38 height 15
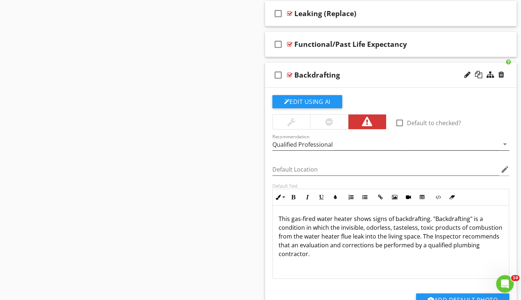
scroll to position [1264, 0]
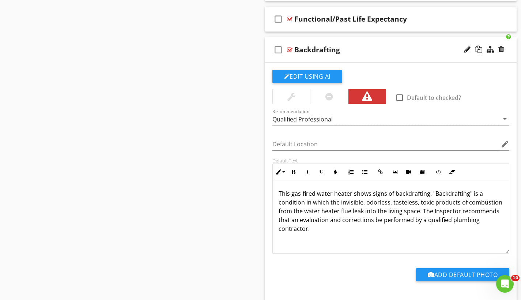
click at [291, 49] on div at bounding box center [289, 50] width 5 height 6
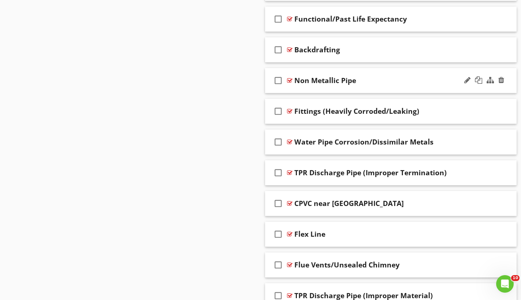
click at [293, 79] on div "check_box_outline_blank Non Metallic Pipe" at bounding box center [391, 80] width 252 height 25
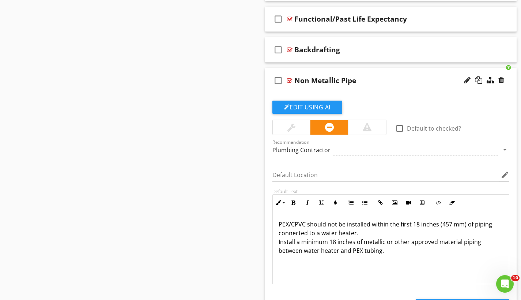
click at [293, 79] on div "check_box_outline_blank Non Metallic Pipe" at bounding box center [391, 80] width 252 height 25
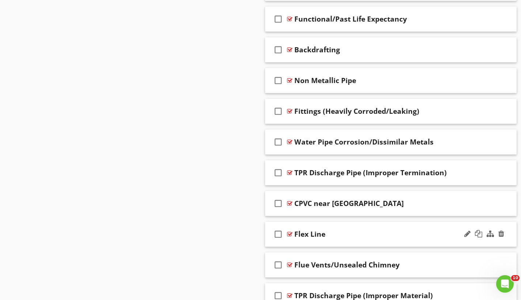
click at [290, 233] on div at bounding box center [289, 234] width 5 height 6
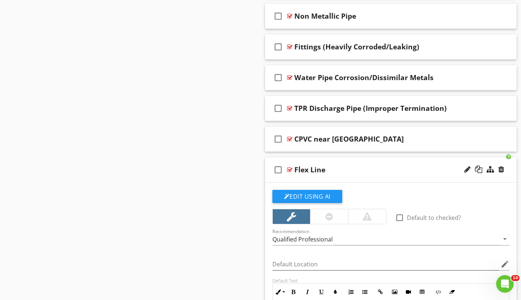
scroll to position [1390, 0]
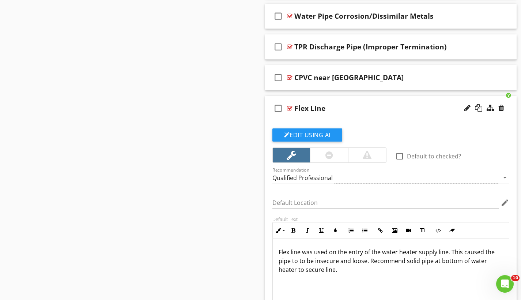
click at [290, 107] on div at bounding box center [289, 108] width 5 height 6
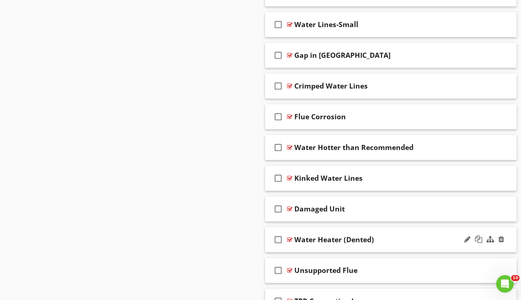
scroll to position [4222, 0]
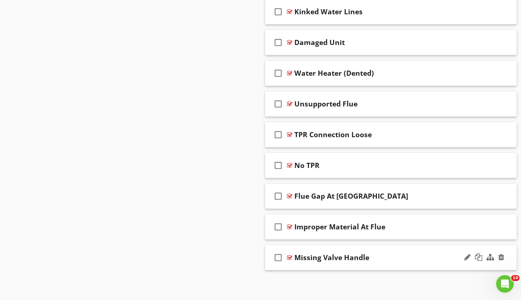
click at [292, 255] on div at bounding box center [289, 258] width 5 height 6
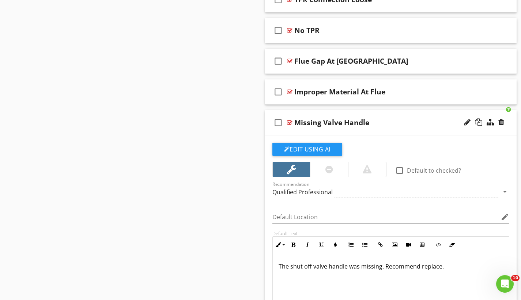
scroll to position [4439, 0]
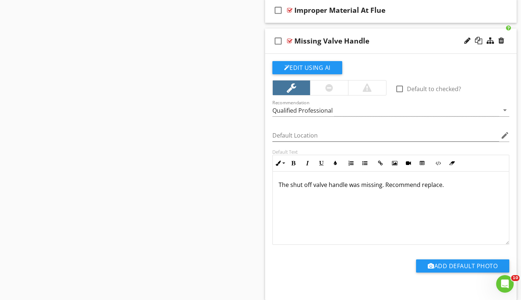
click at [289, 40] on div at bounding box center [289, 41] width 5 height 6
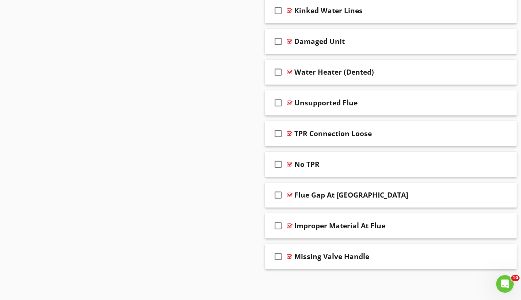
scroll to position [4222, 0]
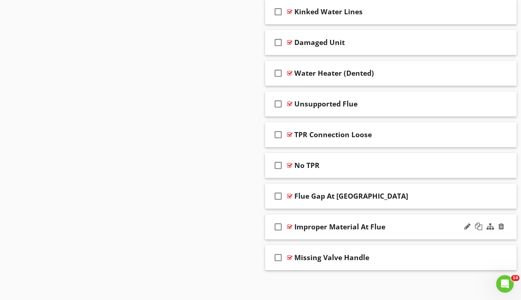
click at [290, 225] on div at bounding box center [289, 227] width 5 height 6
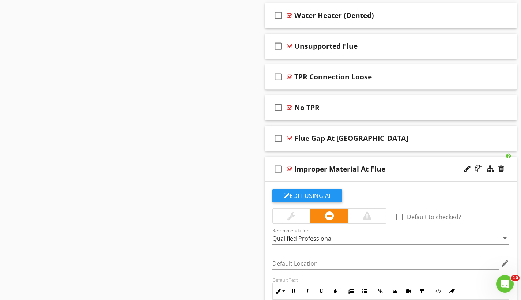
scroll to position [4341, 0]
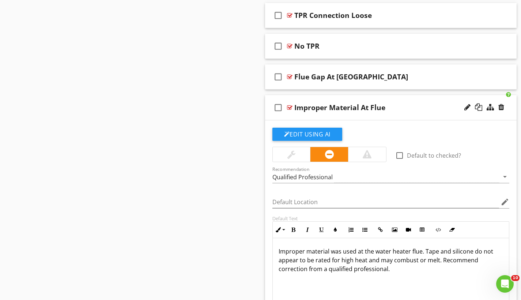
click at [291, 105] on div at bounding box center [289, 108] width 5 height 6
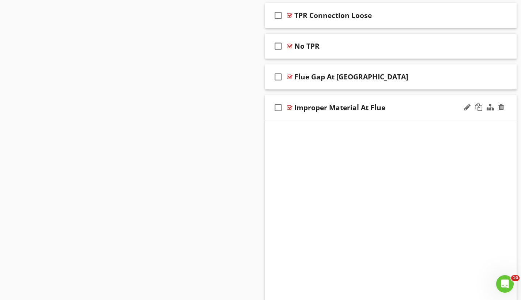
scroll to position [4222, 0]
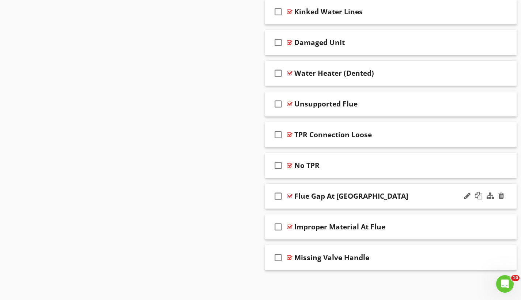
click at [291, 195] on div at bounding box center [289, 196] width 5 height 6
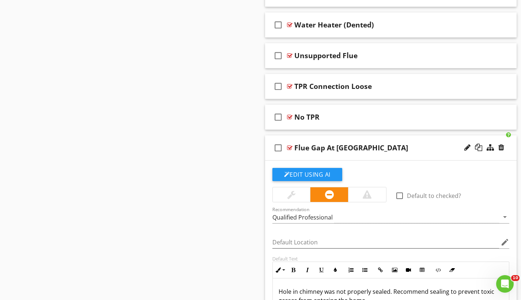
scroll to position [4314, 0]
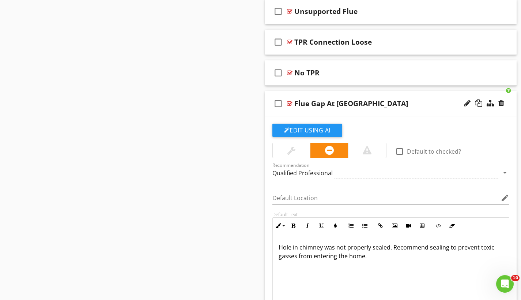
click at [291, 103] on div at bounding box center [289, 104] width 5 height 6
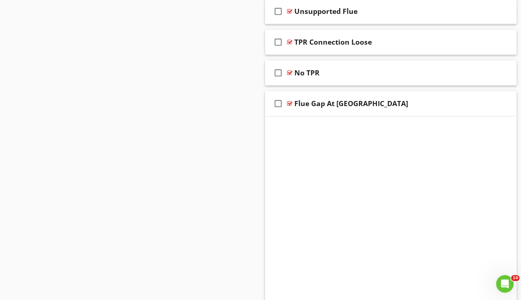
scroll to position [4222, 0]
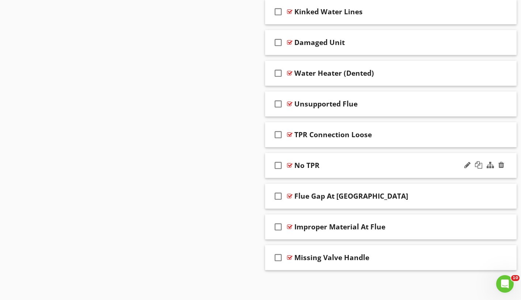
click at [291, 165] on div at bounding box center [289, 165] width 5 height 6
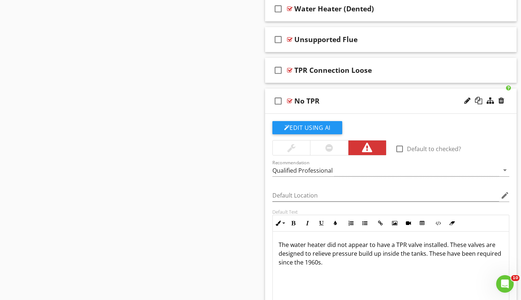
scroll to position [4350, 0]
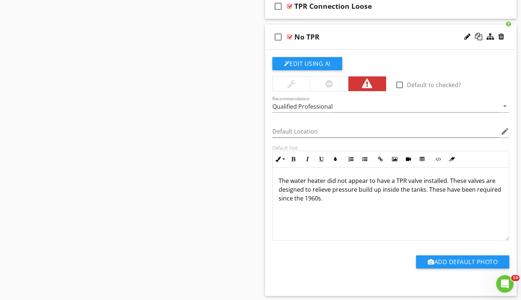
click at [290, 35] on div at bounding box center [289, 37] width 5 height 6
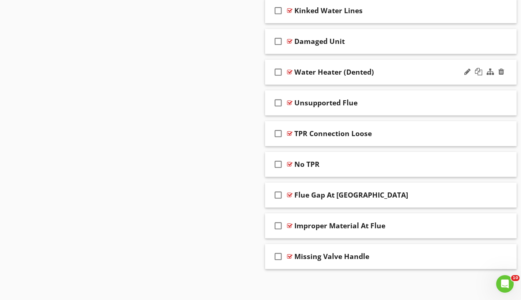
scroll to position [4222, 0]
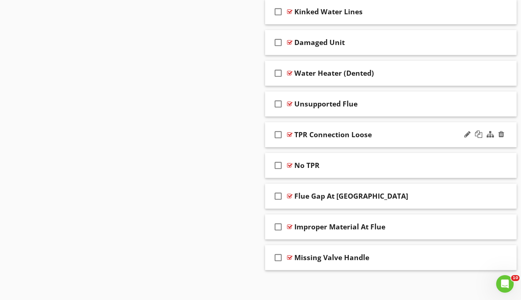
click at [290, 134] on div at bounding box center [289, 135] width 5 height 6
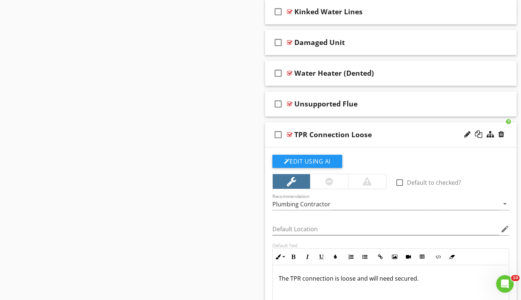
scroll to position [4280, 0]
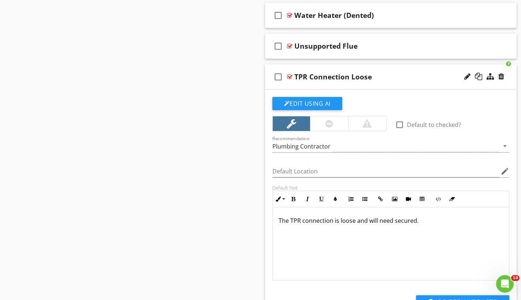
click at [291, 76] on div at bounding box center [289, 77] width 5 height 6
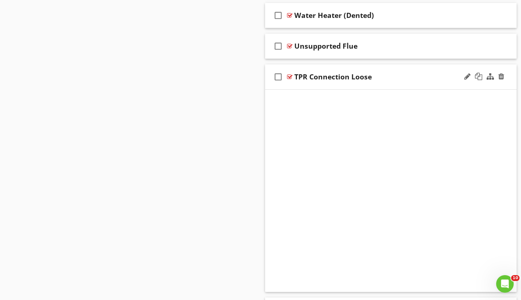
scroll to position [4222, 0]
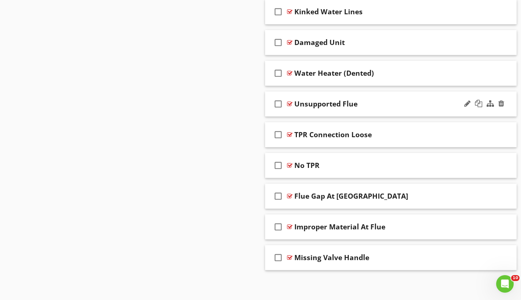
click at [291, 104] on div at bounding box center [289, 104] width 5 height 6
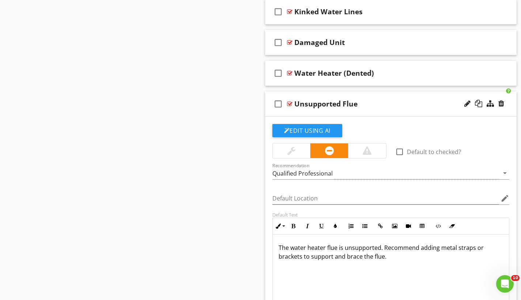
click at [291, 104] on div at bounding box center [289, 104] width 5 height 6
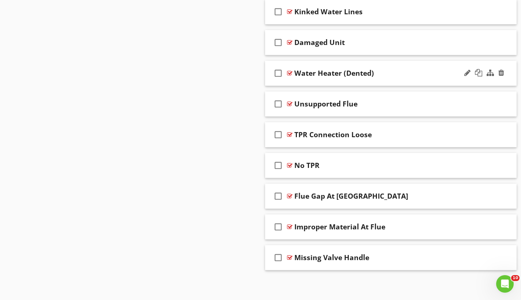
click at [292, 72] on div at bounding box center [289, 73] width 5 height 6
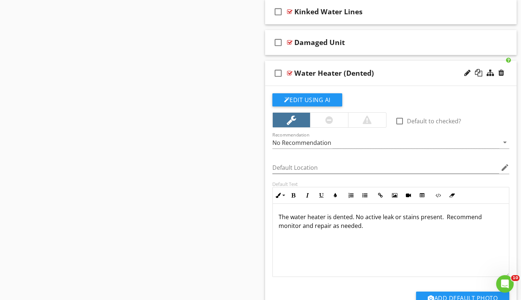
click at [292, 72] on div at bounding box center [289, 73] width 5 height 6
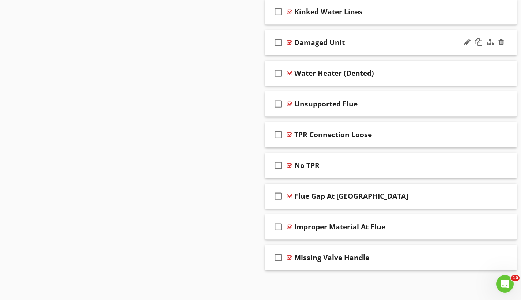
click at [290, 41] on div at bounding box center [289, 43] width 5 height 6
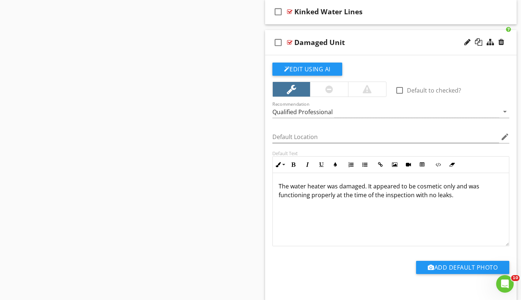
scroll to position [4220, 0]
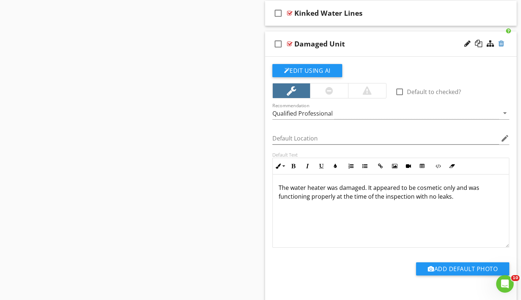
click at [501, 42] on div at bounding box center [502, 43] width 6 height 7
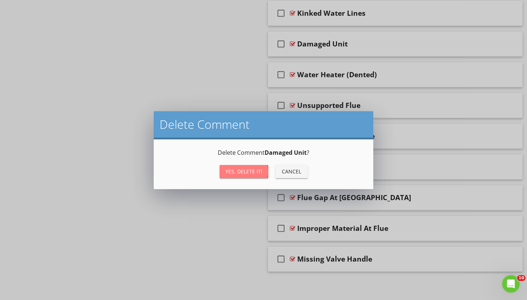
click at [252, 171] on div "Yes, Delete it!" at bounding box center [243, 172] width 37 height 8
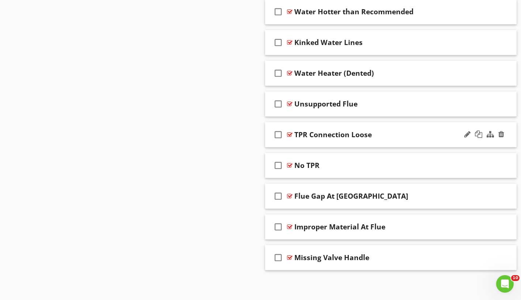
scroll to position [4116, 0]
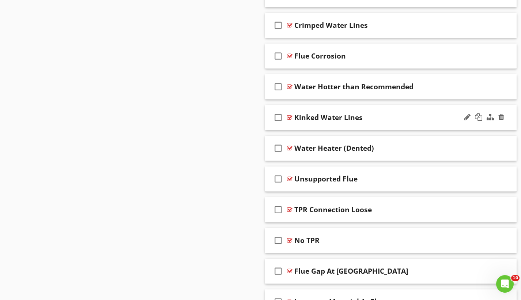
click at [291, 118] on div at bounding box center [289, 118] width 5 height 6
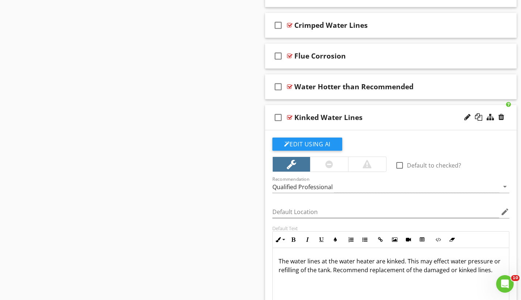
click at [291, 118] on div at bounding box center [289, 118] width 5 height 6
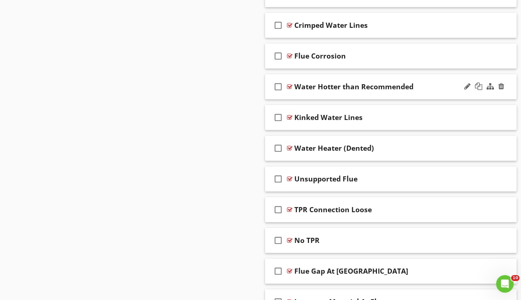
click at [289, 86] on div at bounding box center [289, 87] width 5 height 6
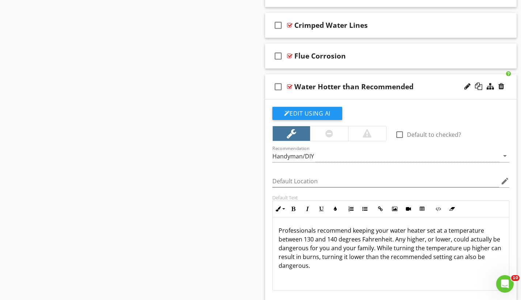
click at [289, 86] on div at bounding box center [289, 87] width 5 height 6
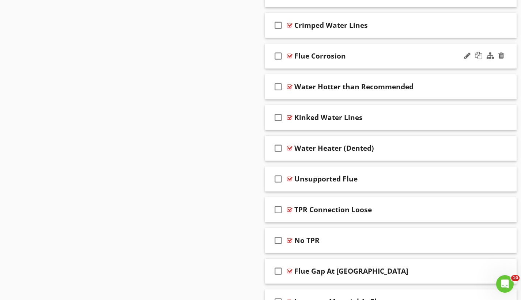
click at [288, 56] on div at bounding box center [289, 56] width 5 height 6
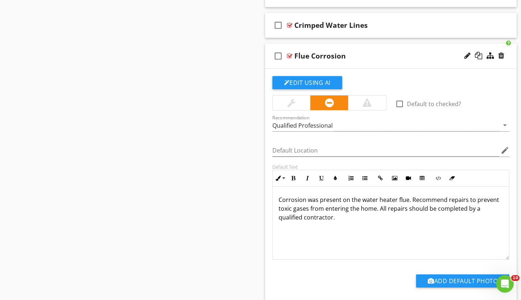
click at [288, 56] on div at bounding box center [289, 56] width 5 height 6
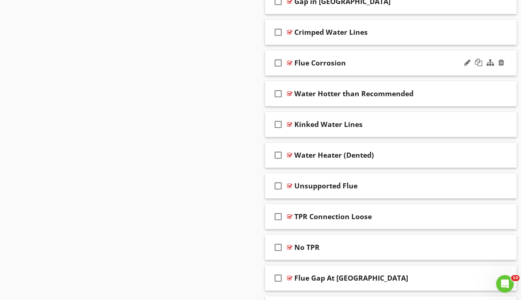
scroll to position [4099, 0]
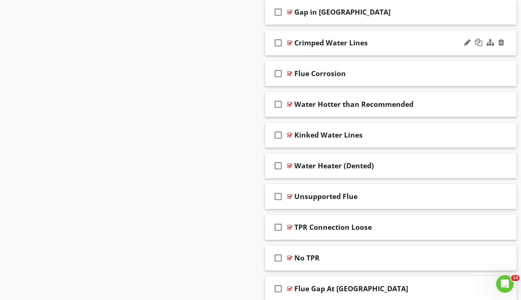
click at [290, 44] on div at bounding box center [289, 43] width 5 height 6
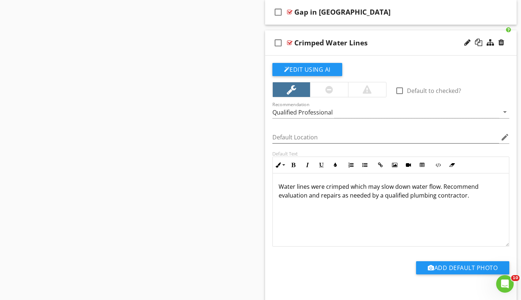
click at [290, 44] on div at bounding box center [289, 43] width 5 height 6
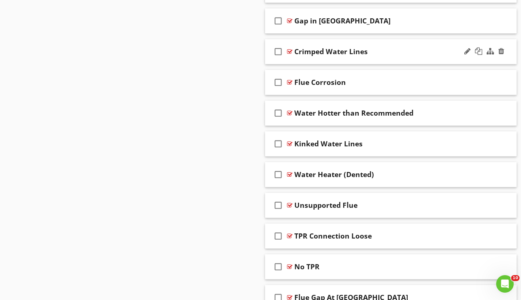
scroll to position [4088, 0]
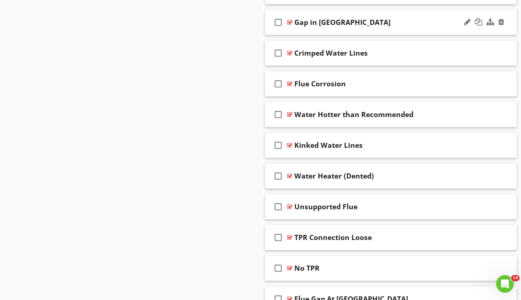
click at [290, 21] on div at bounding box center [289, 22] width 5 height 6
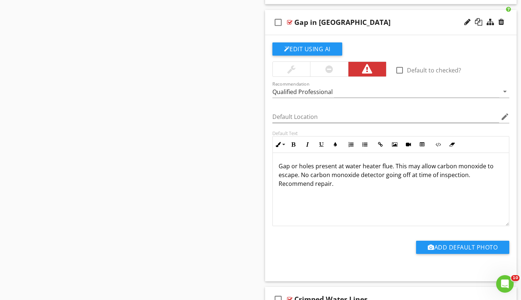
click at [290, 21] on div at bounding box center [289, 22] width 5 height 6
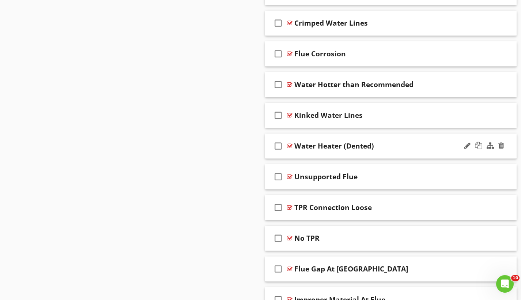
scroll to position [4130, 0]
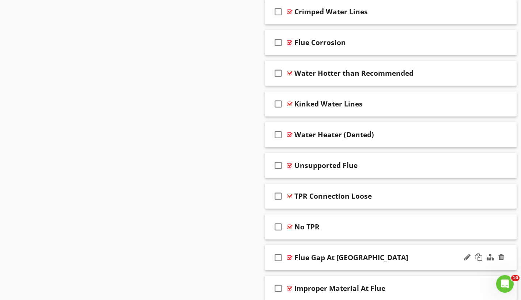
click at [288, 257] on div at bounding box center [289, 258] width 5 height 6
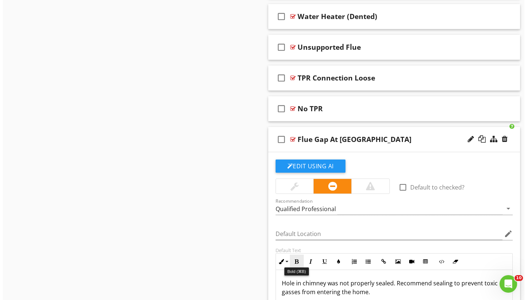
scroll to position [4259, 0]
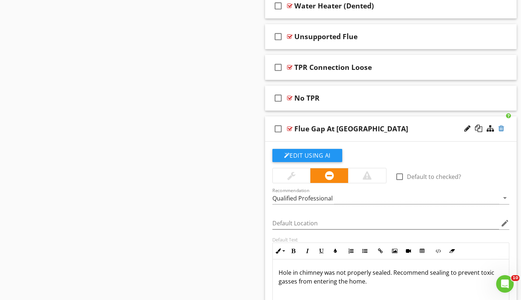
click at [502, 128] on div at bounding box center [502, 128] width 6 height 7
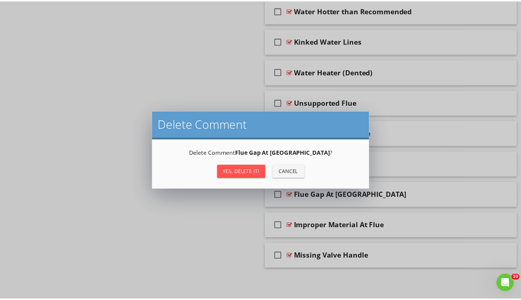
scroll to position [4191, 0]
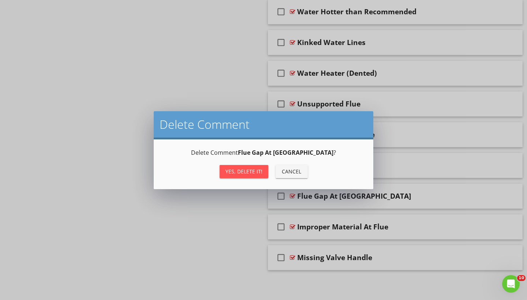
click at [260, 175] on button "Yes, Delete it!" at bounding box center [244, 171] width 49 height 13
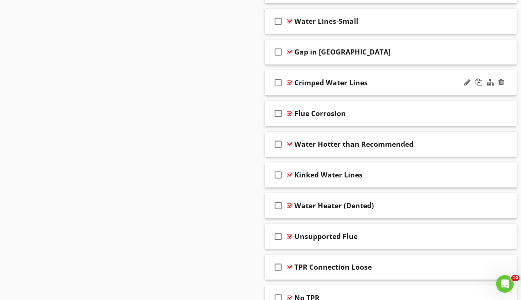
scroll to position [4053, 0]
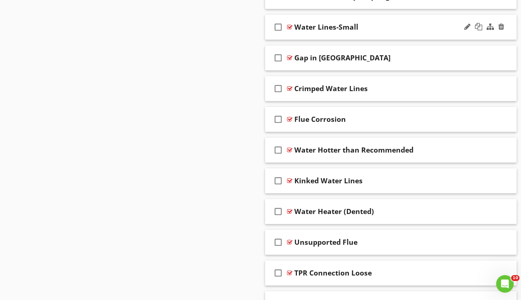
click at [290, 26] on div at bounding box center [289, 27] width 5 height 6
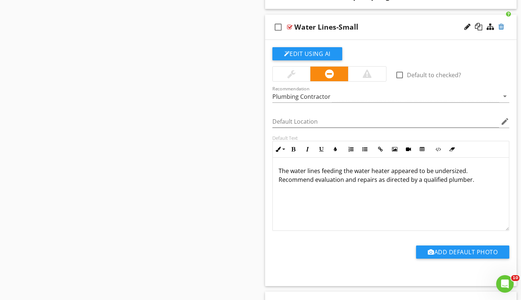
click at [502, 26] on div at bounding box center [502, 26] width 6 height 7
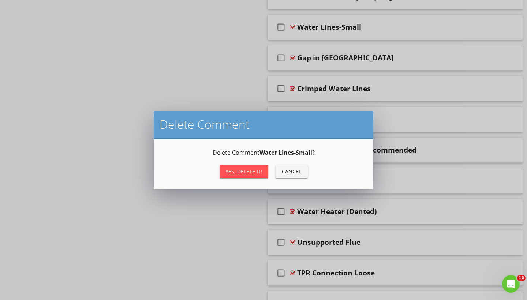
click at [252, 172] on div "Yes, Delete it!" at bounding box center [243, 172] width 37 height 8
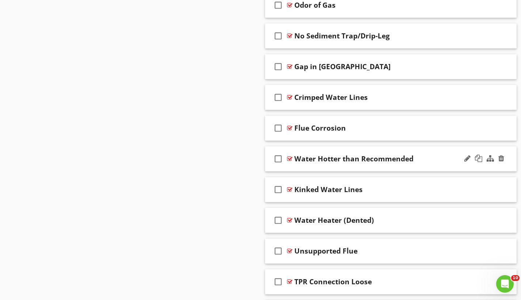
scroll to position [3976, 0]
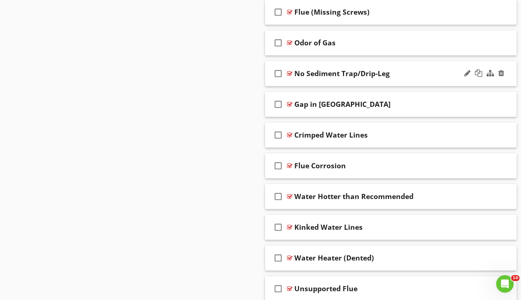
click at [292, 73] on div at bounding box center [289, 74] width 5 height 6
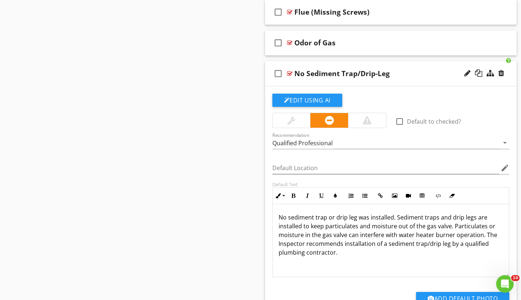
click at [292, 73] on div at bounding box center [289, 74] width 5 height 6
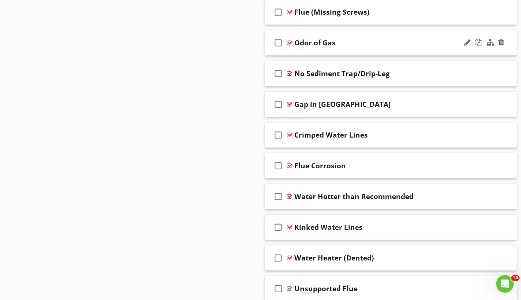
click at [290, 42] on div at bounding box center [289, 43] width 5 height 6
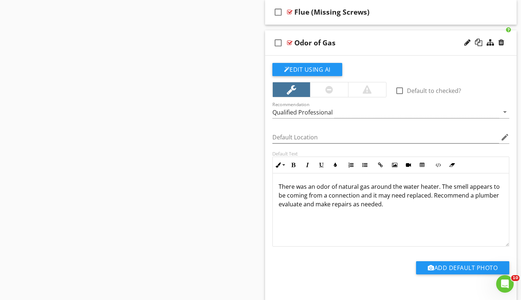
click at [290, 42] on div at bounding box center [289, 43] width 5 height 6
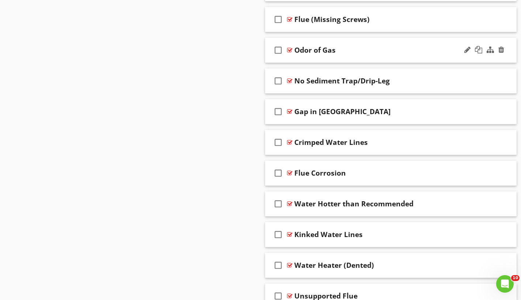
scroll to position [3961, 0]
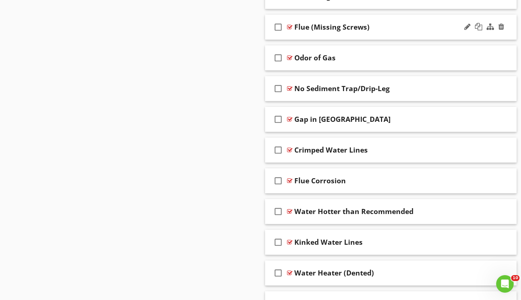
click at [291, 26] on div at bounding box center [289, 27] width 5 height 6
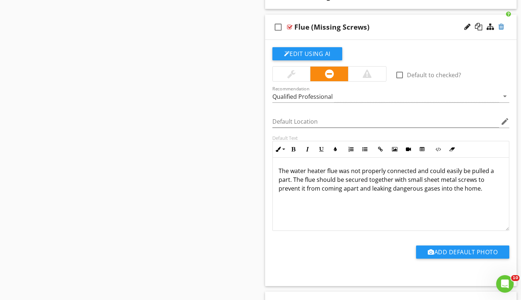
click at [504, 25] on div at bounding box center [502, 26] width 6 height 7
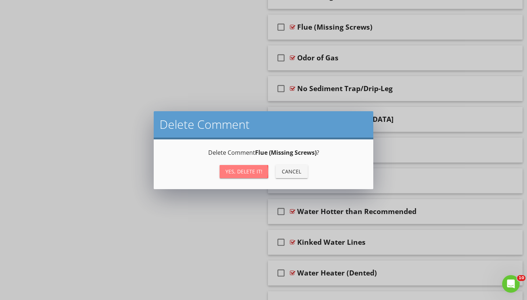
click at [258, 166] on button "Yes, Delete it!" at bounding box center [244, 171] width 49 height 13
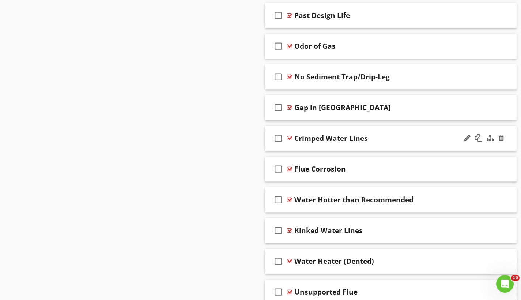
scroll to position [3900, 0]
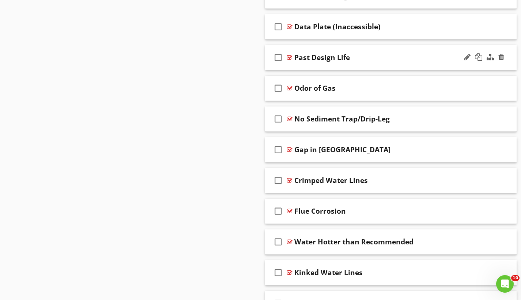
click at [291, 56] on div at bounding box center [289, 58] width 5 height 6
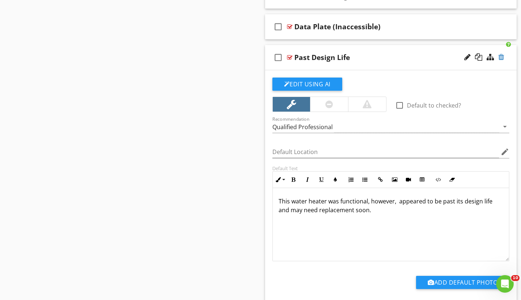
click at [501, 54] on div at bounding box center [502, 56] width 6 height 7
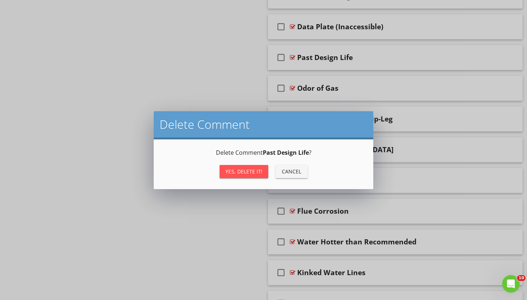
click at [244, 174] on div "Yes, Delete it!" at bounding box center [243, 172] width 37 height 8
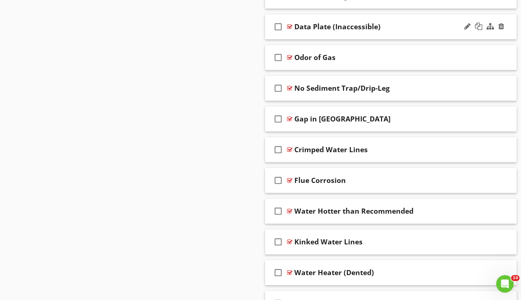
click at [290, 26] on div at bounding box center [289, 27] width 5 height 6
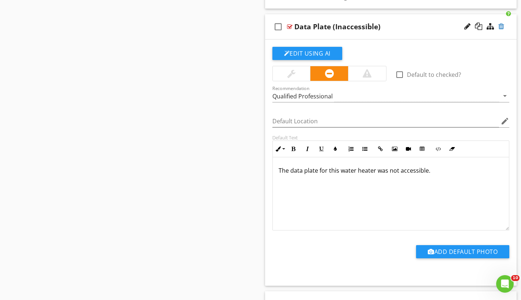
click at [503, 25] on div at bounding box center [502, 26] width 6 height 7
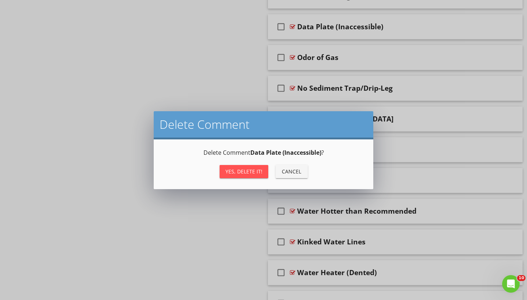
click at [255, 177] on button "Yes, Delete it!" at bounding box center [244, 171] width 49 height 13
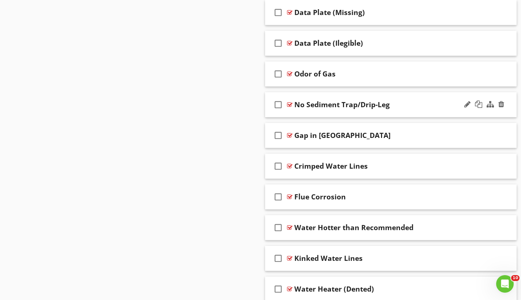
scroll to position [3801, 0]
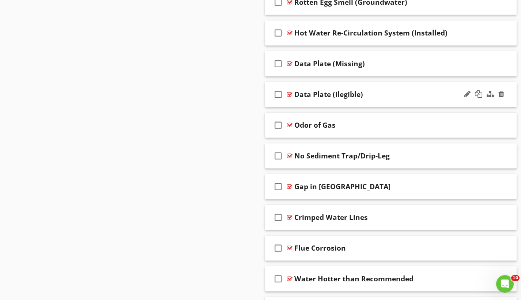
click at [292, 92] on div at bounding box center [289, 94] width 5 height 6
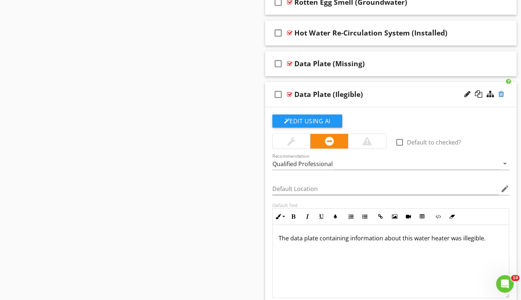
click at [503, 91] on div at bounding box center [502, 93] width 6 height 7
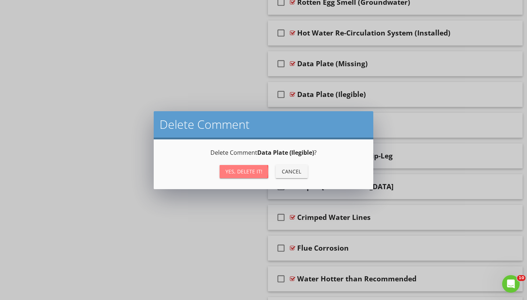
click at [250, 167] on button "Yes, Delete it!" at bounding box center [244, 171] width 49 height 13
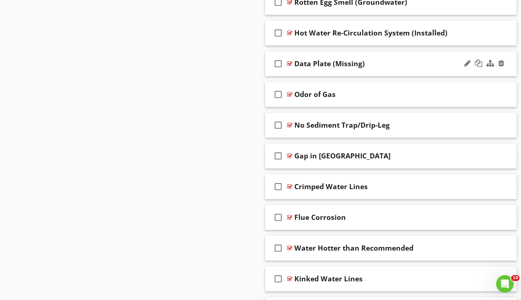
click at [291, 63] on div at bounding box center [289, 64] width 5 height 6
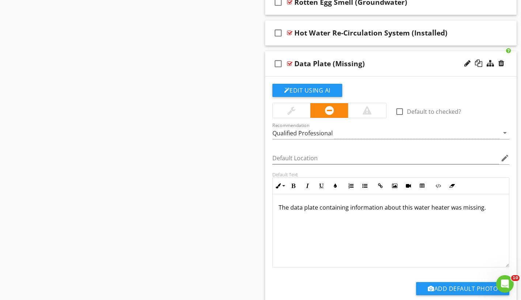
click at [291, 63] on div at bounding box center [289, 64] width 5 height 6
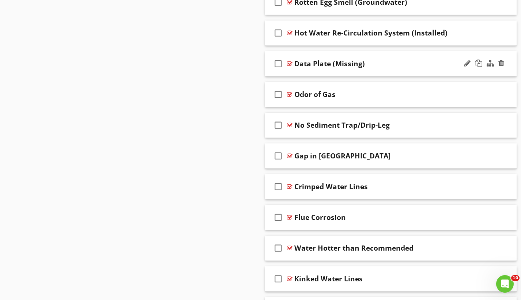
scroll to position [3778, 0]
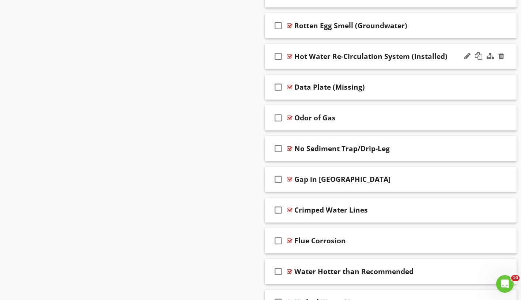
click at [291, 57] on div at bounding box center [289, 56] width 5 height 6
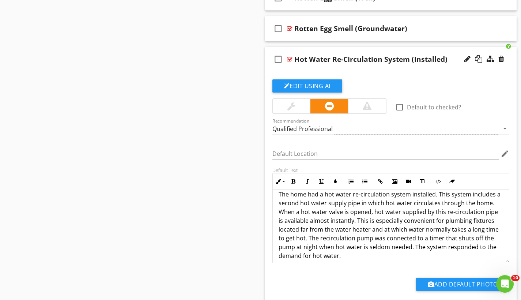
scroll to position [15, 0]
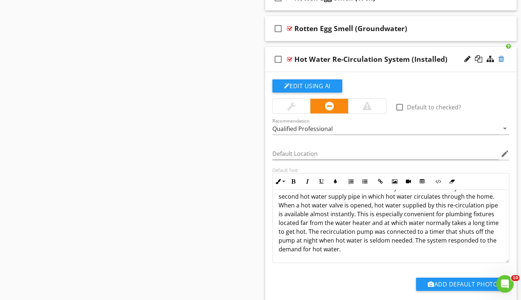
click at [504, 59] on div at bounding box center [502, 58] width 6 height 7
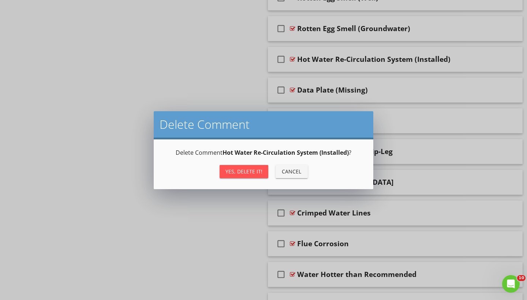
click at [255, 169] on div "Yes, Delete it!" at bounding box center [243, 172] width 37 height 8
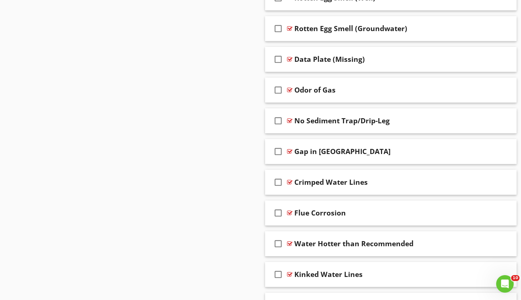
scroll to position [3770, 0]
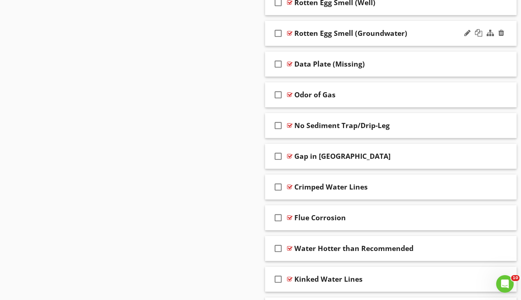
click at [291, 33] on div at bounding box center [289, 33] width 5 height 6
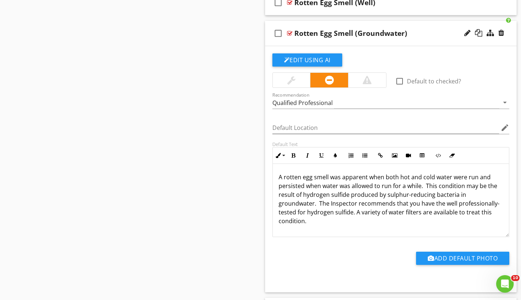
click at [291, 33] on div at bounding box center [289, 33] width 5 height 6
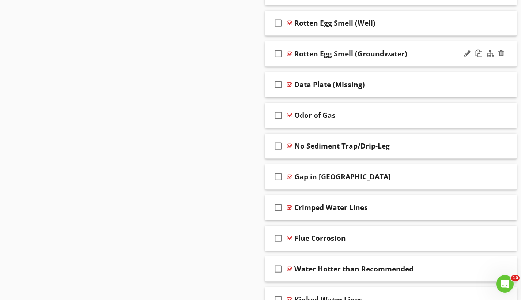
scroll to position [3738, 0]
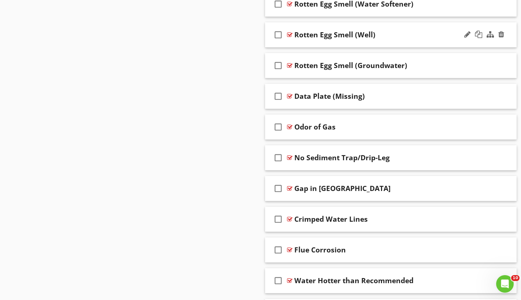
click at [292, 36] on div at bounding box center [289, 35] width 5 height 6
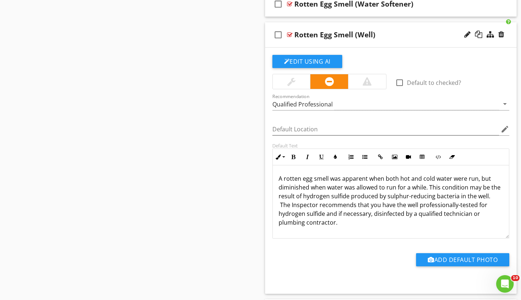
click at [292, 36] on div at bounding box center [289, 35] width 5 height 6
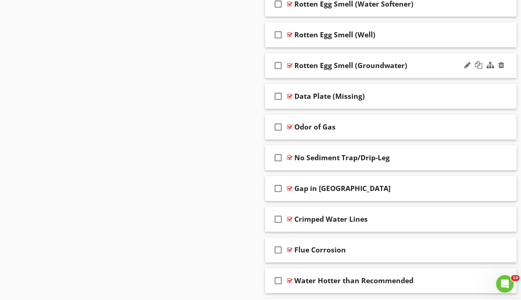
click at [291, 65] on div at bounding box center [289, 66] width 5 height 6
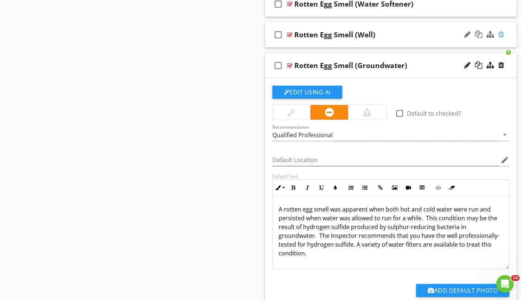
click at [504, 35] on div at bounding box center [502, 34] width 6 height 7
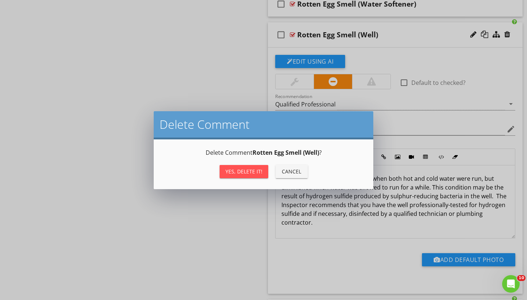
click at [256, 176] on button "Yes, Delete it!" at bounding box center [244, 171] width 49 height 13
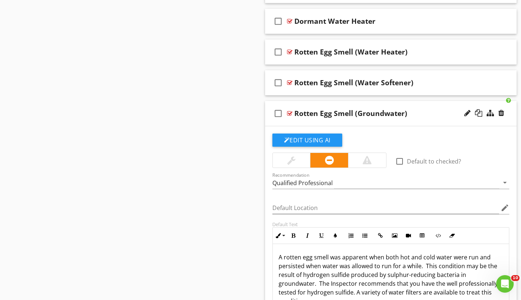
scroll to position [3658, 0]
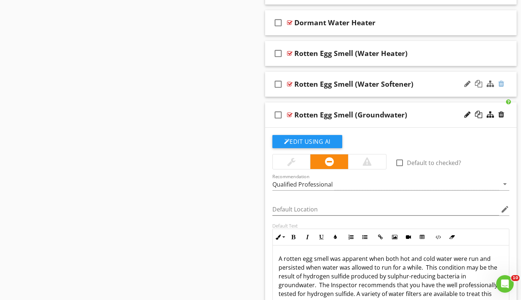
click at [503, 83] on div at bounding box center [502, 83] width 6 height 7
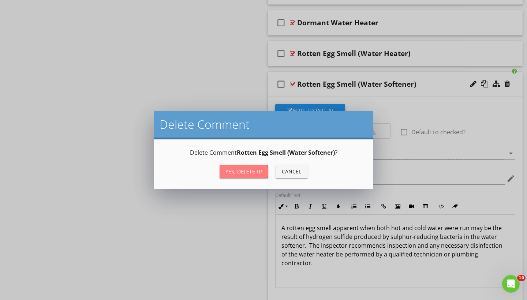
click at [255, 171] on div "Yes, Delete it!" at bounding box center [243, 172] width 37 height 8
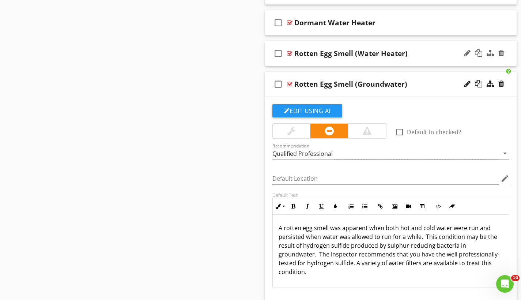
click at [287, 51] on div at bounding box center [289, 53] width 5 height 6
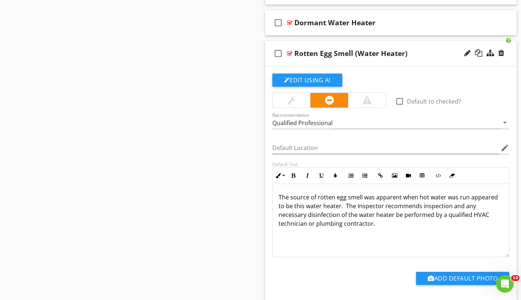
click at [288, 52] on div at bounding box center [289, 53] width 5 height 6
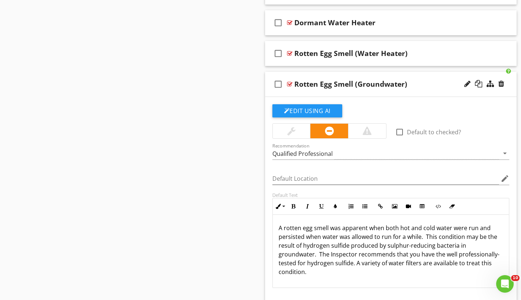
click at [291, 84] on div at bounding box center [289, 84] width 5 height 6
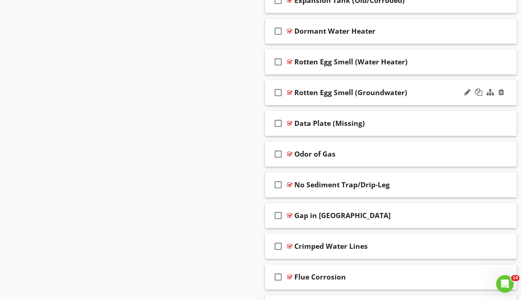
scroll to position [3634, 0]
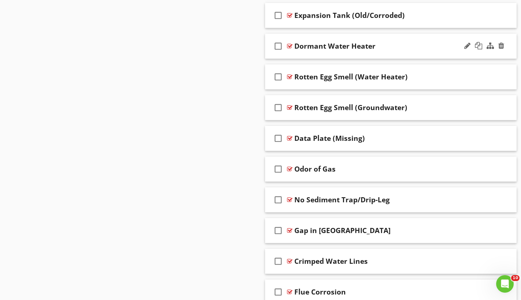
click at [291, 46] on div at bounding box center [289, 46] width 5 height 6
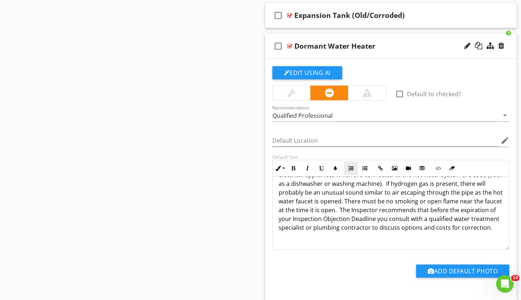
scroll to position [53, 0]
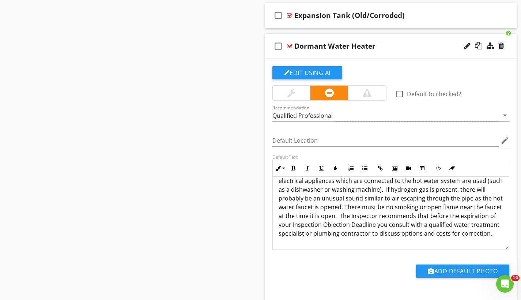
click at [291, 44] on div at bounding box center [289, 46] width 5 height 6
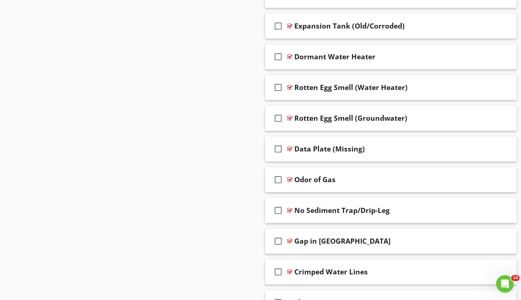
scroll to position [3598, 0]
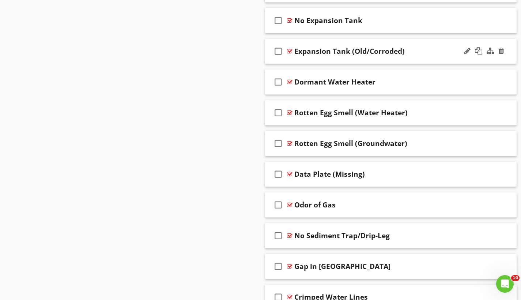
click at [289, 50] on div at bounding box center [289, 51] width 5 height 6
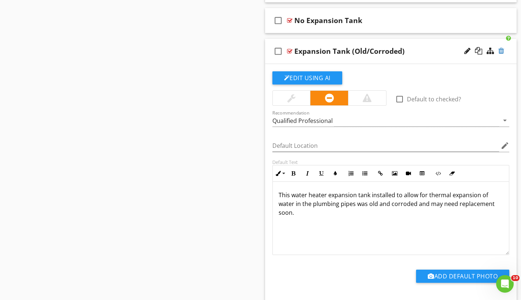
click at [500, 49] on div at bounding box center [502, 50] width 6 height 7
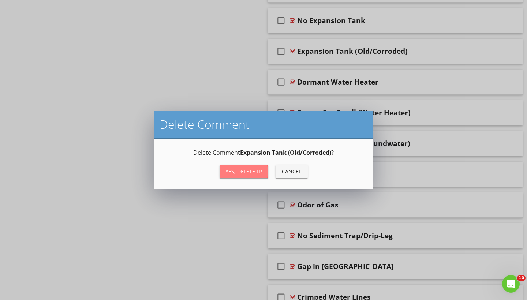
click at [261, 173] on div "Yes, Delete it!" at bounding box center [243, 172] width 37 height 8
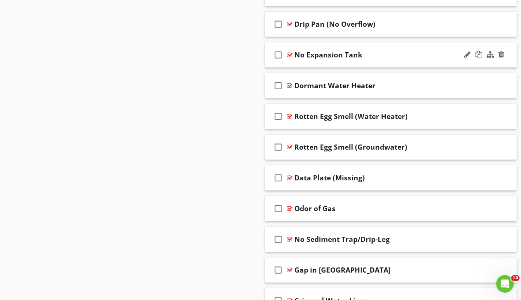
scroll to position [3552, 0]
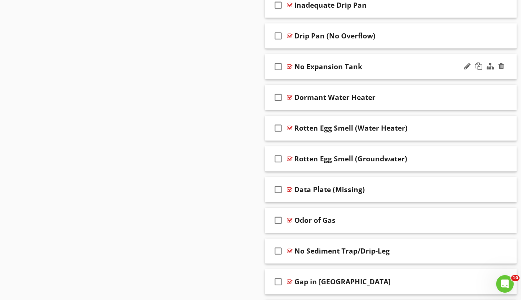
click at [290, 65] on div at bounding box center [289, 67] width 5 height 6
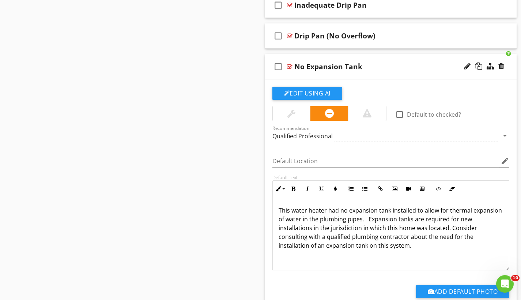
click at [290, 65] on div at bounding box center [289, 67] width 5 height 6
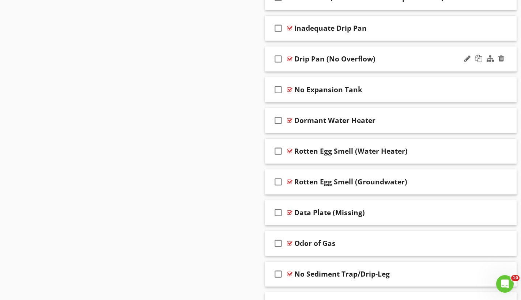
scroll to position [3521, 0]
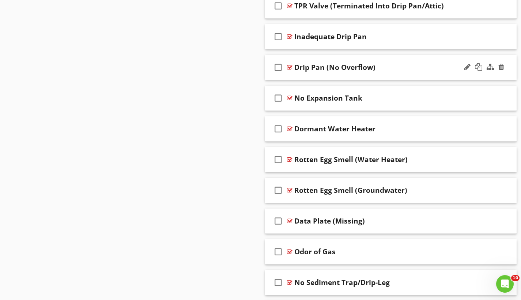
click at [290, 66] on div at bounding box center [289, 67] width 5 height 6
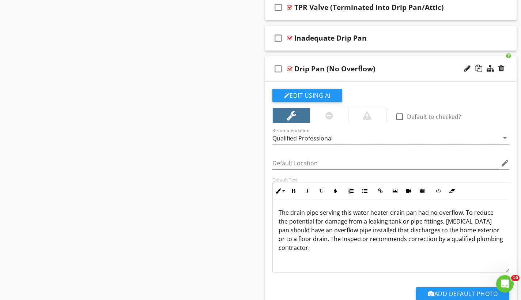
click at [290, 67] on div at bounding box center [289, 69] width 5 height 6
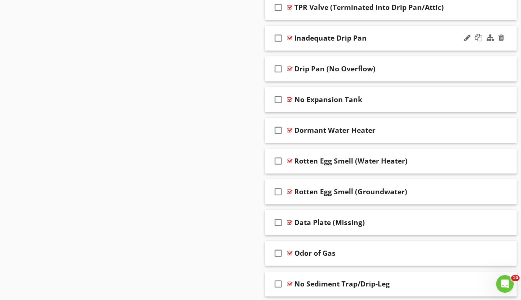
click at [290, 38] on div at bounding box center [289, 38] width 5 height 6
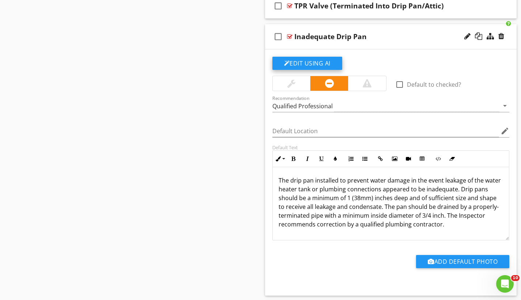
scroll to position [3472, 0]
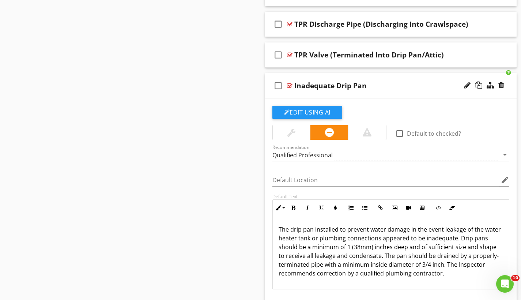
click at [290, 85] on div at bounding box center [289, 86] width 5 height 6
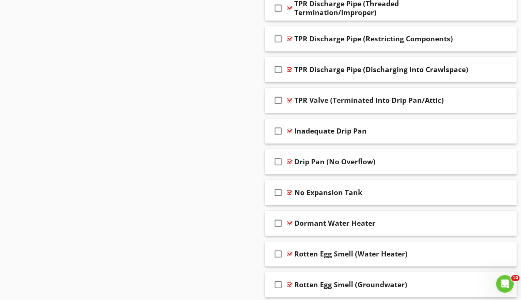
scroll to position [3416, 0]
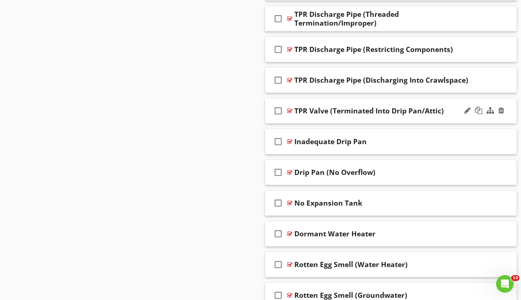
click at [291, 109] on div at bounding box center [289, 111] width 5 height 6
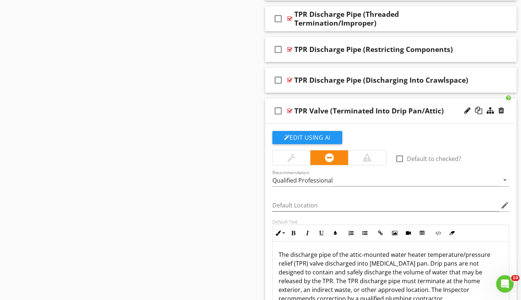
click at [291, 109] on div at bounding box center [289, 111] width 5 height 6
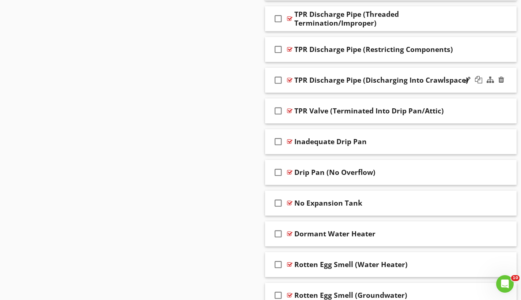
click at [289, 79] on div at bounding box center [289, 80] width 5 height 6
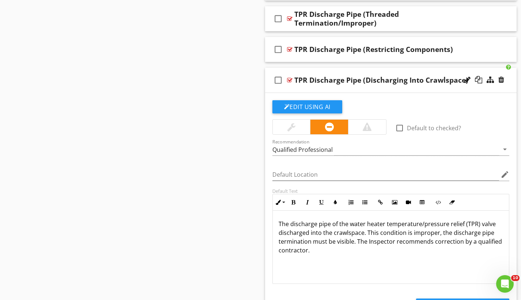
click at [289, 79] on div at bounding box center [289, 80] width 5 height 6
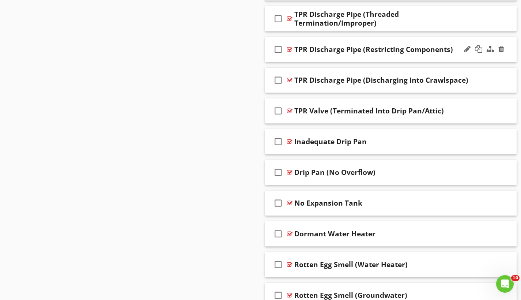
click at [290, 49] on div at bounding box center [289, 49] width 5 height 6
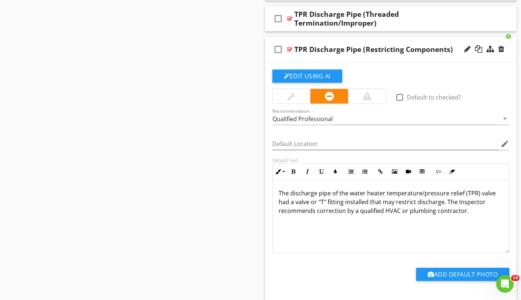
click at [290, 49] on div at bounding box center [289, 49] width 5 height 6
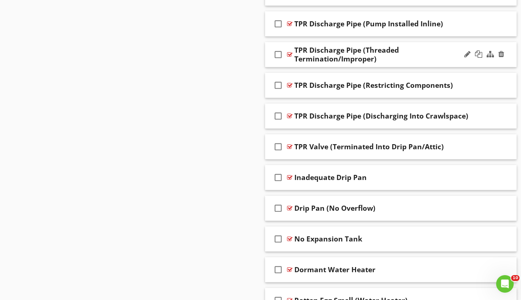
scroll to position [3372, 0]
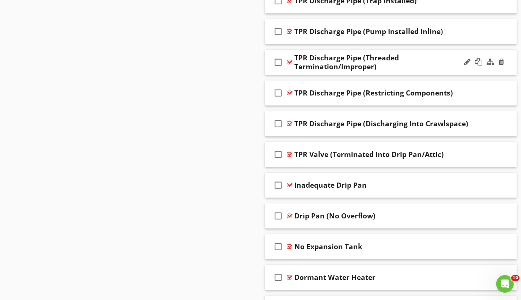
click at [288, 60] on div at bounding box center [289, 62] width 5 height 6
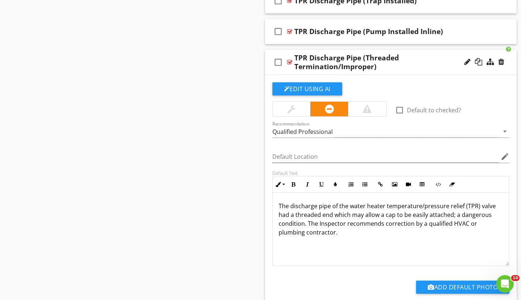
click at [288, 60] on div at bounding box center [289, 62] width 5 height 6
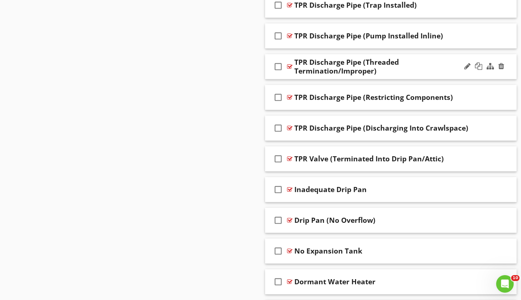
scroll to position [3366, 0]
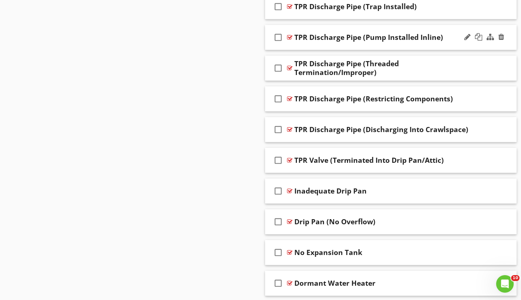
click at [288, 35] on div at bounding box center [289, 37] width 5 height 6
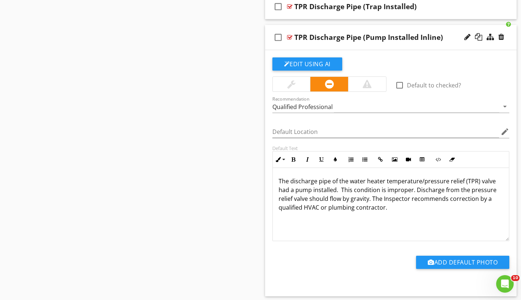
click at [288, 35] on div at bounding box center [289, 37] width 5 height 6
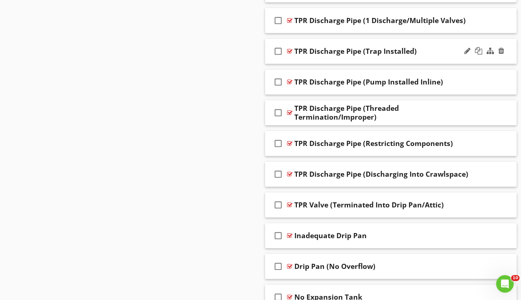
scroll to position [3294, 0]
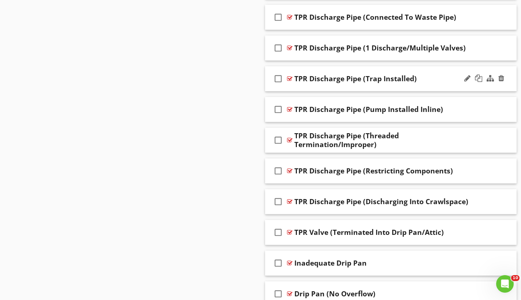
click at [291, 76] on div at bounding box center [289, 79] width 5 height 6
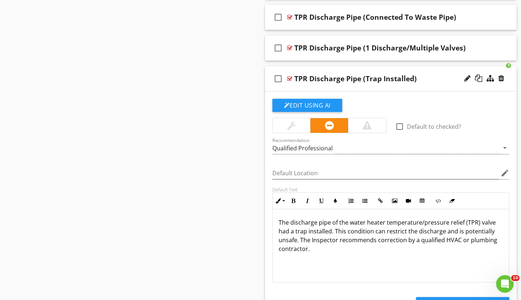
click at [291, 76] on div at bounding box center [289, 79] width 5 height 6
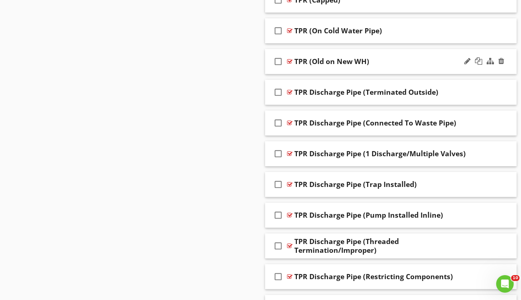
scroll to position [3154, 0]
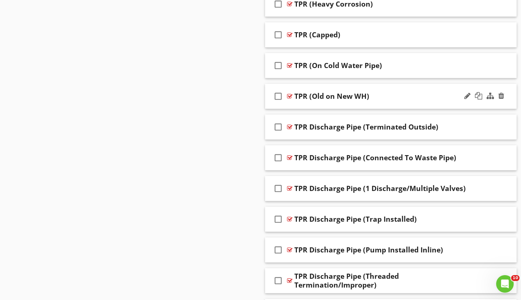
click at [291, 95] on div at bounding box center [289, 96] width 5 height 6
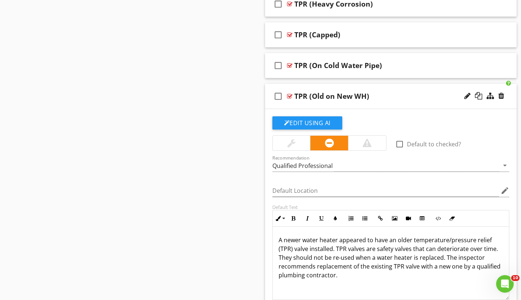
click at [291, 95] on div at bounding box center [289, 96] width 5 height 6
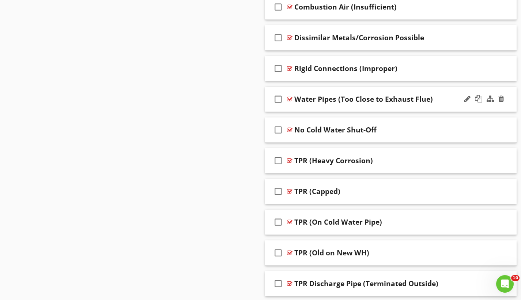
scroll to position [2980, 0]
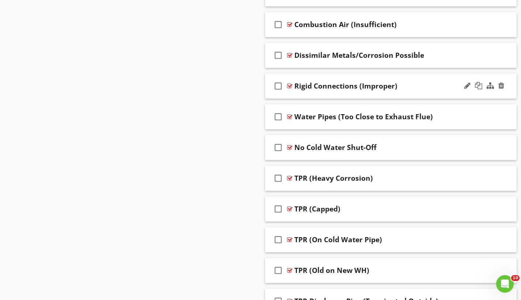
click at [290, 85] on div at bounding box center [289, 86] width 5 height 6
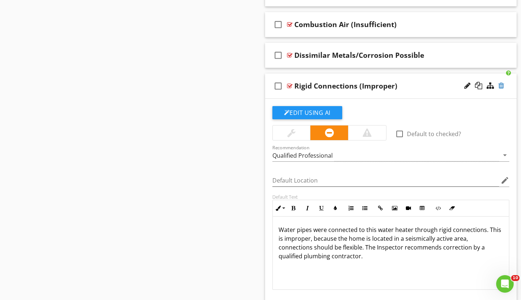
click at [502, 86] on div at bounding box center [502, 85] width 6 height 7
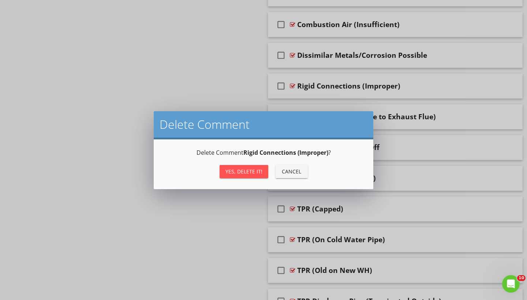
click at [242, 168] on div "Yes, Delete it!" at bounding box center [243, 172] width 37 height 8
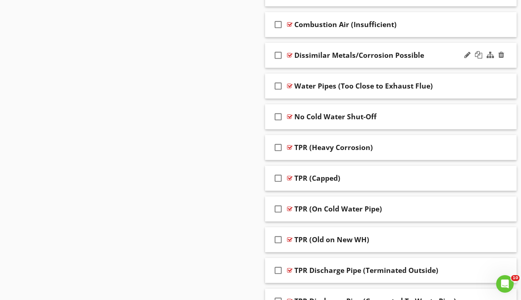
click at [290, 55] on div at bounding box center [289, 55] width 5 height 6
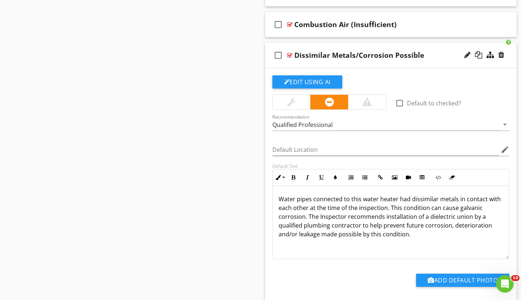
click at [290, 55] on div at bounding box center [289, 55] width 5 height 6
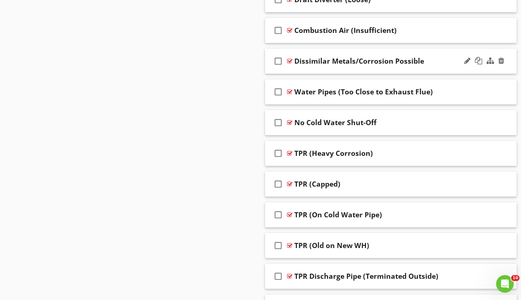
scroll to position [2939, 0]
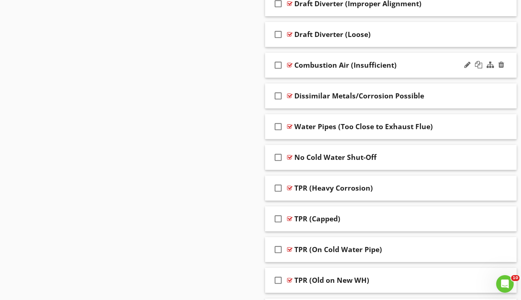
click at [290, 64] on div at bounding box center [289, 65] width 5 height 6
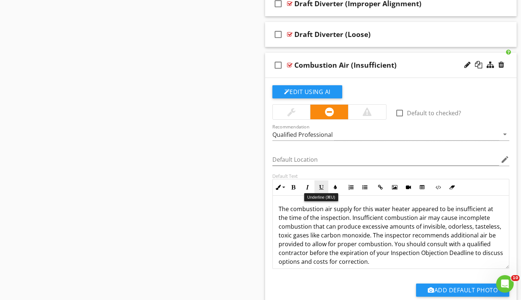
scroll to position [2929, 0]
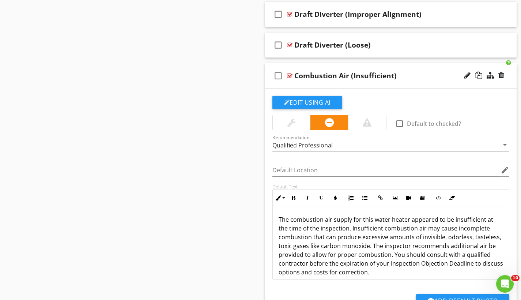
click at [291, 74] on div at bounding box center [289, 76] width 5 height 6
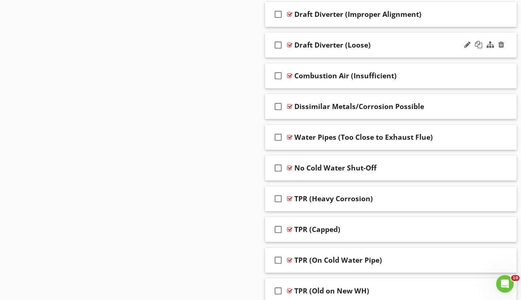
click at [290, 45] on div at bounding box center [289, 45] width 5 height 6
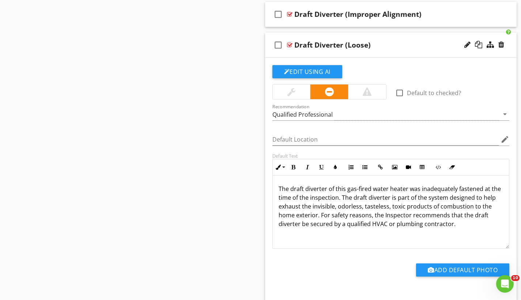
click at [290, 45] on div at bounding box center [289, 45] width 5 height 6
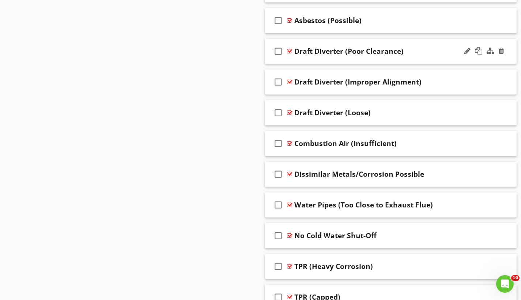
scroll to position [2825, 0]
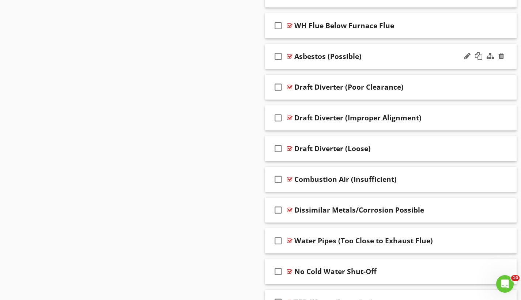
click at [289, 55] on div at bounding box center [289, 56] width 5 height 6
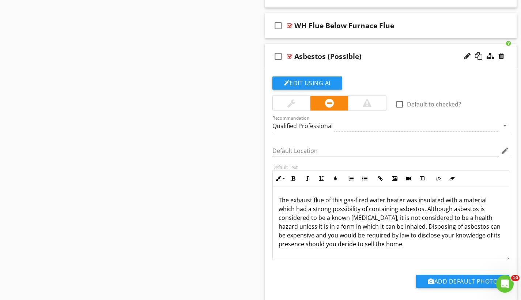
click at [289, 55] on div at bounding box center [289, 56] width 5 height 6
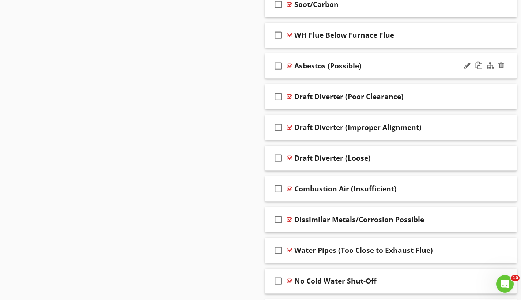
scroll to position [2788, 0]
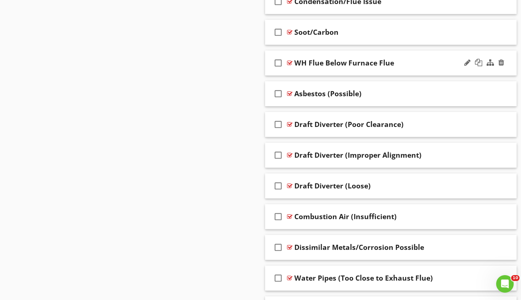
click at [289, 62] on div at bounding box center [289, 63] width 5 height 6
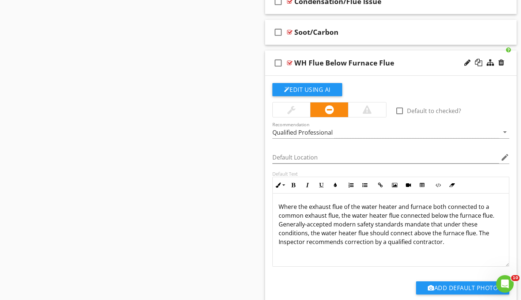
click at [289, 62] on div at bounding box center [289, 63] width 5 height 6
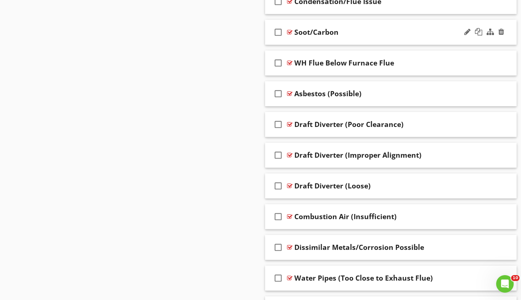
click at [291, 31] on div at bounding box center [289, 32] width 5 height 6
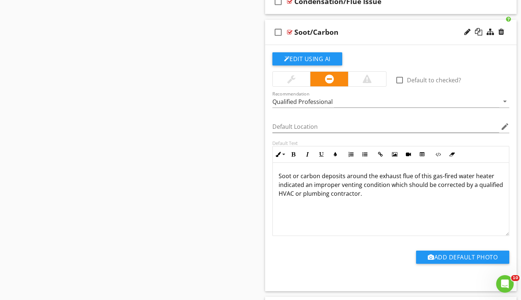
click at [291, 31] on div at bounding box center [289, 32] width 5 height 6
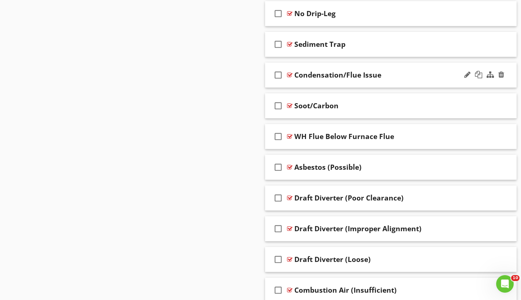
scroll to position [2708, 0]
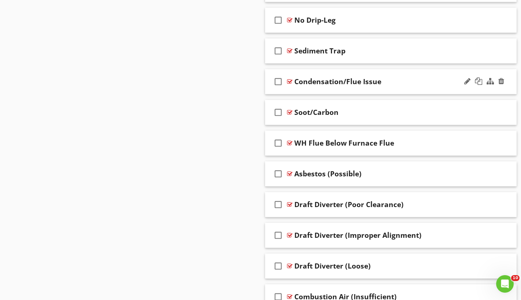
click at [291, 80] on div at bounding box center [289, 82] width 5 height 6
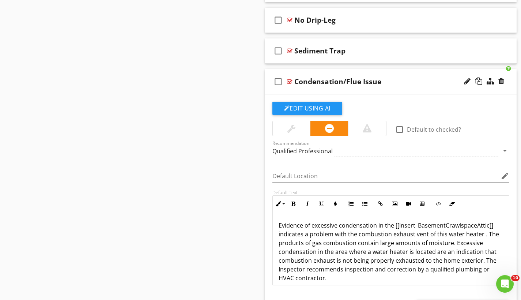
click at [289, 81] on div at bounding box center [289, 82] width 5 height 6
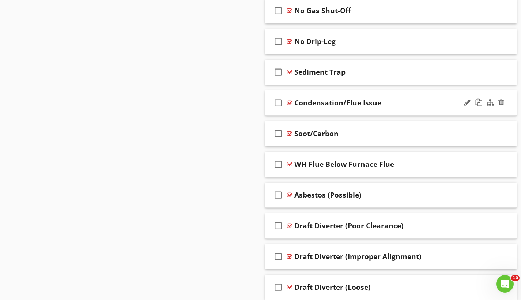
scroll to position [2685, 0]
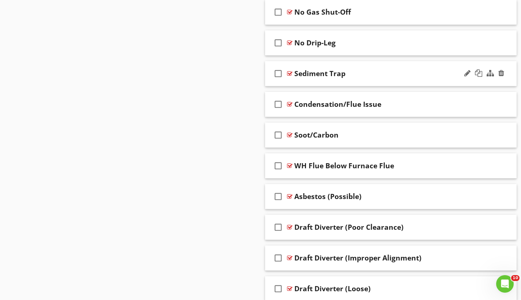
click at [290, 73] on div at bounding box center [289, 74] width 5 height 6
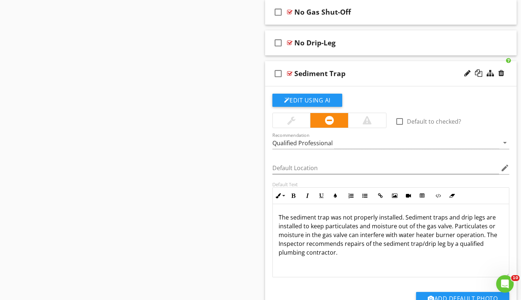
click at [290, 73] on div at bounding box center [289, 74] width 5 height 6
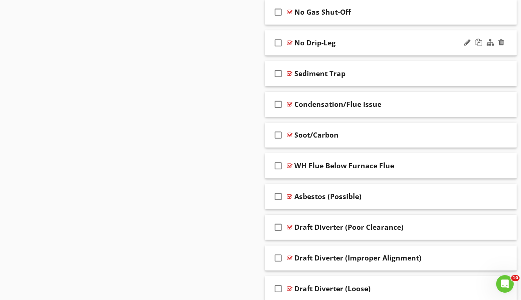
click at [290, 41] on div at bounding box center [289, 43] width 5 height 6
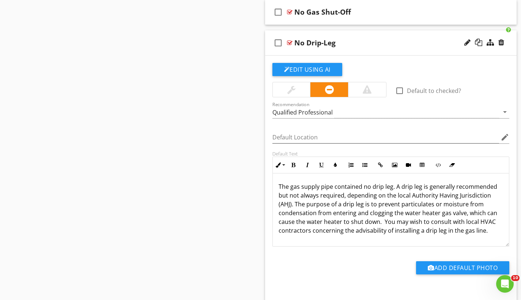
click at [289, 41] on div at bounding box center [289, 43] width 5 height 6
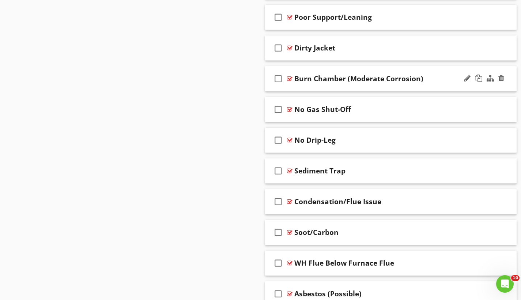
scroll to position [2581, 0]
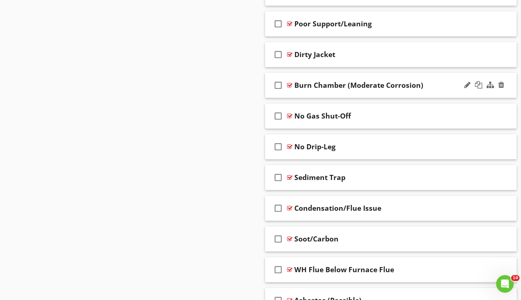
click at [290, 84] on div at bounding box center [289, 85] width 5 height 6
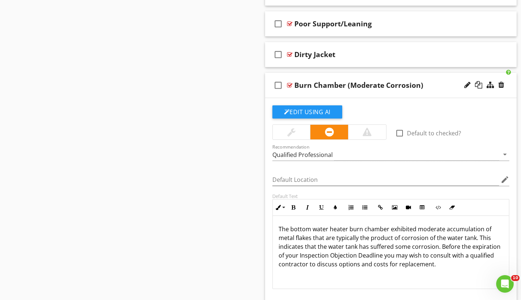
click at [291, 83] on div at bounding box center [289, 85] width 5 height 6
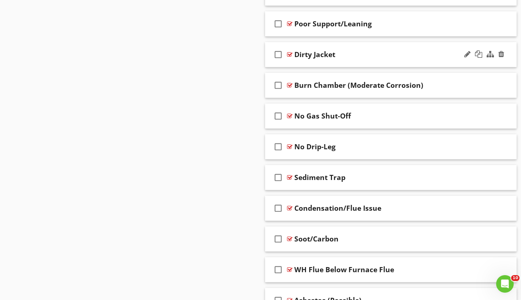
click at [289, 53] on div at bounding box center [289, 55] width 5 height 6
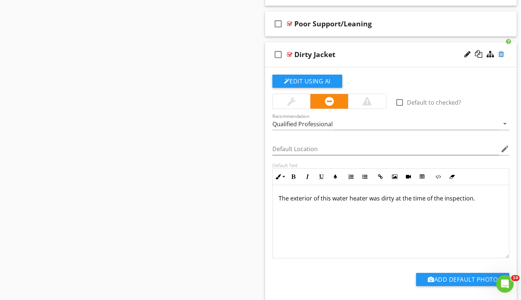
click at [501, 52] on div at bounding box center [502, 53] width 6 height 7
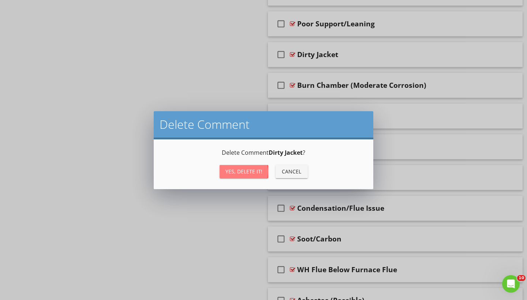
click at [257, 172] on div "Yes, Delete it!" at bounding box center [243, 172] width 37 height 8
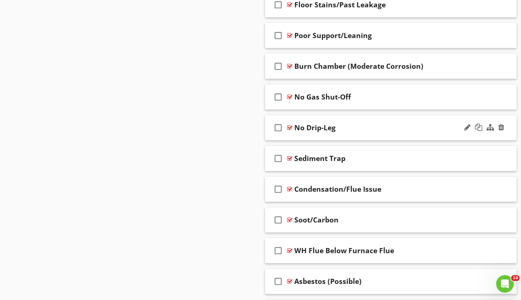
scroll to position [2539, 0]
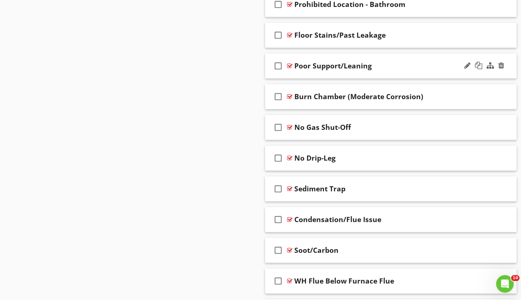
click at [291, 66] on div at bounding box center [289, 66] width 5 height 6
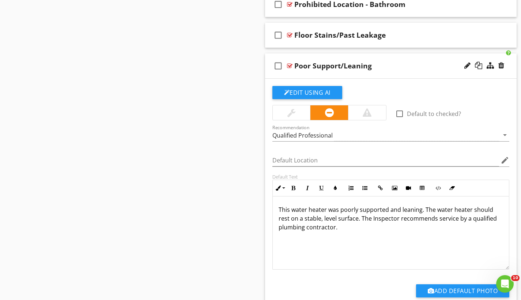
click at [291, 66] on div at bounding box center [289, 66] width 5 height 6
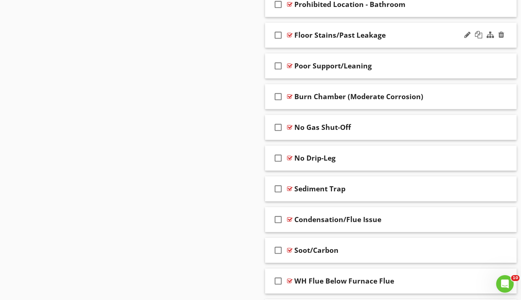
click at [289, 33] on div at bounding box center [289, 35] width 5 height 6
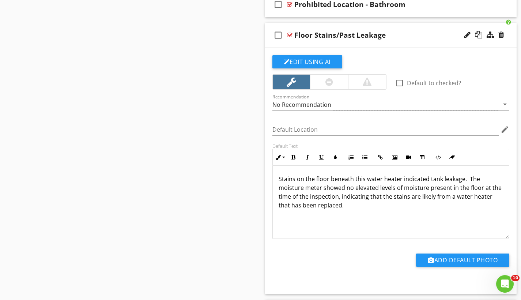
click at [289, 33] on div at bounding box center [289, 35] width 5 height 6
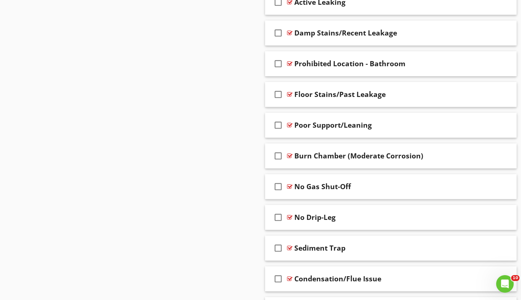
scroll to position [2454, 0]
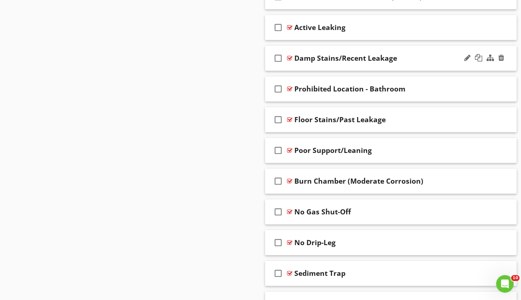
click at [291, 59] on div at bounding box center [289, 58] width 5 height 6
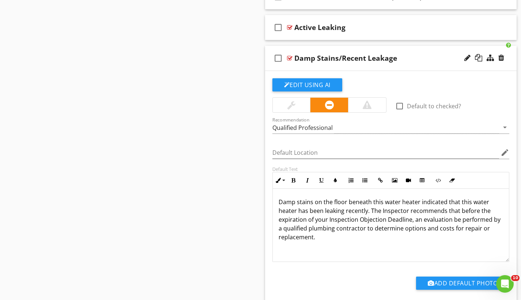
click at [292, 59] on div at bounding box center [289, 58] width 5 height 6
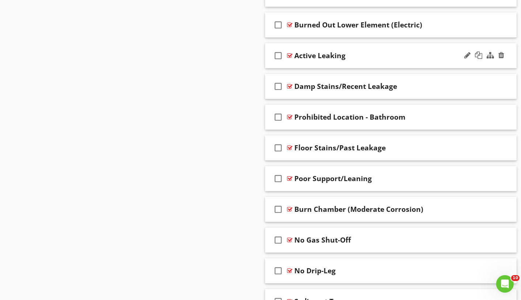
scroll to position [2418, 0]
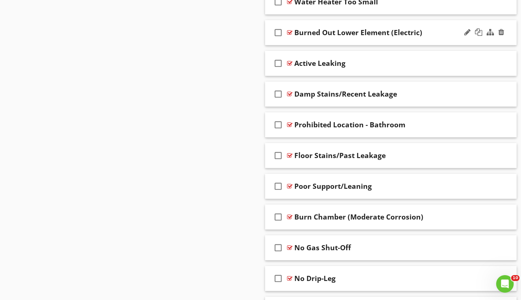
click at [290, 32] on div at bounding box center [289, 33] width 5 height 6
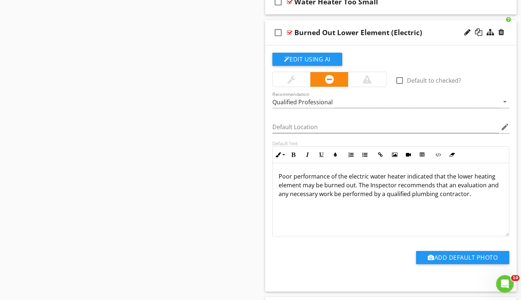
click at [290, 32] on div at bounding box center [289, 33] width 5 height 6
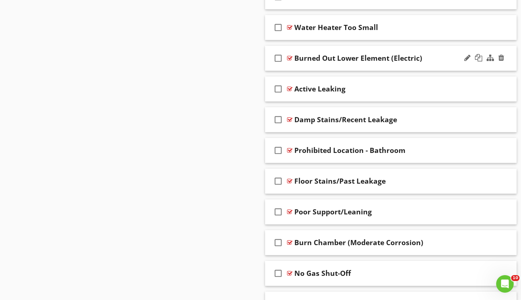
scroll to position [2370, 0]
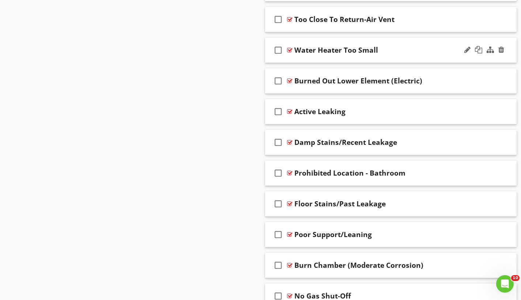
click at [291, 49] on div at bounding box center [289, 50] width 5 height 6
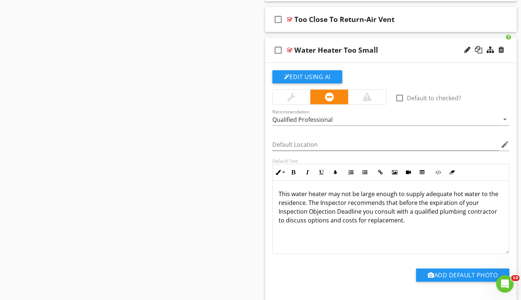
click at [291, 48] on div at bounding box center [289, 50] width 5 height 6
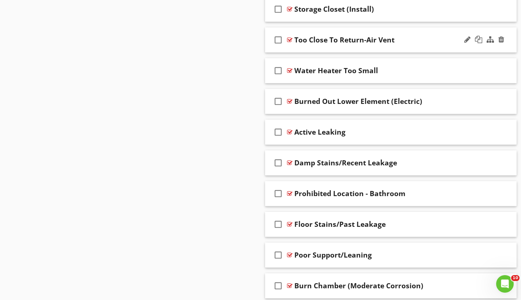
scroll to position [2335, 0]
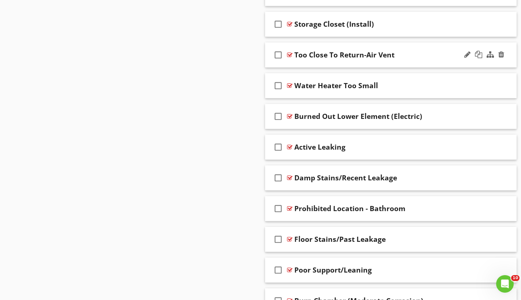
click at [291, 53] on div at bounding box center [289, 55] width 5 height 6
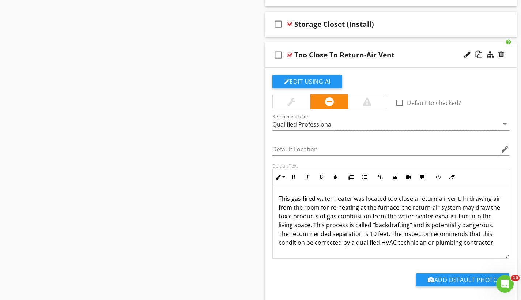
click at [291, 53] on div at bounding box center [289, 55] width 5 height 6
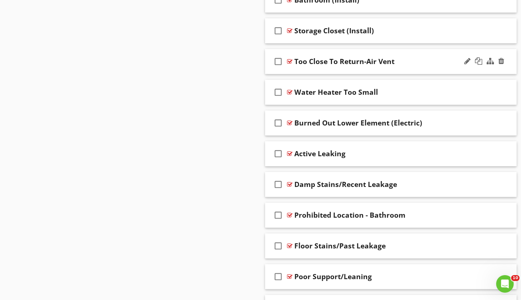
scroll to position [2315, 0]
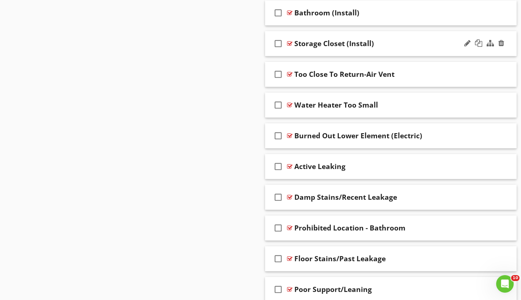
click at [290, 44] on div at bounding box center [289, 44] width 5 height 6
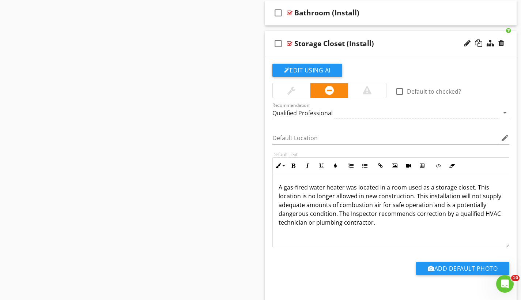
click at [290, 44] on div at bounding box center [289, 44] width 5 height 6
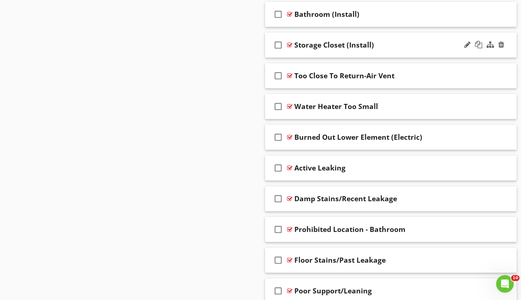
scroll to position [2302, 0]
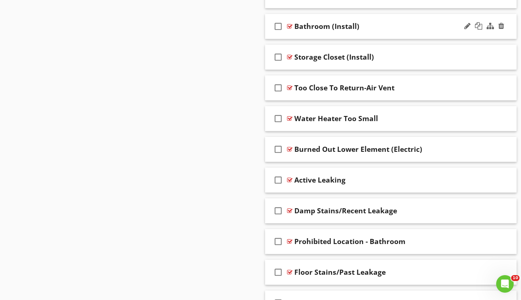
click at [291, 25] on div at bounding box center [289, 26] width 5 height 6
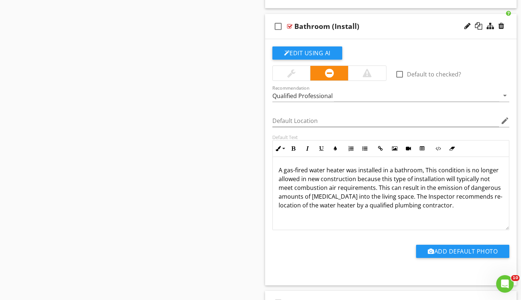
click at [291, 25] on div at bounding box center [289, 26] width 5 height 6
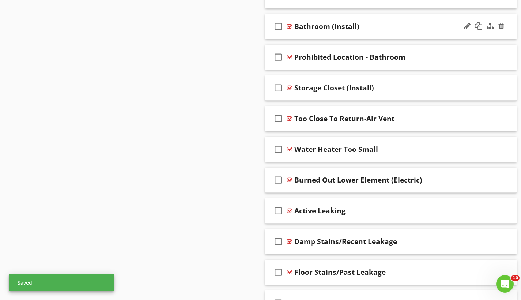
click at [289, 27] on div at bounding box center [289, 26] width 5 height 6
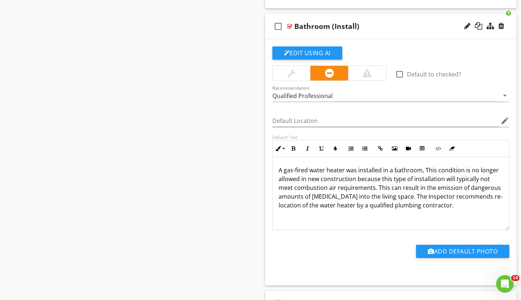
click at [289, 27] on div at bounding box center [289, 26] width 5 height 6
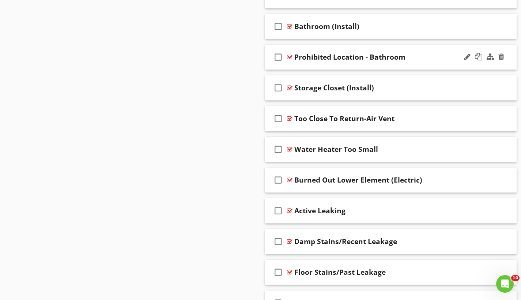
click at [289, 56] on div at bounding box center [289, 57] width 5 height 6
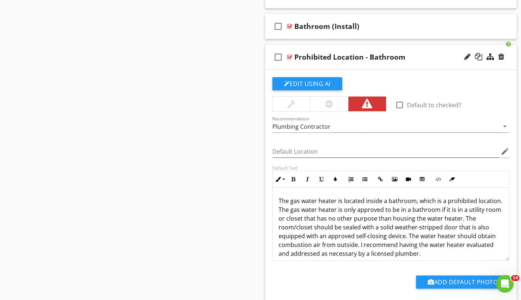
click at [289, 56] on div at bounding box center [289, 57] width 5 height 6
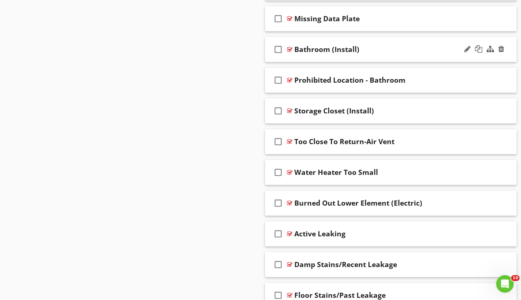
scroll to position [2227, 0]
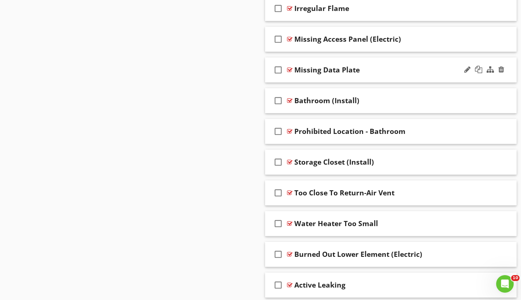
click at [291, 69] on div at bounding box center [289, 70] width 5 height 6
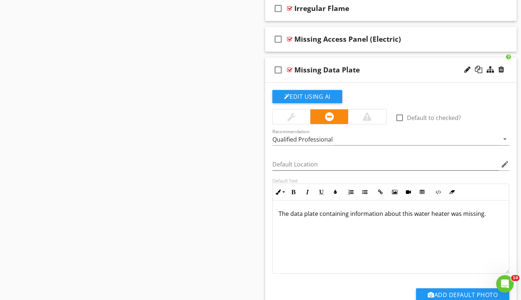
click at [291, 69] on div at bounding box center [289, 70] width 5 height 6
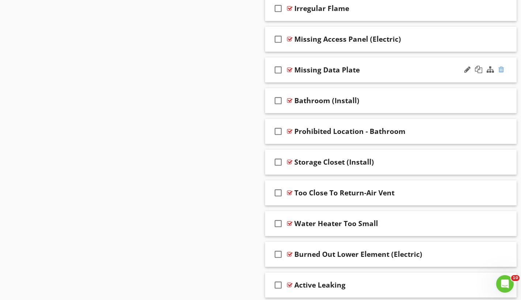
click at [502, 68] on div at bounding box center [502, 69] width 6 height 7
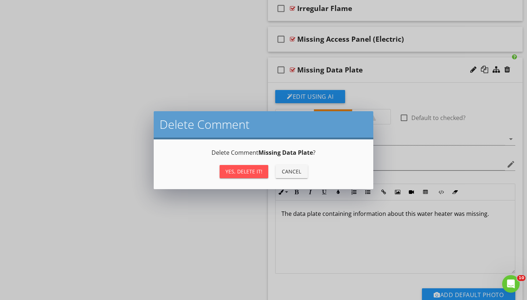
click at [256, 168] on div "Yes, Delete it!" at bounding box center [243, 172] width 37 height 8
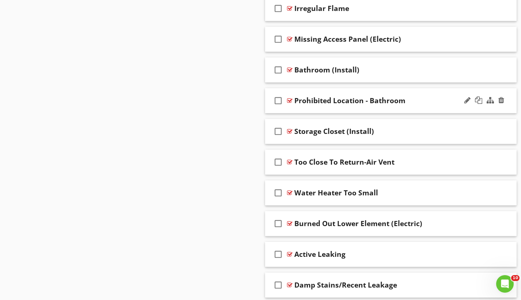
scroll to position [2220, 0]
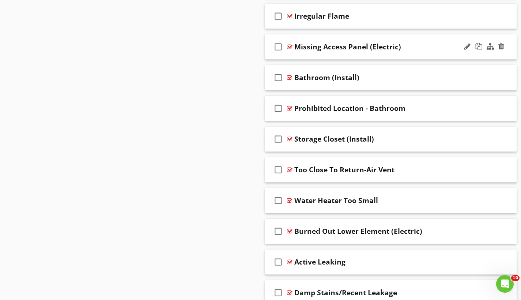
click at [292, 45] on div at bounding box center [289, 47] width 5 height 6
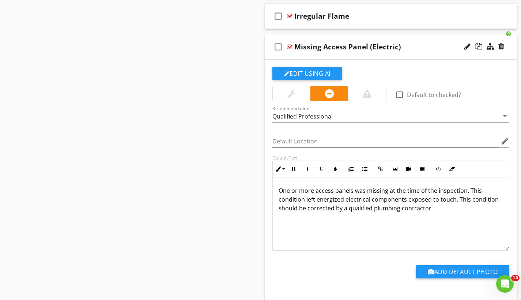
click at [292, 45] on div at bounding box center [289, 47] width 5 height 6
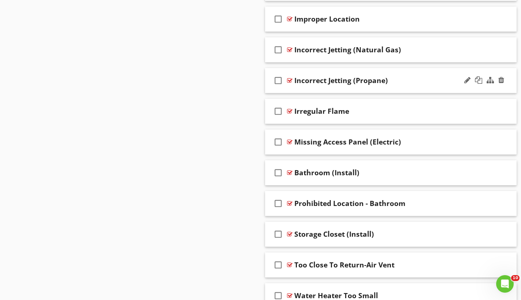
scroll to position [2094, 0]
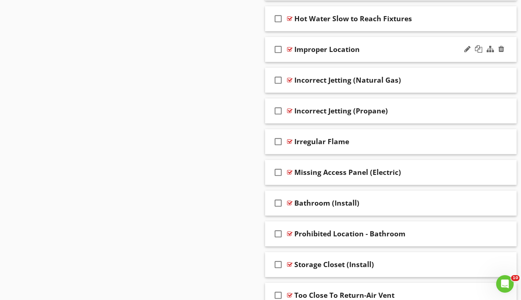
click at [291, 49] on div at bounding box center [289, 49] width 5 height 6
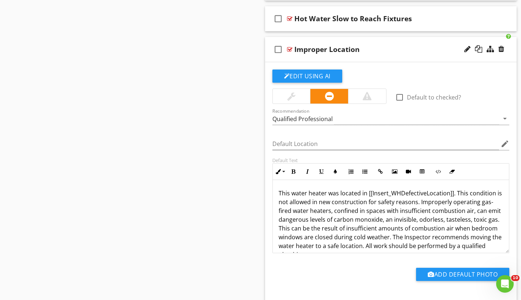
click at [291, 49] on div at bounding box center [289, 49] width 5 height 6
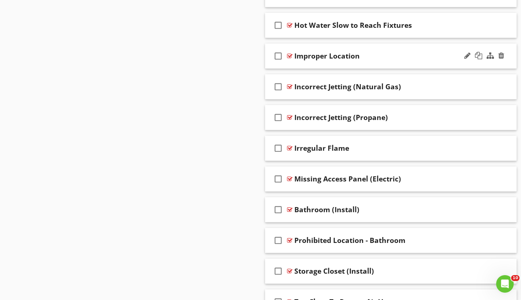
scroll to position [2073, 0]
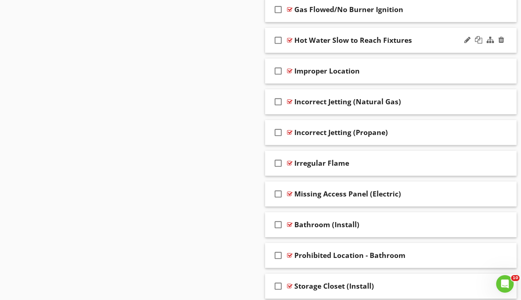
click at [289, 39] on div at bounding box center [289, 40] width 5 height 6
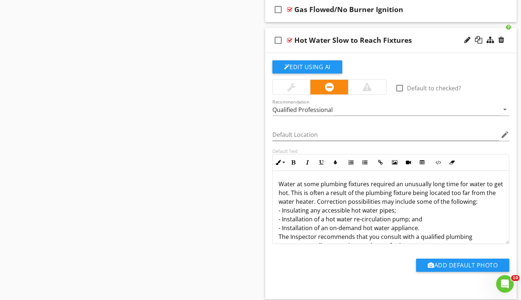
click at [289, 39] on div at bounding box center [289, 40] width 5 height 6
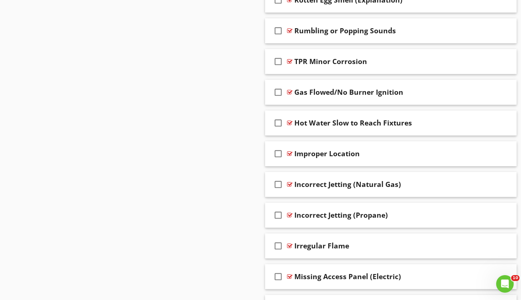
scroll to position [1989, 0]
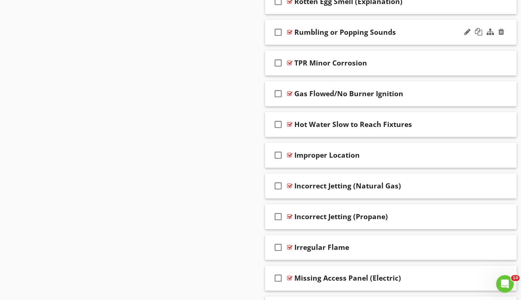
click at [291, 32] on div at bounding box center [289, 32] width 5 height 6
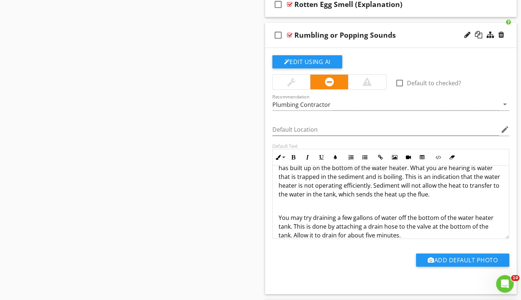
scroll to position [8, 0]
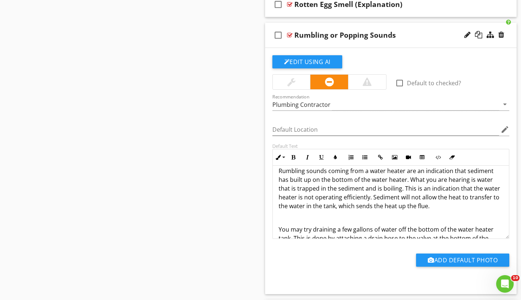
click at [290, 35] on div at bounding box center [289, 35] width 5 height 6
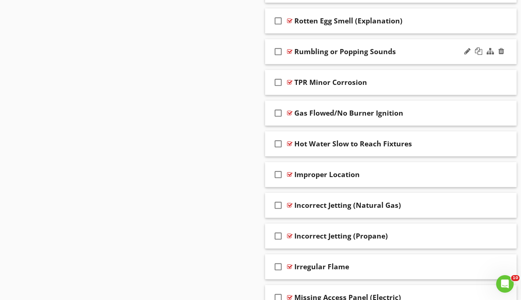
scroll to position [1968, 0]
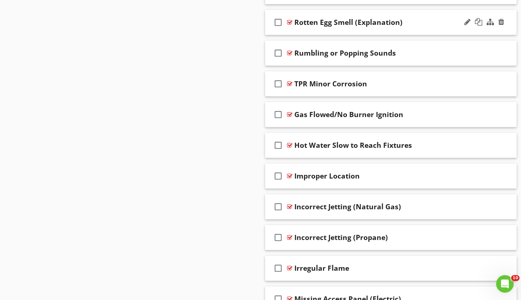
click at [291, 22] on div at bounding box center [289, 22] width 5 height 6
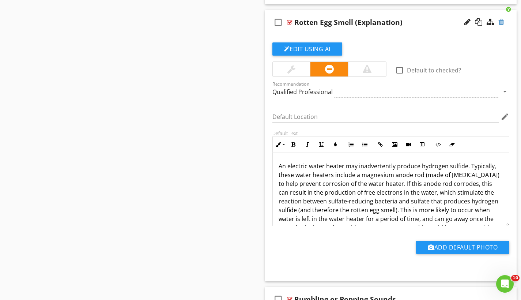
click at [500, 20] on div at bounding box center [502, 21] width 6 height 7
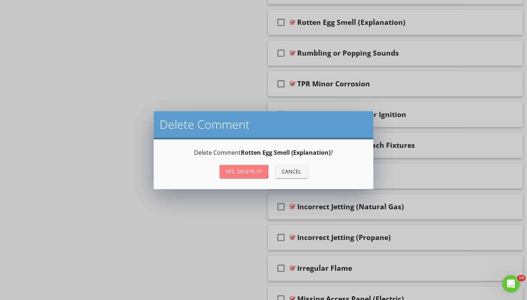
click at [242, 172] on div "Yes, Delete it!" at bounding box center [243, 172] width 37 height 8
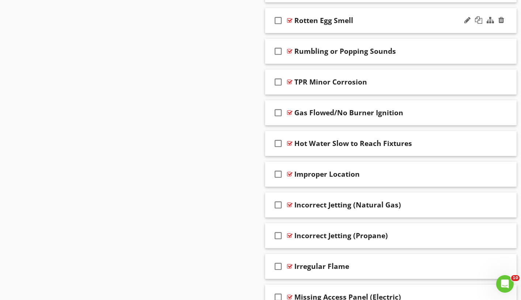
scroll to position [1888, 0]
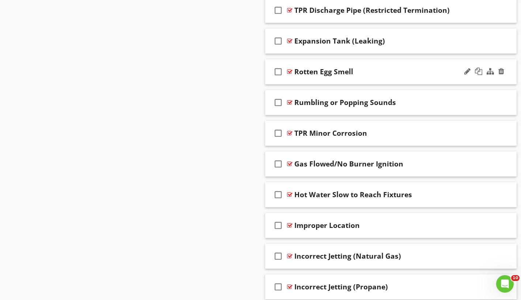
click at [290, 71] on div at bounding box center [289, 72] width 5 height 6
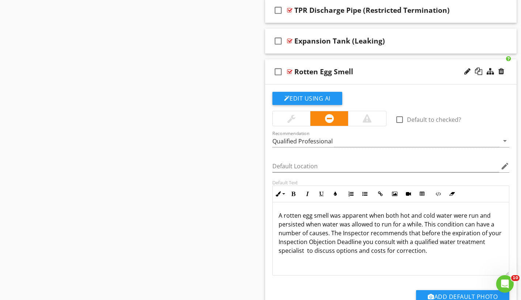
scroll to position [1895, 0]
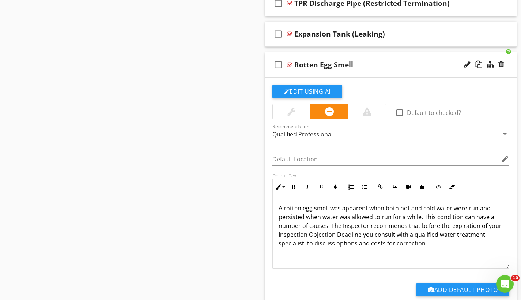
click at [290, 63] on div at bounding box center [289, 65] width 5 height 6
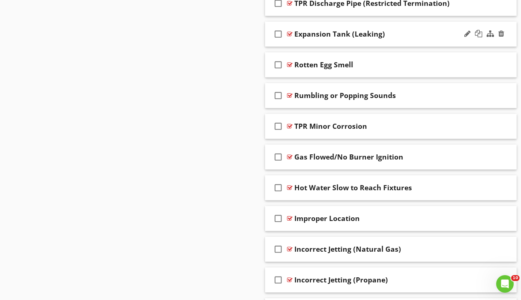
click at [289, 31] on div at bounding box center [289, 34] width 5 height 6
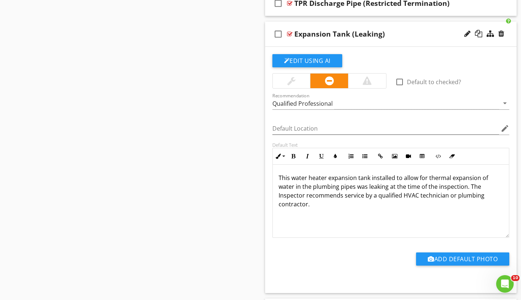
click at [289, 31] on div at bounding box center [289, 34] width 5 height 6
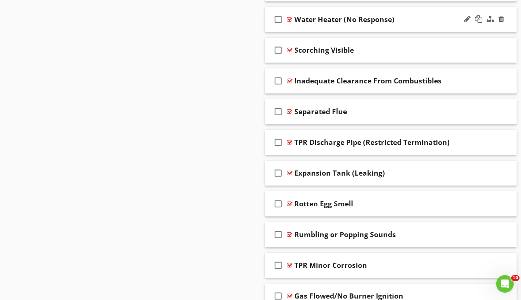
scroll to position [1711, 0]
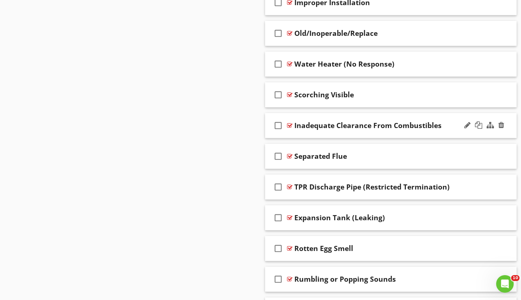
click at [288, 123] on div at bounding box center [289, 126] width 5 height 6
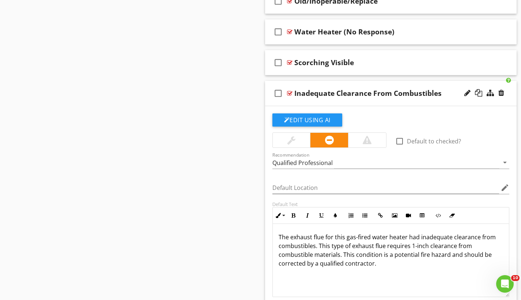
scroll to position [1715, 0]
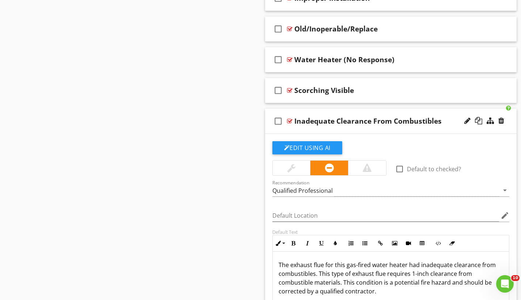
click at [292, 119] on div at bounding box center [289, 121] width 5 height 6
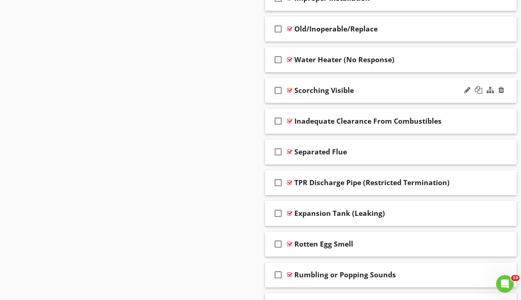
click at [291, 90] on div at bounding box center [289, 90] width 5 height 6
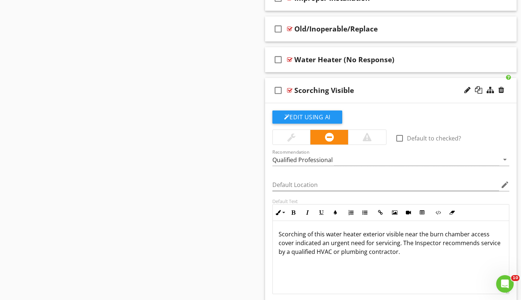
click at [291, 90] on div at bounding box center [289, 90] width 5 height 6
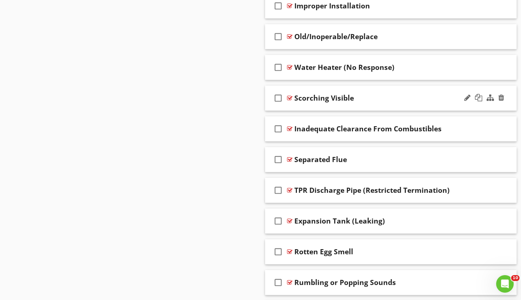
scroll to position [1696, 0]
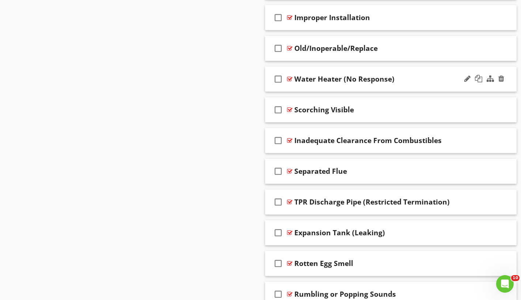
click at [289, 76] on div at bounding box center [289, 79] width 5 height 6
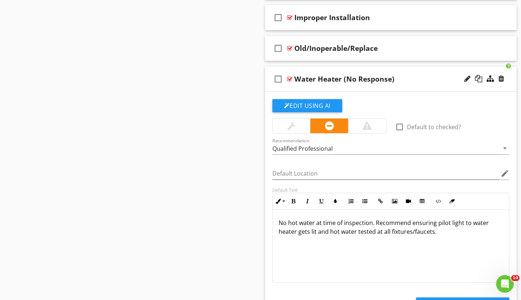
click at [366, 125] on div at bounding box center [367, 125] width 9 height 9
click at [335, 124] on div at bounding box center [329, 126] width 38 height 15
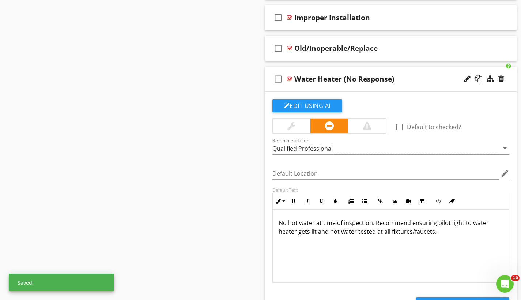
click at [289, 78] on div at bounding box center [289, 79] width 5 height 6
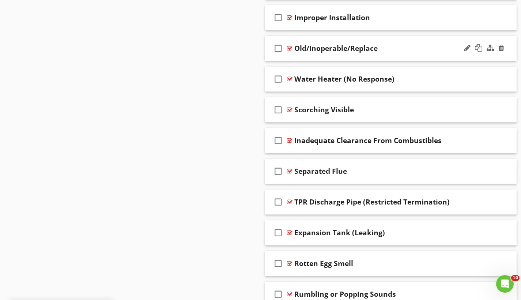
click at [290, 48] on div at bounding box center [289, 48] width 5 height 6
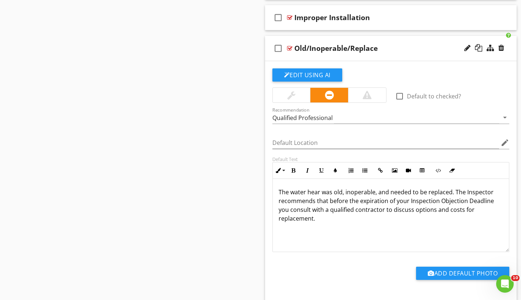
click at [290, 48] on div at bounding box center [289, 48] width 5 height 6
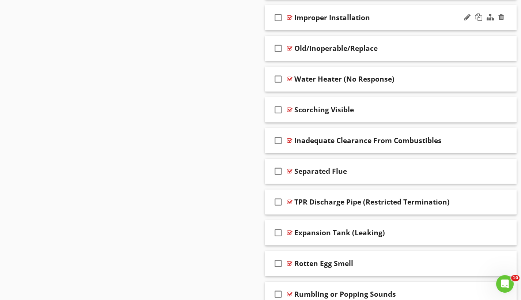
click at [291, 16] on div at bounding box center [289, 18] width 5 height 6
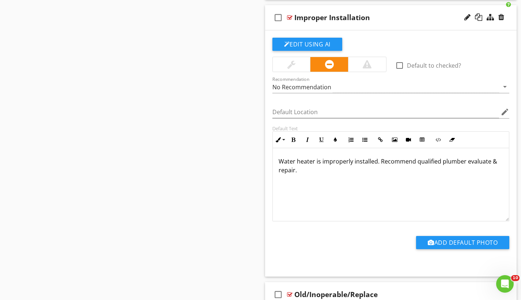
click at [291, 16] on div at bounding box center [289, 18] width 5 height 6
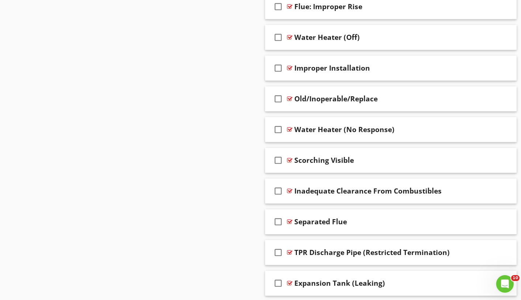
scroll to position [1594, 0]
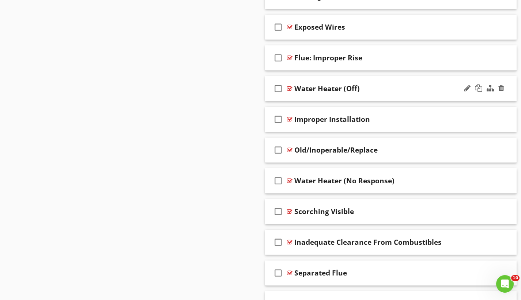
click at [291, 88] on div at bounding box center [289, 89] width 5 height 6
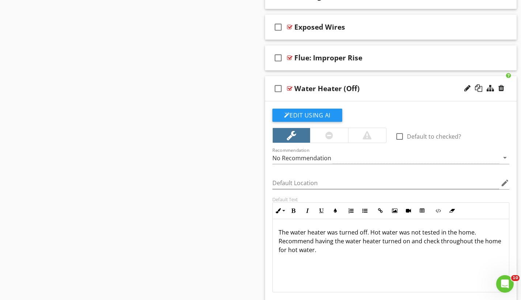
click at [291, 88] on div at bounding box center [289, 89] width 5 height 6
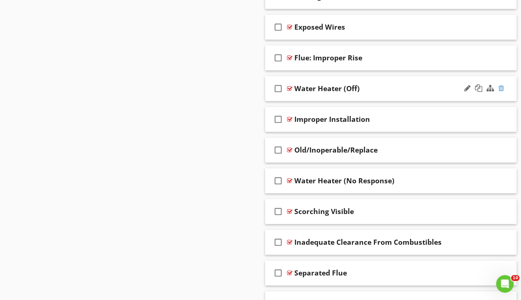
click at [502, 88] on div at bounding box center [502, 88] width 6 height 7
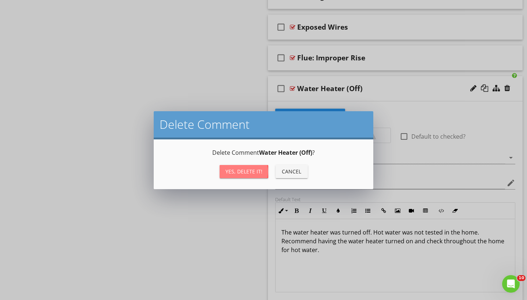
click at [263, 172] on button "Yes, Delete it!" at bounding box center [244, 171] width 49 height 13
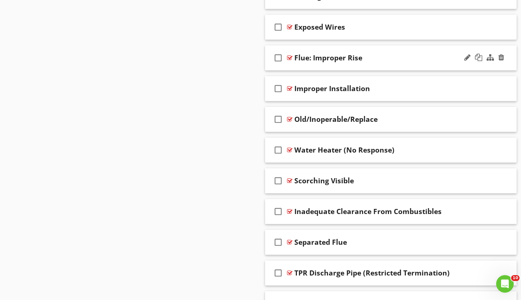
click at [290, 56] on div at bounding box center [289, 58] width 5 height 6
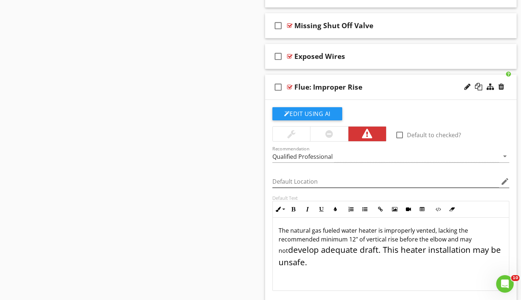
scroll to position [0, 0]
click at [289, 86] on div at bounding box center [289, 88] width 5 height 6
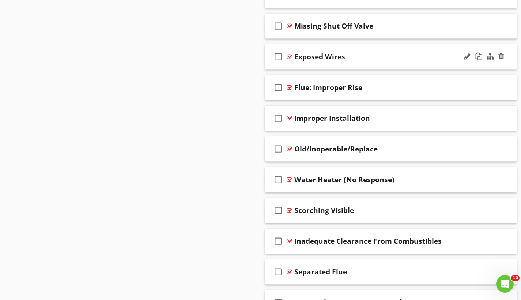
click at [292, 55] on div at bounding box center [289, 57] width 5 height 6
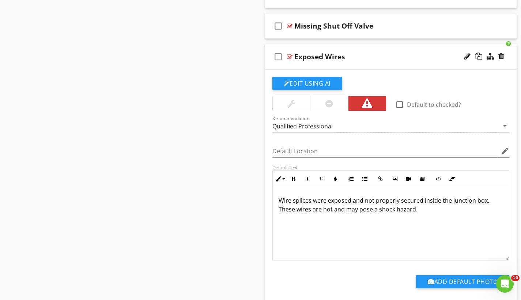
click at [292, 55] on div at bounding box center [289, 57] width 5 height 6
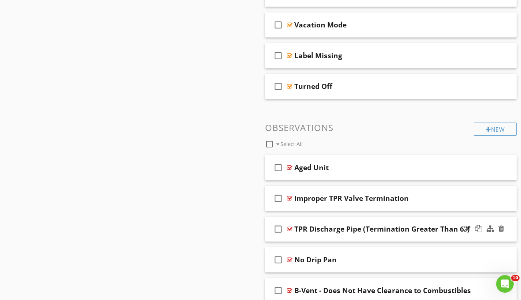
scroll to position [780, 0]
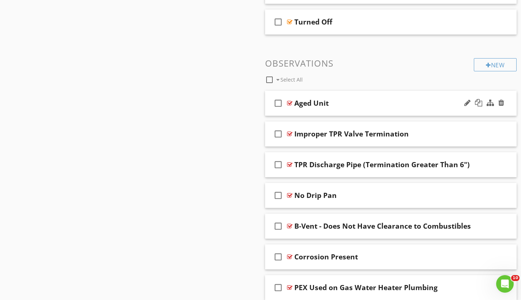
click at [290, 101] on div at bounding box center [289, 103] width 5 height 6
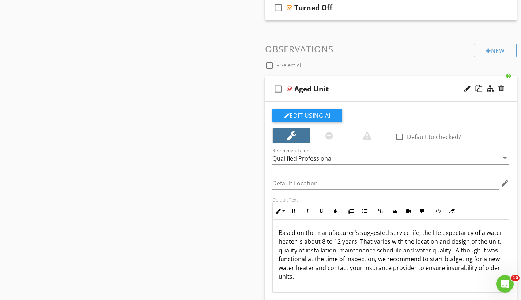
scroll to position [806, 0]
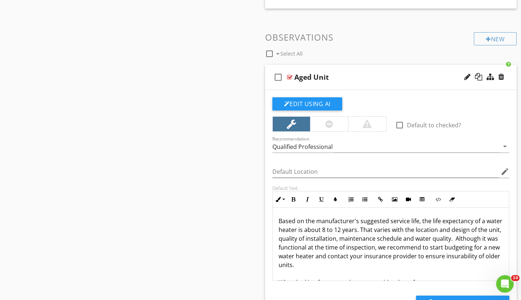
click at [291, 75] on div at bounding box center [289, 77] width 5 height 6
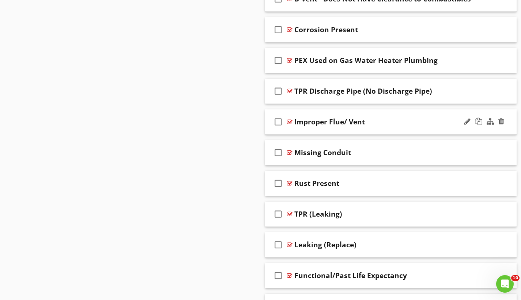
scroll to position [1052, 0]
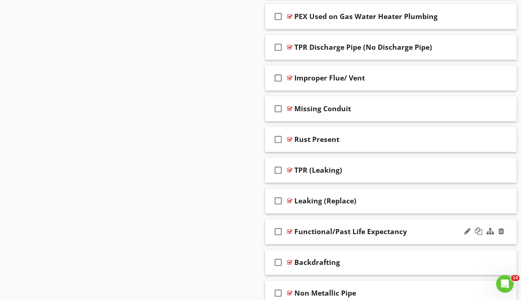
click at [290, 232] on div at bounding box center [289, 232] width 5 height 6
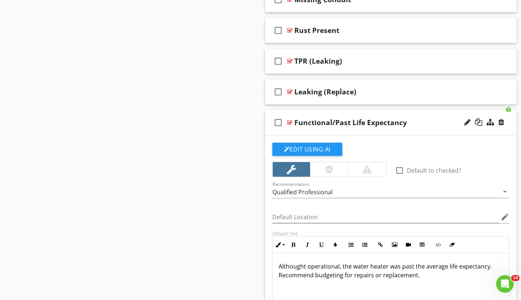
scroll to position [1169, 0]
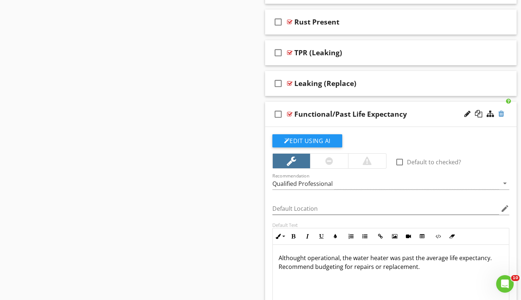
click at [502, 115] on div at bounding box center [502, 113] width 6 height 7
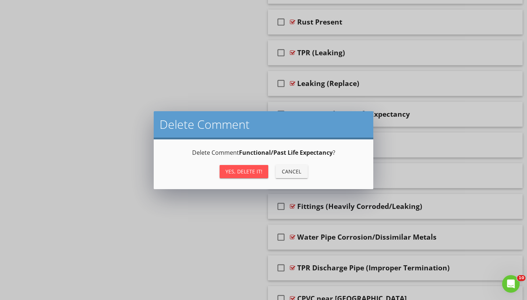
click at [246, 168] on div "Yes, Delete it!" at bounding box center [243, 172] width 37 height 8
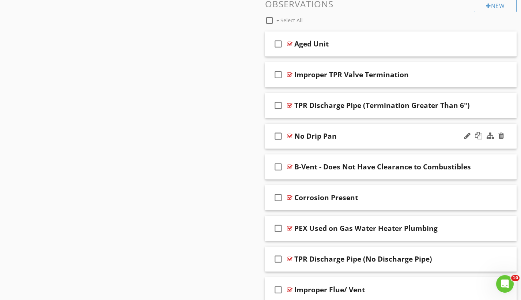
scroll to position [793, 0]
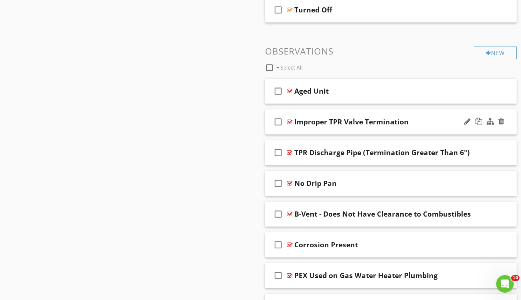
click at [291, 120] on div at bounding box center [289, 122] width 5 height 6
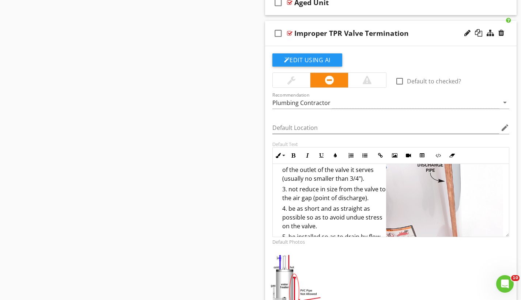
scroll to position [735, 0]
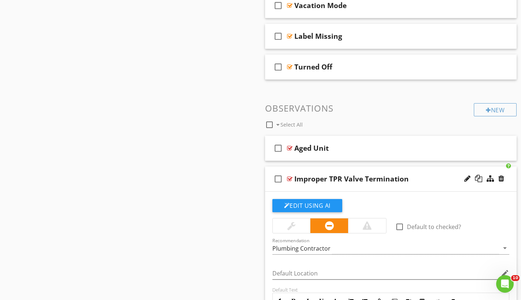
click at [291, 177] on div at bounding box center [289, 179] width 5 height 6
type textarea "<l>IPS/DO sitam consectet adip el seddoeiusm temporinci. Utla et d magnaa enima…"
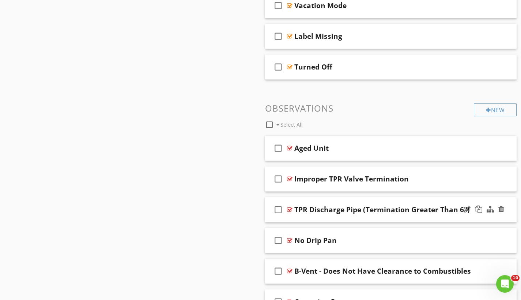
click at [289, 209] on div at bounding box center [289, 210] width 5 height 6
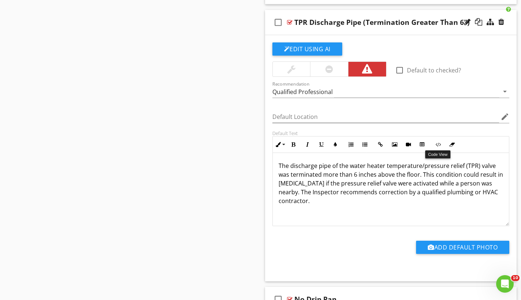
scroll to position [898, 0]
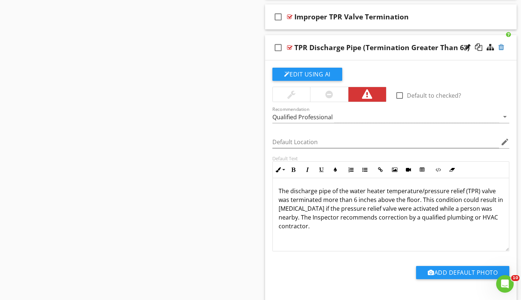
click at [500, 48] on div at bounding box center [502, 47] width 6 height 7
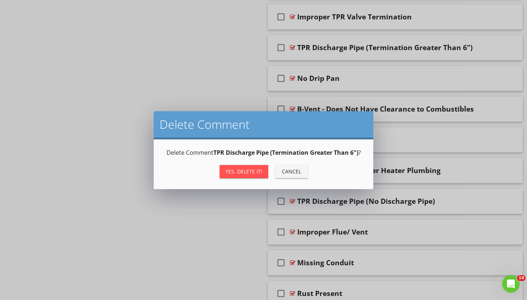
click at [234, 173] on div "Yes, Delete it!" at bounding box center [243, 172] width 37 height 8
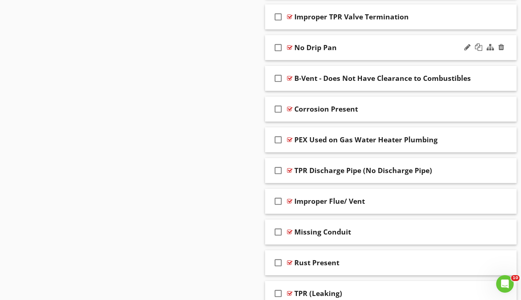
click at [291, 46] on div at bounding box center [289, 48] width 5 height 6
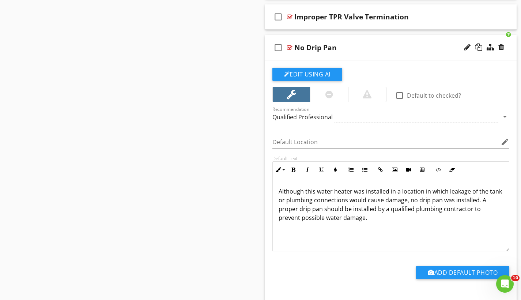
click at [291, 46] on div at bounding box center [289, 48] width 5 height 6
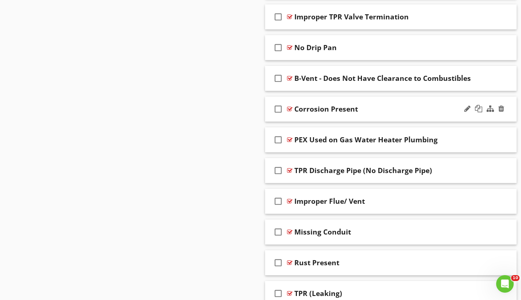
click at [289, 107] on div at bounding box center [289, 109] width 5 height 6
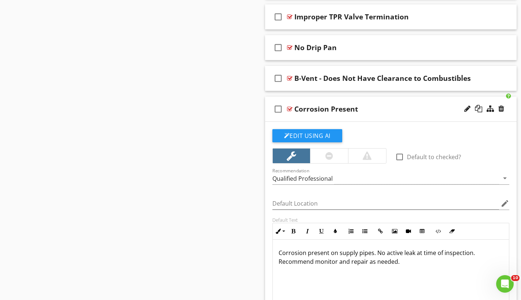
click at [289, 107] on div at bounding box center [289, 109] width 5 height 6
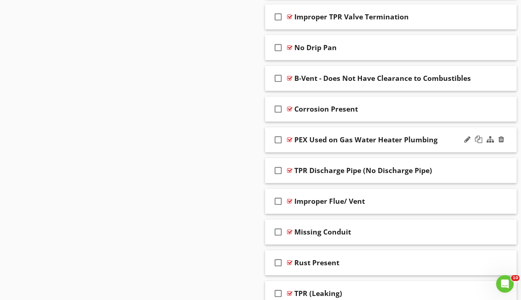
click at [292, 138] on div at bounding box center [289, 140] width 5 height 6
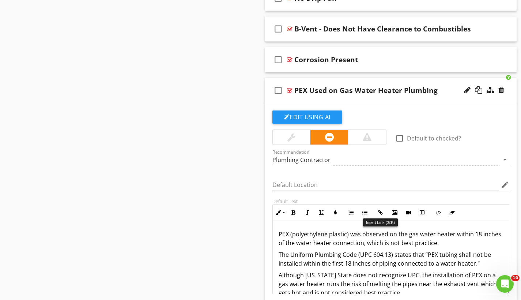
scroll to position [23, 0]
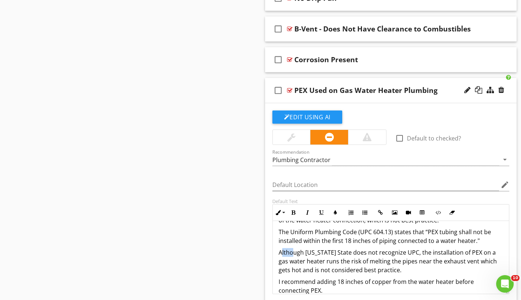
drag, startPoint x: 281, startPoint y: 252, endPoint x: 293, endPoint y: 254, distance: 12.9
click at [293, 254] on p "Although [US_STATE] State does not recognize UPC, the installation of PEX on a …" at bounding box center [391, 261] width 225 height 26
click at [326, 250] on p "Although [US_STATE] State does not recognize UPC, the installation of PEX on a …" at bounding box center [391, 261] width 225 height 26
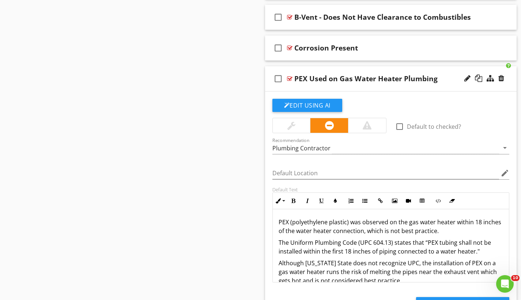
scroll to position [821, 0]
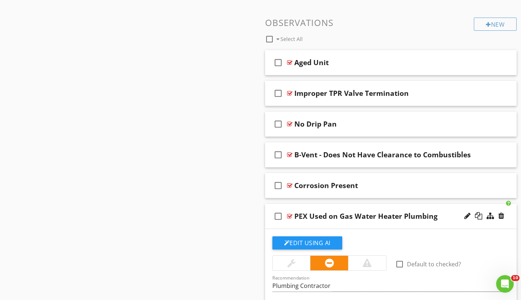
click at [291, 216] on div at bounding box center [289, 216] width 5 height 6
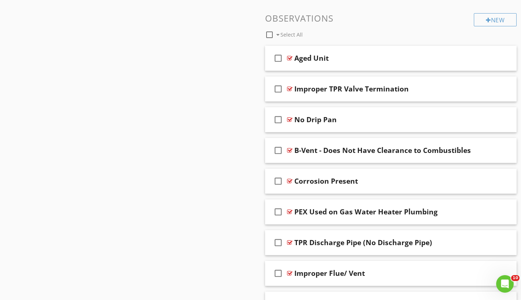
scroll to position [827, 0]
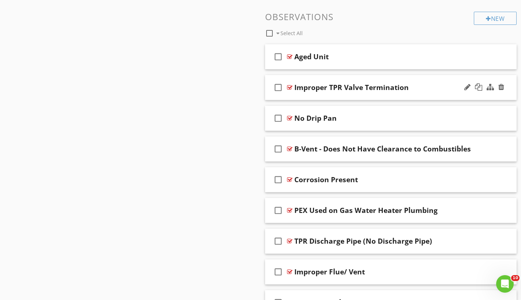
click at [291, 86] on div at bounding box center [289, 88] width 5 height 6
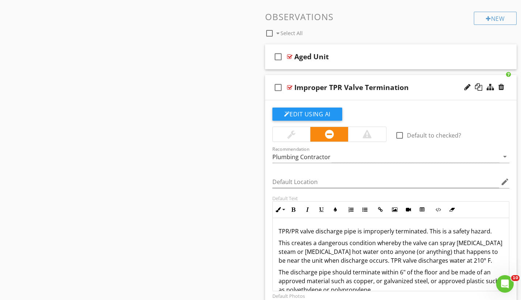
click at [291, 86] on div at bounding box center [289, 88] width 5 height 6
type textarea "<l>IPS/DO sitam consectet adip el seddoeiusm temporinci. Utla et d magnaa enima…"
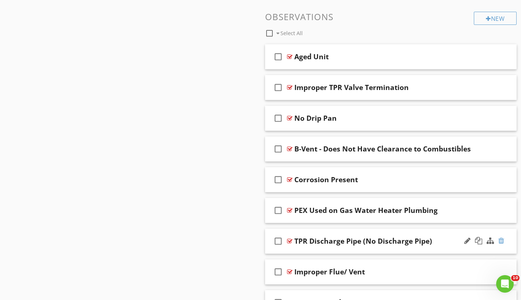
click at [500, 239] on div at bounding box center [502, 240] width 6 height 7
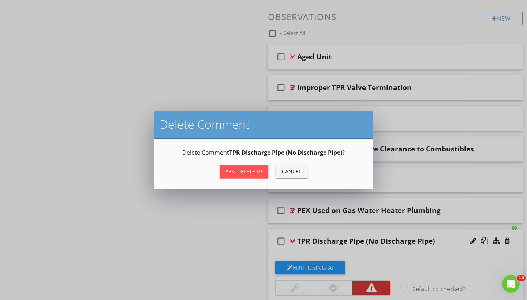
click at [254, 171] on div "Yes, Delete it!" at bounding box center [243, 172] width 37 height 8
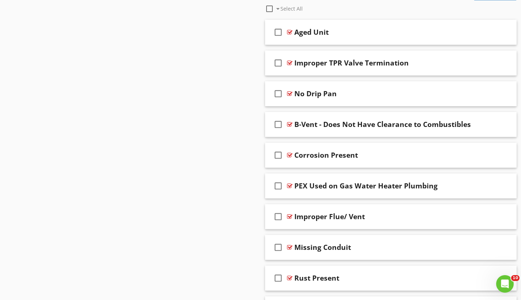
scroll to position [886, 0]
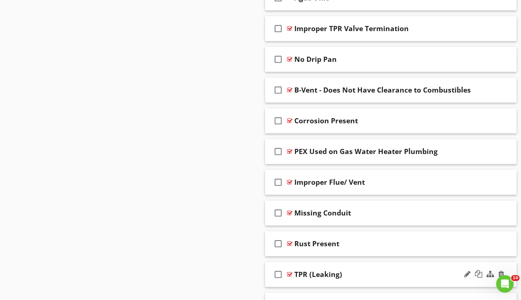
click at [291, 274] on div at bounding box center [289, 274] width 5 height 6
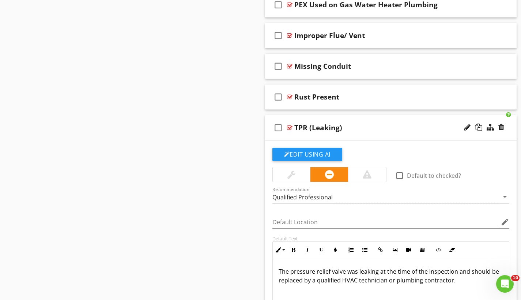
scroll to position [1041, 0]
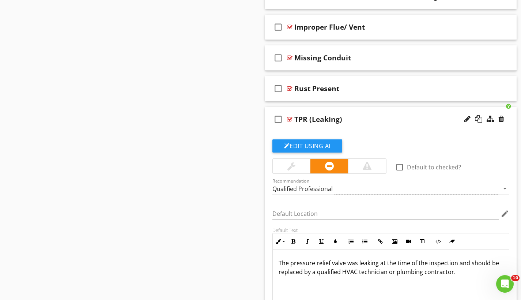
click at [291, 116] on div at bounding box center [289, 119] width 5 height 6
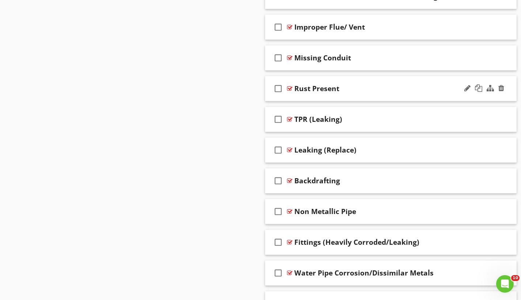
click at [290, 88] on div at bounding box center [289, 89] width 5 height 6
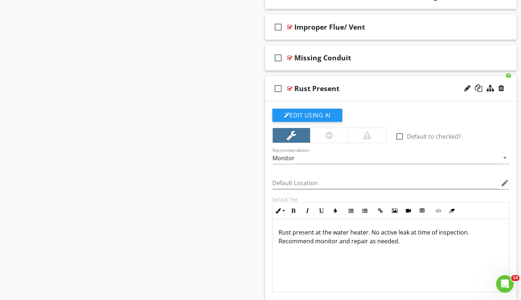
click at [290, 88] on div at bounding box center [289, 89] width 5 height 6
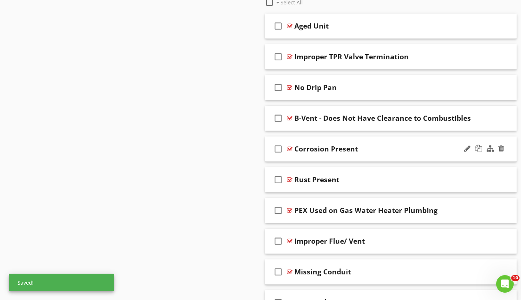
scroll to position [867, 0]
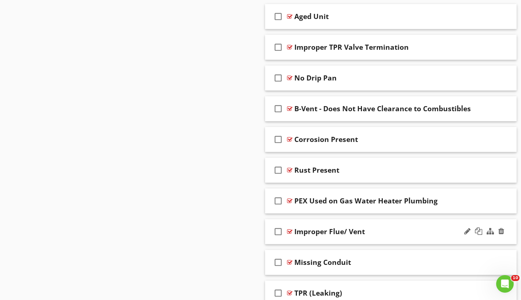
click at [290, 232] on div at bounding box center [289, 232] width 5 height 6
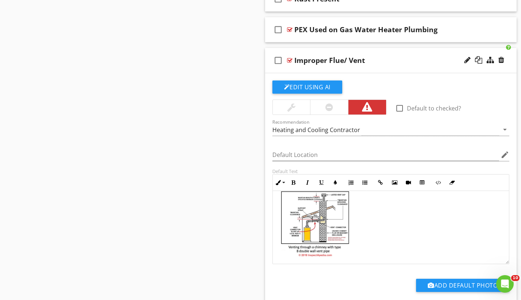
scroll to position [1053, 0]
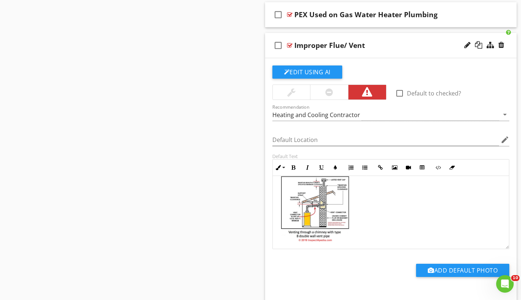
click at [323, 220] on img at bounding box center [315, 208] width 73 height 67
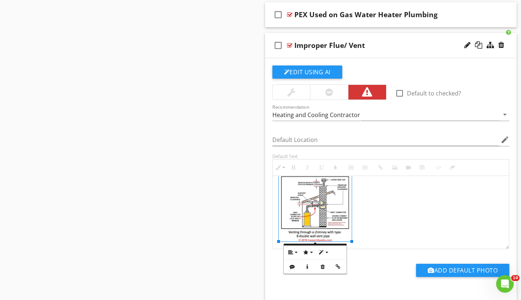
click at [395, 213] on div "Water heater vent was observed to be improper slope. Water heater vent connecto…" at bounding box center [391, 181] width 237 height 135
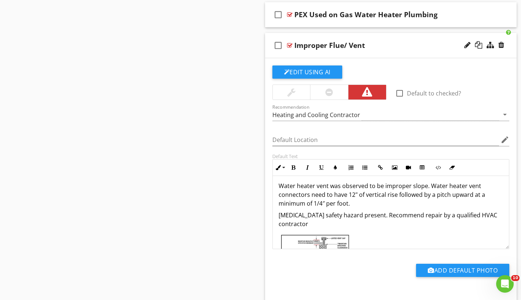
scroll to position [2, 0]
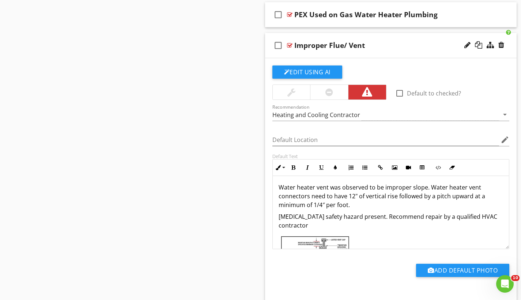
click at [290, 45] on div at bounding box center [289, 45] width 5 height 6
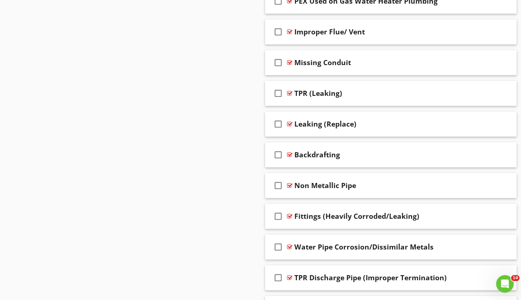
scroll to position [1075, 0]
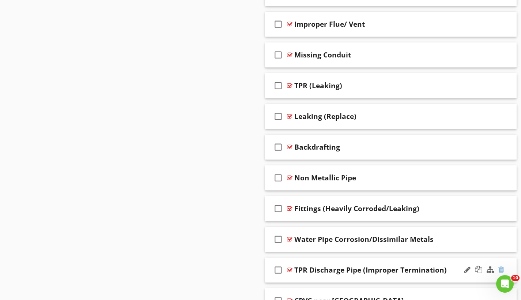
click at [503, 270] on div at bounding box center [502, 269] width 6 height 7
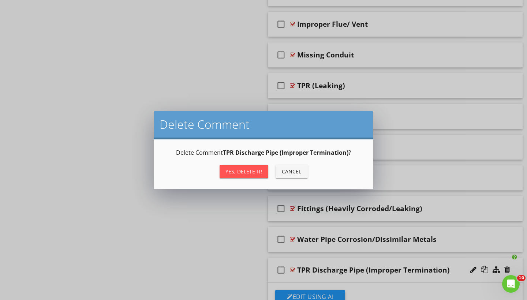
click at [256, 171] on div "Yes, Delete it!" at bounding box center [243, 172] width 37 height 8
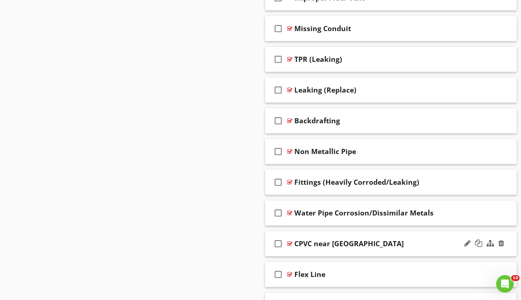
scroll to position [1116, 0]
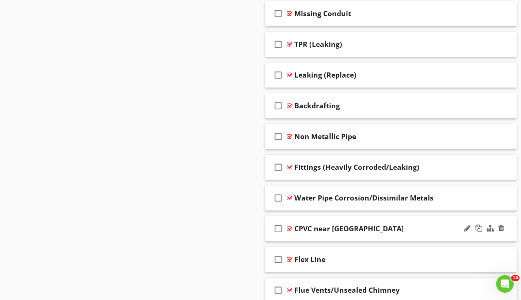
click at [289, 227] on div at bounding box center [289, 229] width 5 height 6
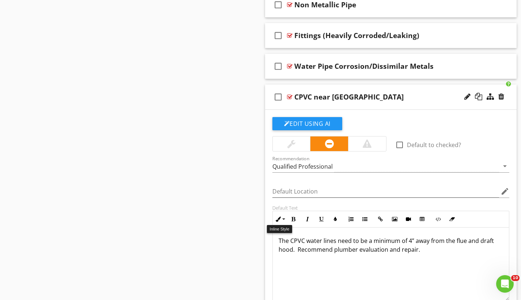
scroll to position [1258, 0]
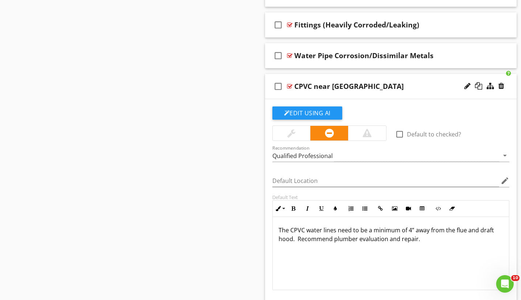
click at [290, 87] on div at bounding box center [289, 86] width 5 height 6
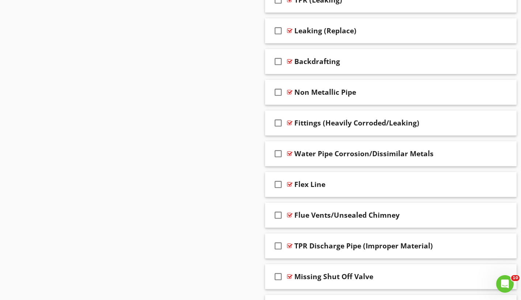
scroll to position [1212, 0]
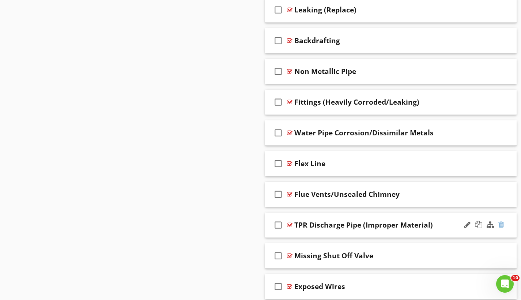
click at [501, 222] on div at bounding box center [502, 224] width 6 height 7
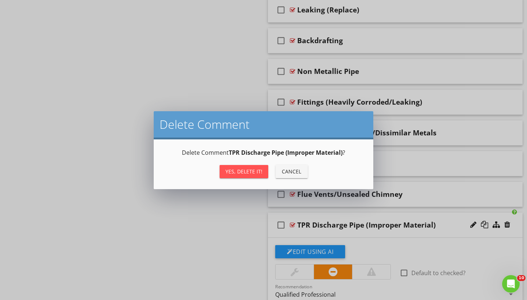
click at [249, 171] on div "Yes, Delete it!" at bounding box center [243, 172] width 37 height 8
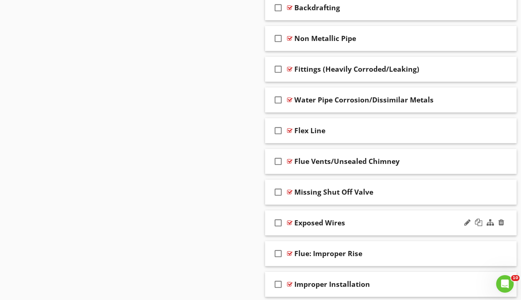
scroll to position [1258, 0]
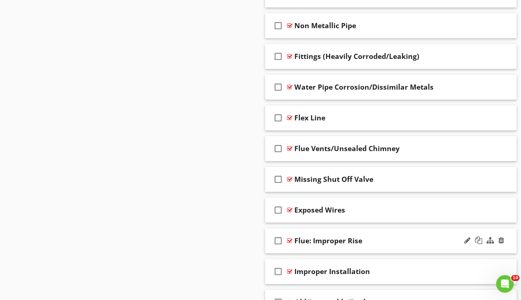
click at [288, 239] on div at bounding box center [289, 241] width 5 height 6
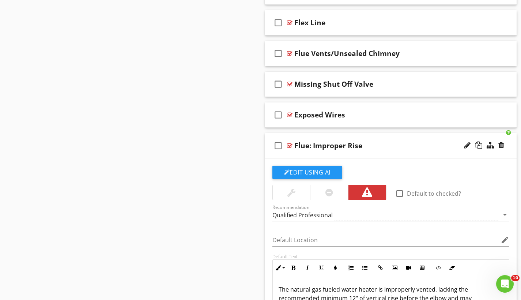
scroll to position [1411, 0]
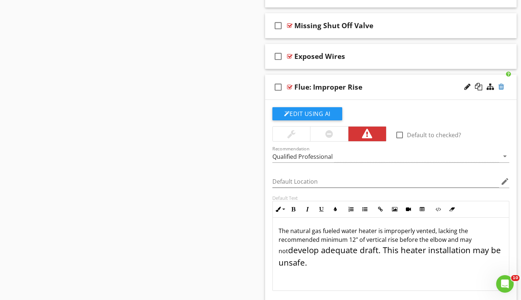
click at [503, 85] on div at bounding box center [502, 86] width 6 height 7
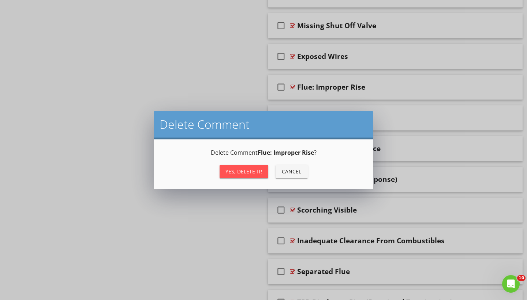
click at [239, 172] on div "Yes, Delete it!" at bounding box center [243, 172] width 37 height 8
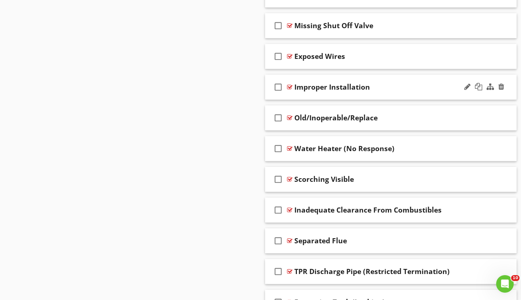
click at [291, 85] on div at bounding box center [289, 87] width 5 height 6
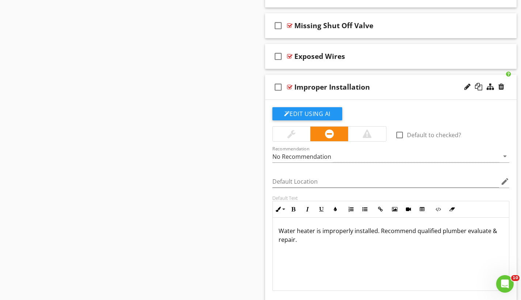
click at [291, 85] on div at bounding box center [289, 87] width 5 height 6
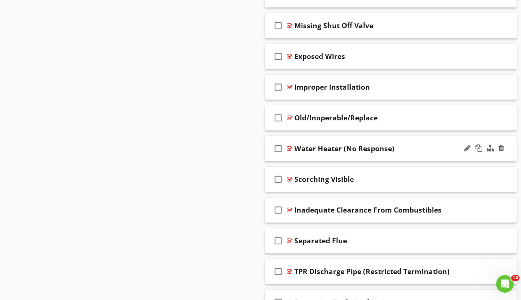
click at [289, 147] on div at bounding box center [289, 149] width 5 height 6
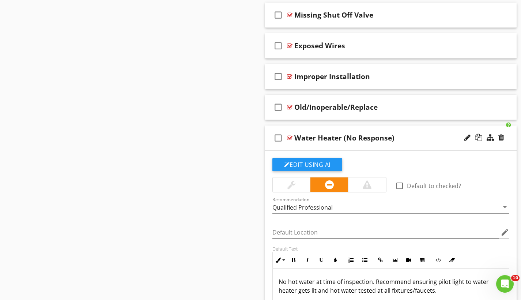
scroll to position [1481, 0]
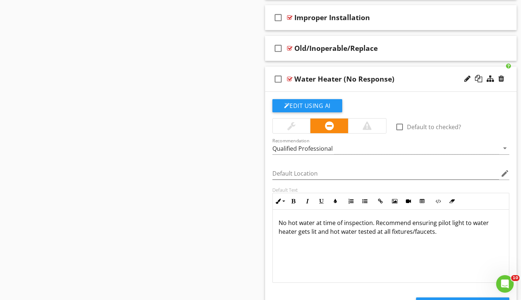
click at [289, 78] on div at bounding box center [289, 79] width 5 height 6
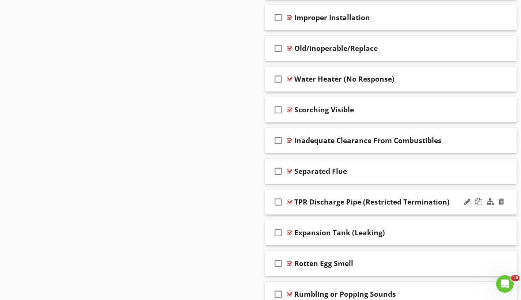
click at [290, 202] on div at bounding box center [289, 202] width 5 height 6
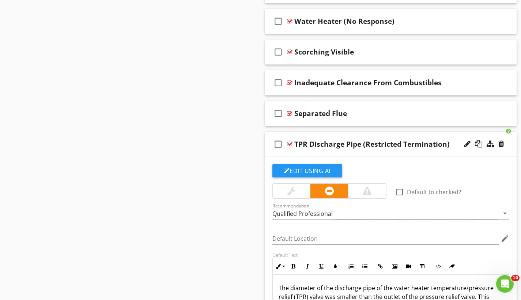
scroll to position [1600, 0]
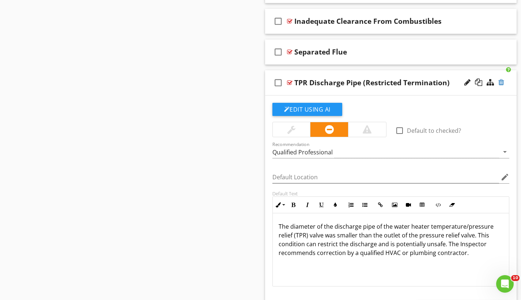
click at [504, 82] on div at bounding box center [502, 82] width 6 height 7
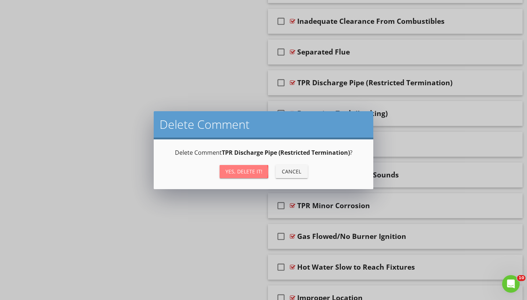
click at [244, 166] on button "Yes, Delete it!" at bounding box center [244, 171] width 49 height 13
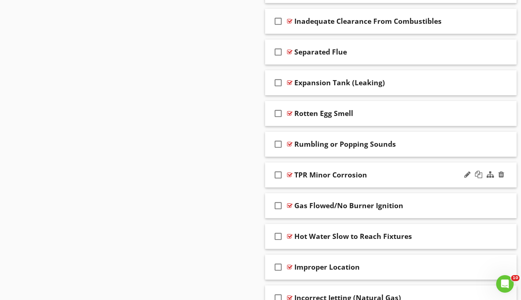
click at [289, 173] on div at bounding box center [289, 175] width 5 height 6
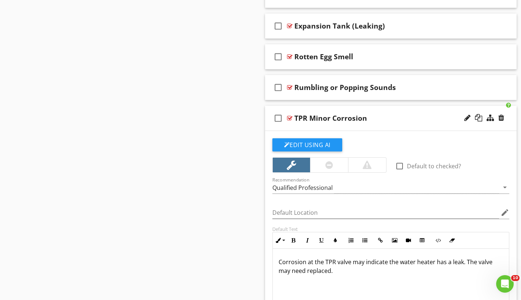
scroll to position [1708, 0]
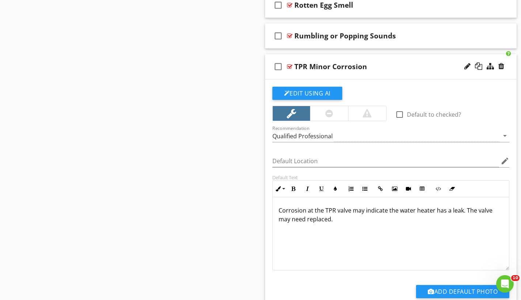
click at [291, 65] on div at bounding box center [289, 67] width 5 height 6
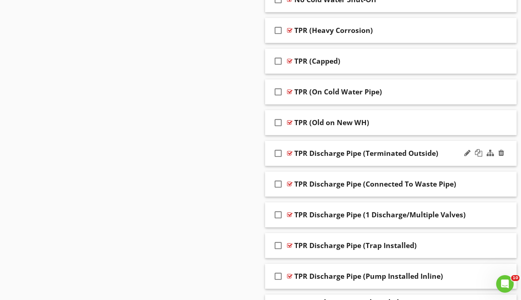
scroll to position [2760, 0]
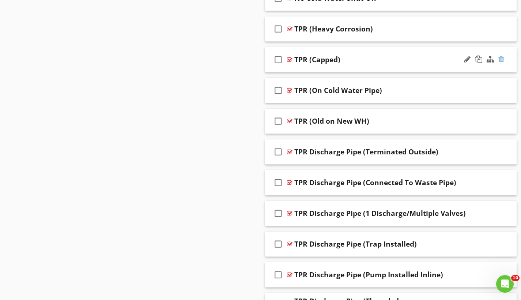
click at [499, 59] on div at bounding box center [502, 59] width 6 height 7
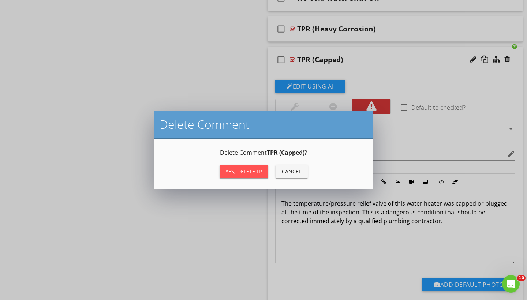
click at [248, 174] on div "Yes, Delete it!" at bounding box center [243, 172] width 37 height 8
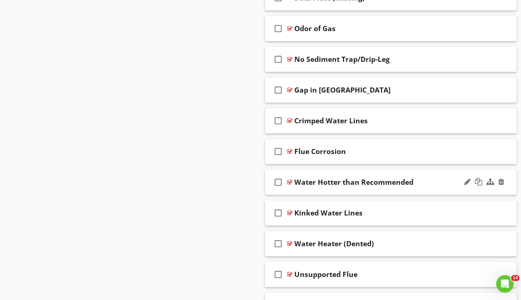
scroll to position [3484, 0]
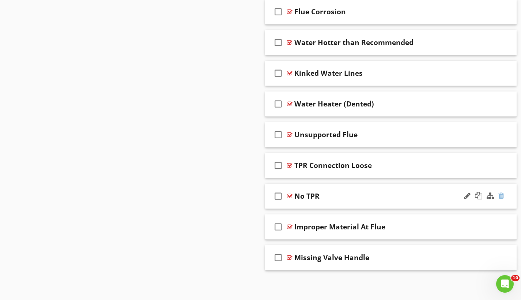
click at [501, 193] on div at bounding box center [502, 195] width 6 height 7
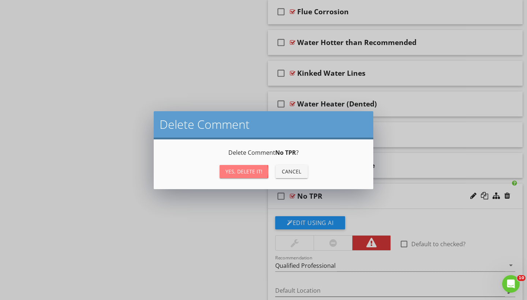
click at [255, 176] on button "Yes, Delete it!" at bounding box center [244, 171] width 49 height 13
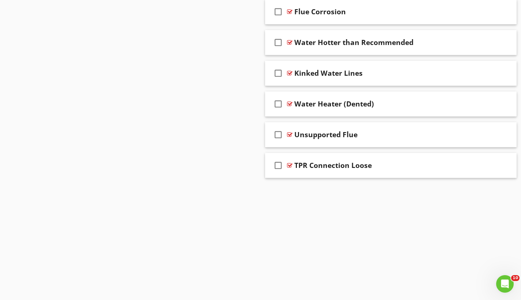
scroll to position [3454, 0]
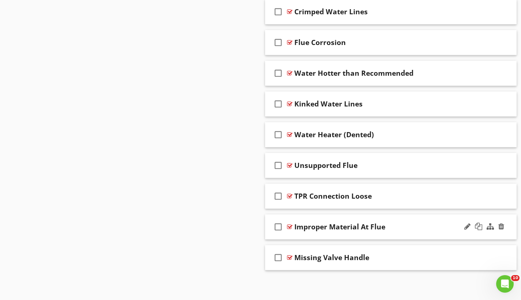
click at [290, 226] on div at bounding box center [289, 227] width 5 height 6
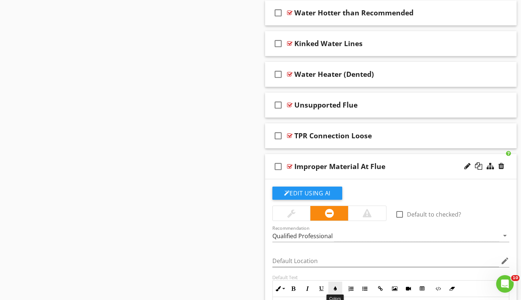
scroll to position [3581, 0]
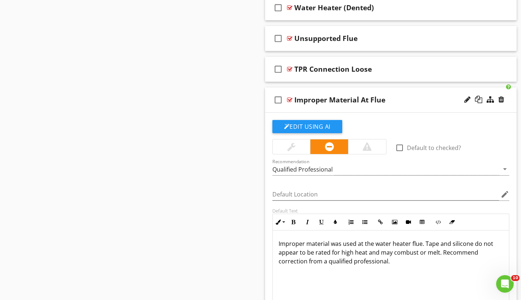
click at [291, 100] on div at bounding box center [289, 100] width 5 height 6
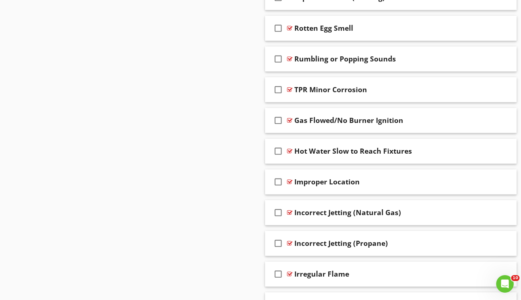
scroll to position [1684, 0]
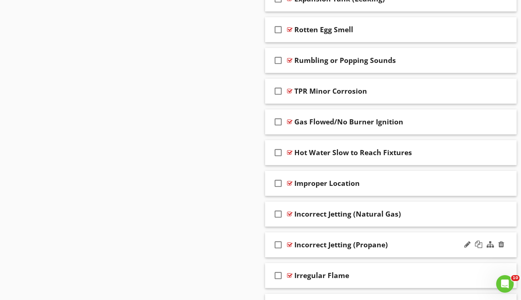
click at [290, 242] on div at bounding box center [289, 245] width 5 height 6
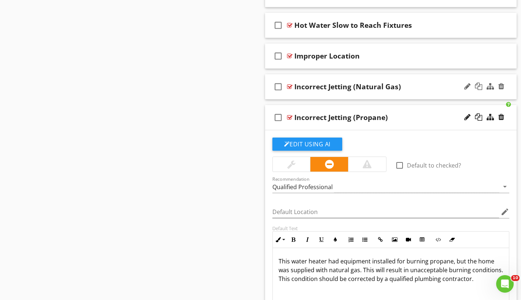
scroll to position [1878, 0]
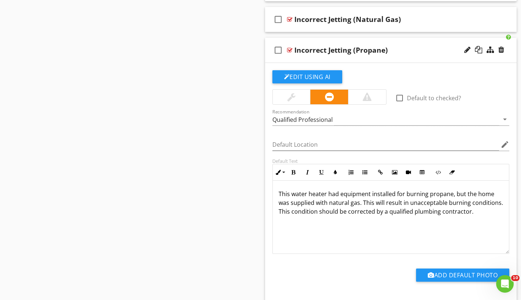
click at [288, 49] on div at bounding box center [289, 50] width 5 height 6
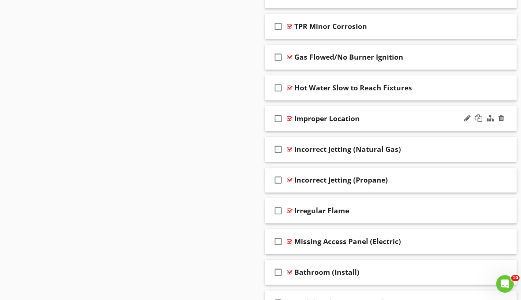
scroll to position [1723, 0]
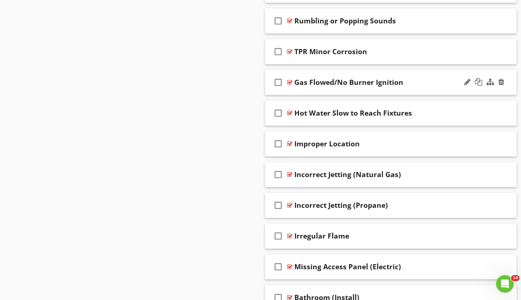
click at [290, 82] on div at bounding box center [289, 82] width 5 height 6
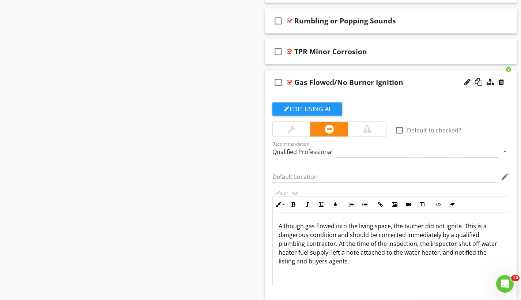
click at [290, 82] on div at bounding box center [289, 82] width 5 height 6
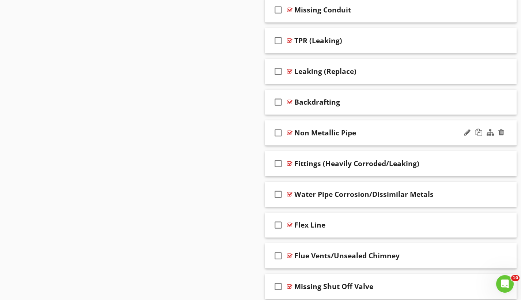
scroll to position [1197, 0]
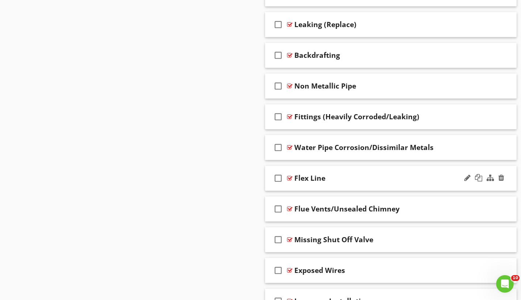
click at [289, 177] on div at bounding box center [289, 178] width 5 height 6
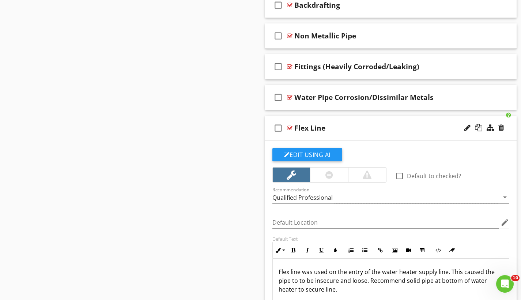
scroll to position [1342, 0]
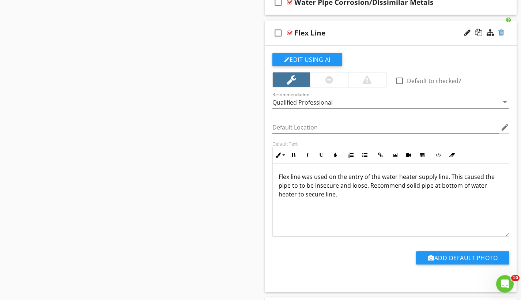
click at [500, 33] on div at bounding box center [502, 32] width 6 height 7
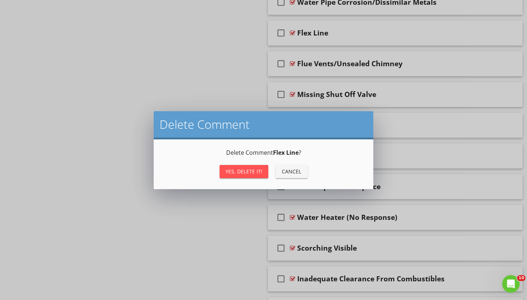
click at [260, 171] on div "Yes, Delete it!" at bounding box center [243, 172] width 37 height 8
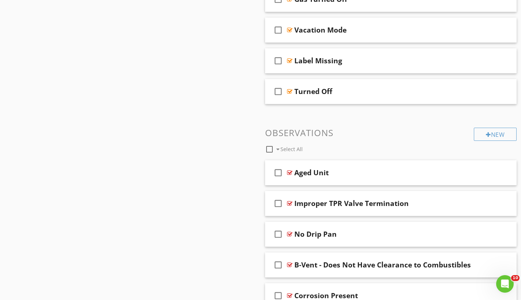
scroll to position [739, 0]
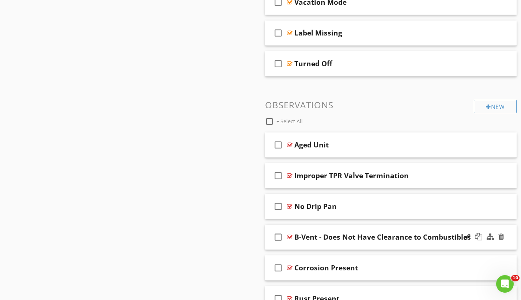
click at [289, 236] on div at bounding box center [289, 237] width 5 height 6
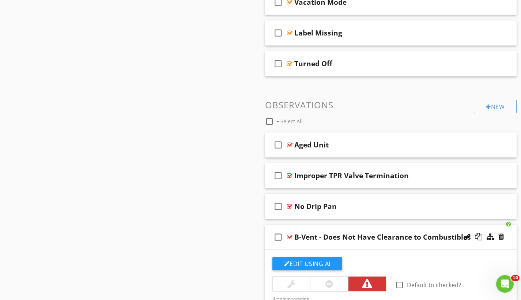
click at [289, 236] on div at bounding box center [289, 237] width 5 height 6
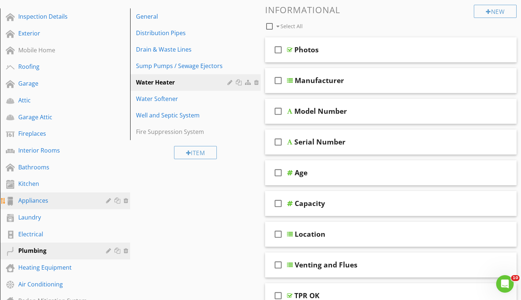
scroll to position [136, 0]
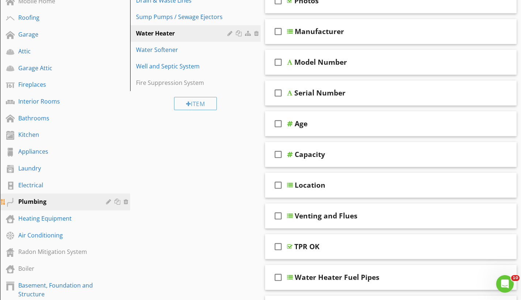
click at [48, 205] on div "Plumbing" at bounding box center [56, 201] width 77 height 9
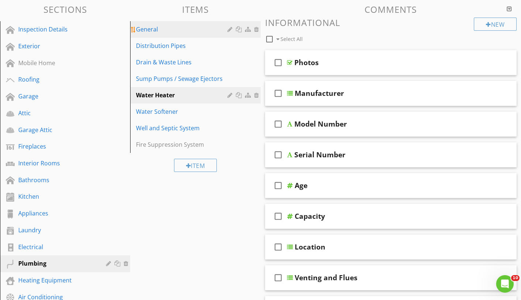
click at [163, 34] on link "General" at bounding box center [196, 29] width 128 height 16
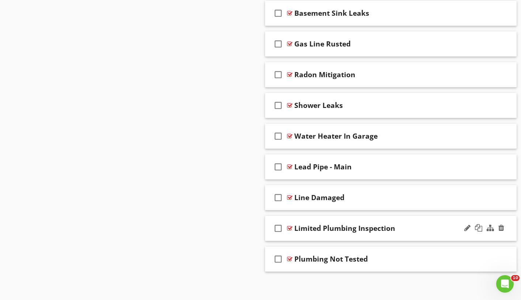
scroll to position [1076, 0]
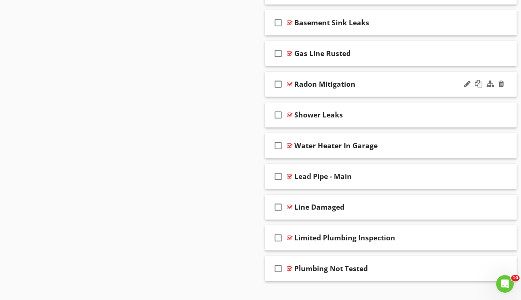
click at [291, 83] on div at bounding box center [289, 84] width 5 height 6
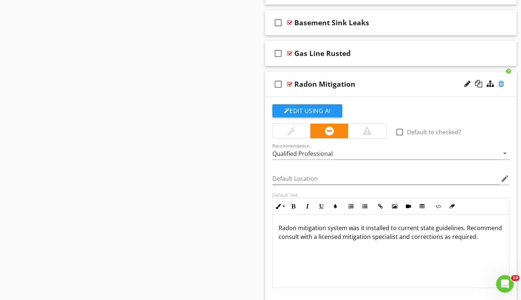
click at [503, 82] on div at bounding box center [502, 83] width 6 height 7
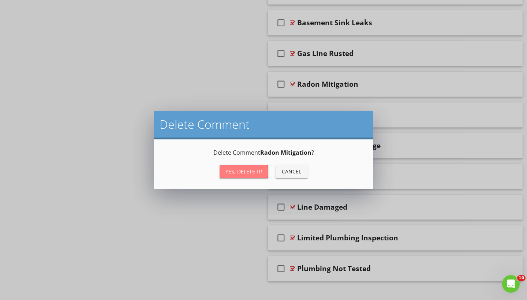
click at [257, 170] on div "Yes, Delete it!" at bounding box center [243, 172] width 37 height 8
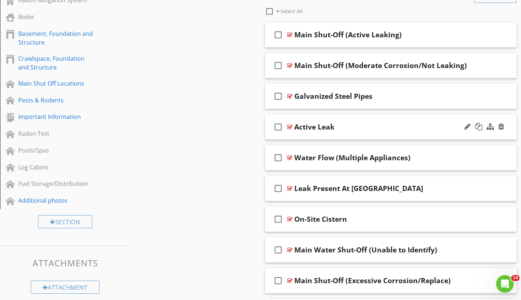
scroll to position [370, 0]
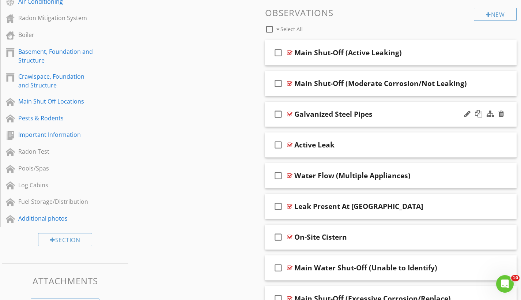
click at [292, 112] on div at bounding box center [289, 114] width 5 height 6
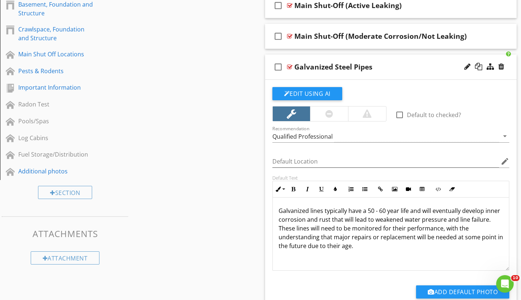
scroll to position [446, 0]
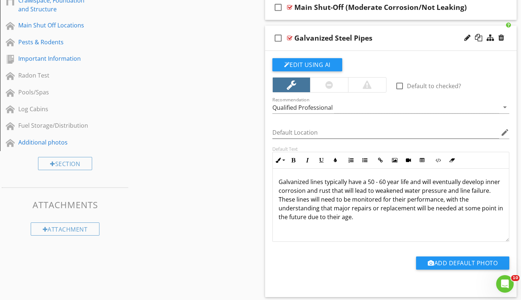
click at [290, 37] on div at bounding box center [289, 38] width 5 height 6
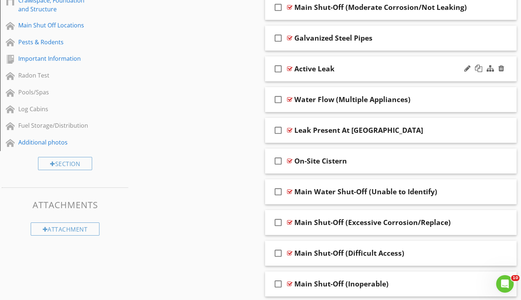
click at [289, 67] on div at bounding box center [289, 69] width 5 height 6
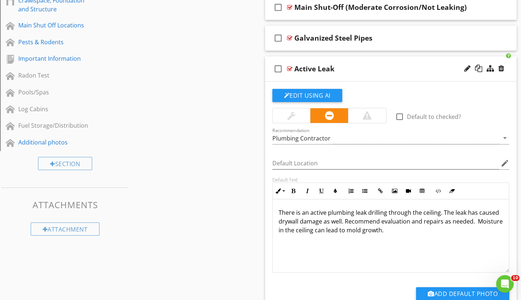
click at [289, 67] on div at bounding box center [289, 69] width 5 height 6
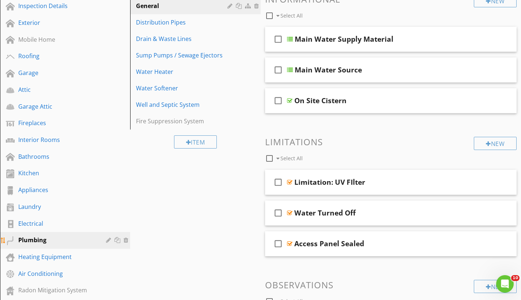
scroll to position [107, 0]
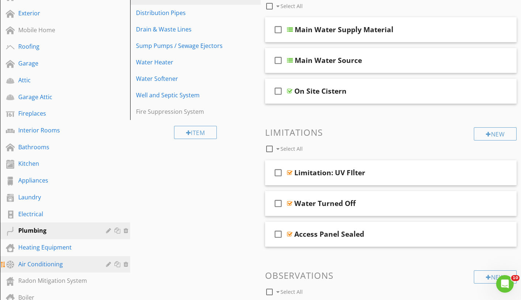
click at [56, 261] on div "Air Conditioning" at bounding box center [56, 264] width 77 height 9
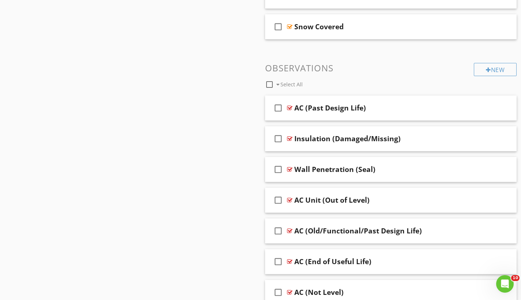
scroll to position [741, 0]
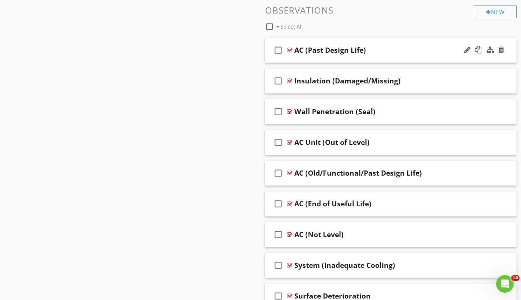
click at [291, 51] on div at bounding box center [289, 50] width 5 height 6
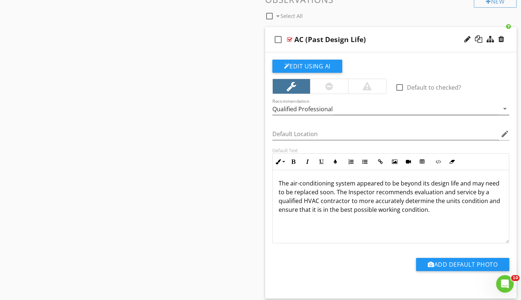
scroll to position [767, 0]
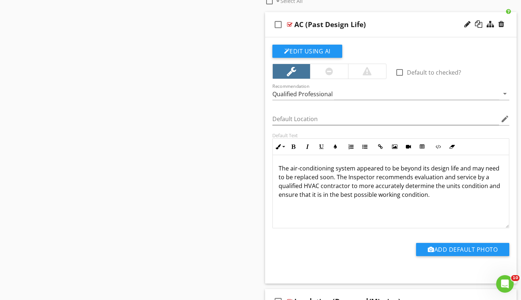
click at [291, 24] on div at bounding box center [289, 25] width 5 height 6
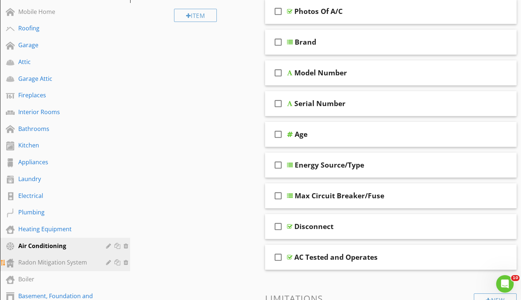
scroll to position [178, 0]
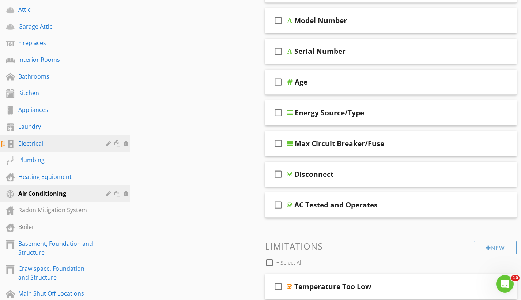
click at [52, 147] on div "Electrical" at bounding box center [56, 143] width 77 height 9
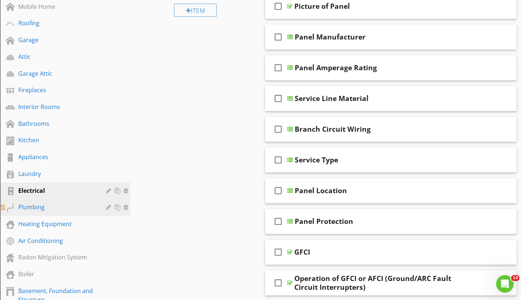
scroll to position [139, 0]
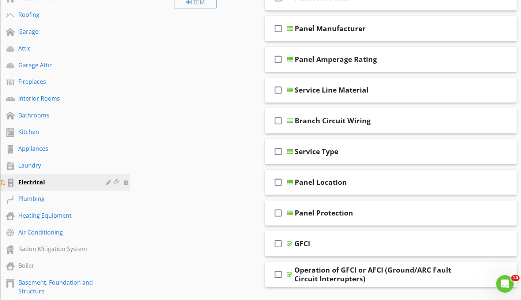
click at [40, 184] on div "Electrical" at bounding box center [56, 182] width 77 height 9
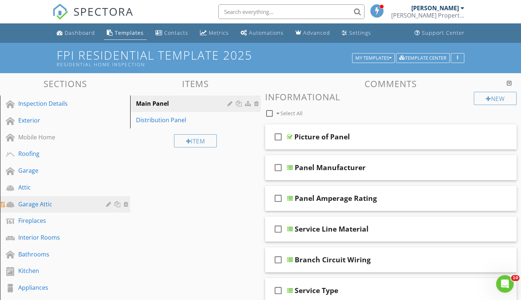
scroll to position [46, 0]
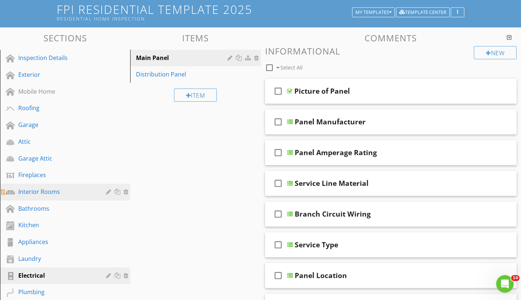
click at [59, 194] on div "Interior Rooms" at bounding box center [56, 191] width 77 height 9
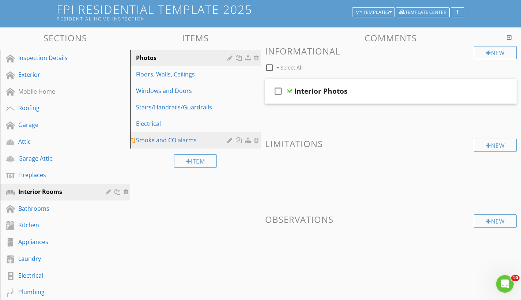
click at [178, 140] on div "Smoke and CO alarms" at bounding box center [182, 140] width 93 height 9
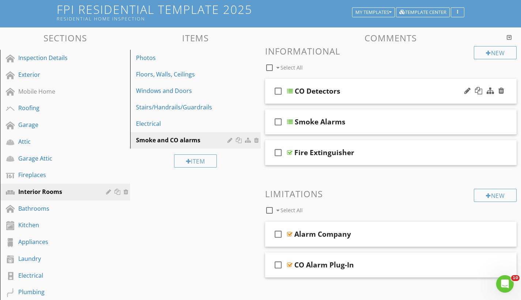
click at [293, 91] on div at bounding box center [290, 91] width 6 height 6
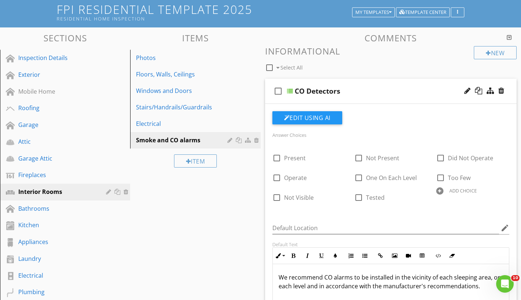
scroll to position [54, 0]
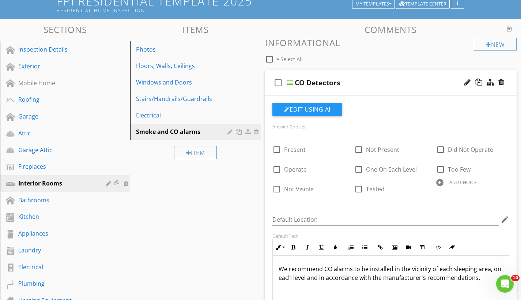
click at [291, 81] on div at bounding box center [290, 83] width 6 height 6
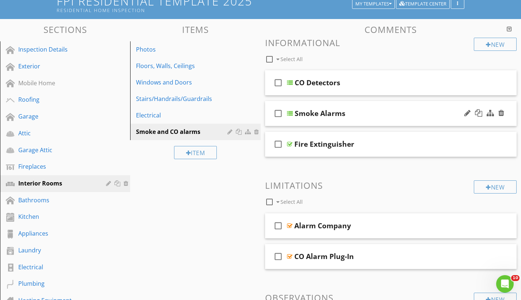
click at [287, 114] on div at bounding box center [290, 113] width 6 height 6
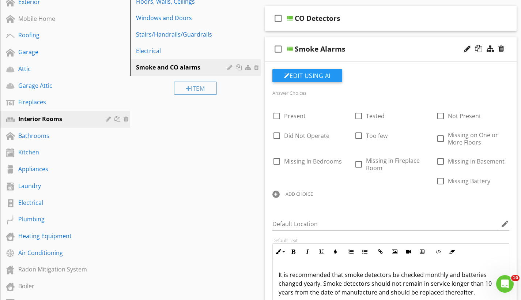
scroll to position [69, 0]
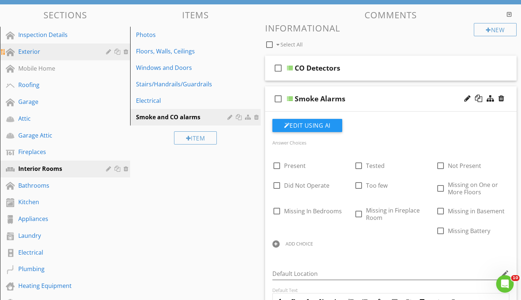
click at [71, 58] on link "Exterior" at bounding box center [66, 52] width 128 height 17
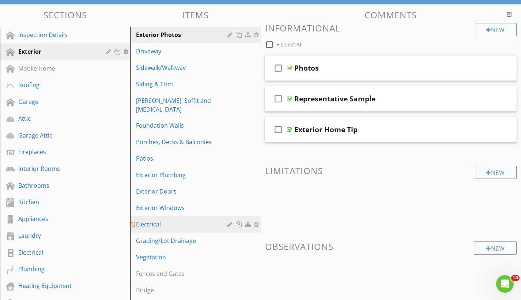
click at [181, 216] on link "Electrical" at bounding box center [196, 224] width 128 height 16
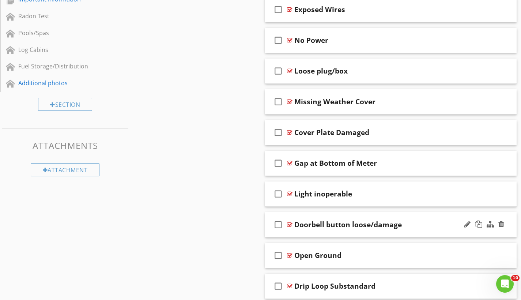
scroll to position [552, 0]
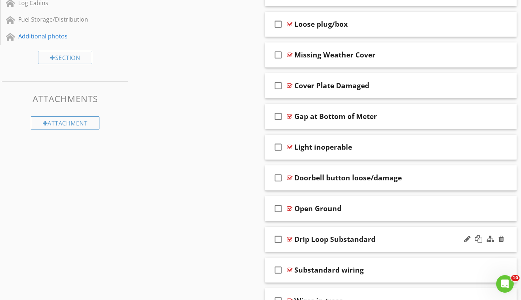
click at [292, 238] on div at bounding box center [289, 239] width 5 height 6
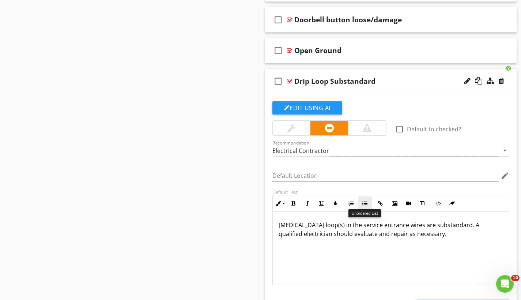
scroll to position [765, 0]
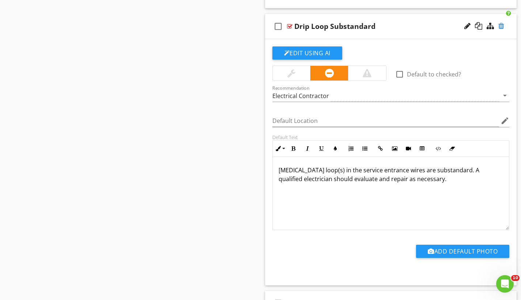
click at [501, 25] on div at bounding box center [502, 25] width 6 height 7
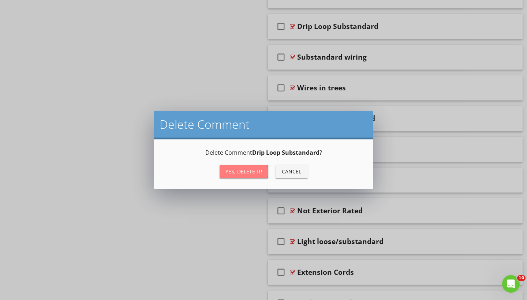
click at [245, 174] on div "Yes, Delete it!" at bounding box center [243, 172] width 37 height 8
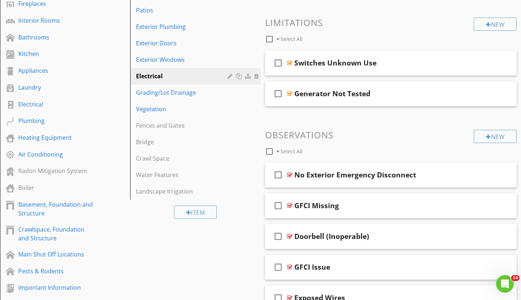
scroll to position [262, 0]
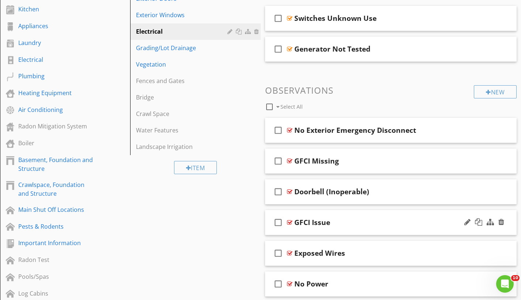
click at [290, 222] on div at bounding box center [289, 223] width 5 height 6
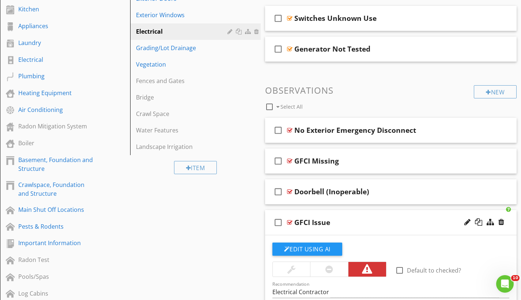
scroll to position [388, 0]
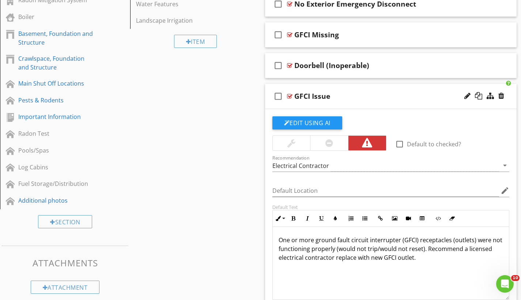
click at [291, 97] on div at bounding box center [289, 96] width 5 height 6
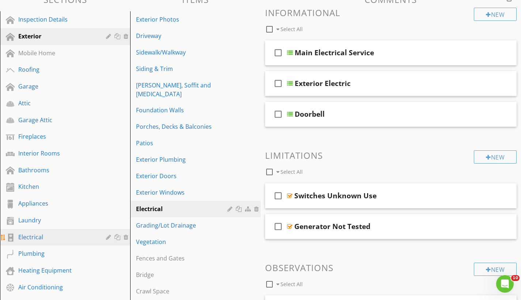
scroll to position [129, 0]
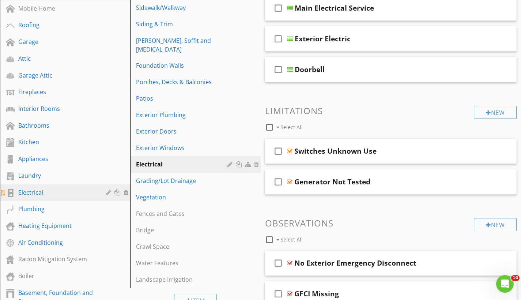
click at [71, 194] on div "Electrical" at bounding box center [56, 192] width 77 height 9
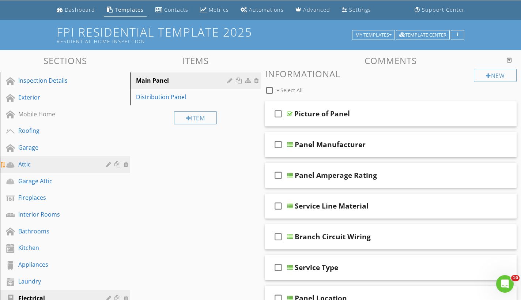
scroll to position [0, 0]
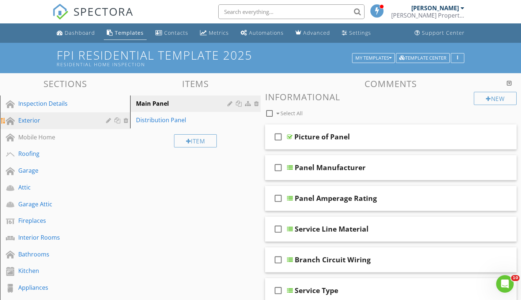
click at [25, 117] on div "Exterior" at bounding box center [56, 120] width 77 height 9
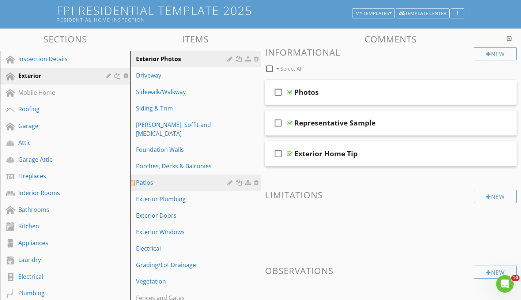
scroll to position [46, 0]
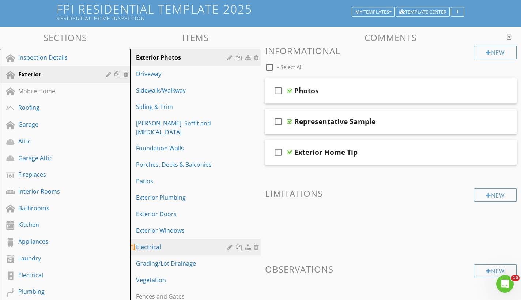
click at [167, 243] on div "Electrical" at bounding box center [182, 247] width 93 height 9
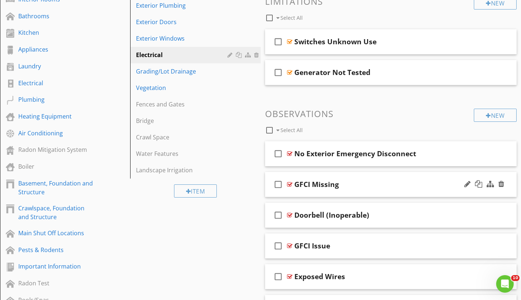
scroll to position [253, 0]
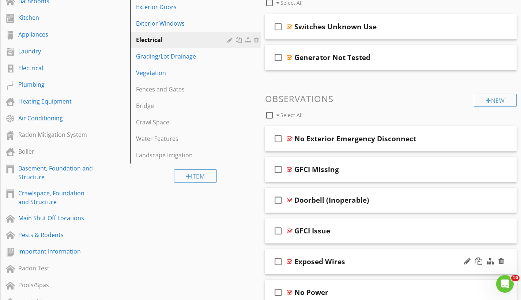
click at [291, 262] on div at bounding box center [289, 262] width 5 height 6
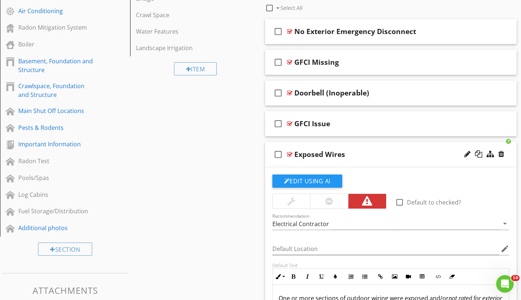
scroll to position [412, 0]
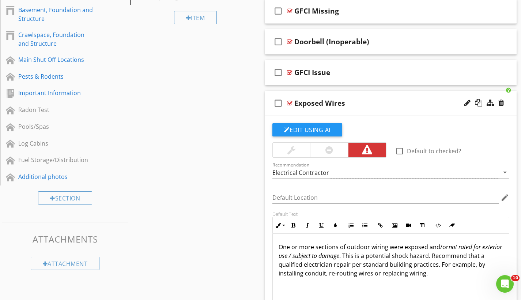
click at [291, 101] on div at bounding box center [289, 103] width 5 height 6
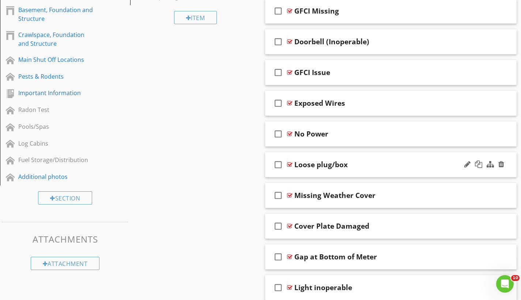
click at [290, 163] on div at bounding box center [289, 165] width 5 height 6
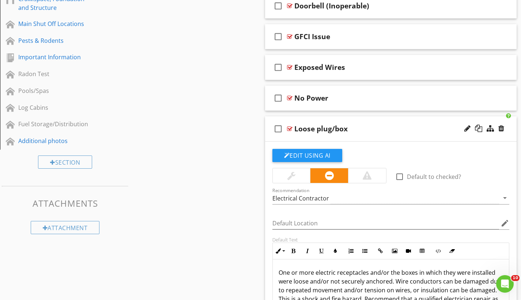
scroll to position [449, 0]
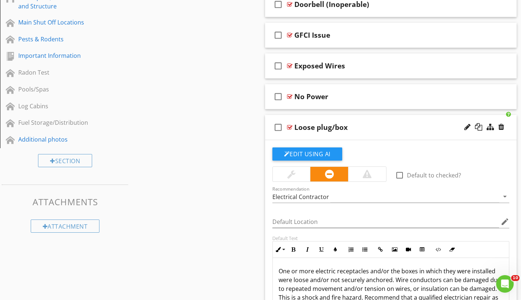
click at [289, 127] on div at bounding box center [289, 127] width 5 height 6
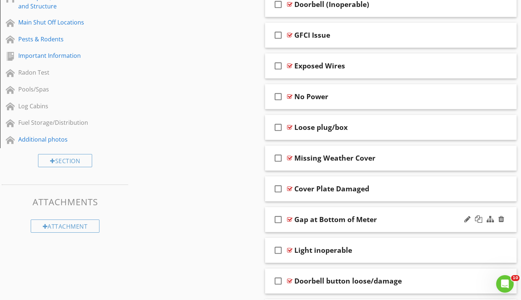
click at [291, 218] on div at bounding box center [289, 220] width 5 height 6
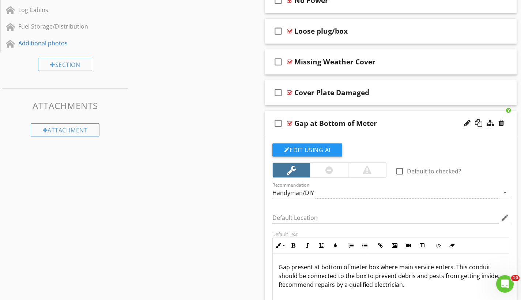
scroll to position [594, 0]
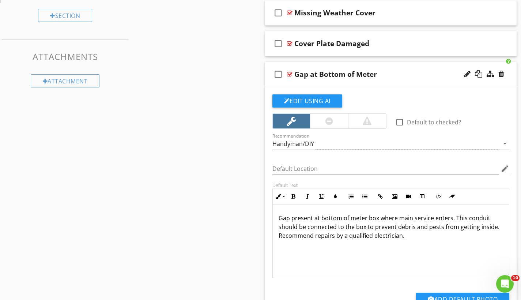
click at [291, 74] on div at bounding box center [289, 74] width 5 height 6
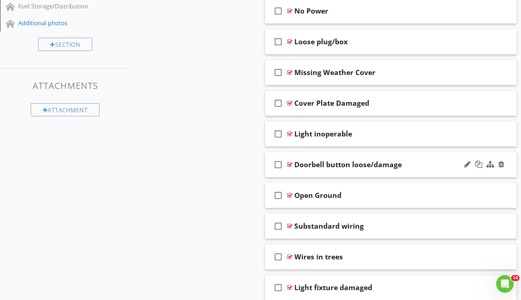
scroll to position [636, 0]
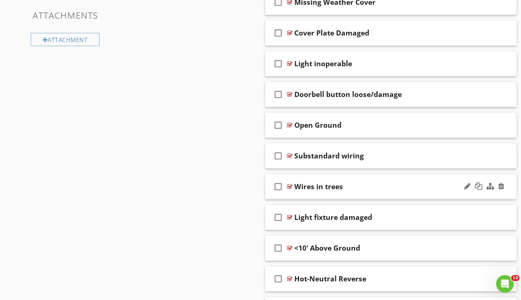
click at [289, 186] on div at bounding box center [289, 187] width 5 height 6
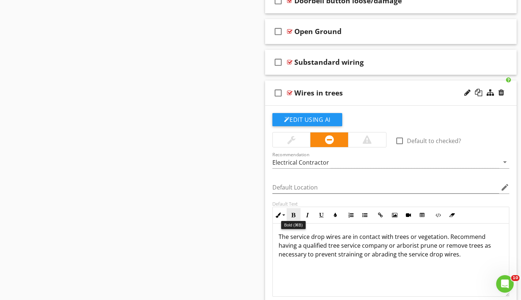
scroll to position [779, 0]
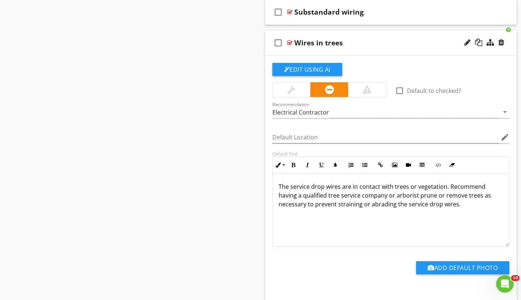
click at [288, 38] on div "check_box_outline_blank Wires in trees" at bounding box center [391, 42] width 252 height 25
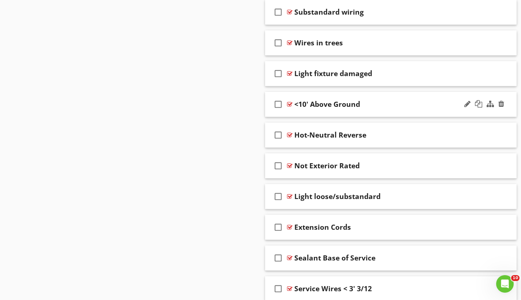
click at [291, 104] on div at bounding box center [289, 104] width 5 height 6
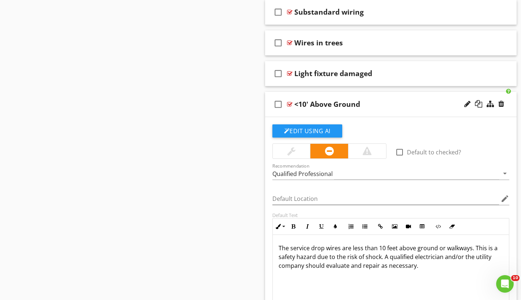
click at [289, 102] on div at bounding box center [289, 104] width 5 height 6
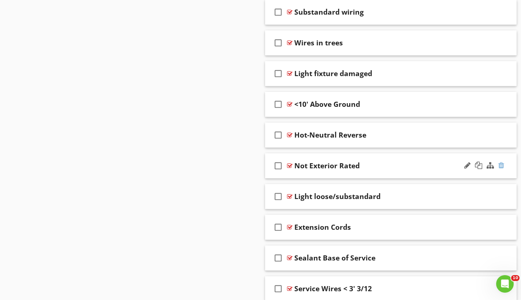
click at [503, 164] on div at bounding box center [502, 165] width 6 height 7
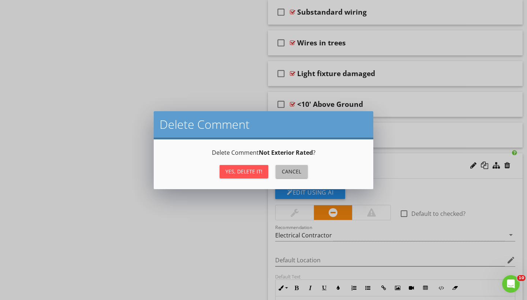
click at [292, 175] on button "Cancel" at bounding box center [292, 171] width 32 height 13
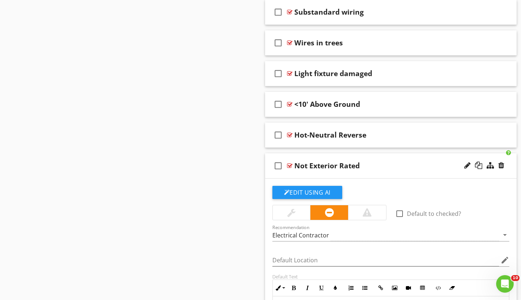
click at [292, 165] on div at bounding box center [289, 166] width 5 height 6
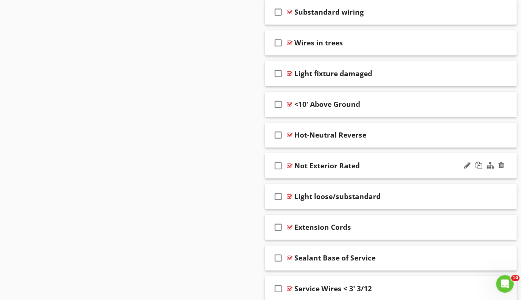
scroll to position [825, 0]
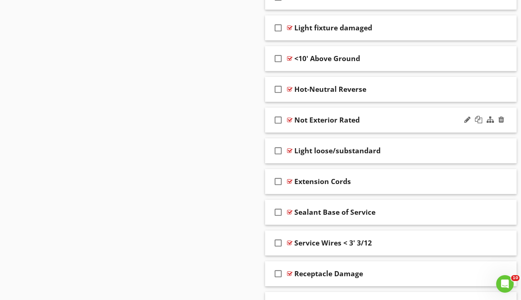
click at [290, 120] on div at bounding box center [289, 120] width 5 height 6
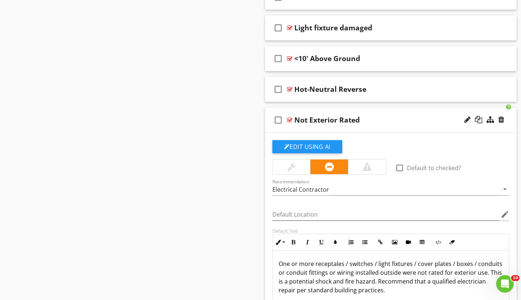
scroll to position [873, 0]
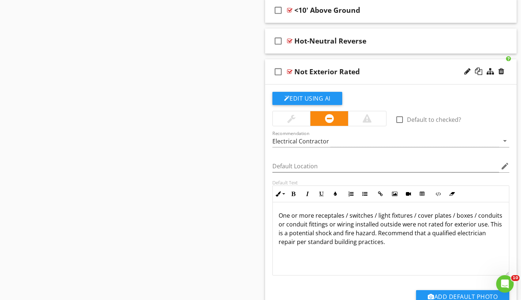
click at [290, 72] on div at bounding box center [289, 72] width 5 height 6
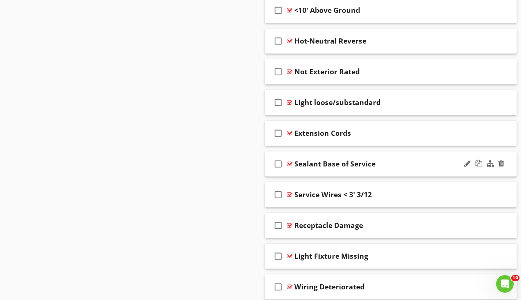
click at [291, 163] on div at bounding box center [289, 164] width 5 height 6
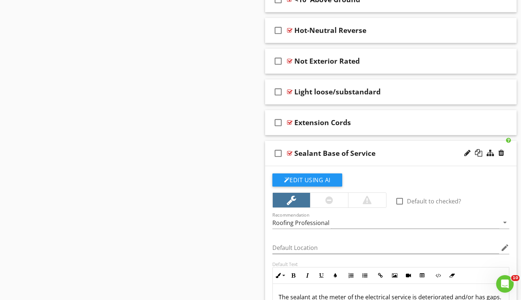
scroll to position [955, 0]
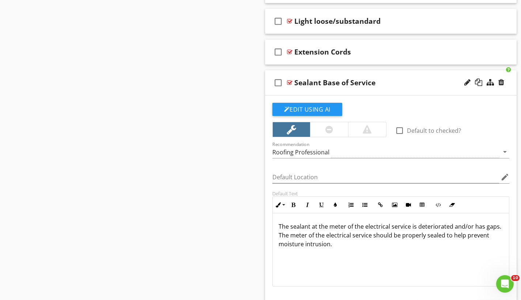
click at [290, 84] on div at bounding box center [289, 83] width 5 height 6
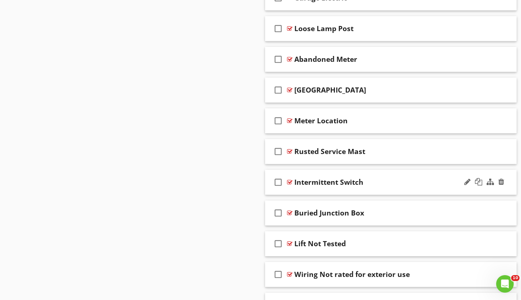
scroll to position [2777, 0]
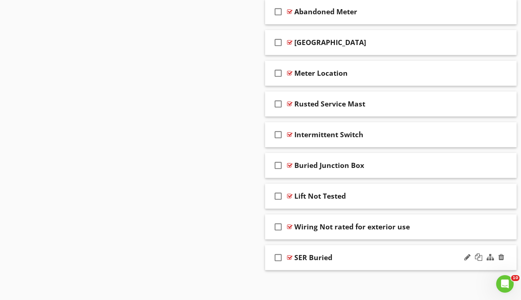
click at [291, 256] on div at bounding box center [289, 258] width 5 height 6
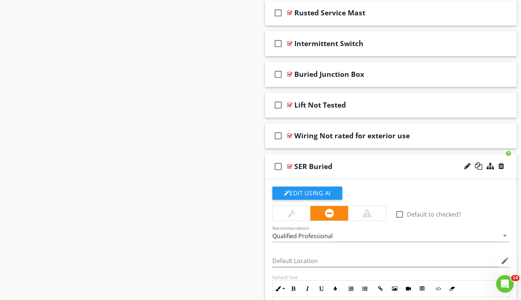
scroll to position [2920, 0]
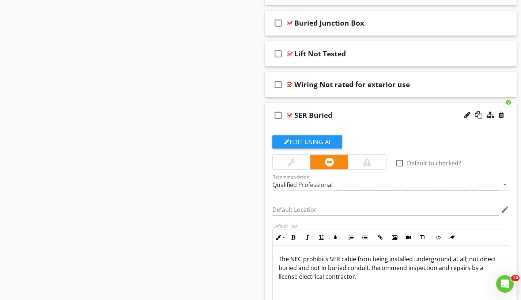
click at [289, 113] on div at bounding box center [289, 115] width 5 height 6
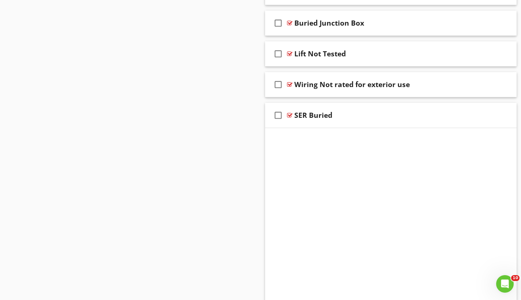
scroll to position [2777, 0]
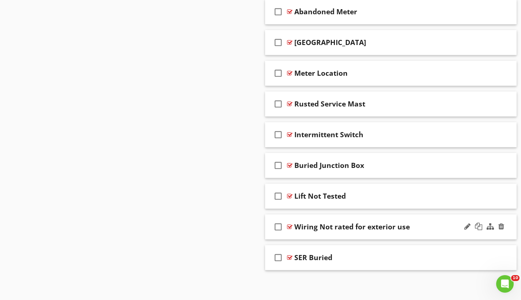
click at [289, 225] on div at bounding box center [289, 227] width 5 height 6
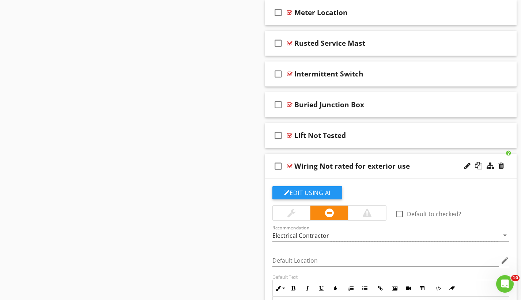
scroll to position [2986, 0]
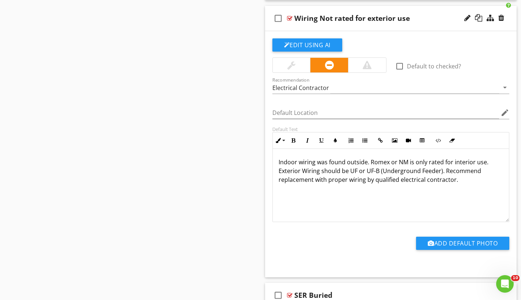
click at [290, 18] on div at bounding box center [289, 18] width 5 height 6
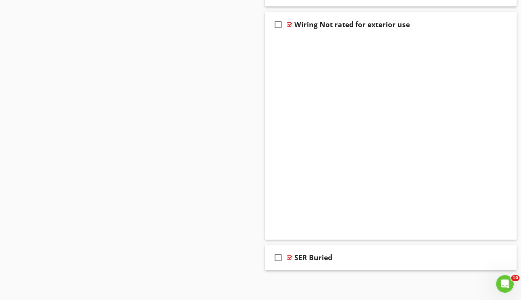
scroll to position [2777, 0]
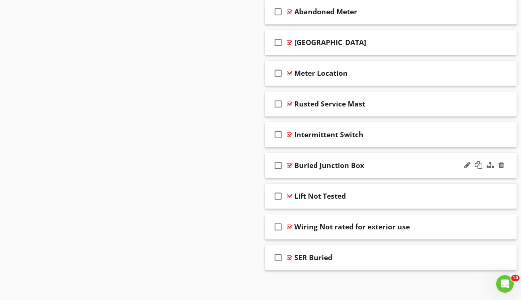
click at [290, 162] on div at bounding box center [289, 165] width 5 height 6
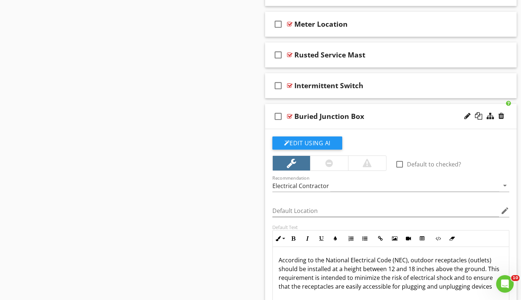
scroll to position [2871, 0]
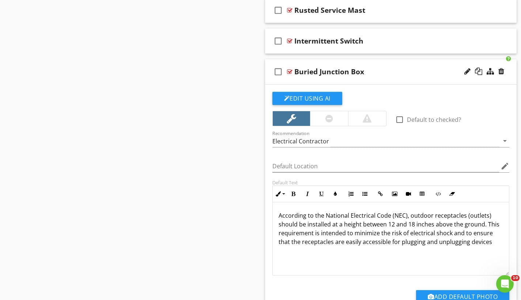
click at [293, 67] on div "check_box_outline_blank Buried Junction Box" at bounding box center [391, 71] width 252 height 25
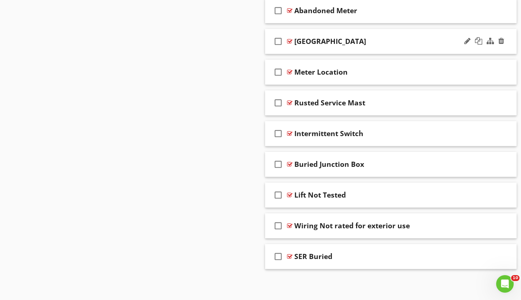
scroll to position [2777, 0]
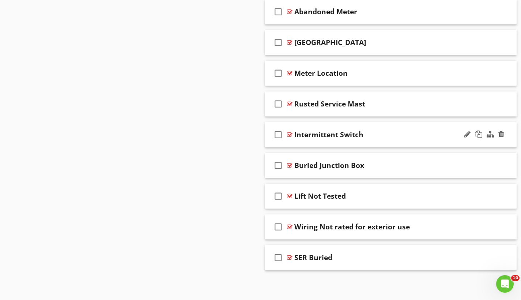
click at [290, 133] on div at bounding box center [289, 135] width 5 height 6
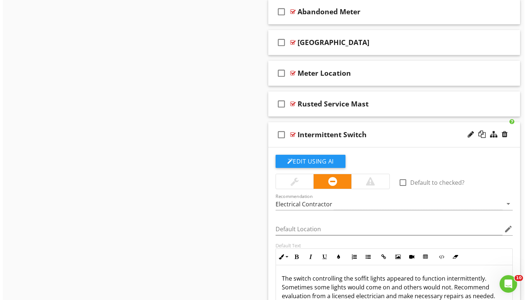
scroll to position [2826, 0]
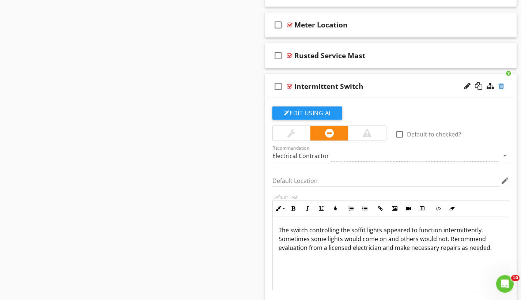
click at [501, 86] on div at bounding box center [502, 85] width 6 height 7
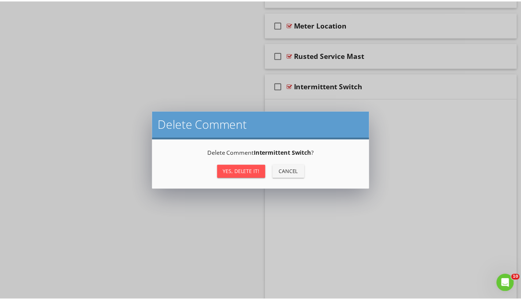
scroll to position [2777, 0]
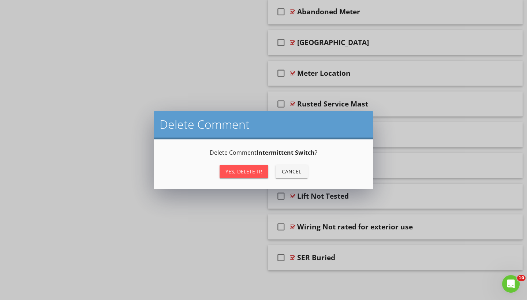
click at [254, 169] on div "Yes, Delete it!" at bounding box center [243, 172] width 37 height 8
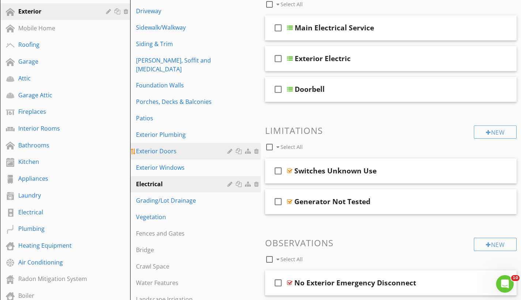
scroll to position [0, 0]
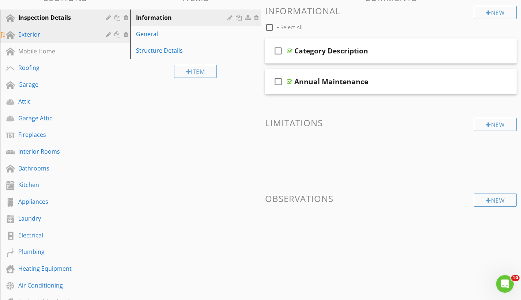
click at [66, 39] on div "Exterior" at bounding box center [70, 35] width 105 height 10
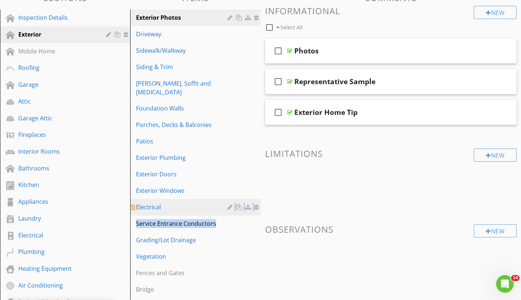
drag, startPoint x: 183, startPoint y: 220, endPoint x: 182, endPoint y: 197, distance: 22.3
click at [182, 197] on span "Exterior Photos Driveway Sidewalk/Walkway Siding & Trim [PERSON_NAME], Soffit a…" at bounding box center [195, 179] width 130 height 338
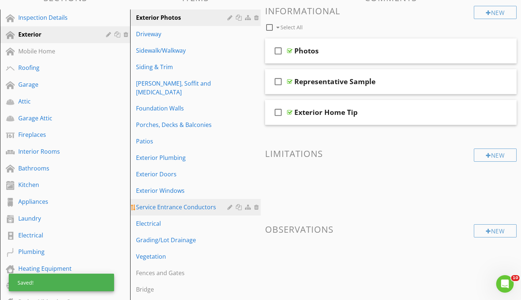
click at [201, 203] on div "Service Entrance Conductors" at bounding box center [182, 207] width 93 height 9
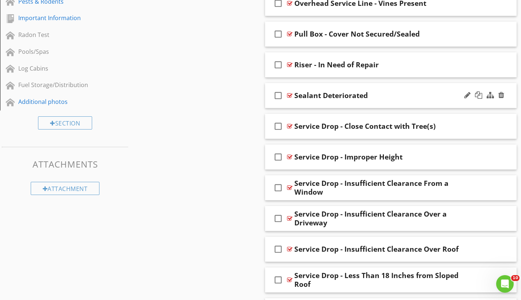
scroll to position [237, 0]
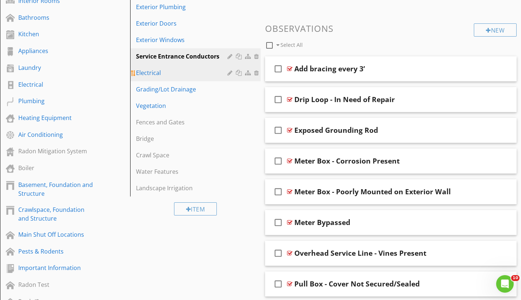
click at [195, 68] on div "Electrical" at bounding box center [182, 72] width 93 height 9
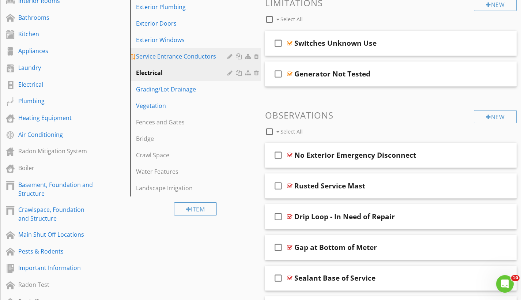
click at [182, 52] on div "Service Entrance Conductors" at bounding box center [182, 56] width 93 height 9
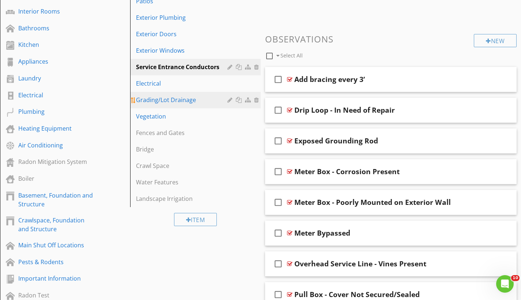
scroll to position [213, 0]
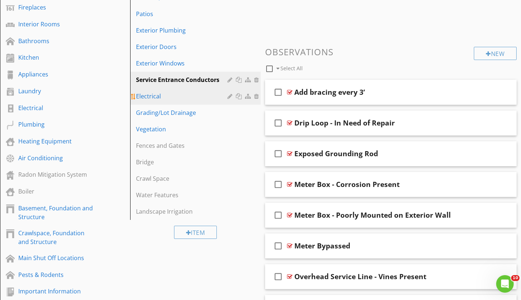
click at [173, 92] on div "Electrical" at bounding box center [182, 96] width 93 height 9
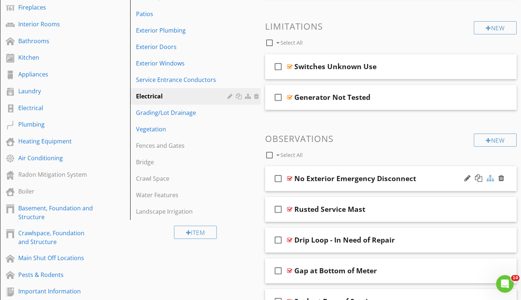
click at [492, 178] on div at bounding box center [490, 178] width 7 height 7
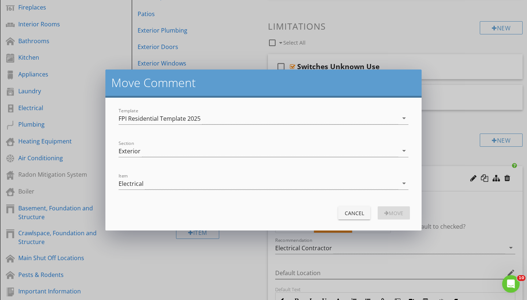
click at [166, 145] on div "Exterior" at bounding box center [259, 151] width 280 height 12
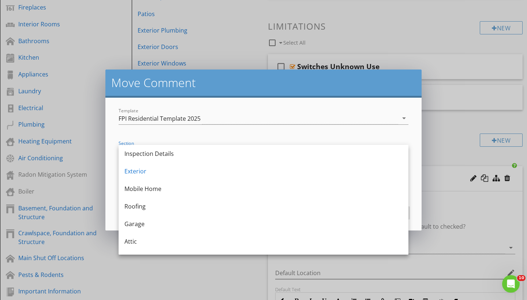
click at [171, 140] on div "Section Exterior arrow_drop_down" at bounding box center [263, 151] width 299 height 25
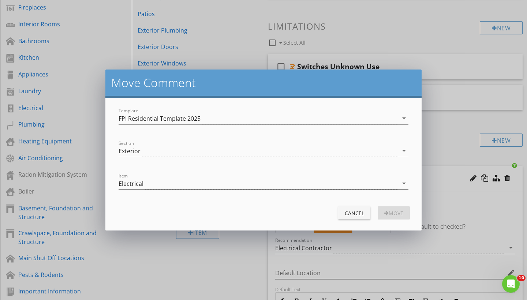
click at [143, 186] on div "Electrical" at bounding box center [259, 183] width 280 height 12
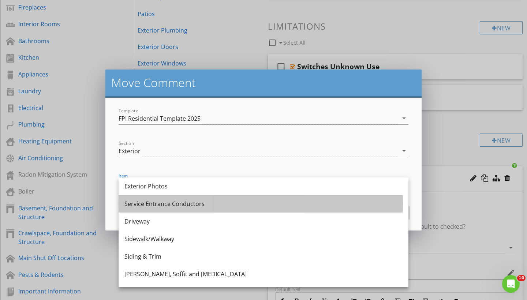
click at [157, 204] on div "Service Entrance Conductors" at bounding box center [263, 203] width 278 height 9
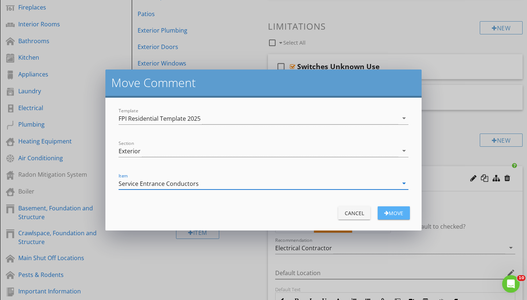
click at [397, 214] on div "Move" at bounding box center [393, 213] width 20 height 8
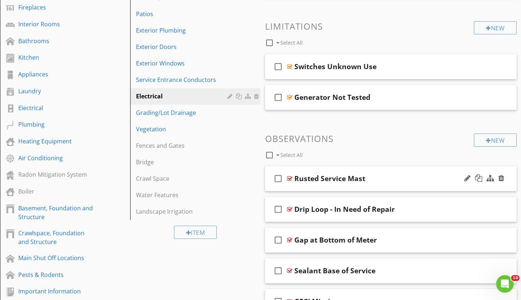
click at [289, 176] on div at bounding box center [289, 179] width 5 height 6
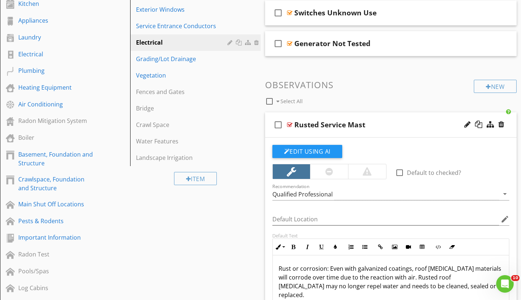
scroll to position [309, 0]
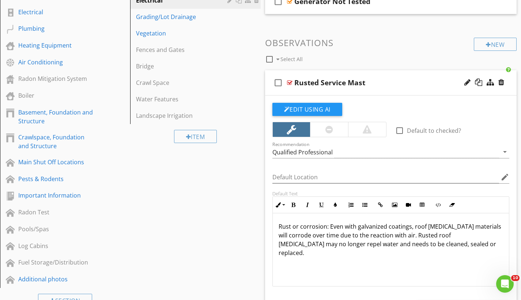
click at [291, 82] on div at bounding box center [289, 83] width 5 height 6
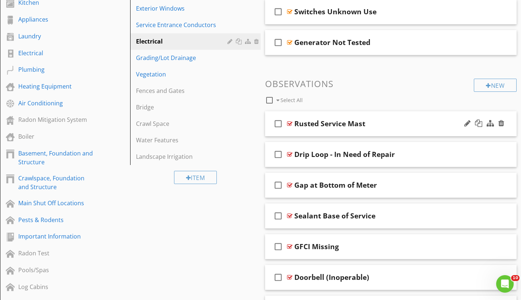
scroll to position [256, 0]
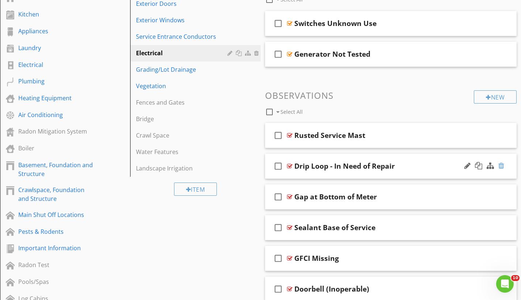
click at [503, 164] on div at bounding box center [502, 165] width 6 height 7
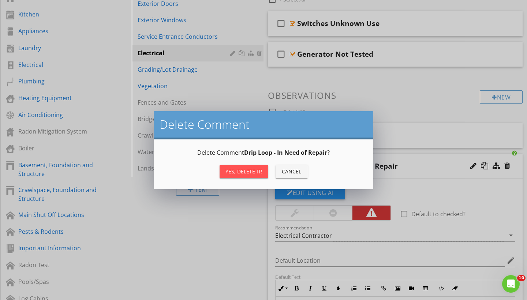
click at [251, 170] on div "Yes, Delete it!" at bounding box center [243, 172] width 37 height 8
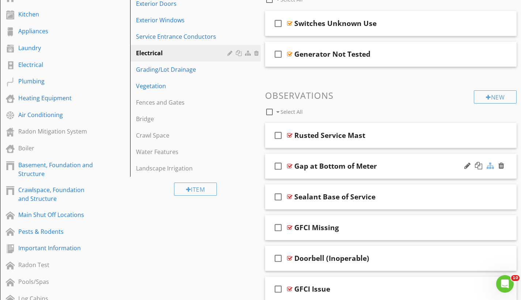
click at [489, 165] on div at bounding box center [490, 165] width 7 height 7
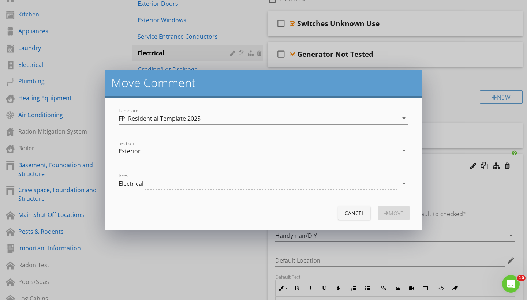
click at [206, 185] on div "Electrical" at bounding box center [259, 183] width 280 height 12
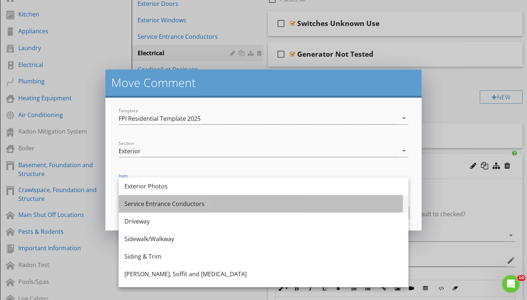
click at [198, 202] on div "Service Entrance Conductors" at bounding box center [263, 203] width 278 height 9
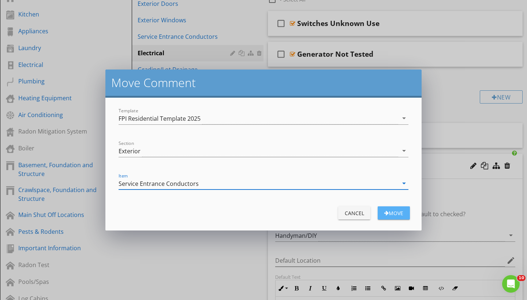
click at [400, 215] on div "Move" at bounding box center [393, 213] width 20 height 8
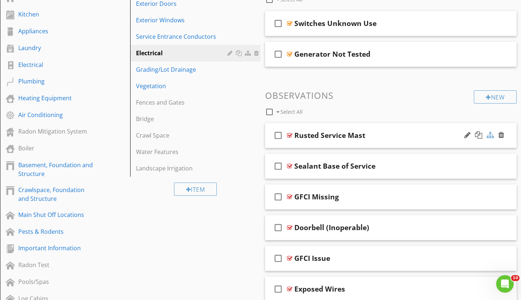
click at [494, 134] on div at bounding box center [490, 134] width 7 height 7
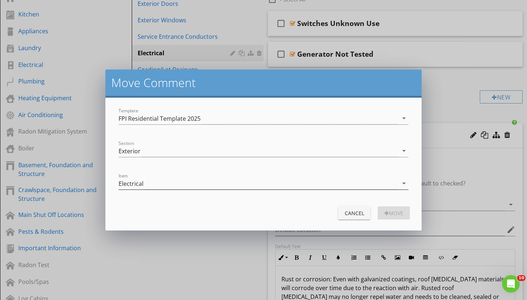
click at [182, 184] on div "Electrical" at bounding box center [259, 183] width 280 height 12
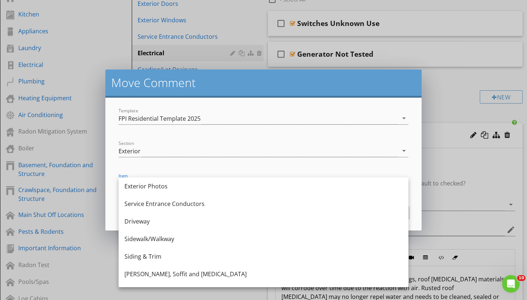
click at [181, 203] on div "Service Entrance Conductors" at bounding box center [263, 203] width 278 height 9
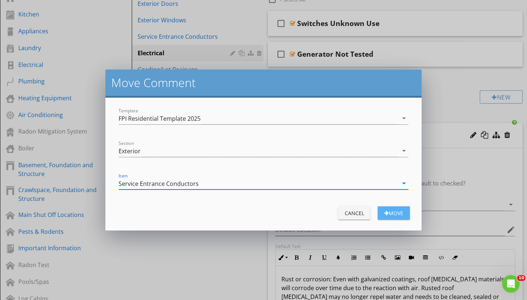
click at [394, 214] on div "Move" at bounding box center [393, 213] width 20 height 8
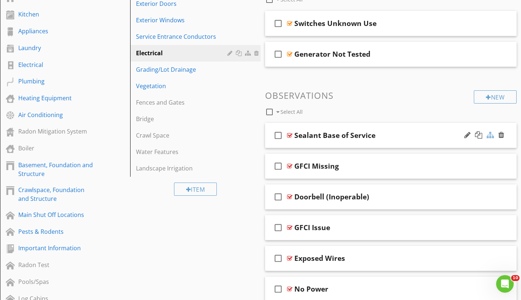
click at [489, 134] on div at bounding box center [490, 134] width 7 height 7
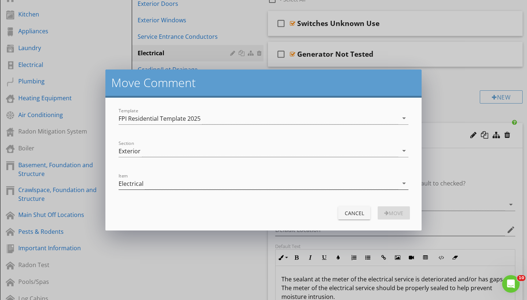
click at [187, 185] on div "Electrical" at bounding box center [259, 183] width 280 height 12
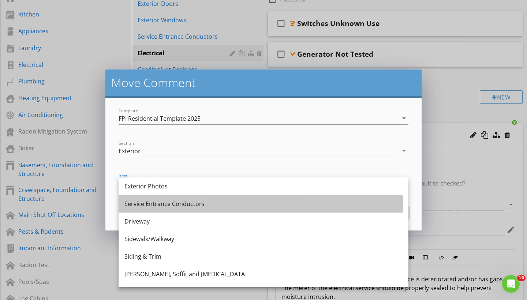
click at [187, 205] on div "Service Entrance Conductors" at bounding box center [263, 203] width 278 height 9
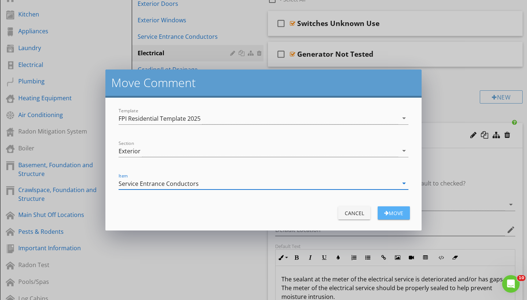
click at [402, 213] on div "Move" at bounding box center [393, 213] width 20 height 8
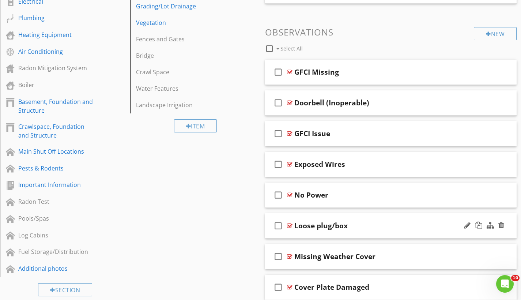
scroll to position [329, 0]
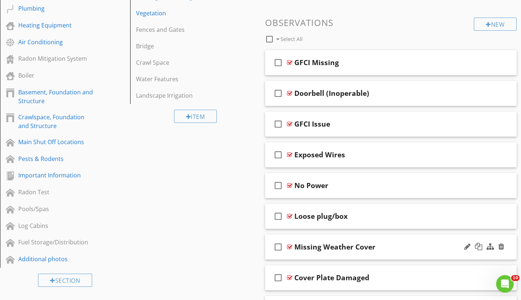
click at [290, 247] on div at bounding box center [289, 247] width 5 height 6
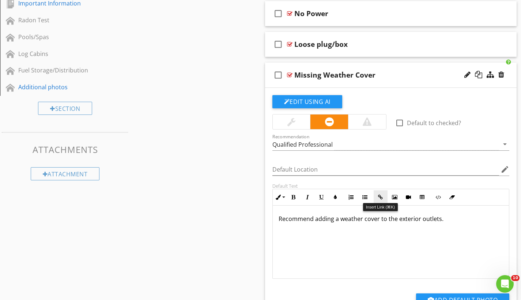
scroll to position [456, 0]
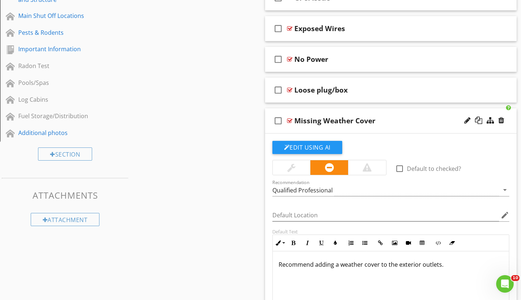
click at [290, 120] on div at bounding box center [289, 121] width 5 height 6
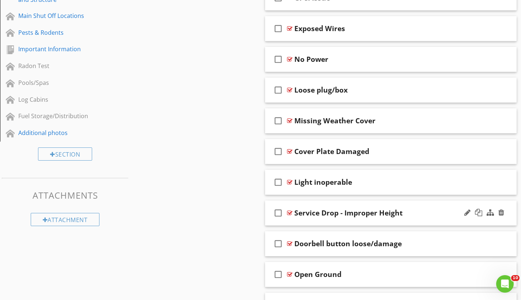
click at [291, 211] on div at bounding box center [289, 213] width 5 height 6
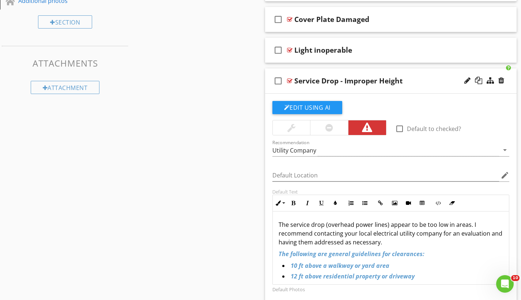
scroll to position [15, 0]
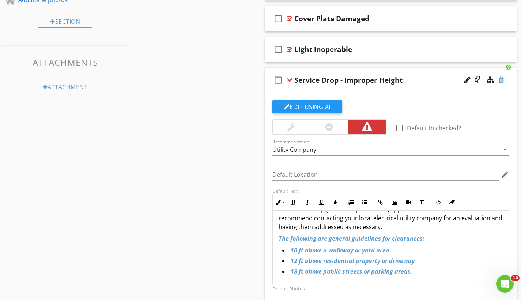
click at [503, 80] on div at bounding box center [502, 79] width 6 height 7
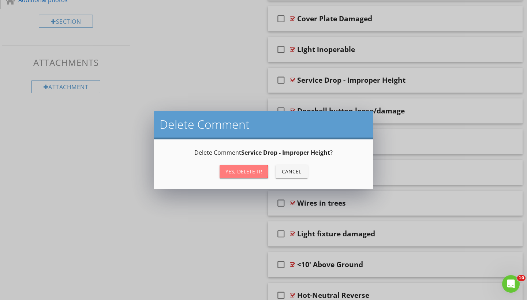
click at [246, 172] on div "Yes, Delete it!" at bounding box center [243, 172] width 37 height 8
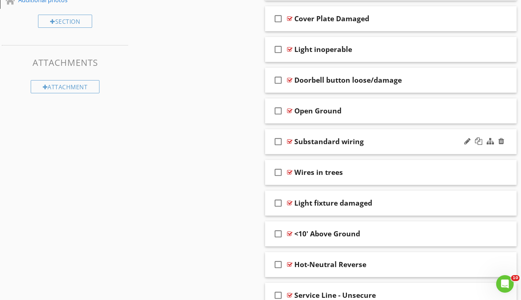
click at [291, 141] on div at bounding box center [289, 142] width 5 height 6
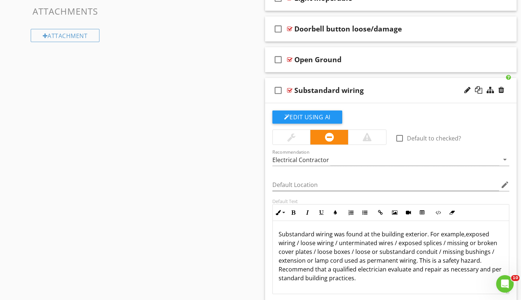
scroll to position [686, 0]
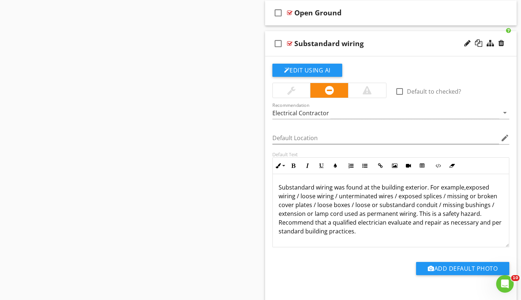
click at [291, 41] on div at bounding box center [289, 44] width 5 height 6
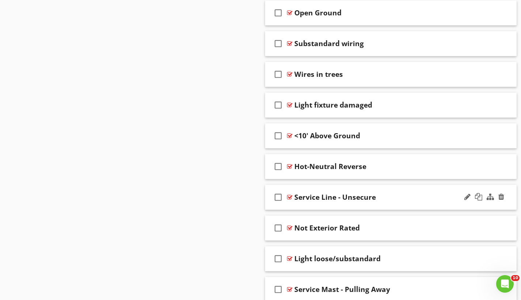
click at [290, 196] on div at bounding box center [289, 197] width 5 height 6
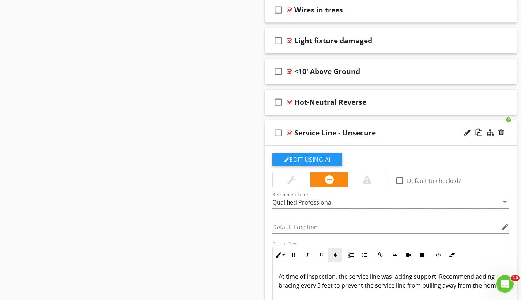
scroll to position [817, 0]
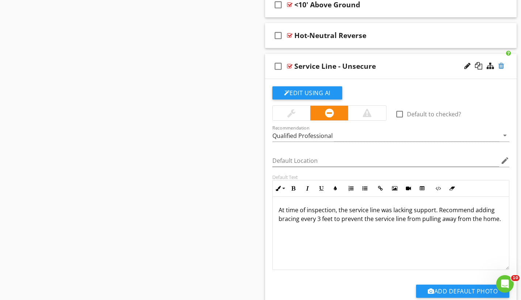
click at [501, 65] on div at bounding box center [502, 65] width 6 height 7
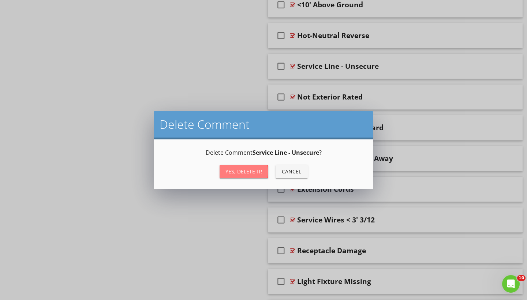
click at [239, 169] on div "Yes, Delete it!" at bounding box center [243, 172] width 37 height 8
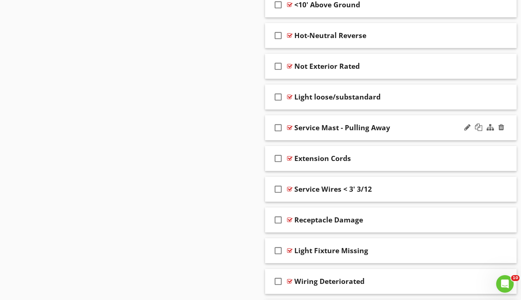
click at [288, 127] on div at bounding box center [289, 128] width 5 height 6
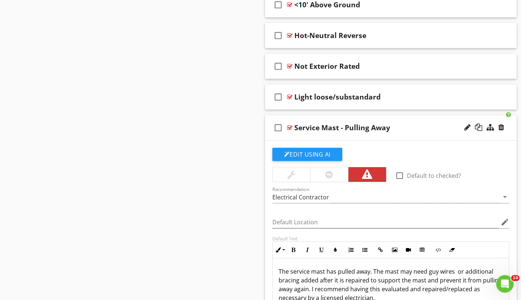
scroll to position [869, 0]
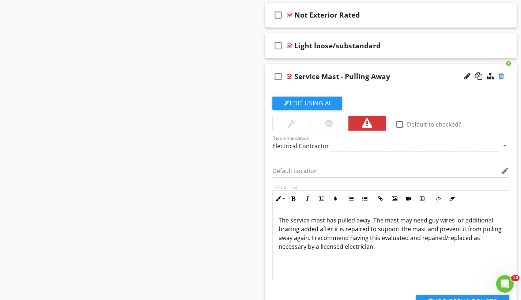
click at [503, 76] on div at bounding box center [502, 75] width 6 height 7
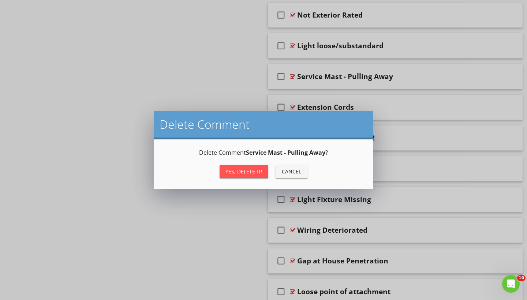
click at [256, 172] on div "Yes, Delete it!" at bounding box center [243, 172] width 37 height 8
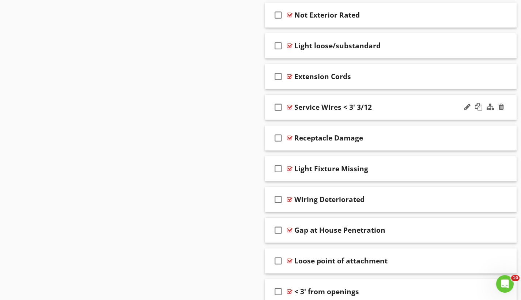
click at [290, 106] on div at bounding box center [289, 107] width 5 height 6
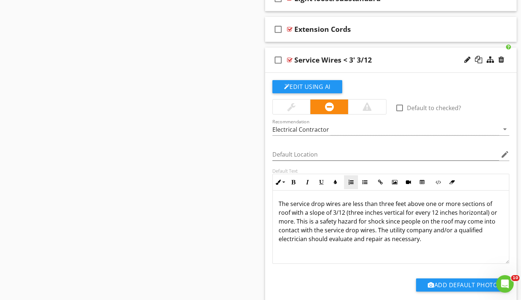
scroll to position [0, 0]
click at [489, 59] on div at bounding box center [490, 59] width 7 height 7
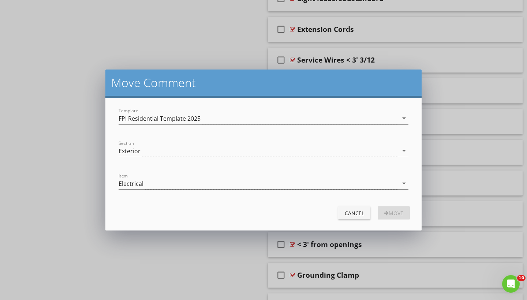
click at [205, 181] on div "Electrical" at bounding box center [259, 183] width 280 height 12
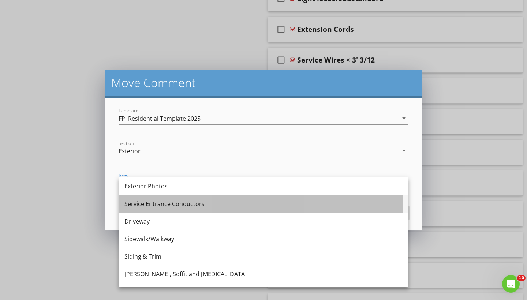
click at [204, 200] on div "Service Entrance Conductors" at bounding box center [263, 203] width 278 height 9
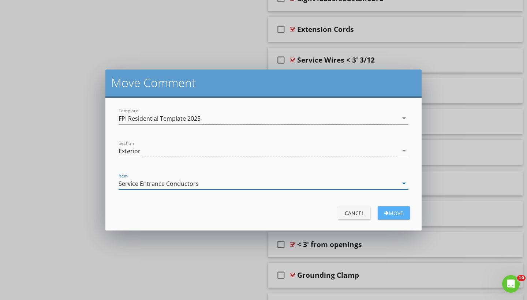
click at [400, 212] on div "Move" at bounding box center [393, 213] width 20 height 8
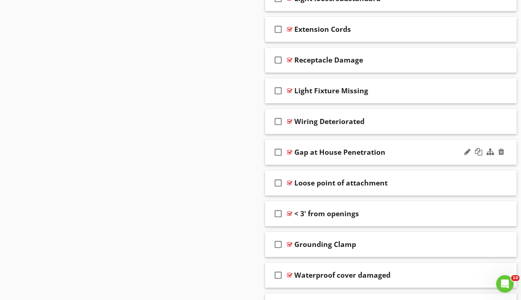
click at [288, 152] on div at bounding box center [289, 152] width 5 height 6
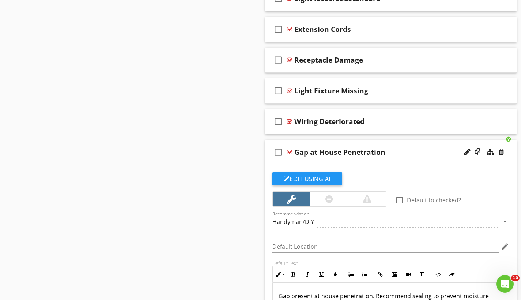
scroll to position [959, 0]
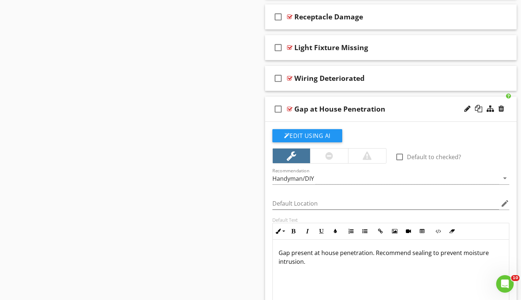
click at [289, 108] on div at bounding box center [289, 109] width 5 height 6
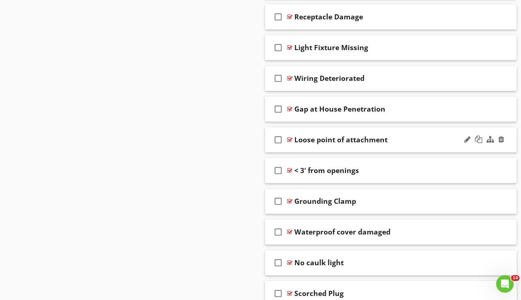
click at [292, 138] on div at bounding box center [289, 140] width 5 height 6
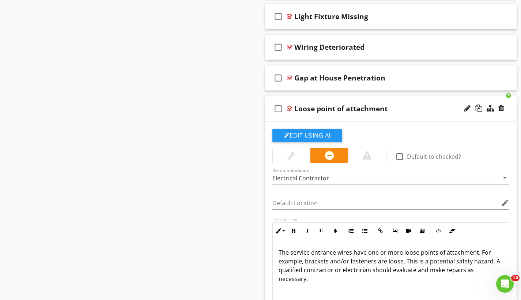
scroll to position [998, 0]
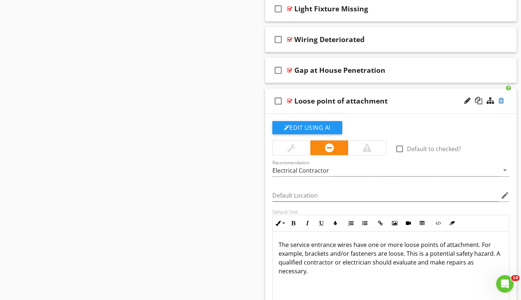
click at [501, 100] on div at bounding box center [502, 100] width 6 height 7
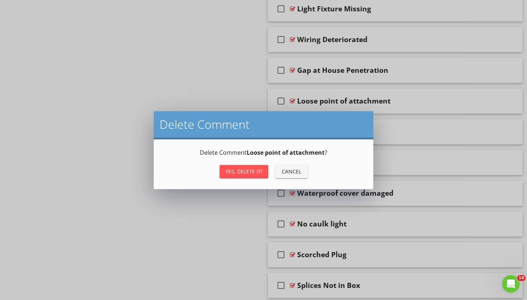
click at [247, 174] on div "Yes, Delete it!" at bounding box center [243, 172] width 37 height 8
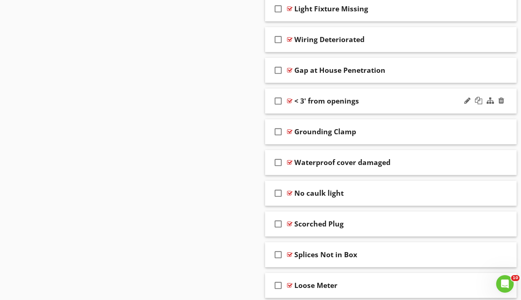
click at [290, 100] on div at bounding box center [289, 101] width 5 height 6
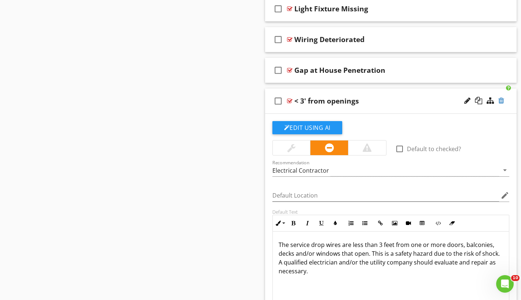
click at [500, 99] on div at bounding box center [502, 100] width 6 height 7
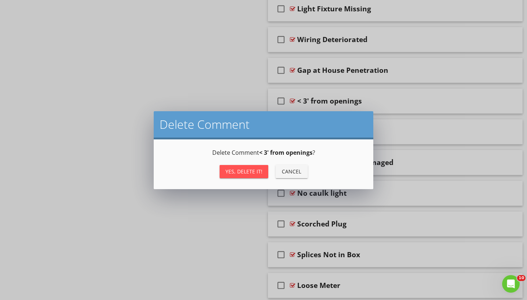
click at [255, 172] on div "Yes, Delete it!" at bounding box center [243, 172] width 37 height 8
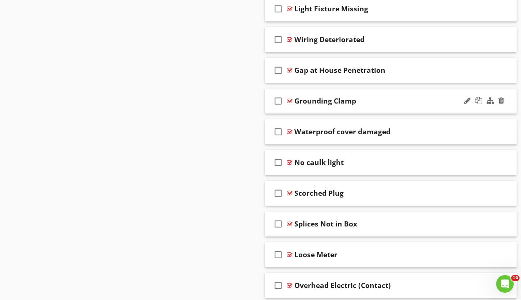
click at [291, 100] on div at bounding box center [289, 101] width 5 height 6
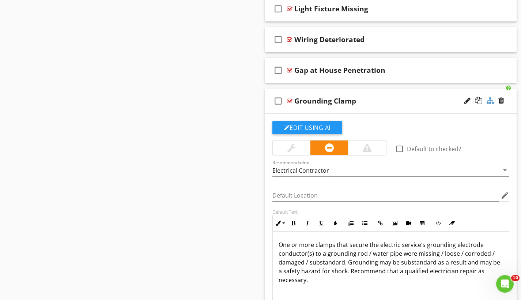
click at [490, 99] on div at bounding box center [490, 100] width 7 height 7
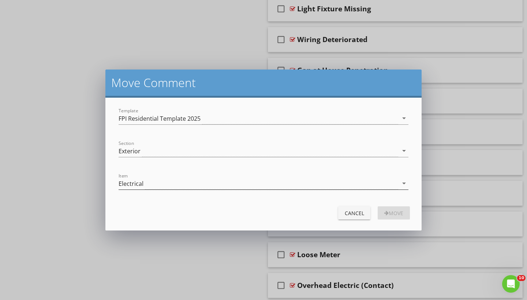
click at [210, 181] on div "Electrical" at bounding box center [259, 183] width 280 height 12
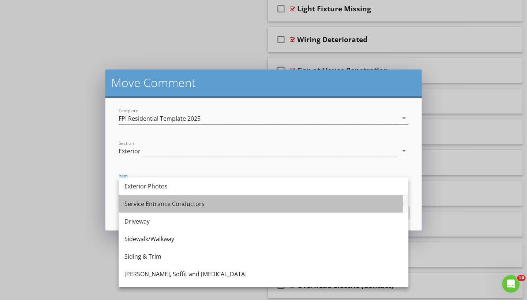
click at [215, 204] on div "Service Entrance Conductors" at bounding box center [263, 203] width 278 height 9
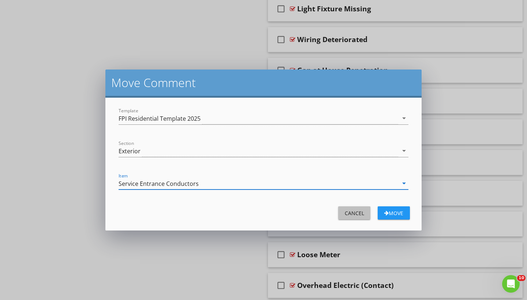
click at [359, 216] on div "Cancel" at bounding box center [354, 213] width 20 height 8
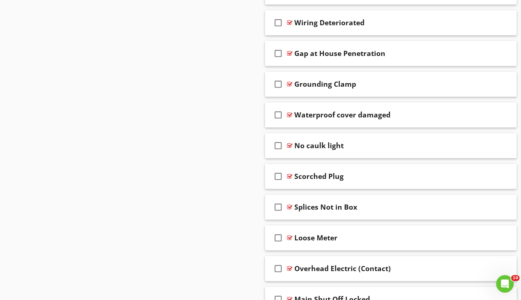
scroll to position [1026, 0]
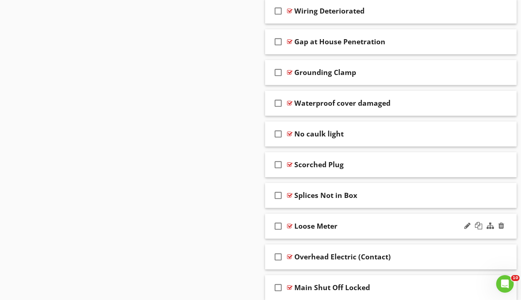
click at [290, 225] on div at bounding box center [289, 226] width 5 height 6
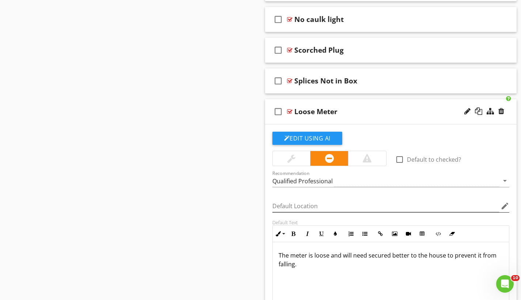
scroll to position [1166, 0]
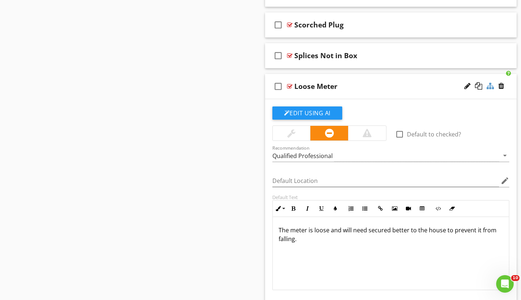
click at [489, 85] on div at bounding box center [490, 85] width 7 height 7
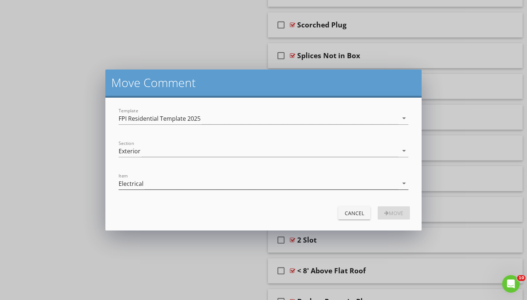
click at [188, 183] on div "Electrical" at bounding box center [259, 183] width 280 height 12
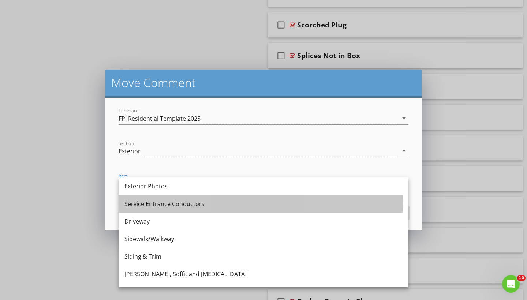
click at [192, 205] on div "Service Entrance Conductors" at bounding box center [263, 203] width 278 height 9
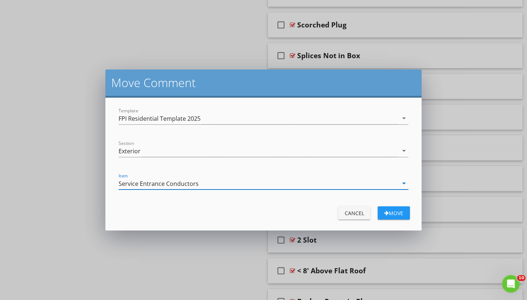
click at [401, 214] on div "Move" at bounding box center [393, 213] width 20 height 8
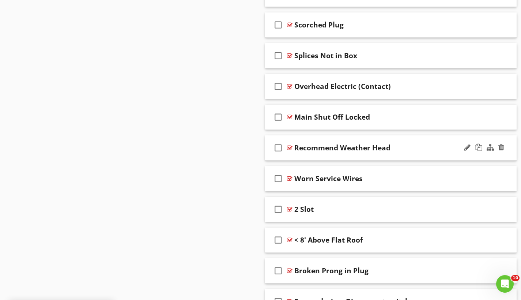
click at [289, 147] on div at bounding box center [289, 148] width 5 height 6
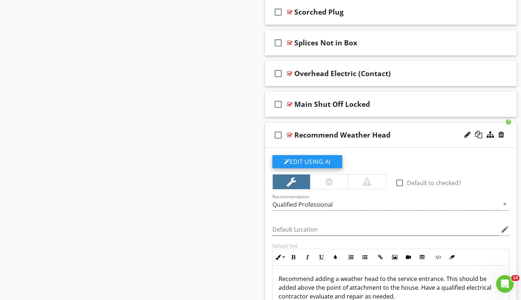
scroll to position [1214, 0]
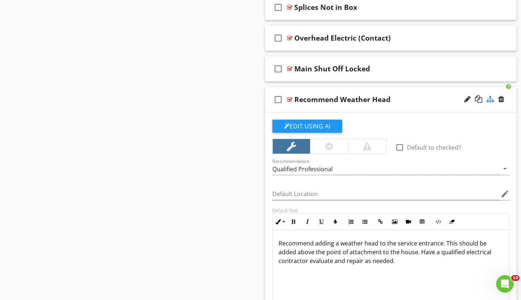
click at [493, 99] on div at bounding box center [490, 98] width 7 height 7
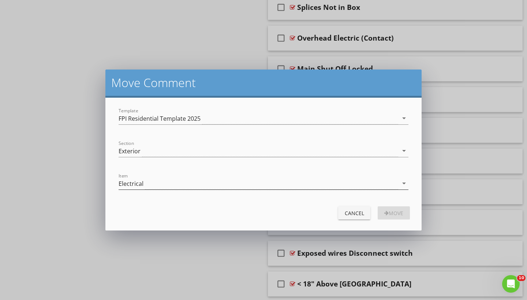
click at [184, 183] on div "Electrical" at bounding box center [259, 183] width 280 height 12
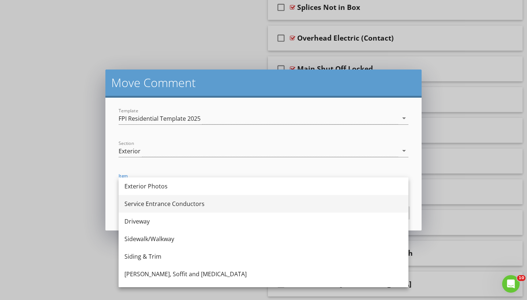
click at [186, 203] on div "Service Entrance Conductors" at bounding box center [263, 203] width 278 height 9
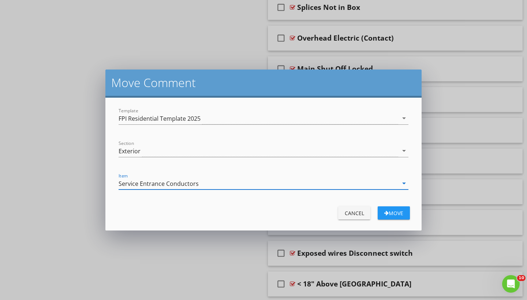
click at [402, 213] on div "Move" at bounding box center [393, 213] width 20 height 8
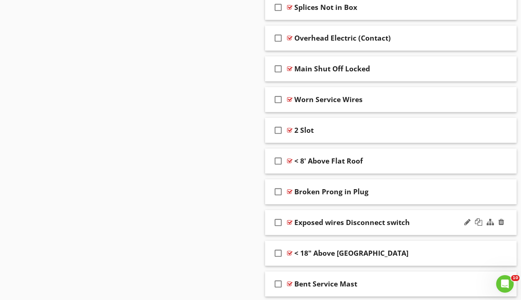
click at [291, 222] on div at bounding box center [289, 223] width 5 height 6
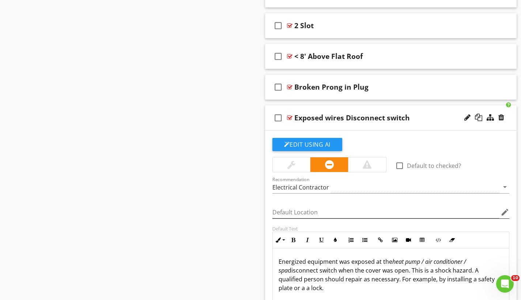
scroll to position [1337, 0]
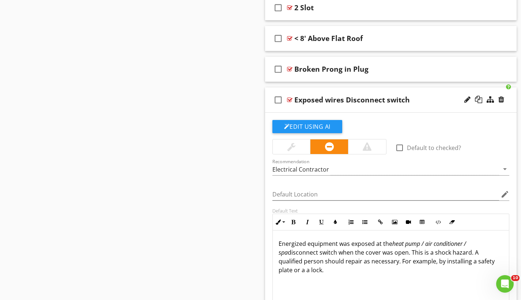
click at [291, 99] on div at bounding box center [289, 100] width 5 height 6
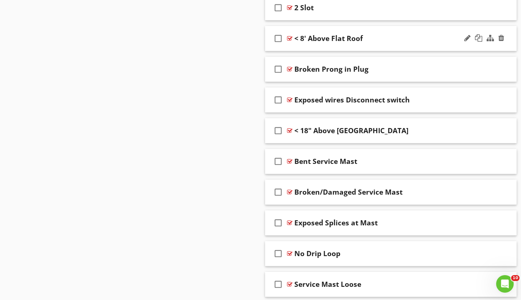
click at [289, 36] on div at bounding box center [289, 38] width 5 height 6
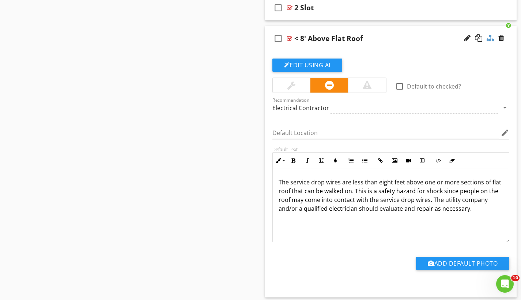
click at [494, 38] on div at bounding box center [490, 37] width 7 height 7
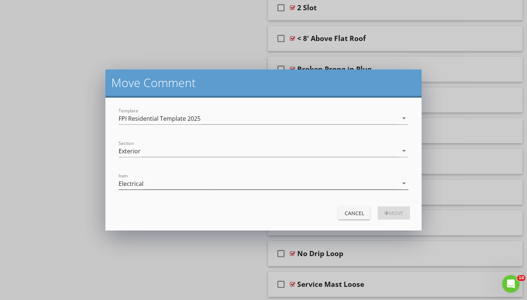
click at [176, 186] on div "Electrical" at bounding box center [259, 183] width 280 height 12
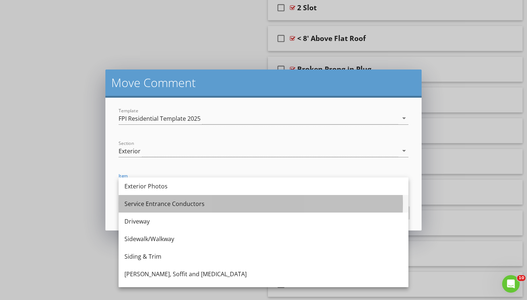
click at [175, 205] on div "Service Entrance Conductors" at bounding box center [263, 203] width 278 height 9
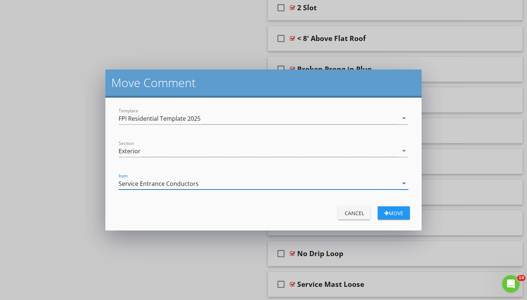
click at [396, 214] on div "Move" at bounding box center [393, 213] width 20 height 8
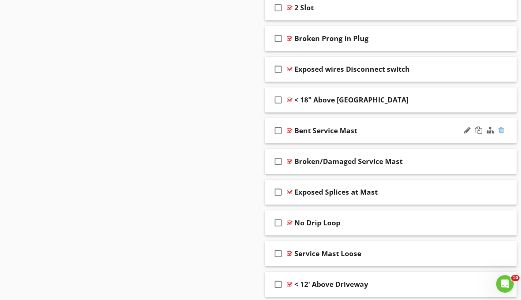
click at [501, 128] on div at bounding box center [502, 130] width 6 height 7
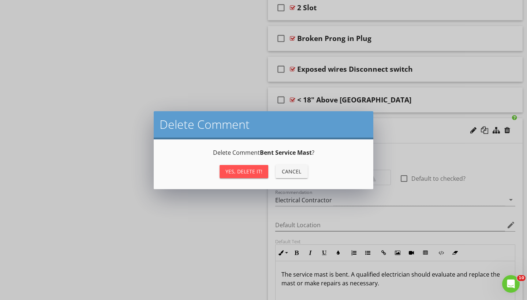
click at [264, 171] on button "Yes, Delete it!" at bounding box center [244, 171] width 49 height 13
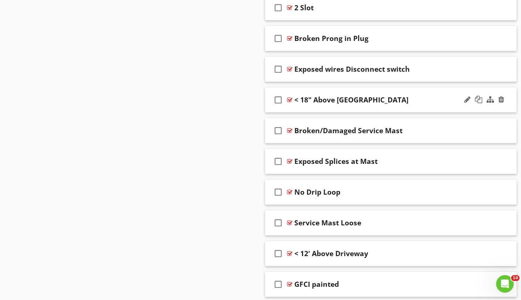
click at [291, 98] on div at bounding box center [289, 100] width 5 height 6
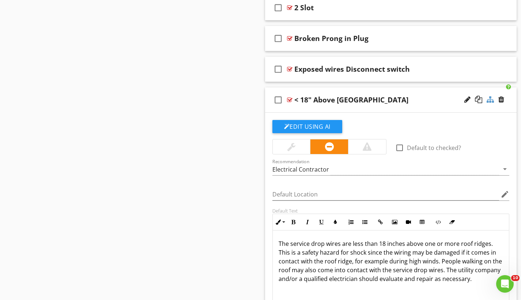
click at [493, 100] on div at bounding box center [490, 99] width 7 height 7
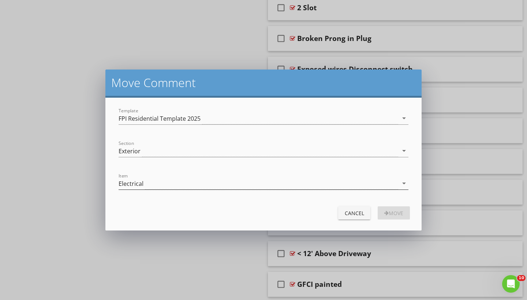
click at [197, 187] on div "Electrical" at bounding box center [259, 183] width 280 height 12
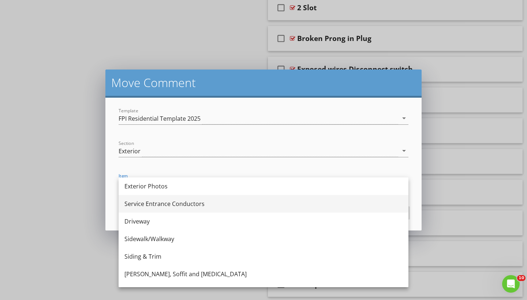
click at [190, 205] on div "Service Entrance Conductors" at bounding box center [263, 203] width 278 height 9
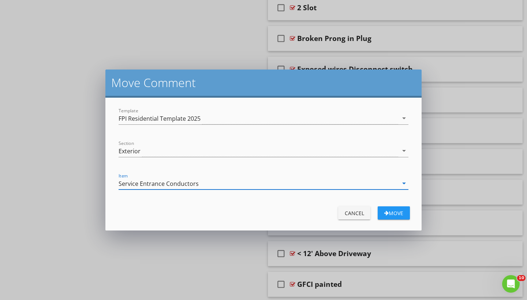
click at [399, 213] on div "Move" at bounding box center [393, 213] width 20 height 8
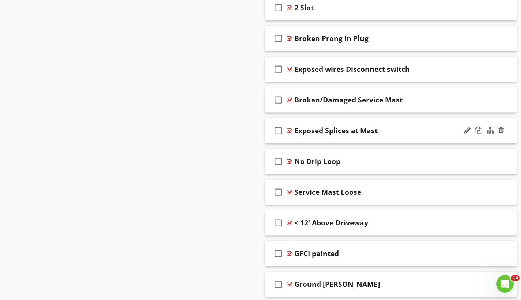
click at [289, 129] on div at bounding box center [289, 131] width 5 height 6
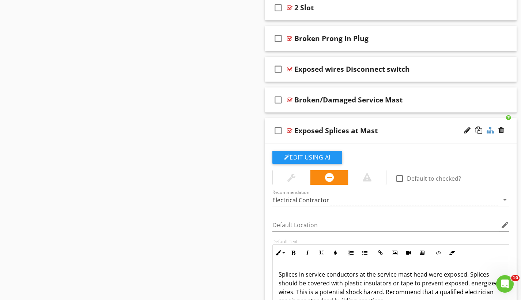
click at [490, 131] on div at bounding box center [490, 130] width 7 height 7
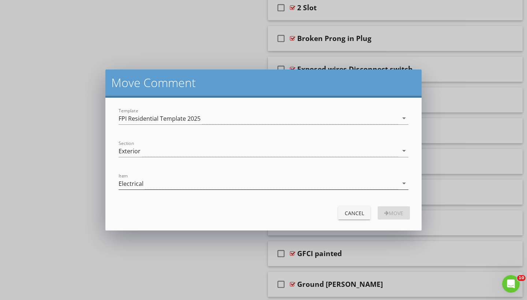
click at [221, 180] on div "Electrical" at bounding box center [259, 183] width 280 height 12
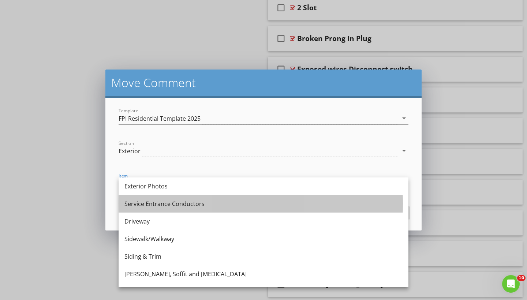
click at [221, 200] on div "Service Entrance Conductors" at bounding box center [263, 203] width 278 height 9
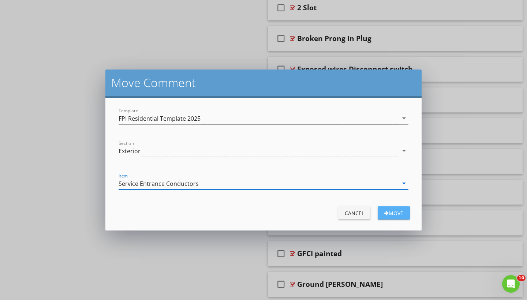
click at [404, 213] on div "Move" at bounding box center [393, 213] width 20 height 8
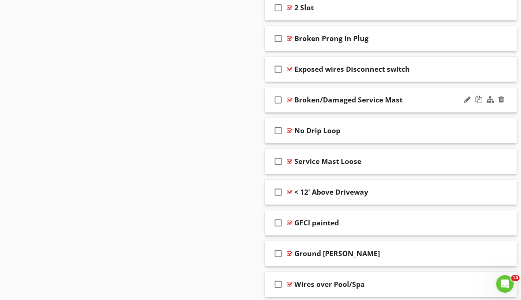
click at [291, 100] on div at bounding box center [289, 100] width 5 height 6
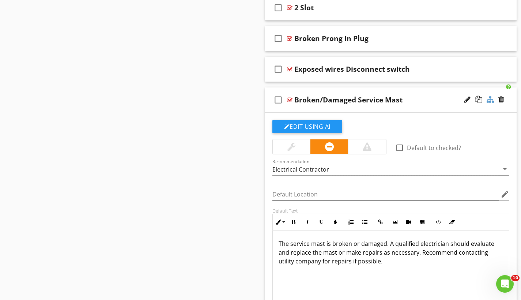
click at [489, 98] on div at bounding box center [490, 99] width 7 height 7
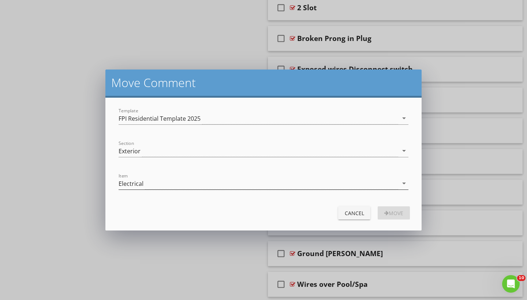
click at [150, 185] on div "Electrical" at bounding box center [259, 183] width 280 height 12
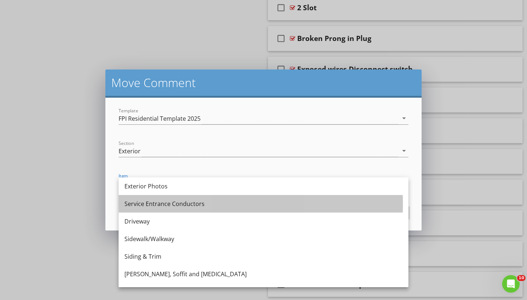
click at [159, 206] on div "Service Entrance Conductors" at bounding box center [263, 203] width 278 height 9
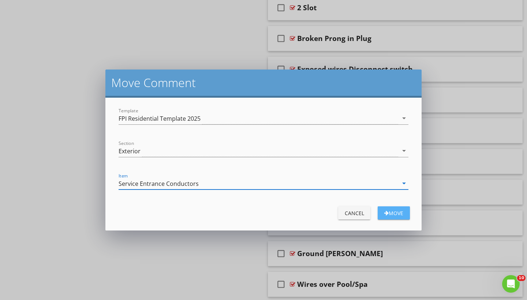
click at [403, 214] on div "Move" at bounding box center [393, 213] width 20 height 8
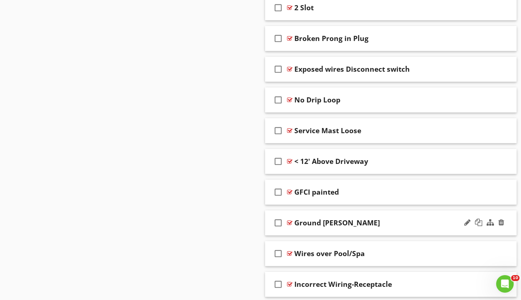
click at [289, 224] on div at bounding box center [289, 223] width 5 height 6
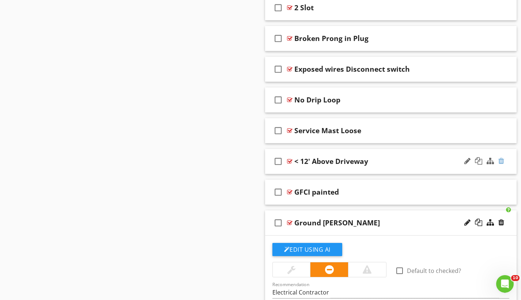
click at [501, 158] on div at bounding box center [502, 160] width 6 height 7
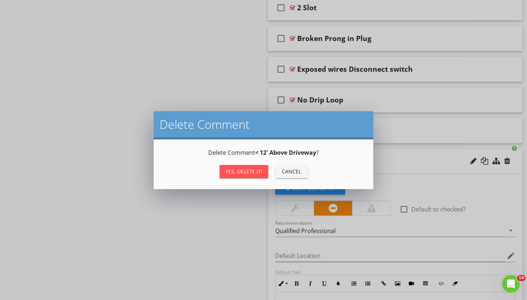
click at [243, 171] on div "Yes, Delete it!" at bounding box center [243, 172] width 37 height 8
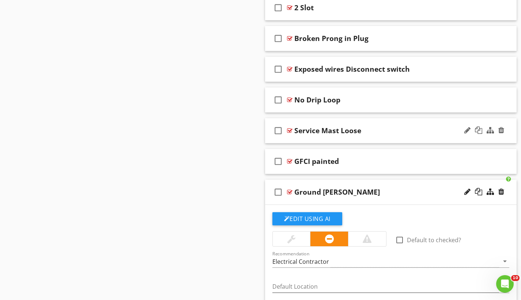
click at [290, 130] on div at bounding box center [289, 131] width 5 height 6
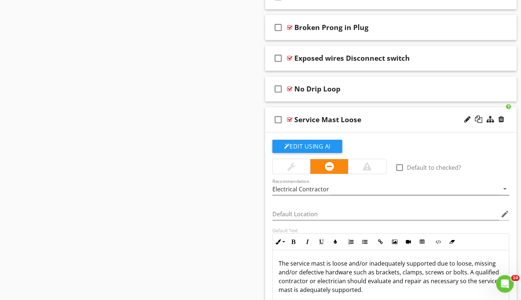
scroll to position [1354, 0]
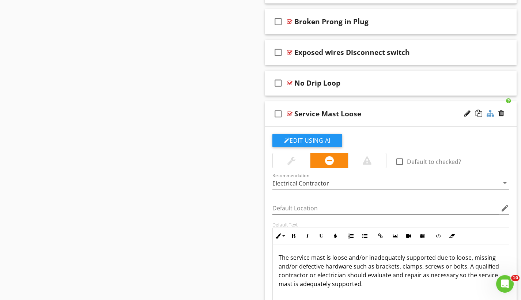
click at [492, 115] on div at bounding box center [490, 113] width 7 height 7
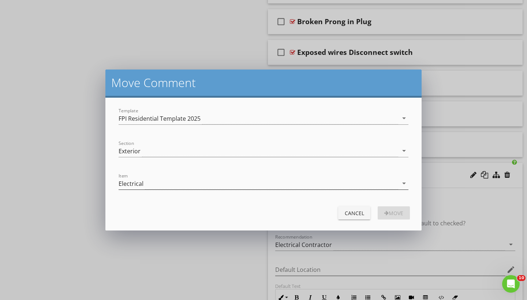
click at [164, 179] on div "Electrical" at bounding box center [259, 183] width 280 height 12
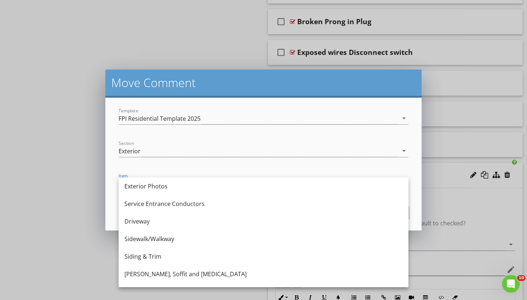
click at [168, 209] on div "Service Entrance Conductors" at bounding box center [263, 204] width 278 height 18
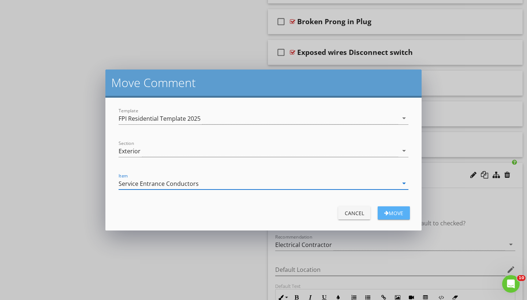
click at [389, 213] on div "Move" at bounding box center [393, 213] width 20 height 8
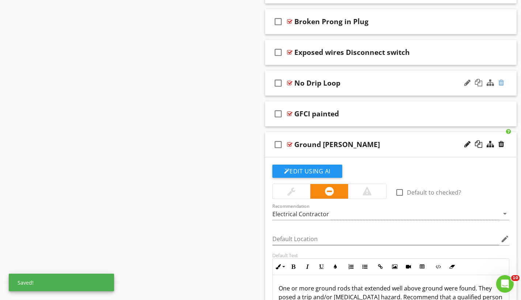
click at [502, 83] on div at bounding box center [502, 82] width 6 height 7
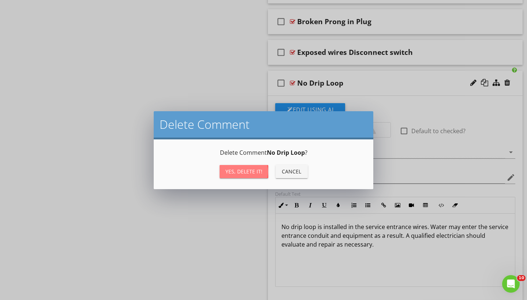
click at [235, 170] on div "Yes, Delete it!" at bounding box center [243, 172] width 37 height 8
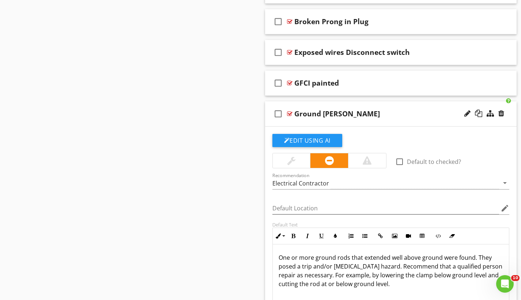
click at [291, 113] on div at bounding box center [289, 114] width 5 height 6
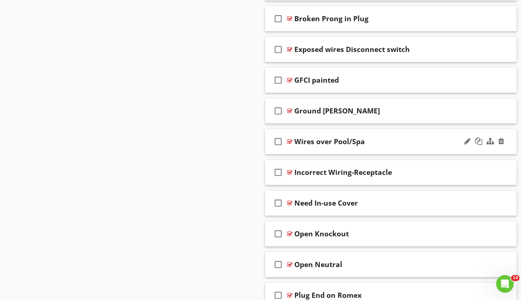
scroll to position [1358, 0]
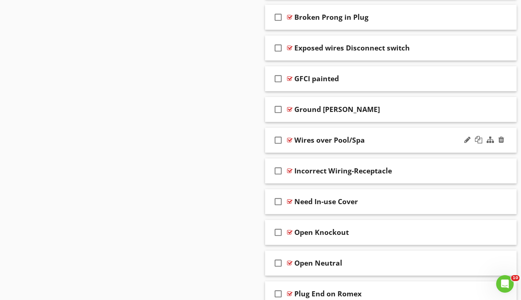
click at [291, 139] on div at bounding box center [289, 140] width 5 height 6
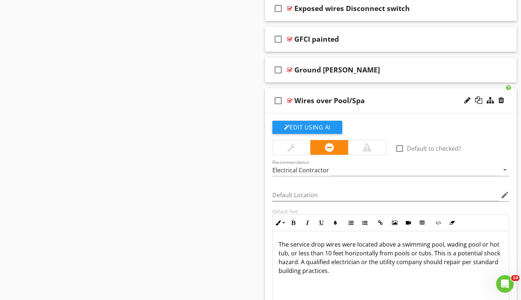
scroll to position [1399, 0]
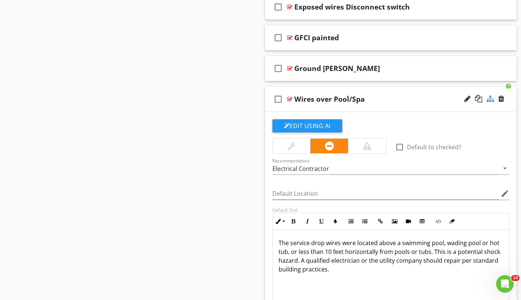
click at [490, 97] on div at bounding box center [490, 98] width 7 height 7
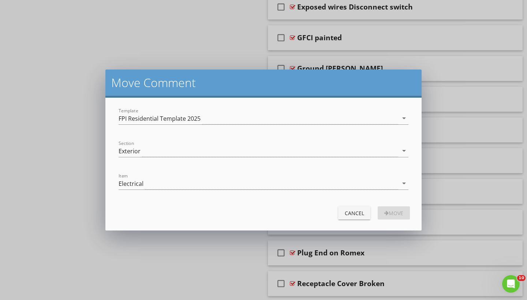
click at [212, 183] on div "Electrical" at bounding box center [259, 183] width 280 height 12
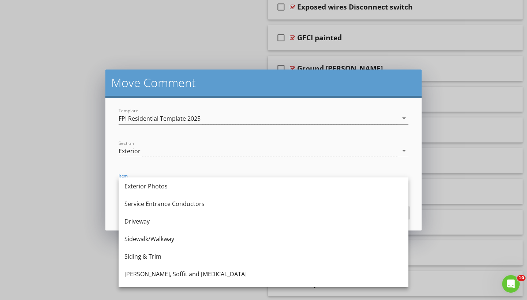
click at [206, 205] on div "Service Entrance Conductors" at bounding box center [263, 203] width 278 height 9
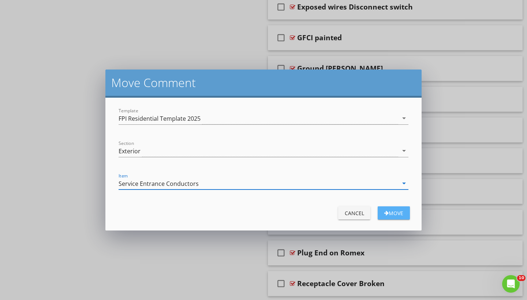
click at [393, 214] on div "Move" at bounding box center [393, 213] width 20 height 8
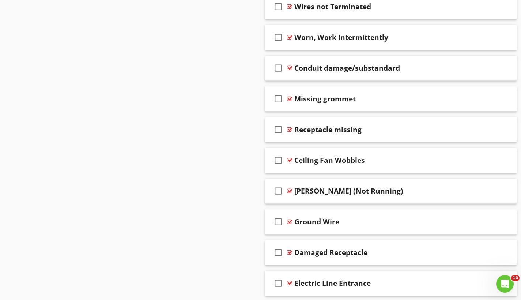
scroll to position [1678, 0]
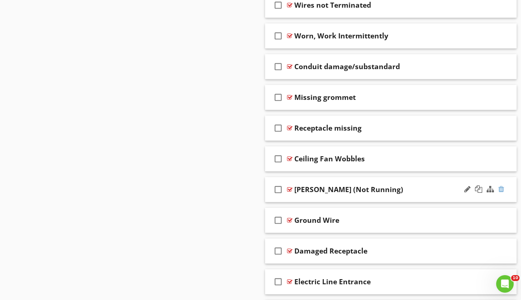
click at [501, 188] on div at bounding box center [502, 189] width 6 height 7
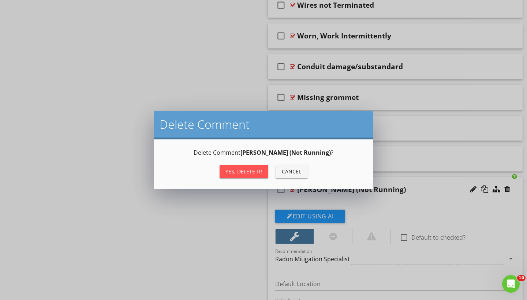
click at [241, 167] on button "Yes, Delete it!" at bounding box center [244, 171] width 49 height 13
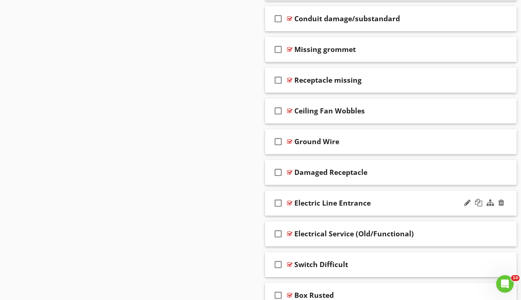
scroll to position [1743, 0]
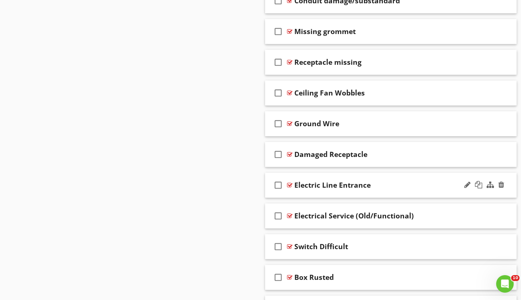
click at [292, 186] on div at bounding box center [289, 185] width 5 height 6
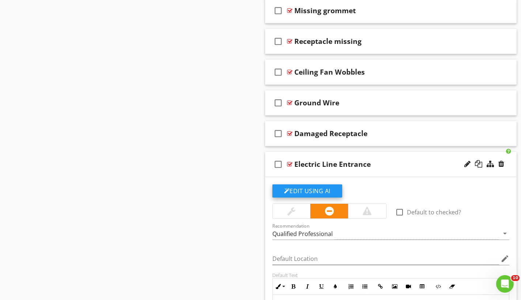
scroll to position [1816, 0]
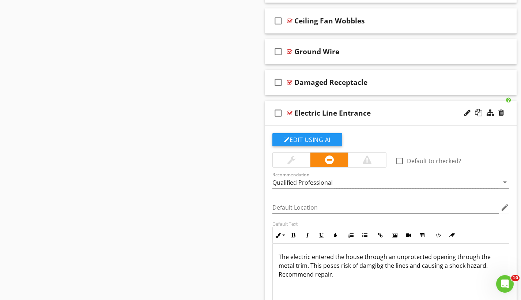
click at [290, 112] on div at bounding box center [289, 113] width 5 height 6
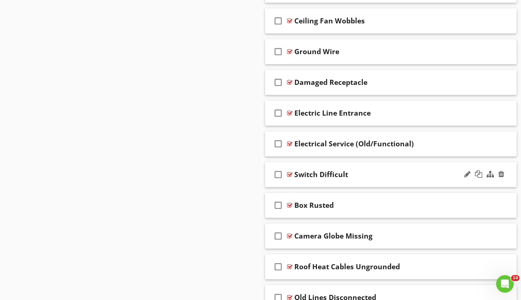
scroll to position [1852, 0]
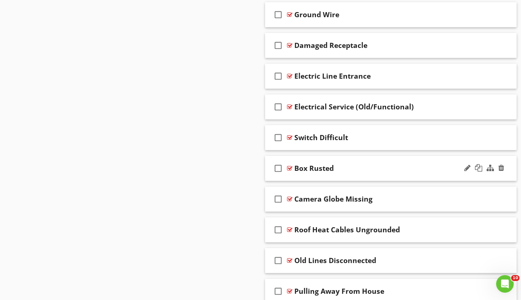
click at [290, 168] on div at bounding box center [289, 168] width 5 height 6
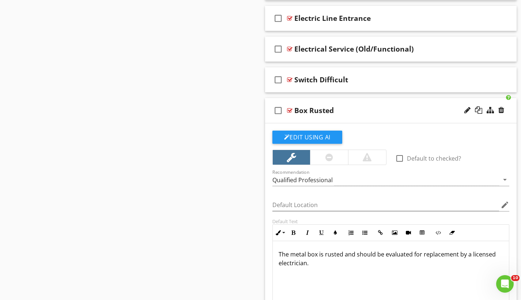
scroll to position [1959, 0]
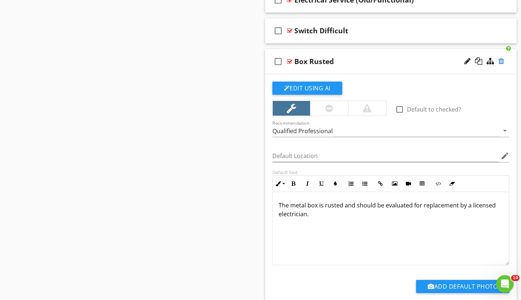
click at [502, 61] on div at bounding box center [502, 60] width 6 height 7
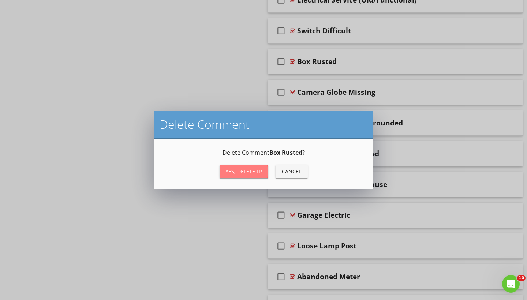
click at [244, 172] on div "Yes, Delete it!" at bounding box center [243, 172] width 37 height 8
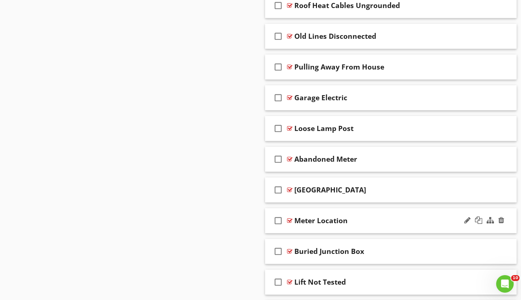
scroll to position [2057, 0]
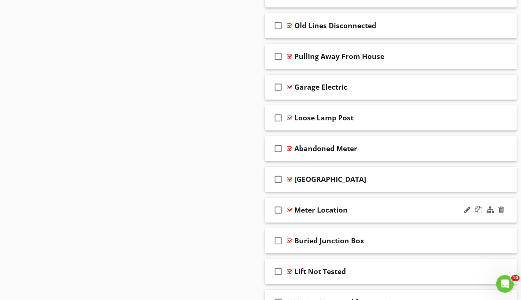
click at [290, 211] on div at bounding box center [289, 210] width 5 height 6
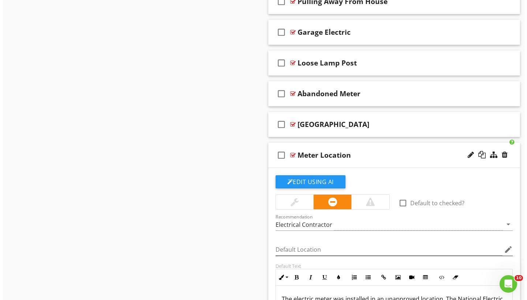
scroll to position [2165, 0]
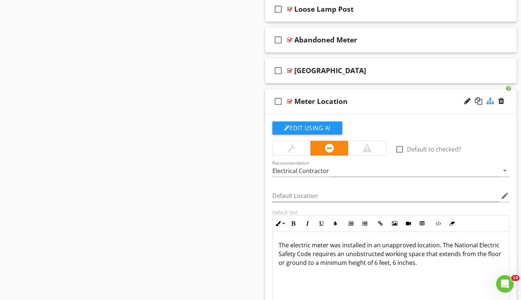
click at [490, 97] on div at bounding box center [490, 100] width 7 height 7
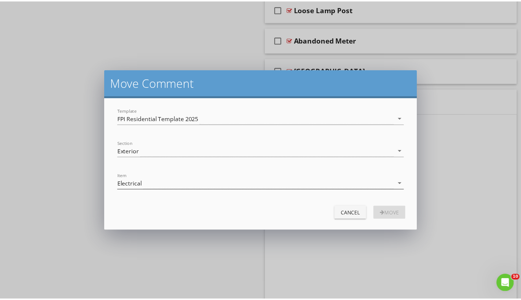
scroll to position [2132, 0]
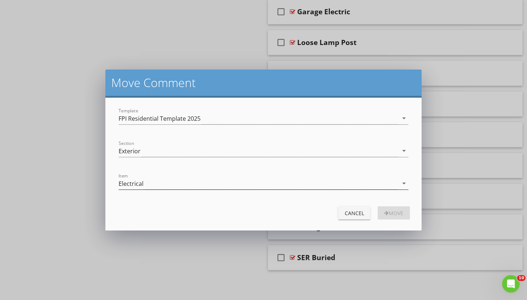
click at [203, 184] on div "Electrical" at bounding box center [259, 183] width 280 height 12
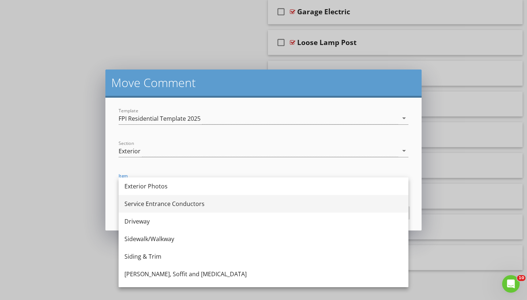
click at [198, 207] on div "Service Entrance Conductors" at bounding box center [263, 203] width 278 height 9
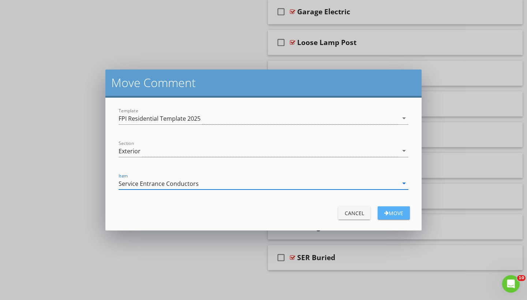
click at [396, 217] on button "Move" at bounding box center [394, 212] width 32 height 13
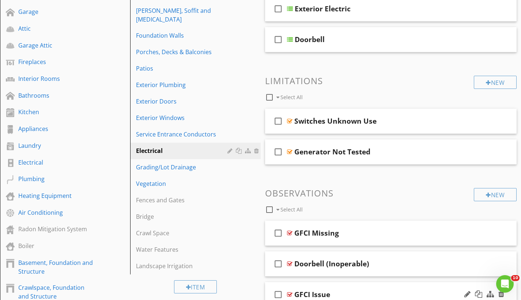
scroll to position [220, 0]
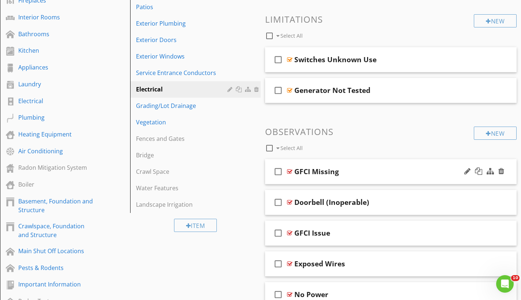
click at [289, 172] on div at bounding box center [289, 172] width 5 height 6
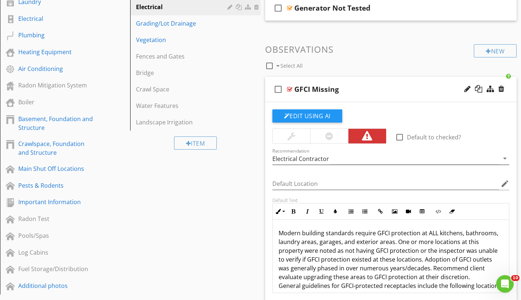
scroll to position [325, 0]
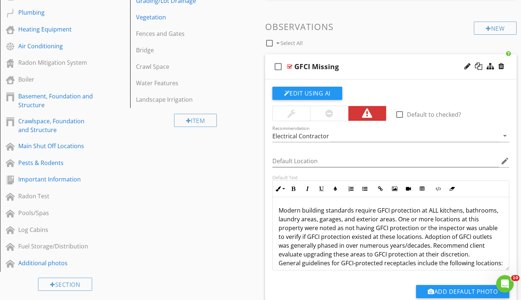
click at [289, 67] on div at bounding box center [289, 67] width 5 height 6
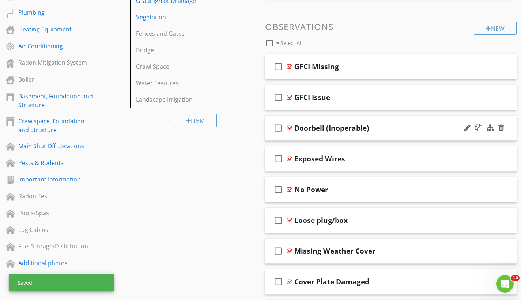
click at [292, 128] on div at bounding box center [289, 128] width 5 height 6
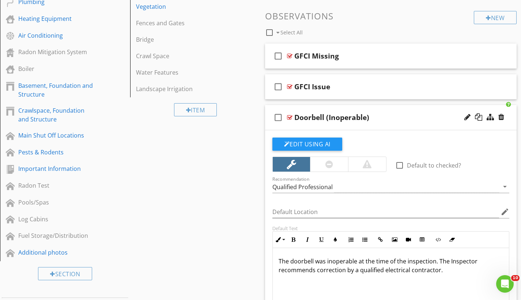
scroll to position [364, 0]
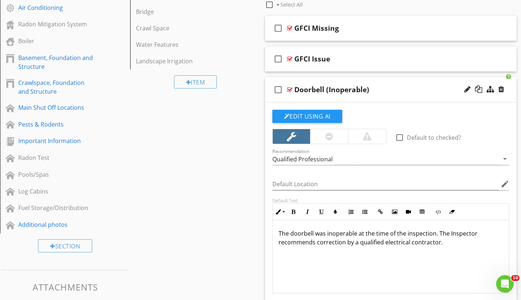
click at [289, 88] on div at bounding box center [289, 90] width 5 height 6
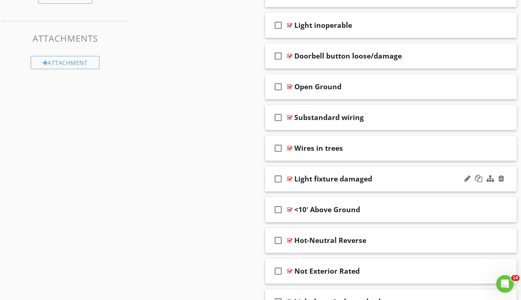
scroll to position [743, 0]
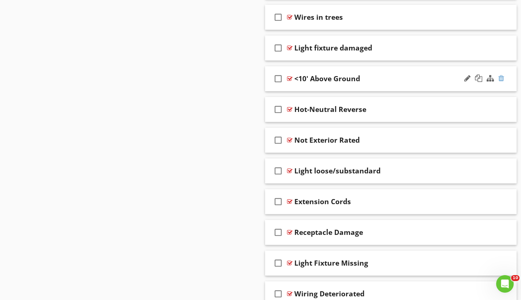
click at [501, 76] on div at bounding box center [502, 78] width 6 height 7
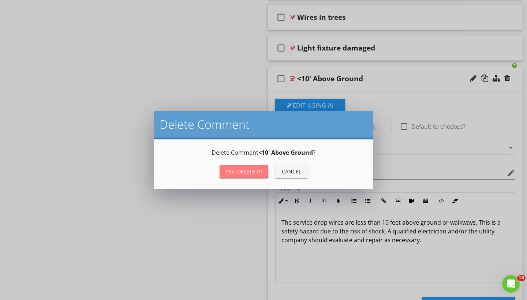
click at [256, 170] on div "Yes, Delete it!" at bounding box center [243, 172] width 37 height 8
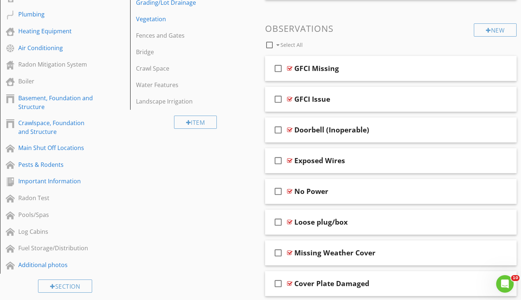
scroll to position [196, 0]
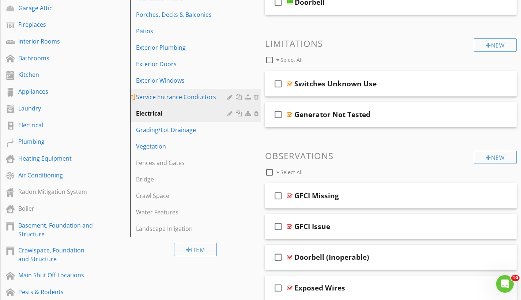
click at [192, 93] on div "Service Entrance Conductors" at bounding box center [182, 97] width 93 height 9
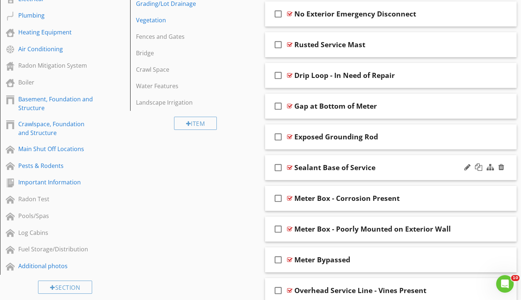
scroll to position [353, 0]
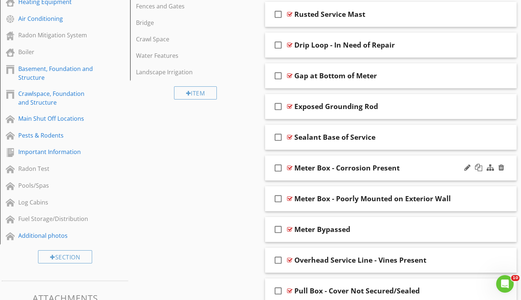
click at [291, 168] on div at bounding box center [289, 168] width 5 height 6
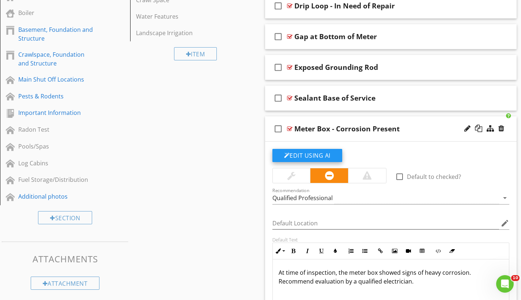
scroll to position [415, 0]
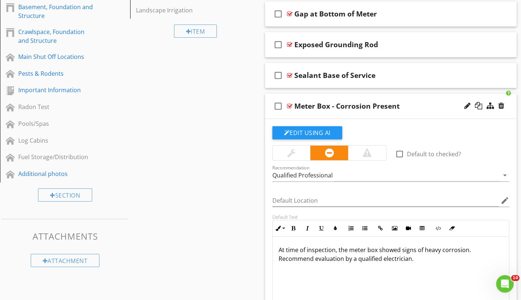
click at [289, 106] on div at bounding box center [289, 106] width 5 height 6
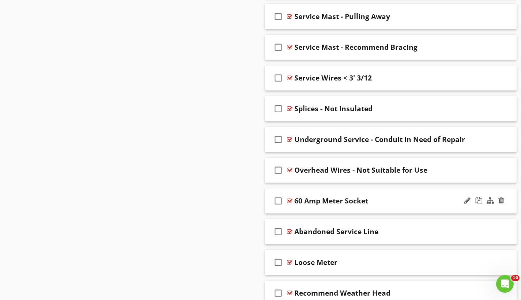
scroll to position [1049, 0]
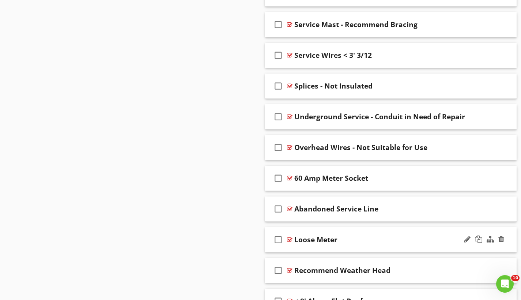
click at [292, 238] on div at bounding box center [289, 240] width 5 height 6
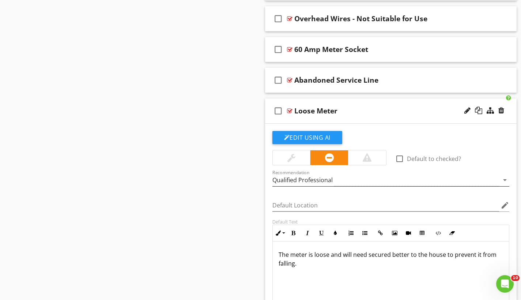
scroll to position [1216, 0]
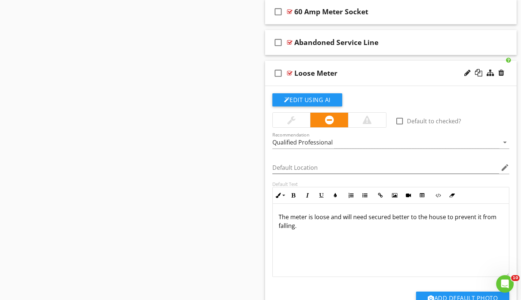
click at [291, 73] on div at bounding box center [289, 73] width 5 height 6
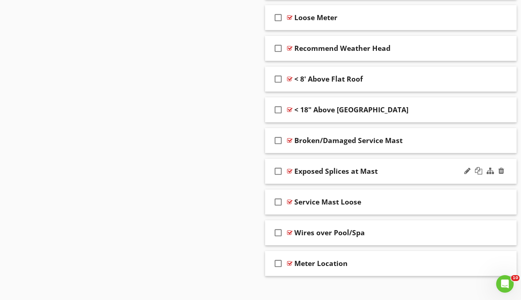
scroll to position [1277, 0]
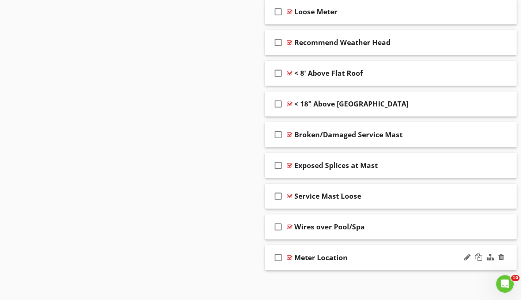
click at [291, 256] on div at bounding box center [289, 258] width 5 height 6
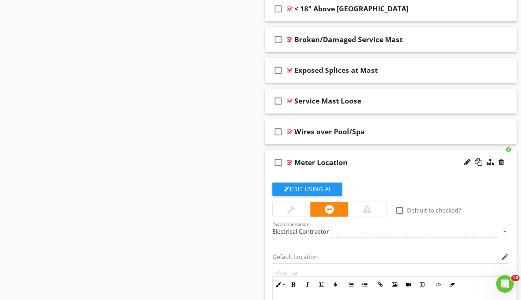
scroll to position [1419, 0]
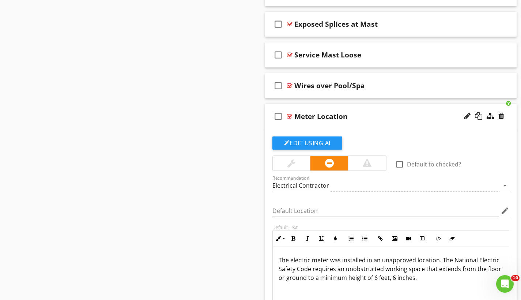
click at [290, 115] on div at bounding box center [289, 116] width 5 height 6
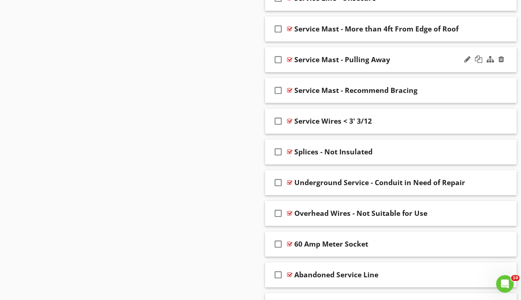
scroll to position [975, 0]
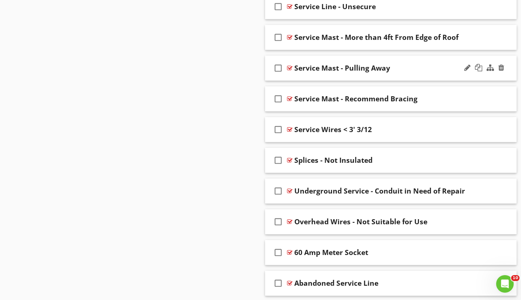
click at [290, 66] on div at bounding box center [289, 68] width 5 height 6
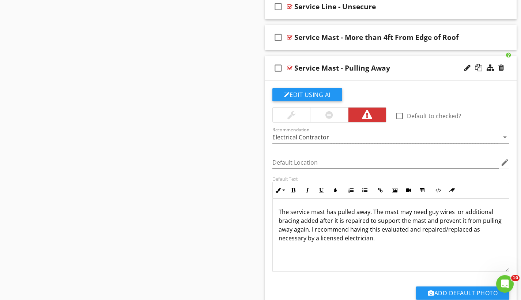
click at [290, 66] on div at bounding box center [289, 68] width 5 height 6
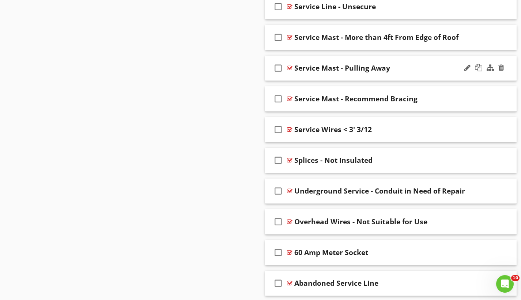
scroll to position [897, 0]
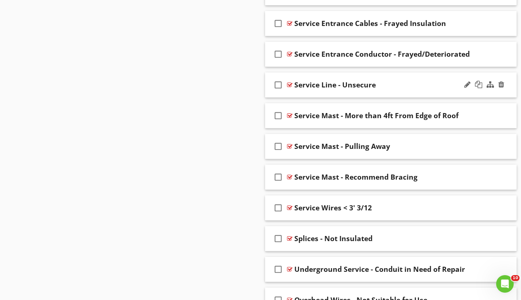
click at [292, 83] on div at bounding box center [289, 85] width 5 height 6
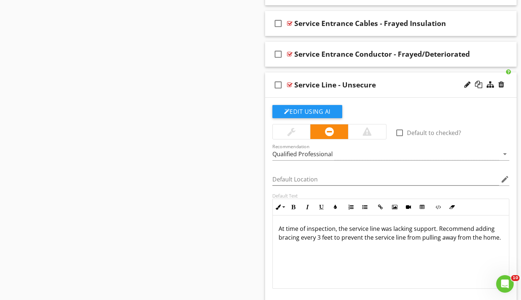
click at [292, 83] on div at bounding box center [289, 85] width 5 height 6
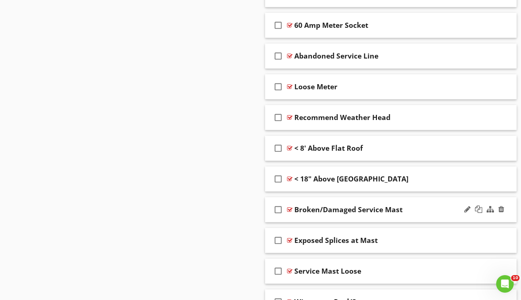
scroll to position [1204, 0]
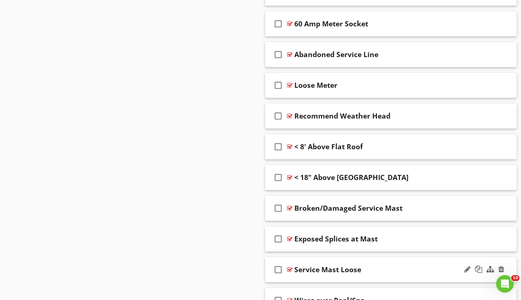
click at [291, 268] on div at bounding box center [289, 270] width 5 height 6
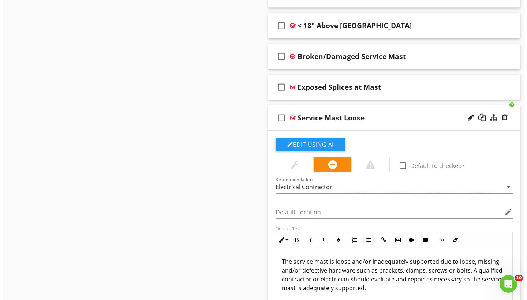
scroll to position [1364, 0]
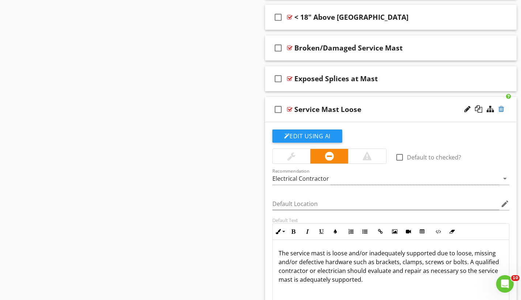
click at [503, 109] on div at bounding box center [502, 108] width 6 height 7
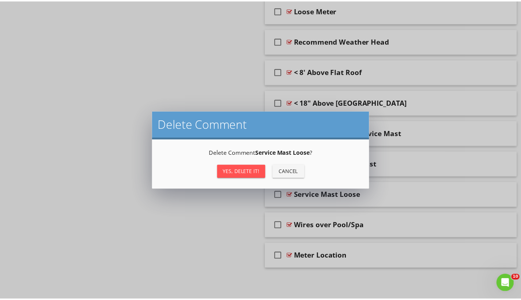
scroll to position [1277, 0]
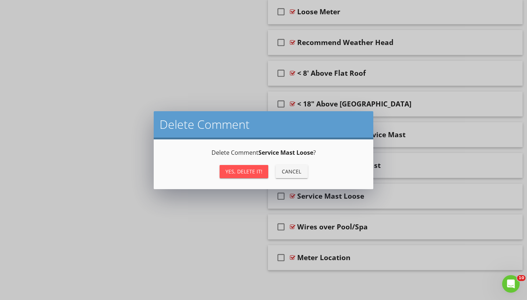
click at [258, 170] on div "Yes, Delete it!" at bounding box center [243, 172] width 37 height 8
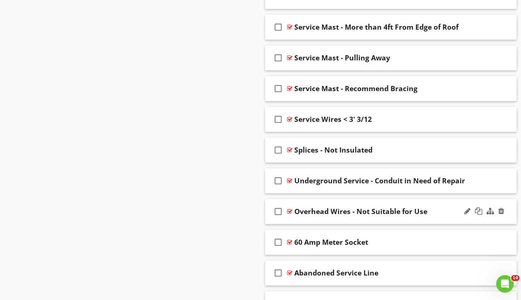
scroll to position [977, 0]
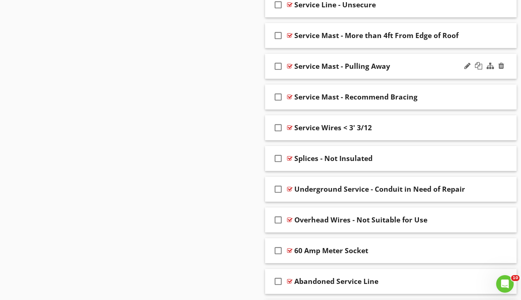
click at [289, 65] on div at bounding box center [289, 66] width 5 height 6
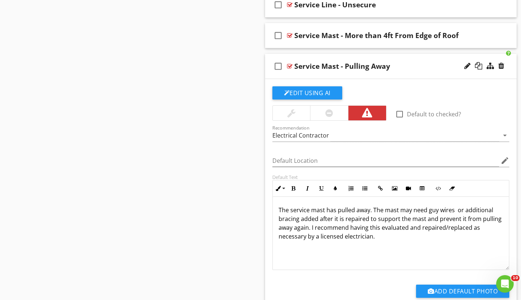
click at [289, 65] on div at bounding box center [289, 66] width 5 height 6
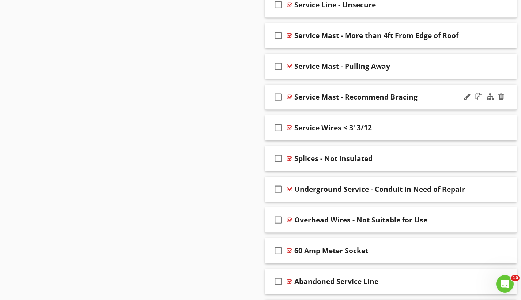
click at [289, 95] on div at bounding box center [289, 97] width 5 height 6
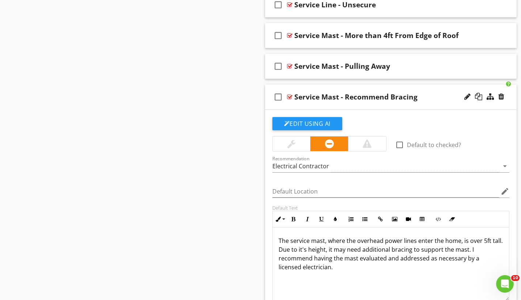
click at [289, 95] on div at bounding box center [289, 97] width 5 height 6
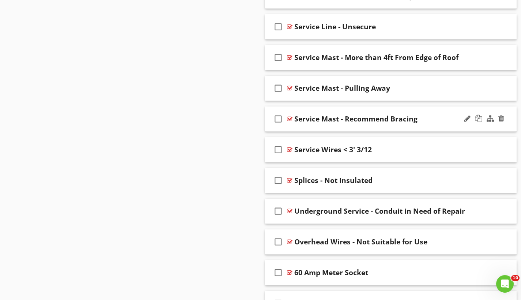
scroll to position [945, 0]
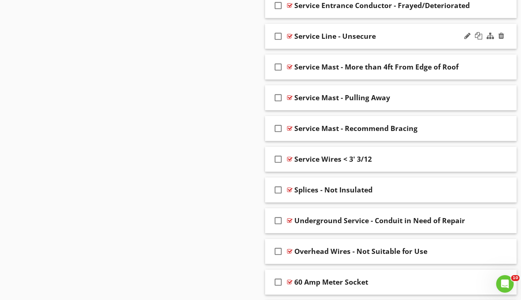
click at [289, 35] on div at bounding box center [289, 36] width 5 height 6
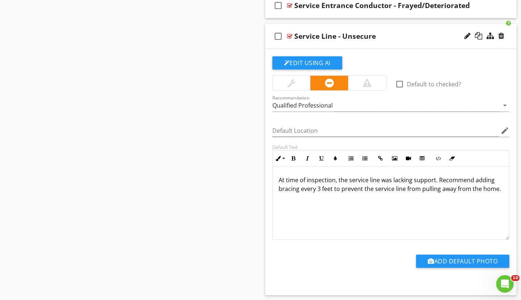
click at [289, 35] on div at bounding box center [289, 36] width 5 height 6
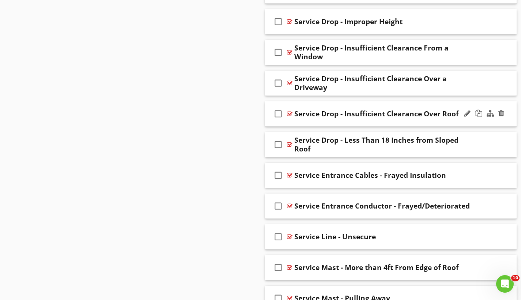
scroll to position [734, 0]
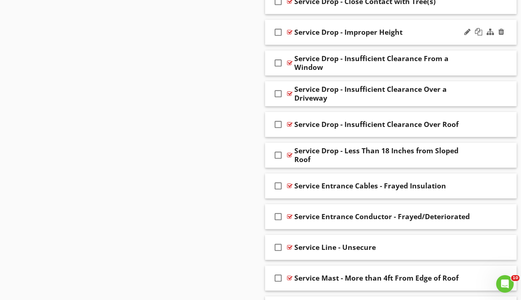
click at [292, 31] on div at bounding box center [289, 32] width 5 height 6
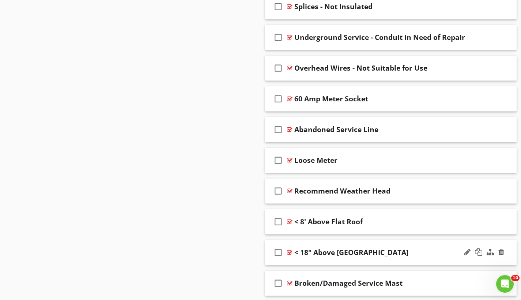
scroll to position [1409, 0]
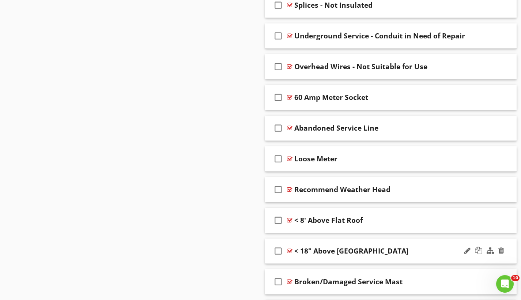
click at [290, 251] on div at bounding box center [289, 251] width 5 height 6
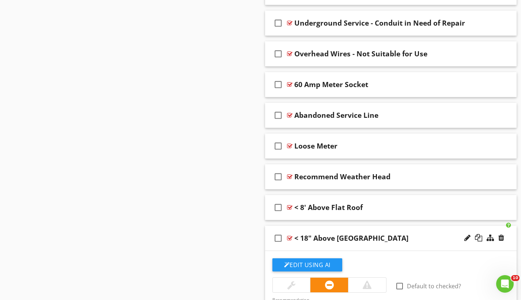
scroll to position [1500, 0]
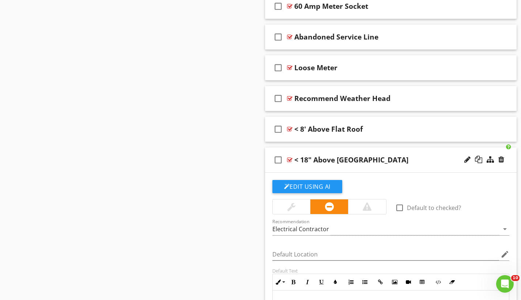
click at [292, 158] on div at bounding box center [289, 160] width 5 height 6
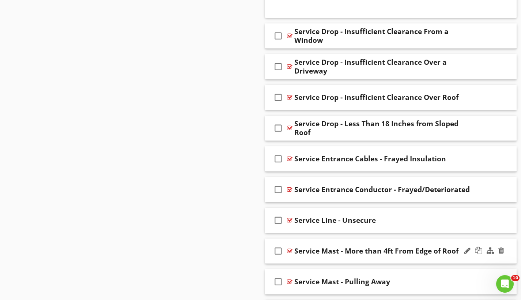
scroll to position [976, 0]
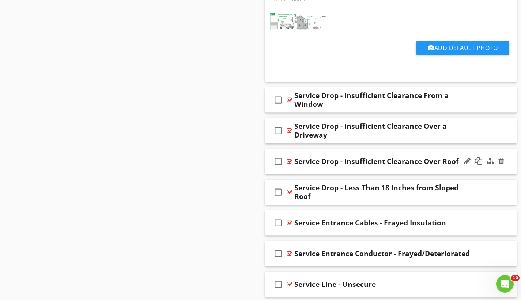
click at [291, 160] on div at bounding box center [289, 161] width 5 height 6
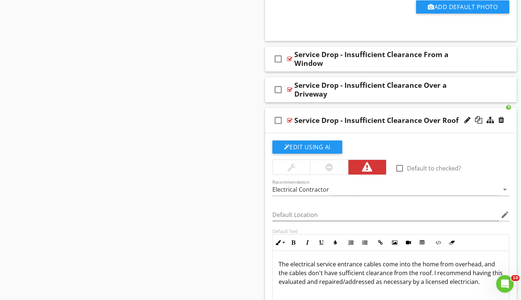
scroll to position [1039, 0]
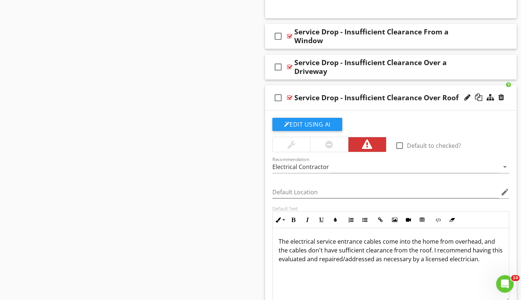
click at [291, 97] on div at bounding box center [289, 98] width 5 height 6
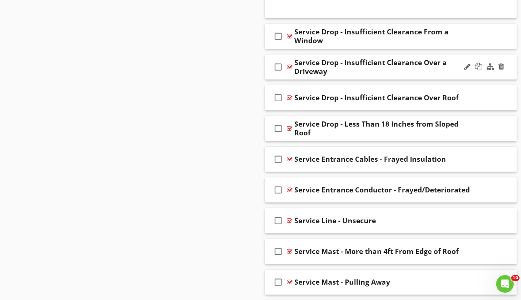
click at [291, 66] on div at bounding box center [289, 67] width 5 height 6
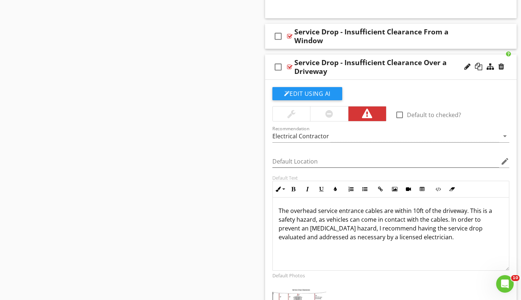
click at [290, 66] on div at bounding box center [289, 67] width 5 height 6
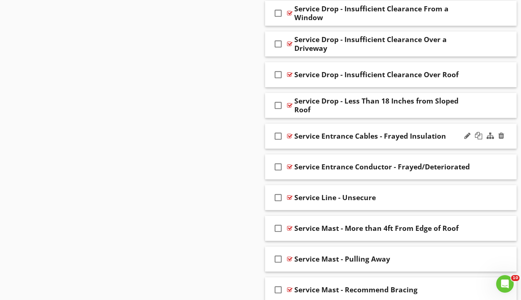
scroll to position [1061, 0]
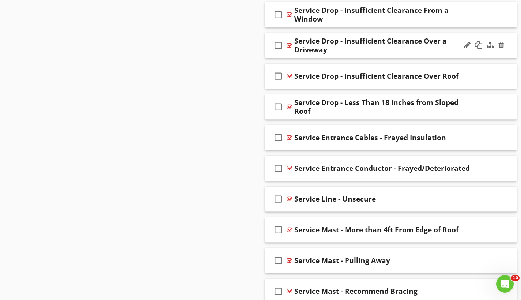
click at [288, 45] on div at bounding box center [289, 45] width 5 height 6
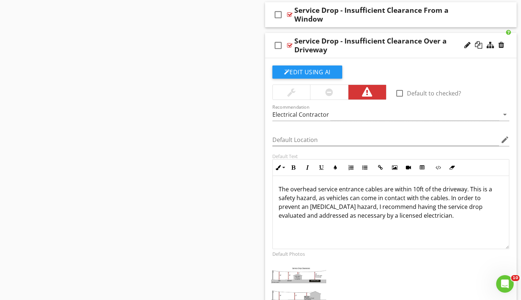
click at [288, 45] on div at bounding box center [289, 45] width 5 height 6
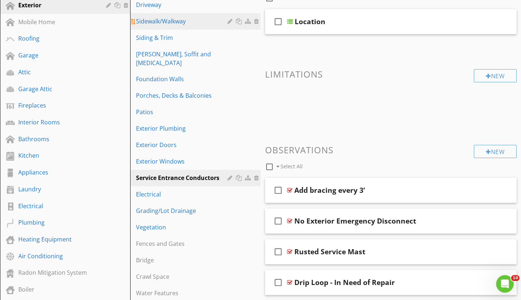
scroll to position [0, 0]
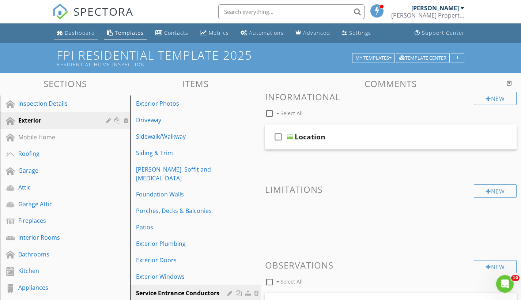
click at [90, 35] on div "Dashboard" at bounding box center [80, 32] width 30 height 7
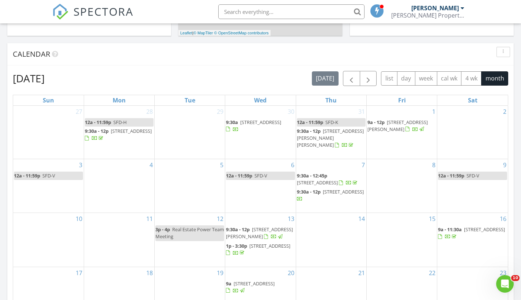
scroll to position [486, 0]
